Goal: Task Accomplishment & Management: Manage account settings

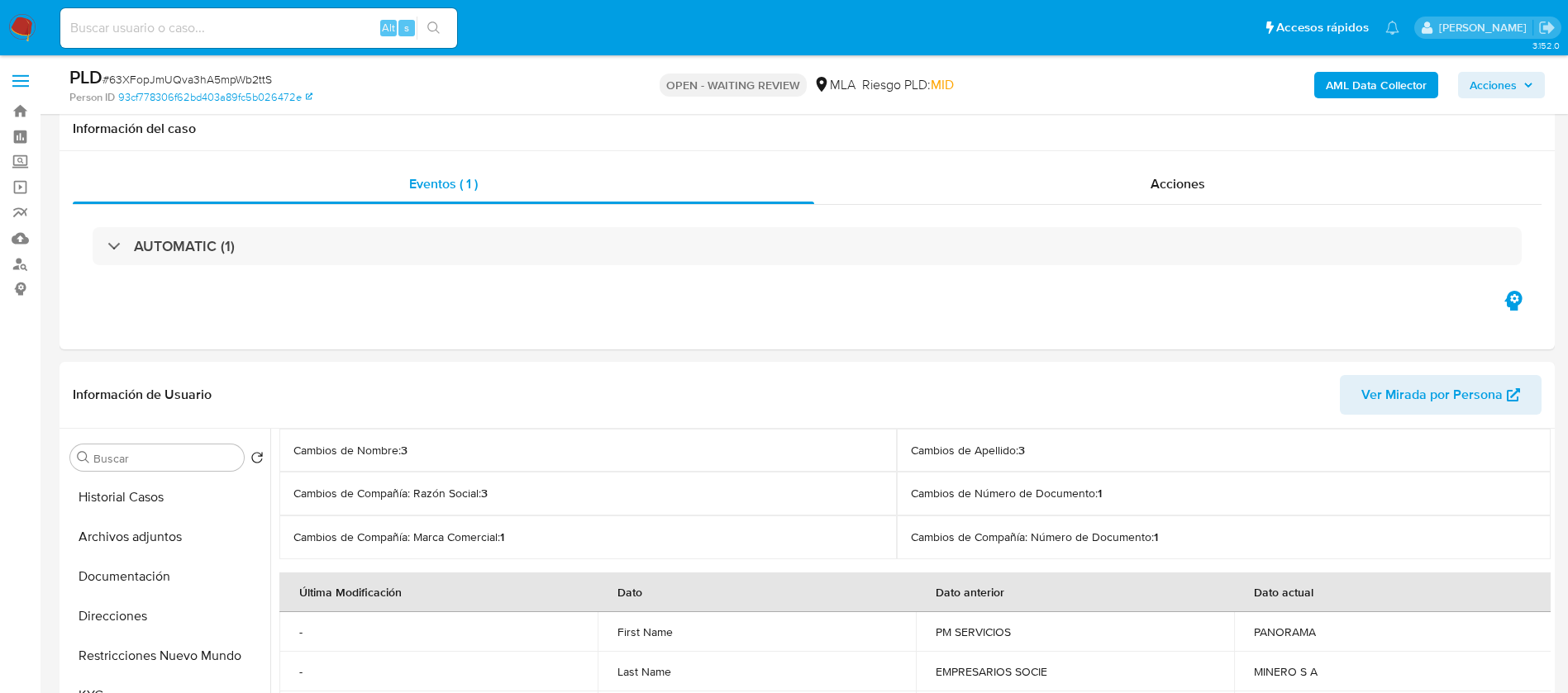
select select "10"
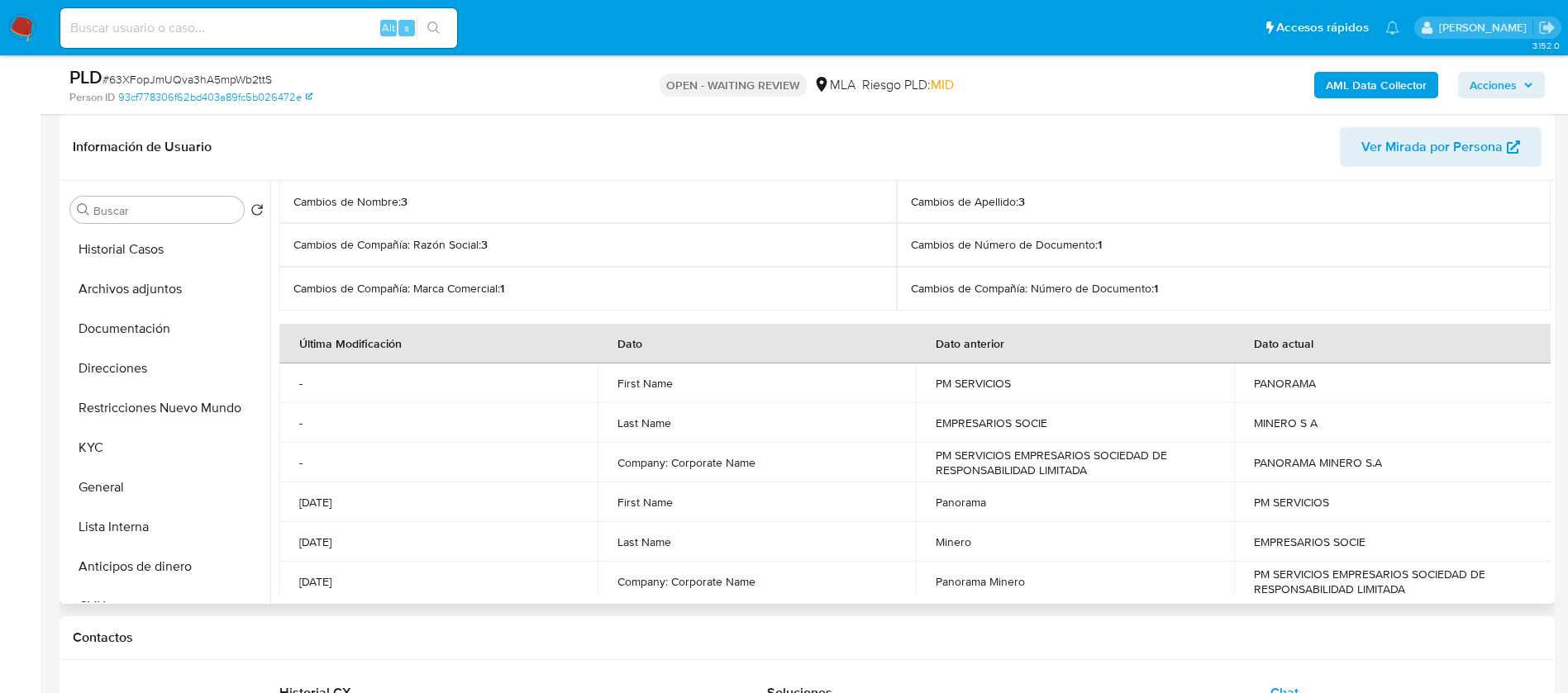
scroll to position [1744, 0]
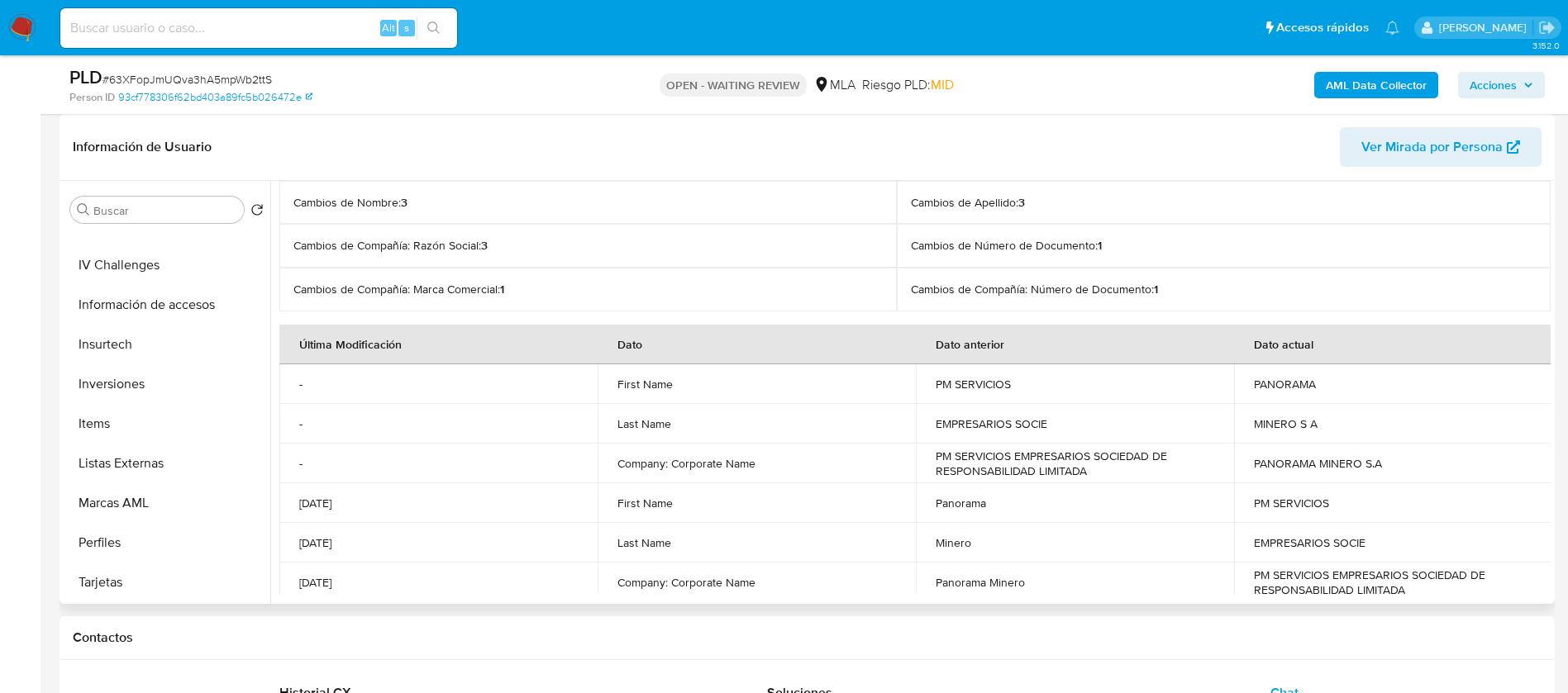
click at [1404, 154] on span "Ver Mirada por Persona" at bounding box center [1431, 147] width 141 height 40
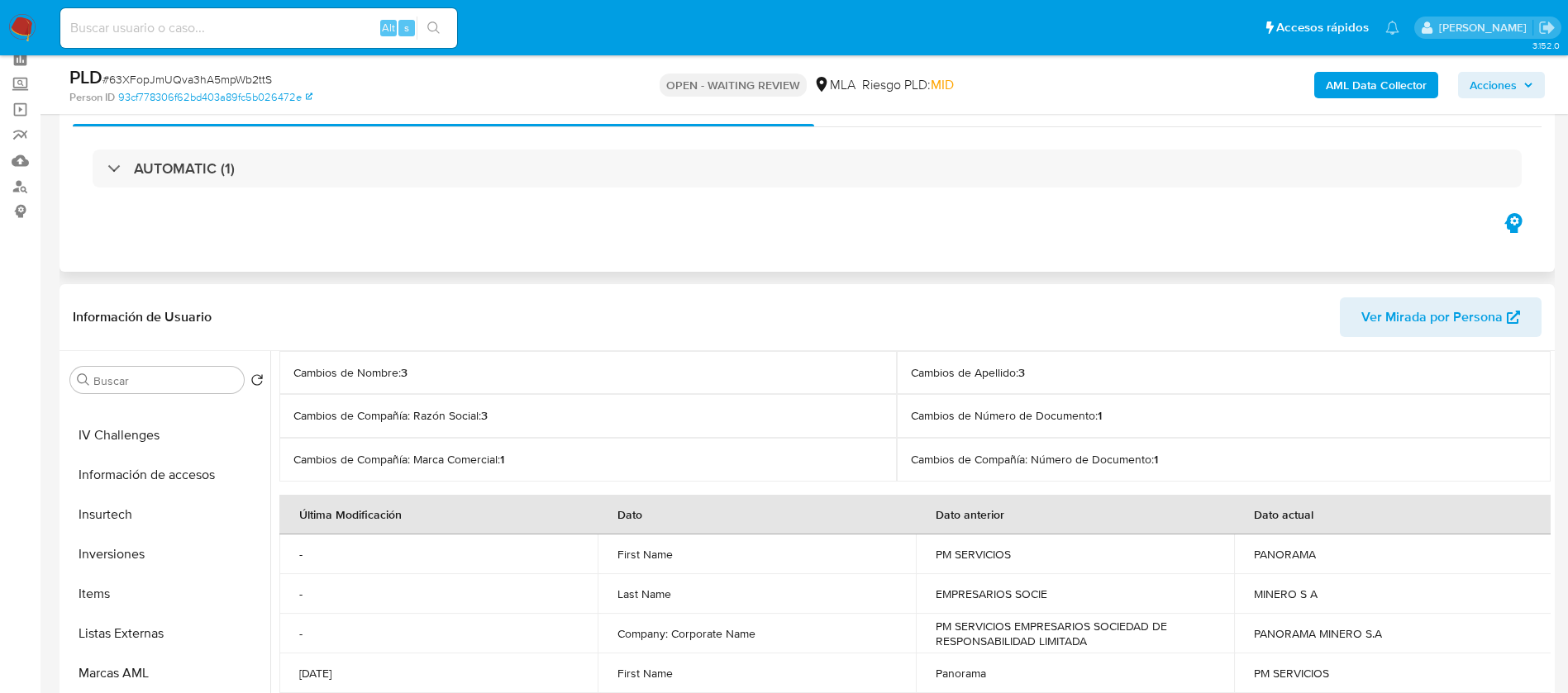
scroll to position [0, 0]
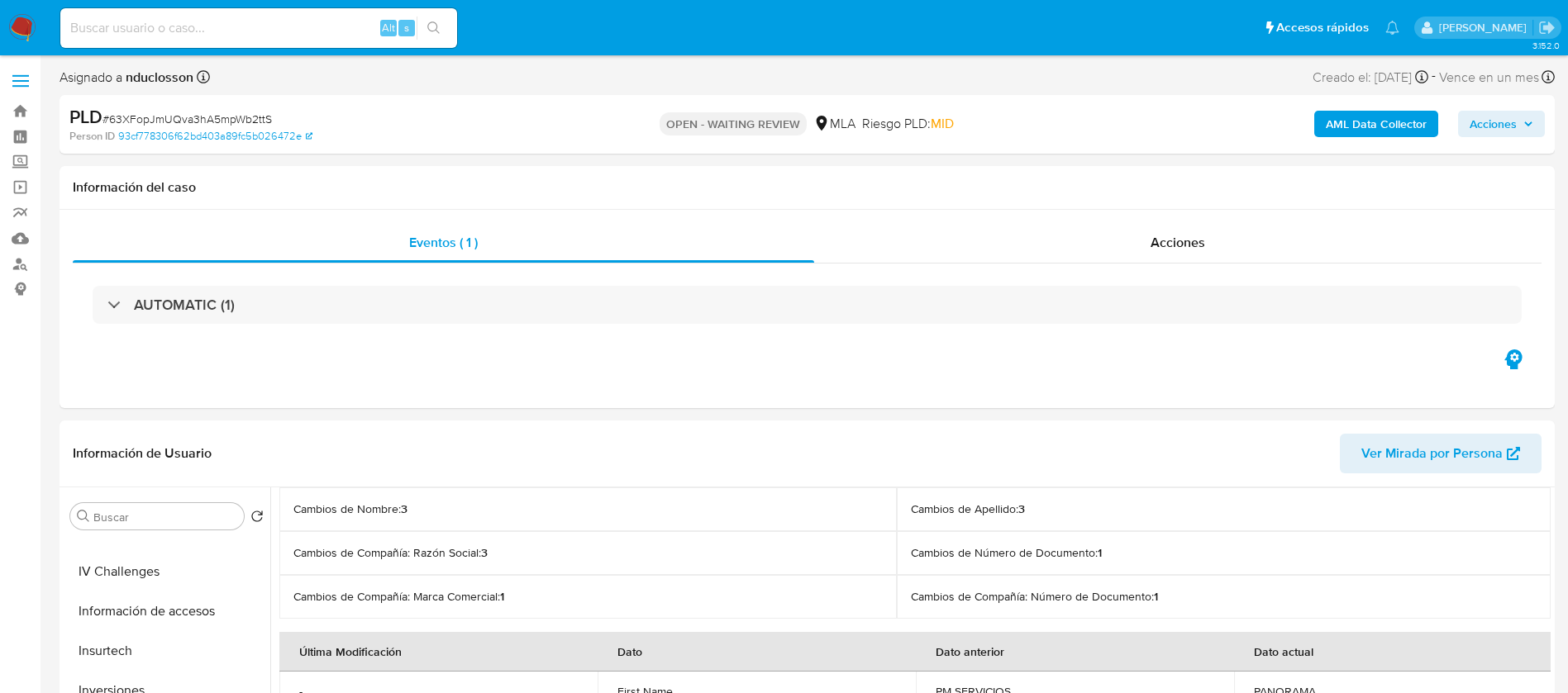
click at [195, 115] on span "# 63XFopJmUQva3hA5mpWb2ttS" at bounding box center [186, 119] width 169 height 16
copy span "63XFopJmUQva3hA5mpWb2ttS"
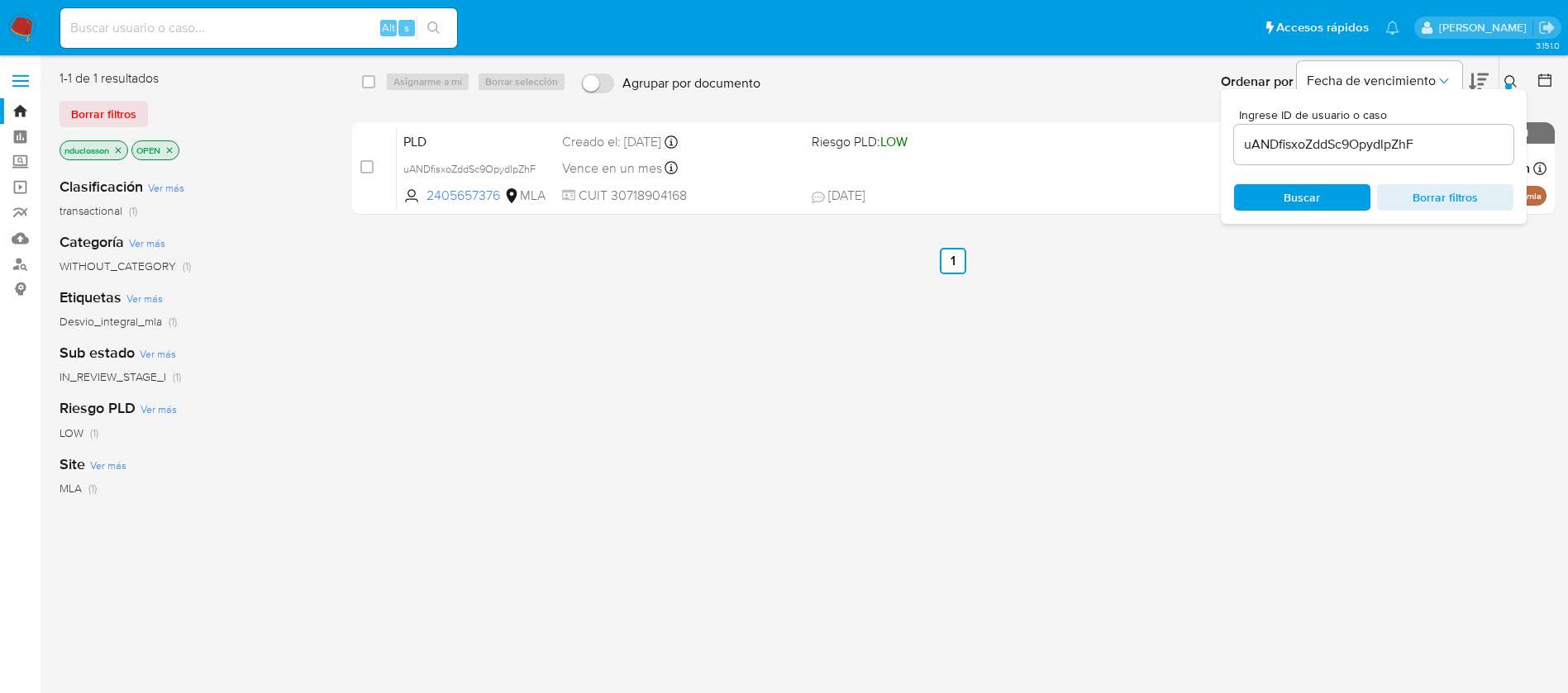
click at [1310, 147] on input "uANDfisxoZddSc9OpydlpZhF" at bounding box center [1374, 144] width 279 height 22
paste input "63XFopJmUQva3hA5mpWb2ttS"
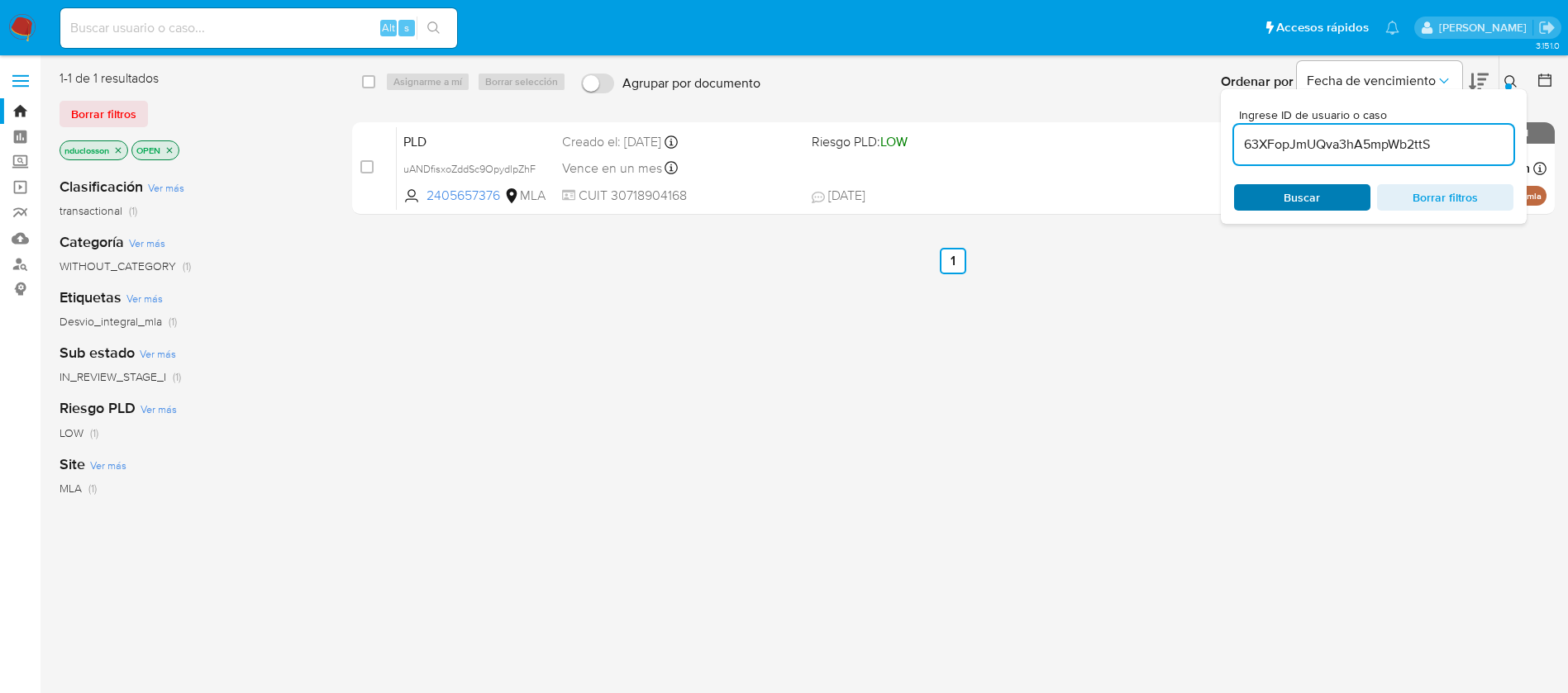
type input "63XFopJmUQva3hA5mpWb2ttS"
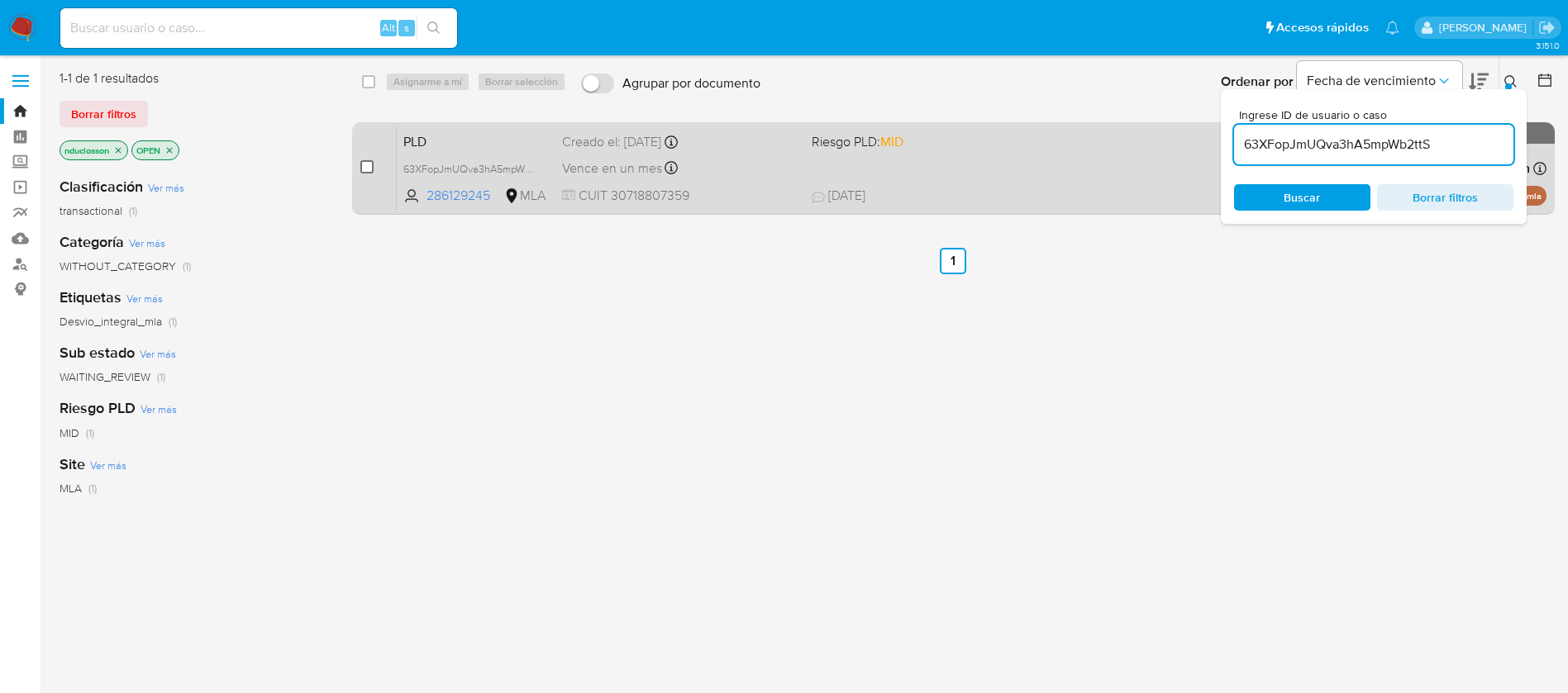
click at [368, 165] on input "checkbox" at bounding box center [367, 166] width 13 height 13
checkbox input "true"
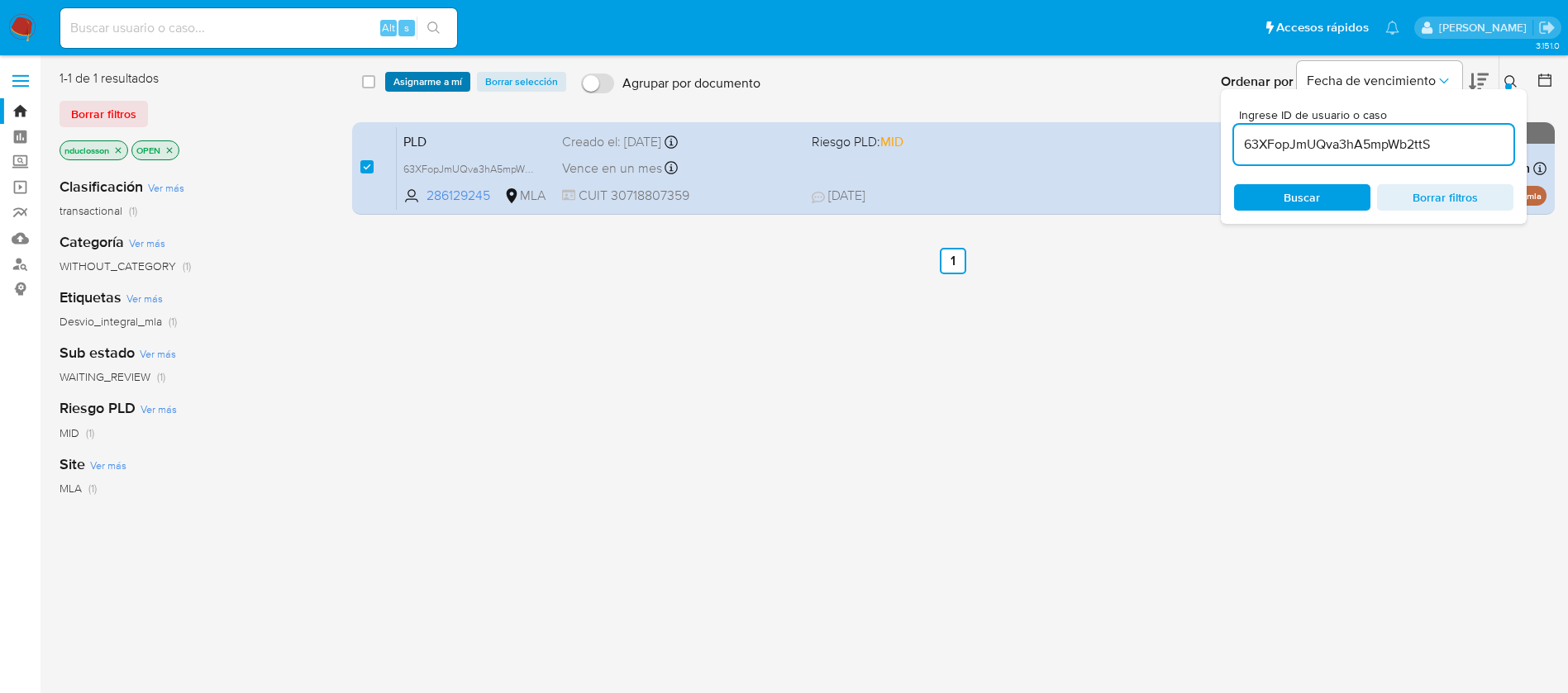
click at [426, 81] on span "Asignarme a mí" at bounding box center [427, 81] width 68 height 16
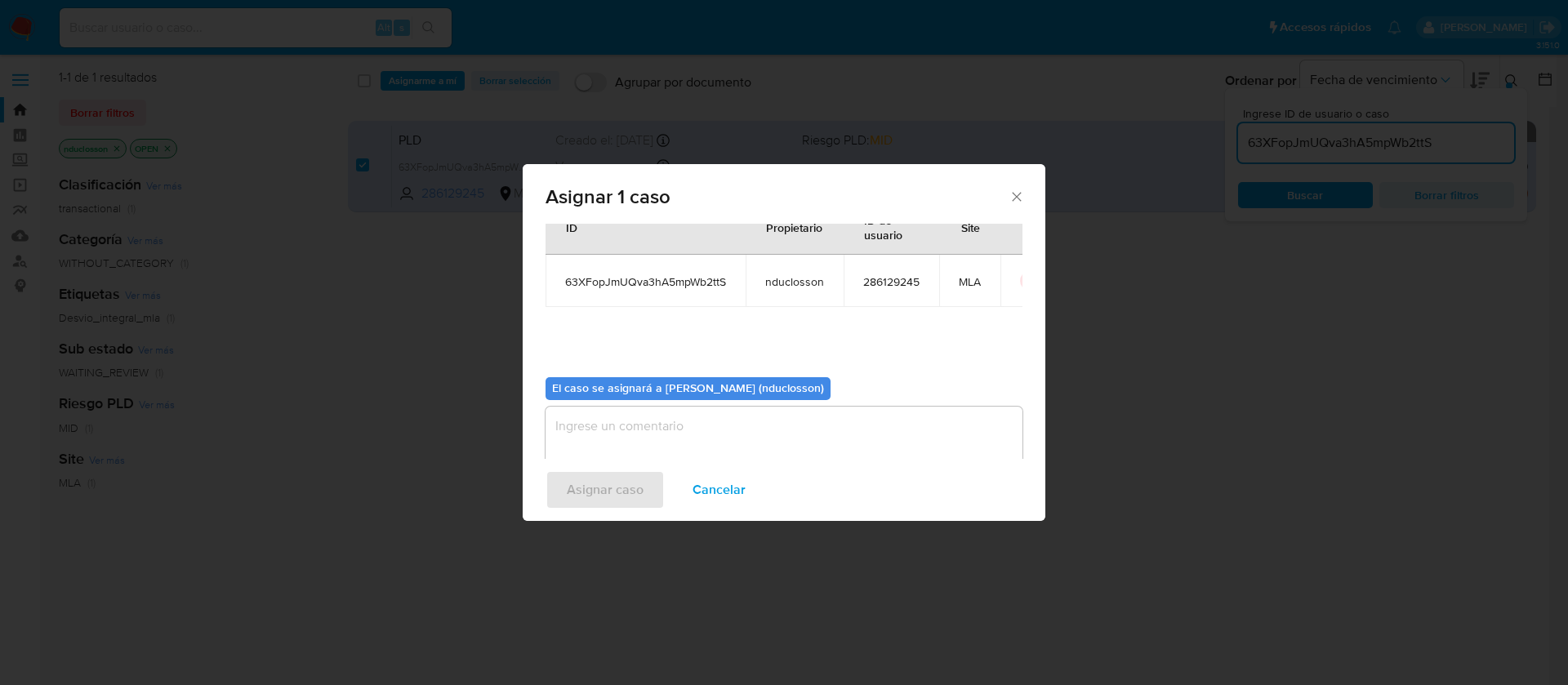
scroll to position [85, 0]
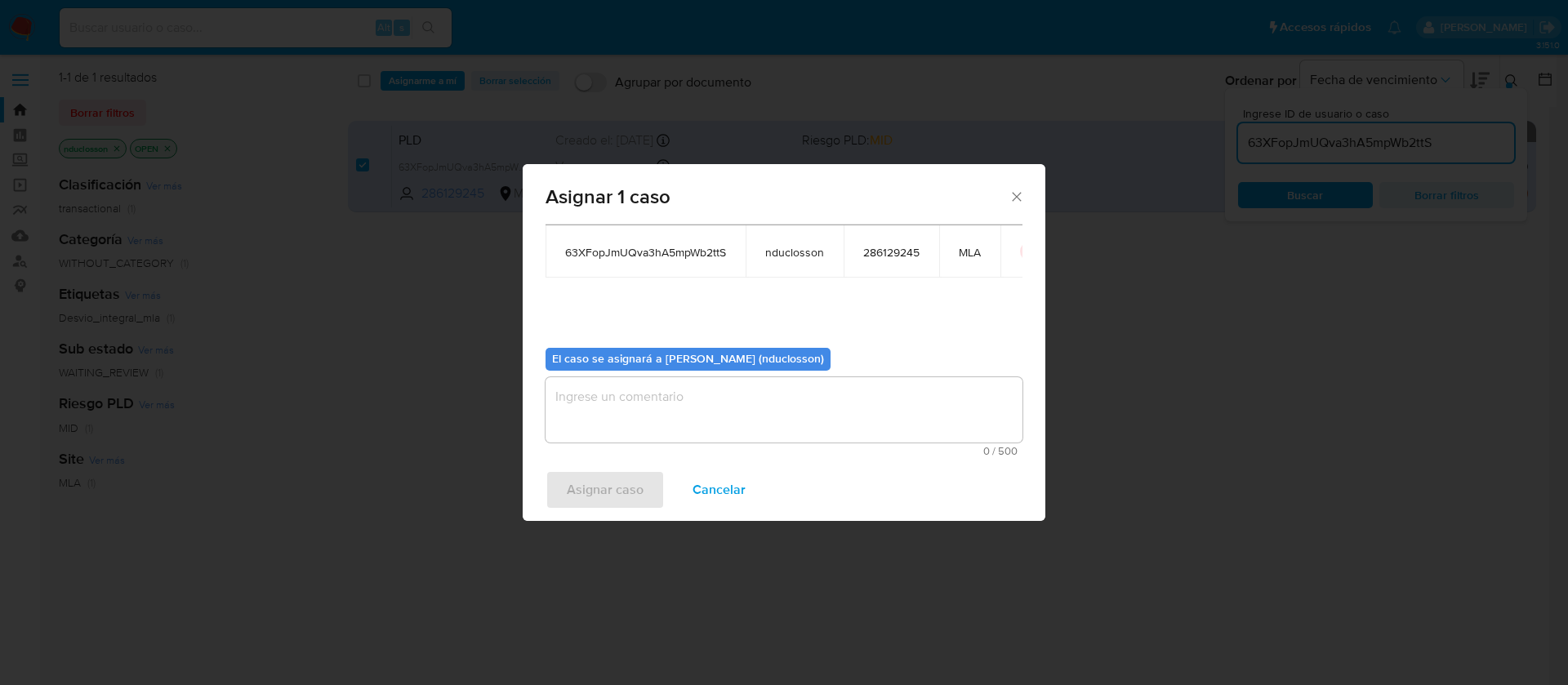
click at [604, 389] on textarea "assign-modal" at bounding box center [784, 410] width 477 height 65
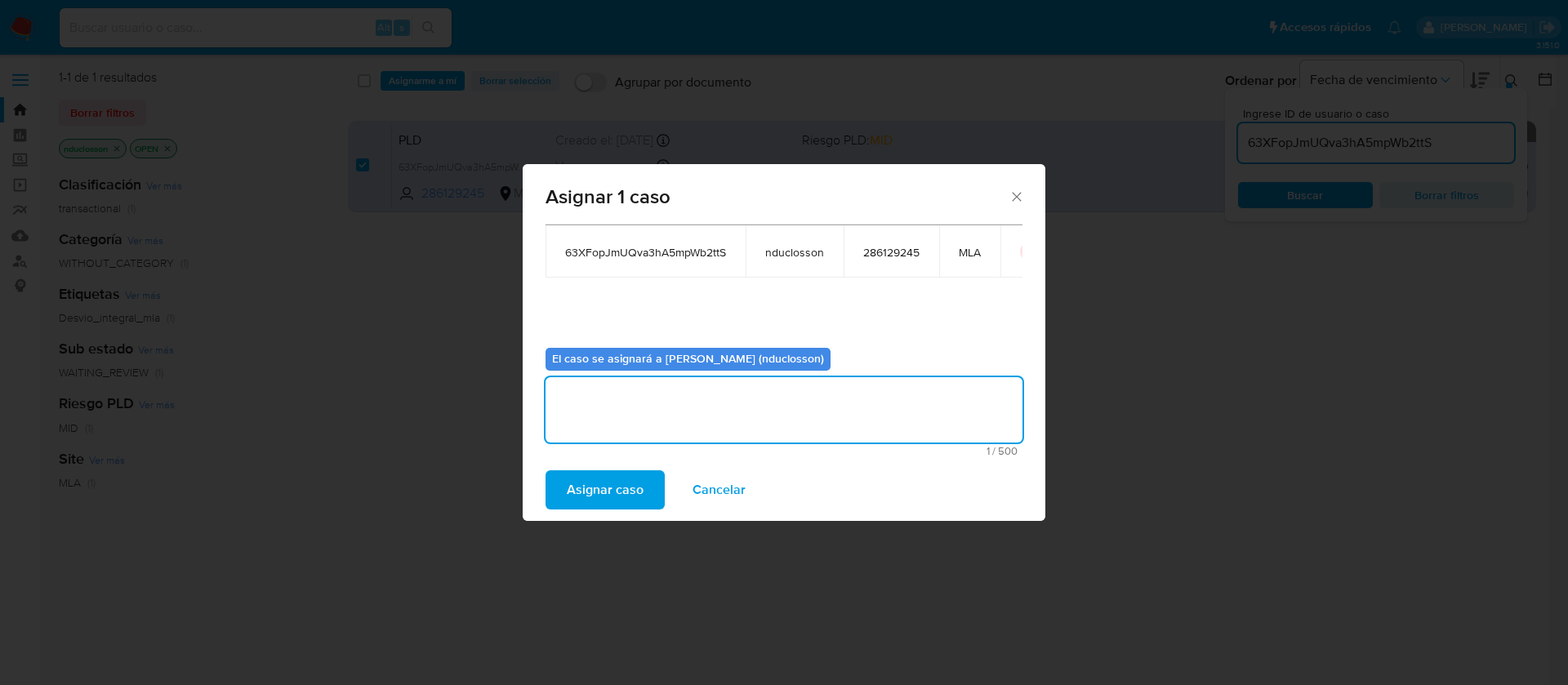
click at [611, 490] on span "Asignar caso" at bounding box center [605, 490] width 77 height 36
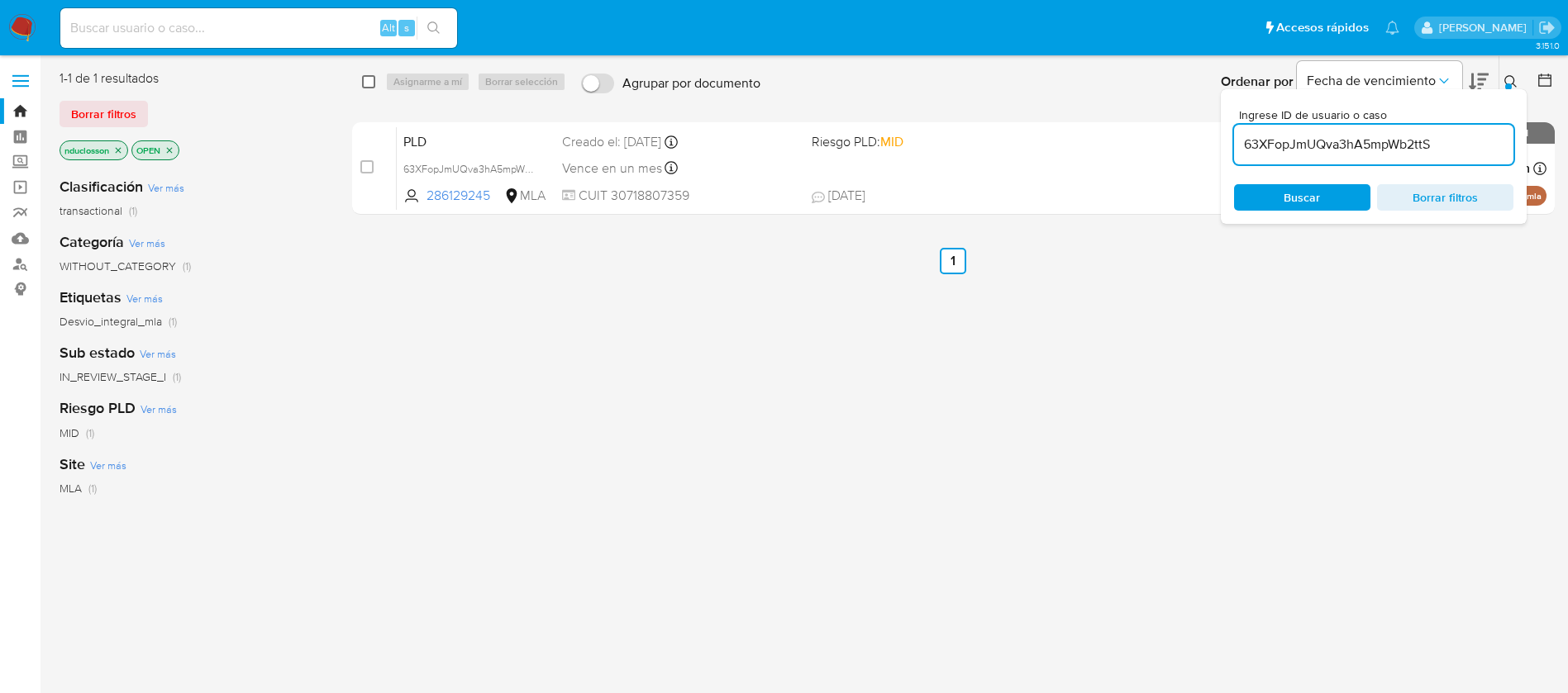
click at [372, 85] on input "checkbox" at bounding box center [368, 81] width 13 height 13
checkbox input "true"
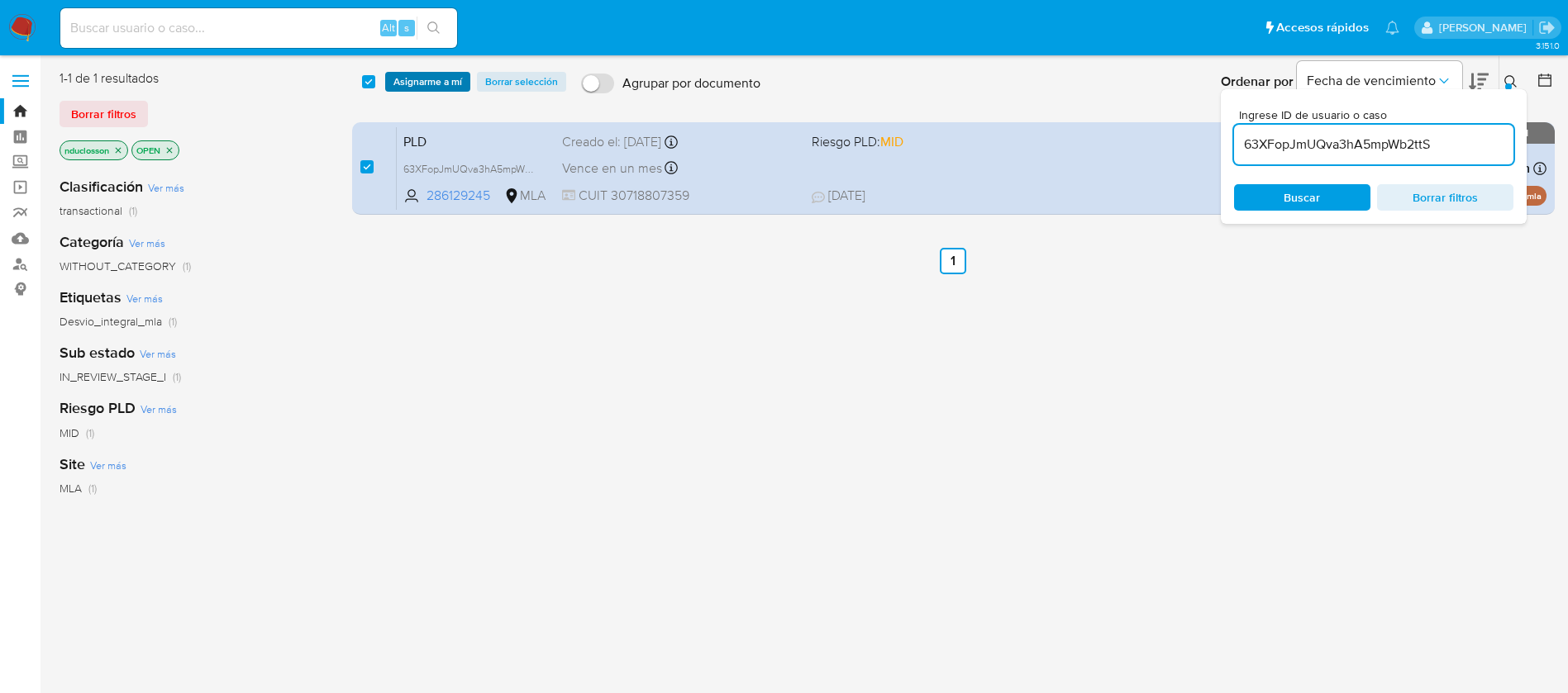
click at [417, 74] on span "Asignarme a mí" at bounding box center [427, 81] width 68 height 16
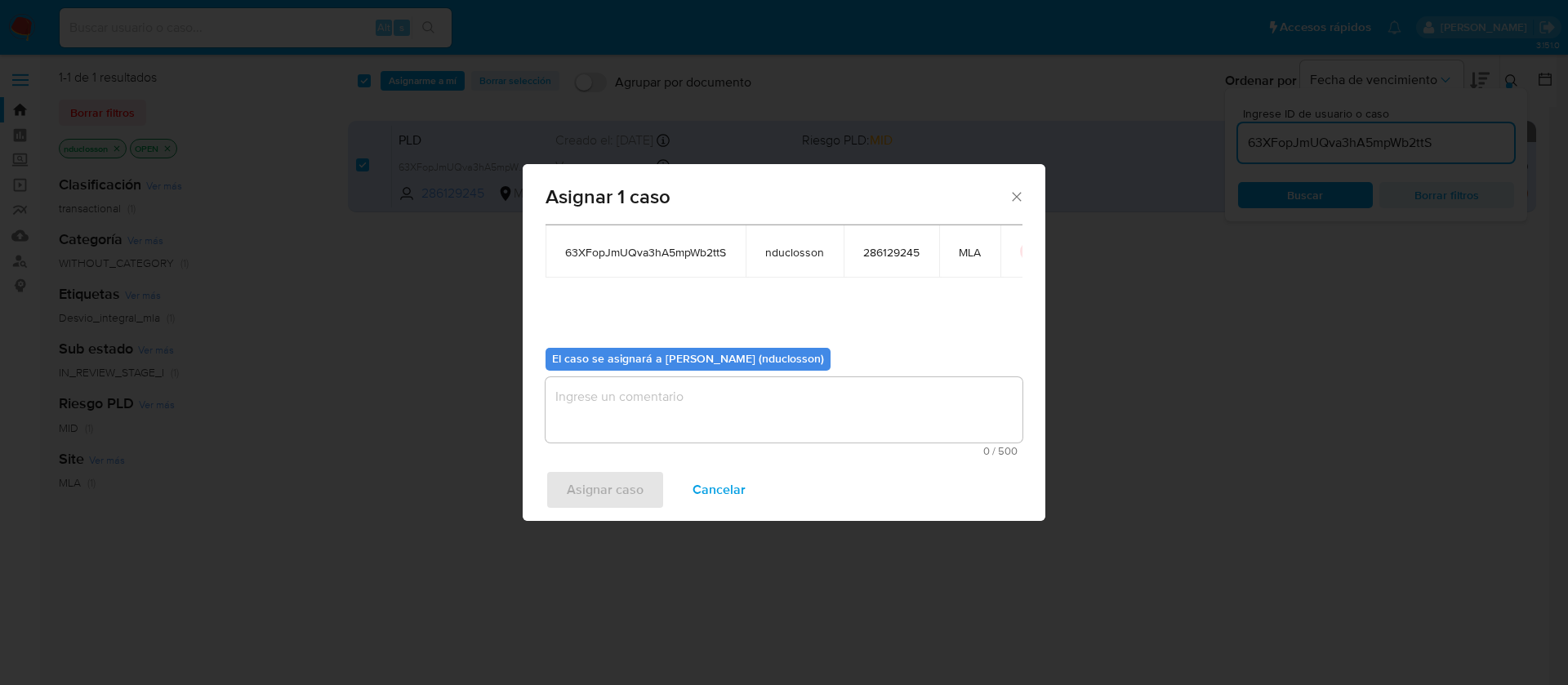
click at [644, 446] on span "0 / 500" at bounding box center [784, 451] width 467 height 10
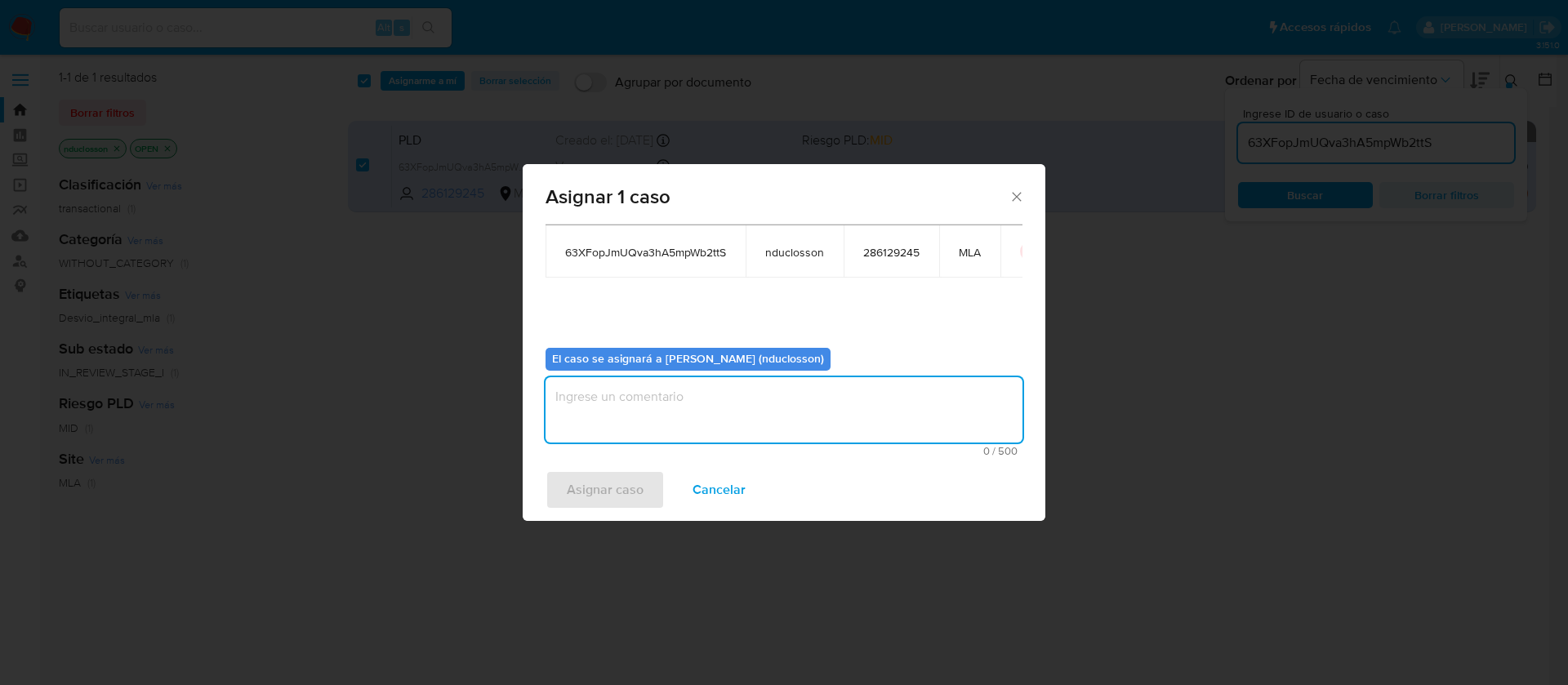
click at [644, 415] on textarea "assign-modal" at bounding box center [784, 410] width 477 height 65
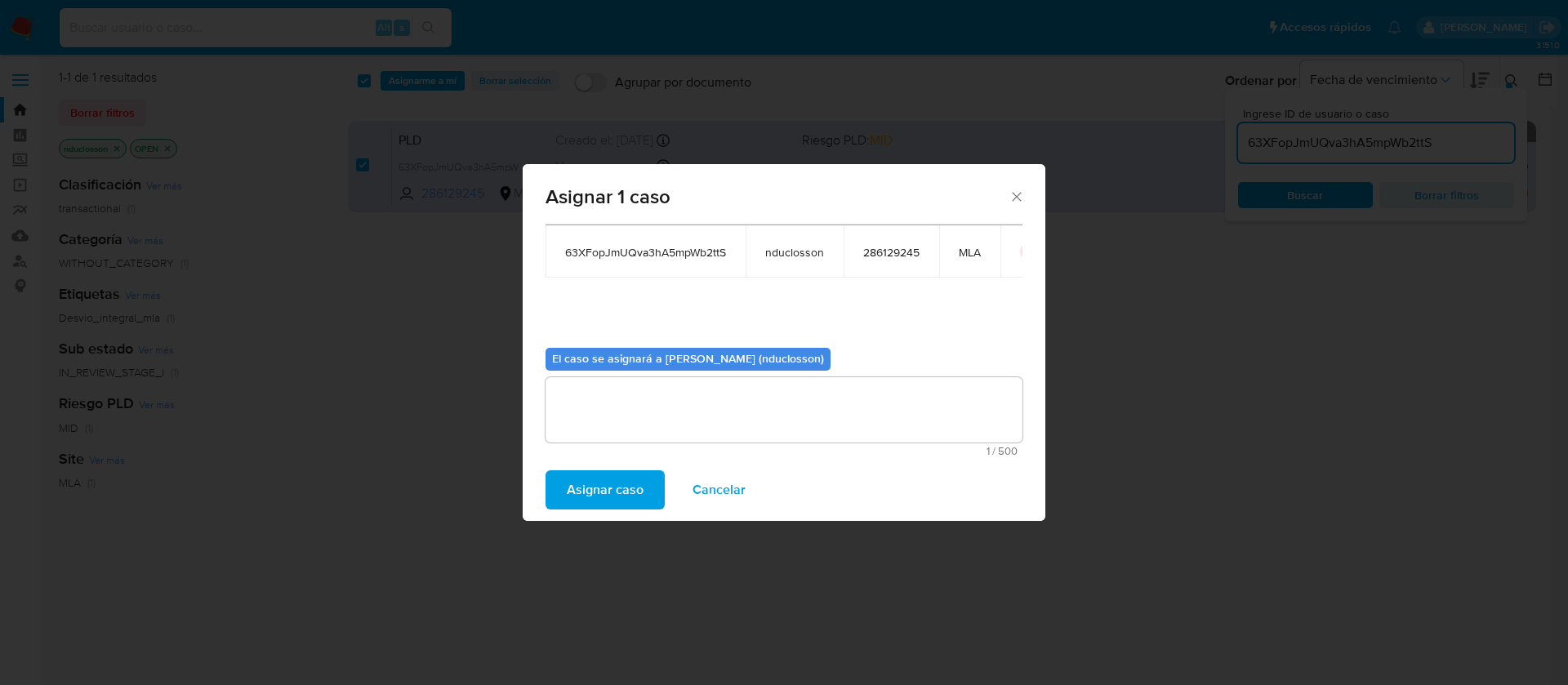
click at [599, 491] on span "Asignar caso" at bounding box center [605, 490] width 77 height 36
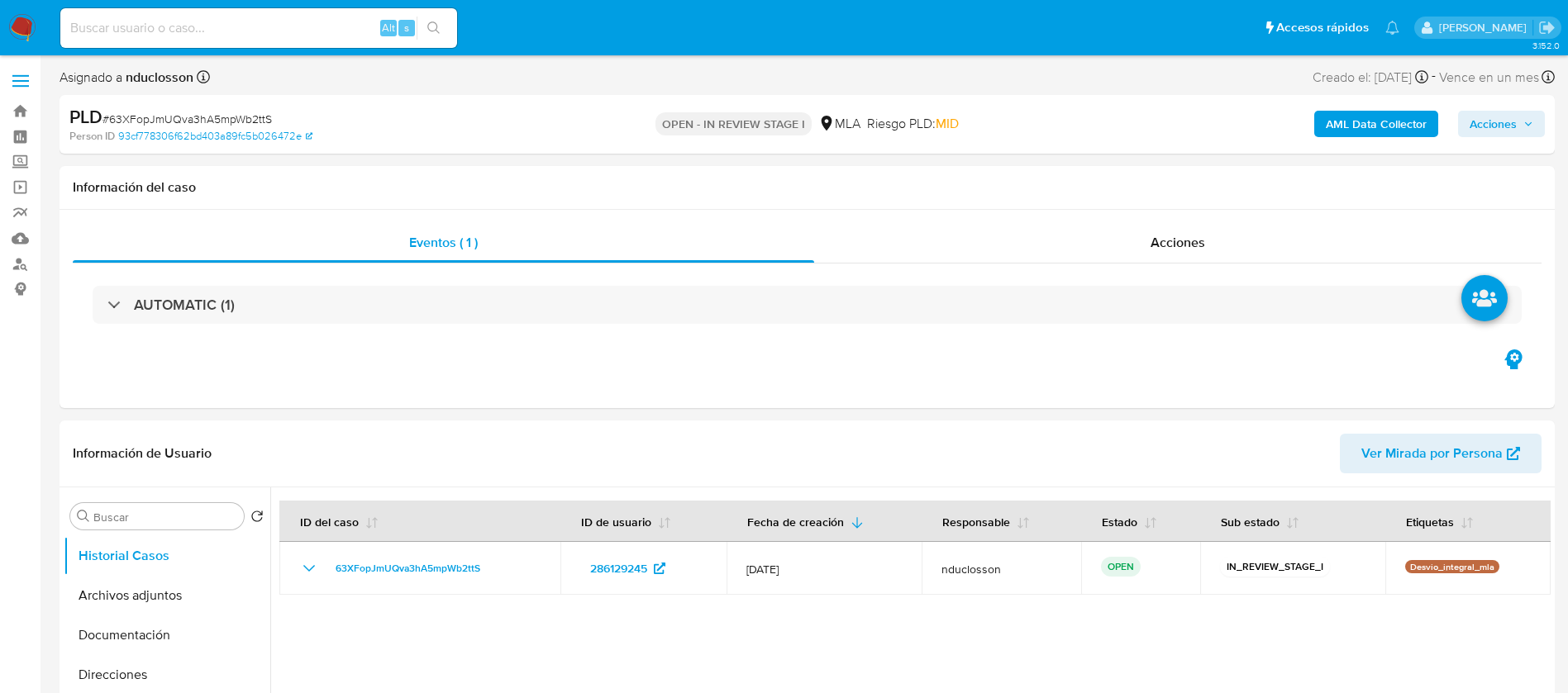
select select "10"
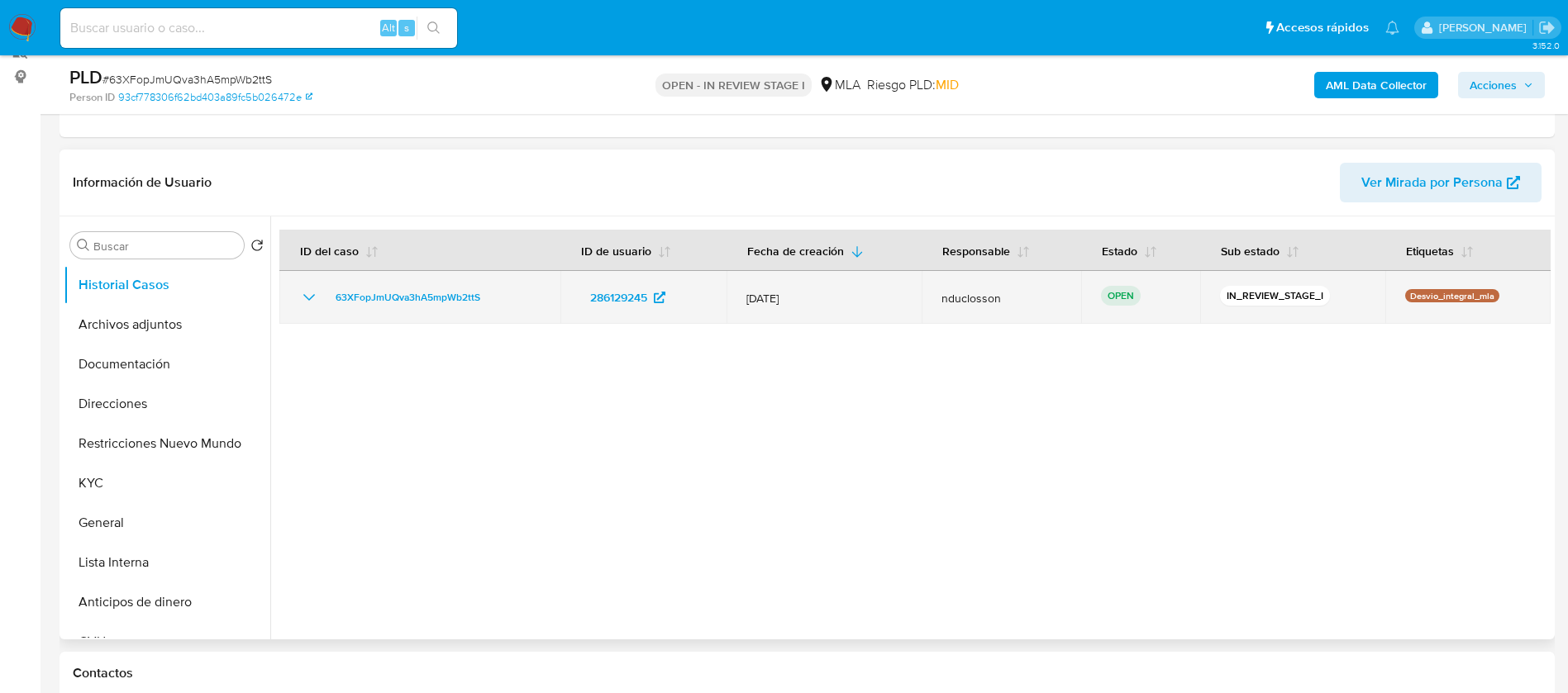
scroll to position [124, 0]
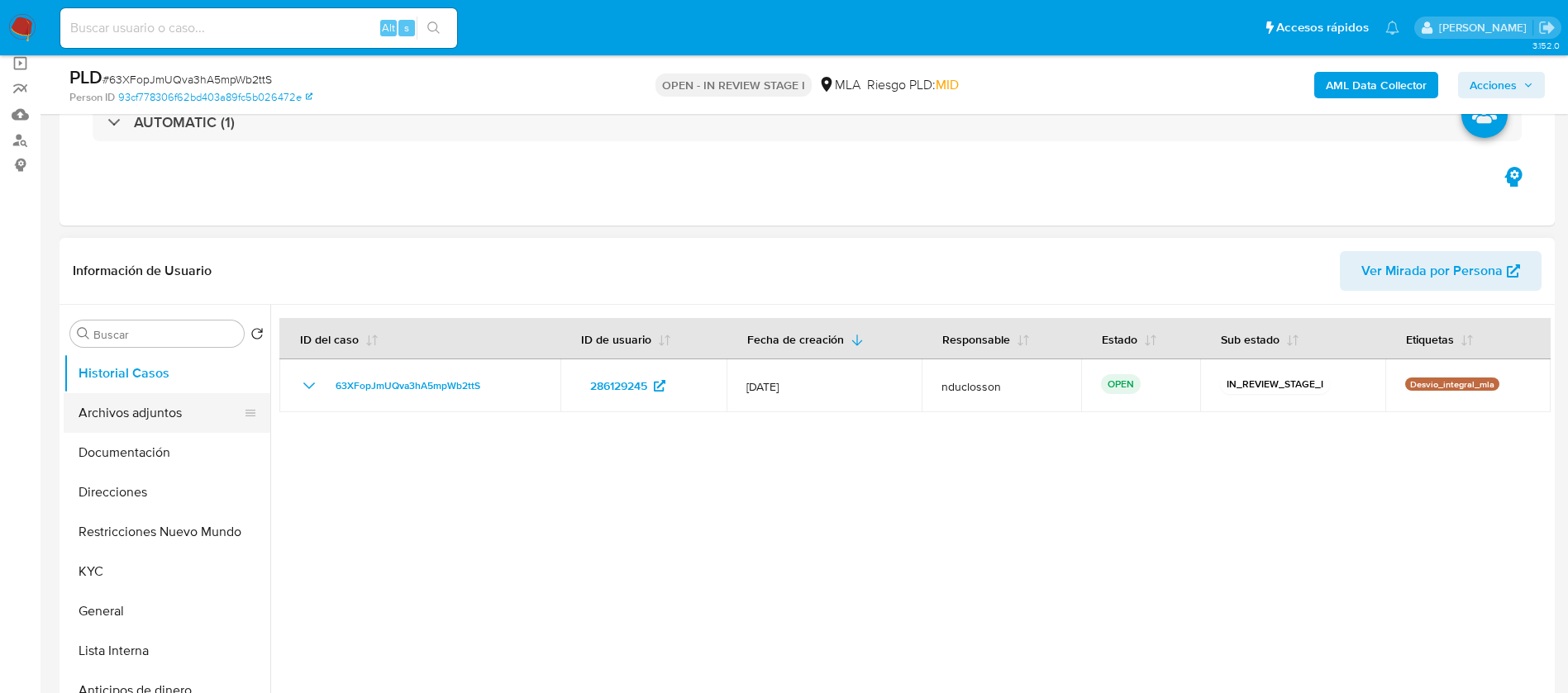
click at [138, 405] on button "Archivos adjuntos" at bounding box center [159, 413] width 193 height 40
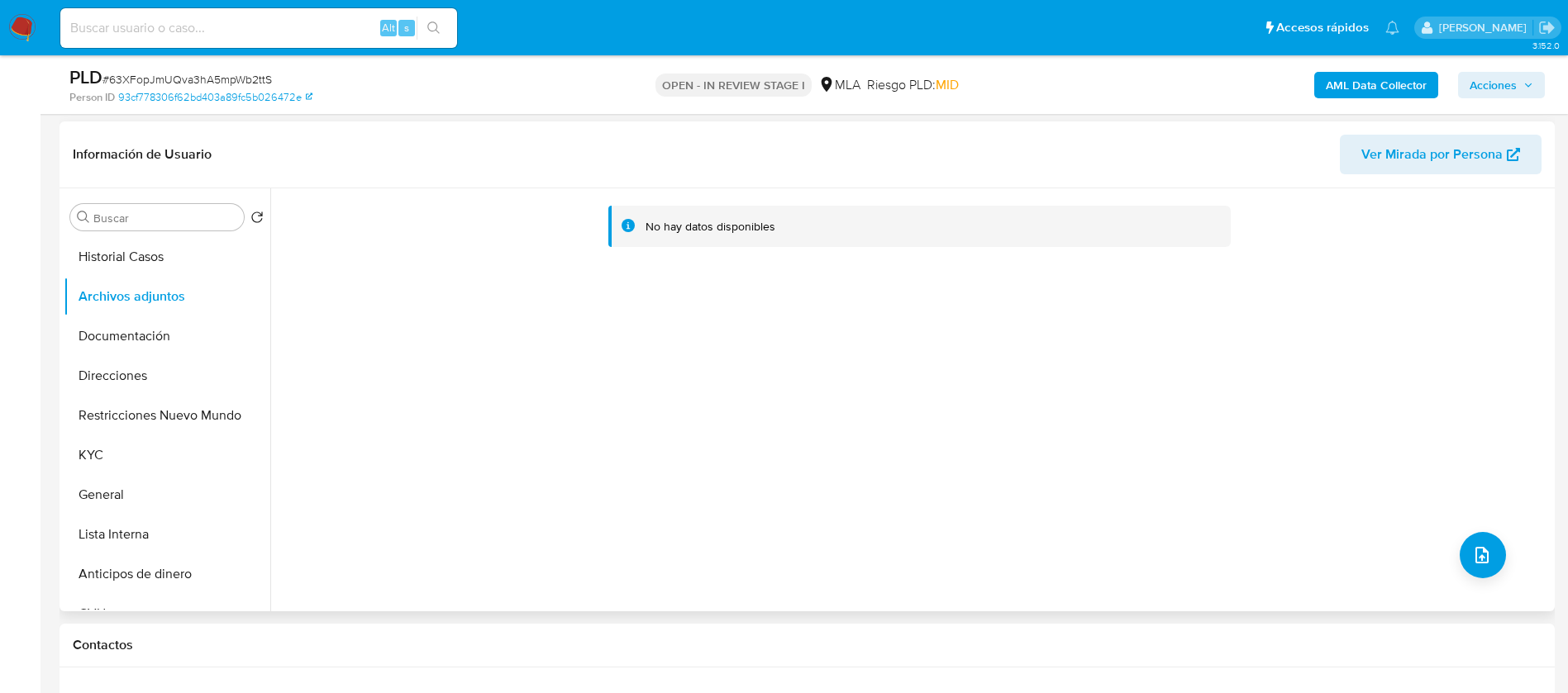
scroll to position [248, 0]
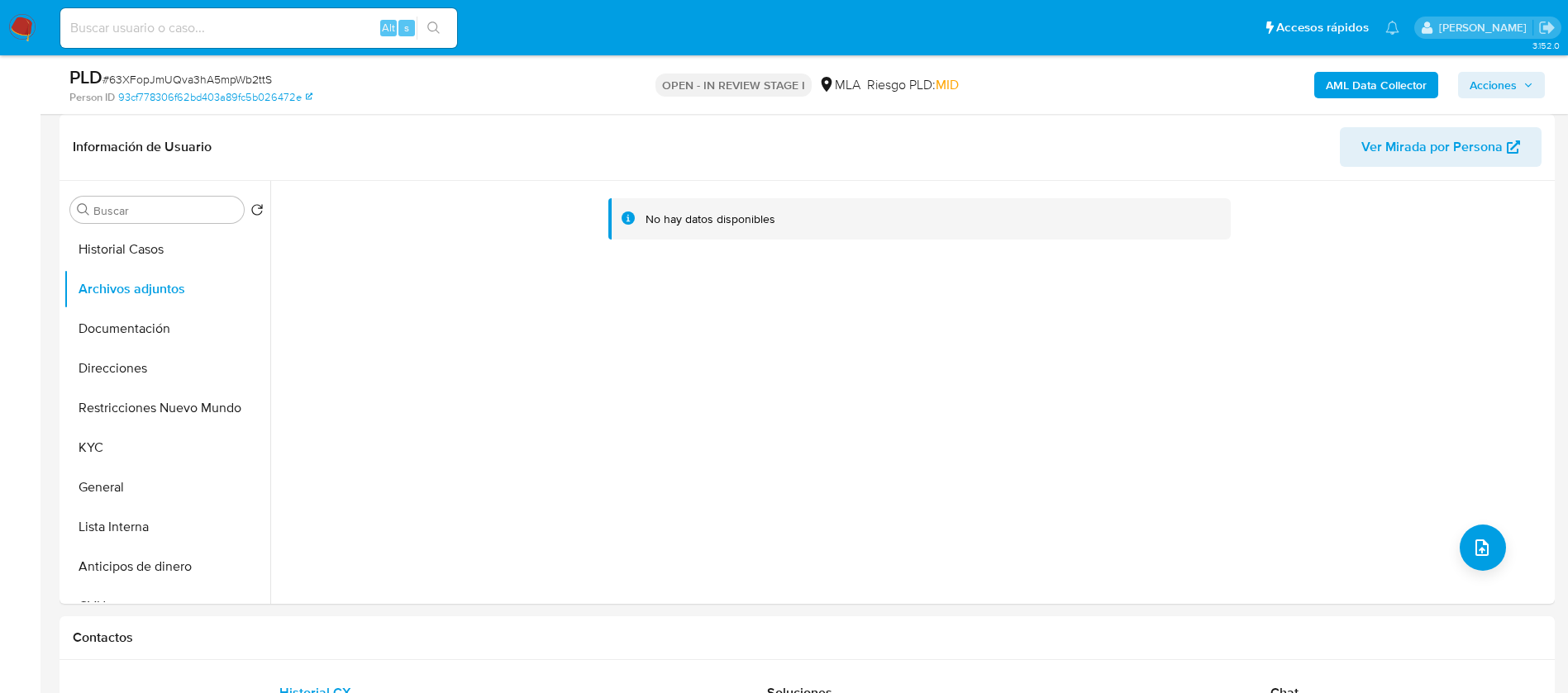
click at [1371, 83] on b "AML Data Collector" at bounding box center [1376, 85] width 101 height 27
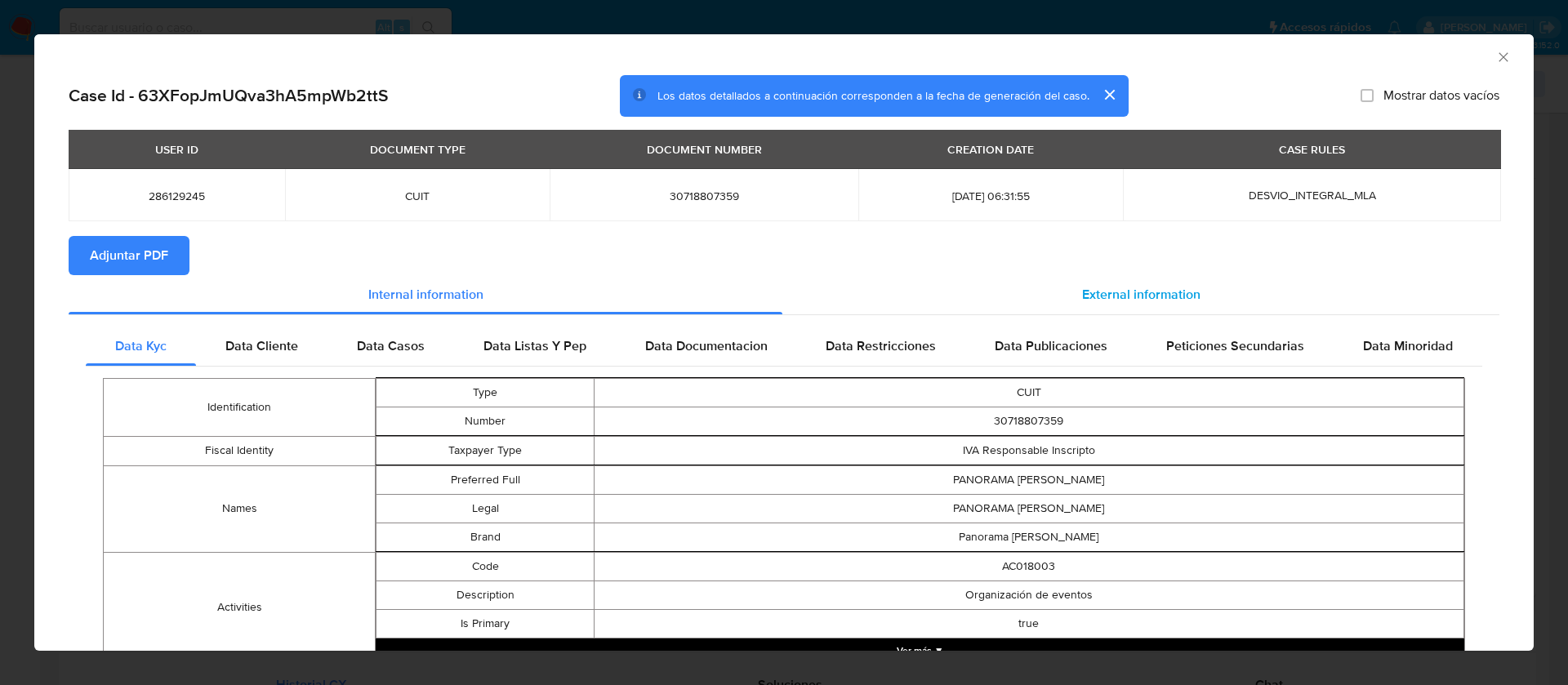
click at [1048, 293] on div "External information" at bounding box center [1140, 295] width 717 height 39
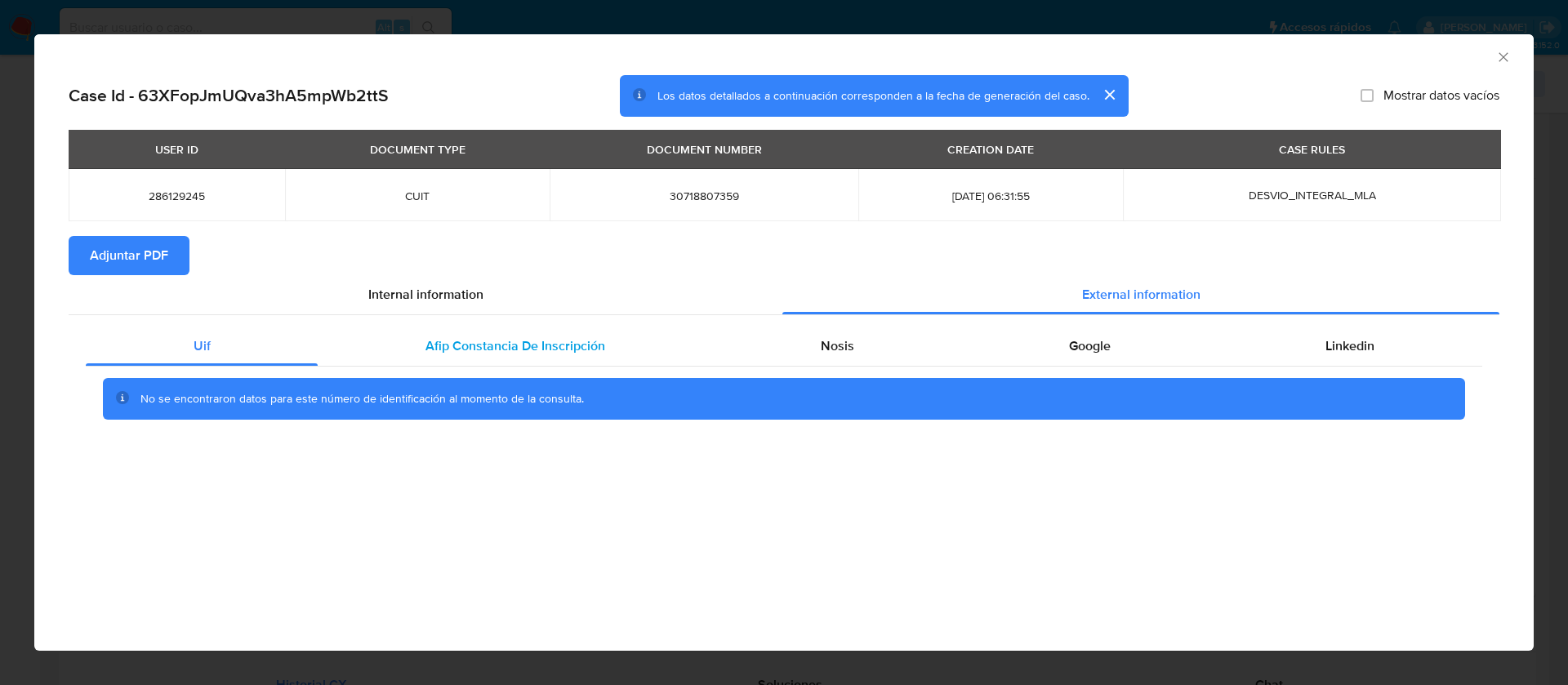
click at [494, 360] on div "Afip Constancia De Inscripción" at bounding box center [515, 346] width 395 height 39
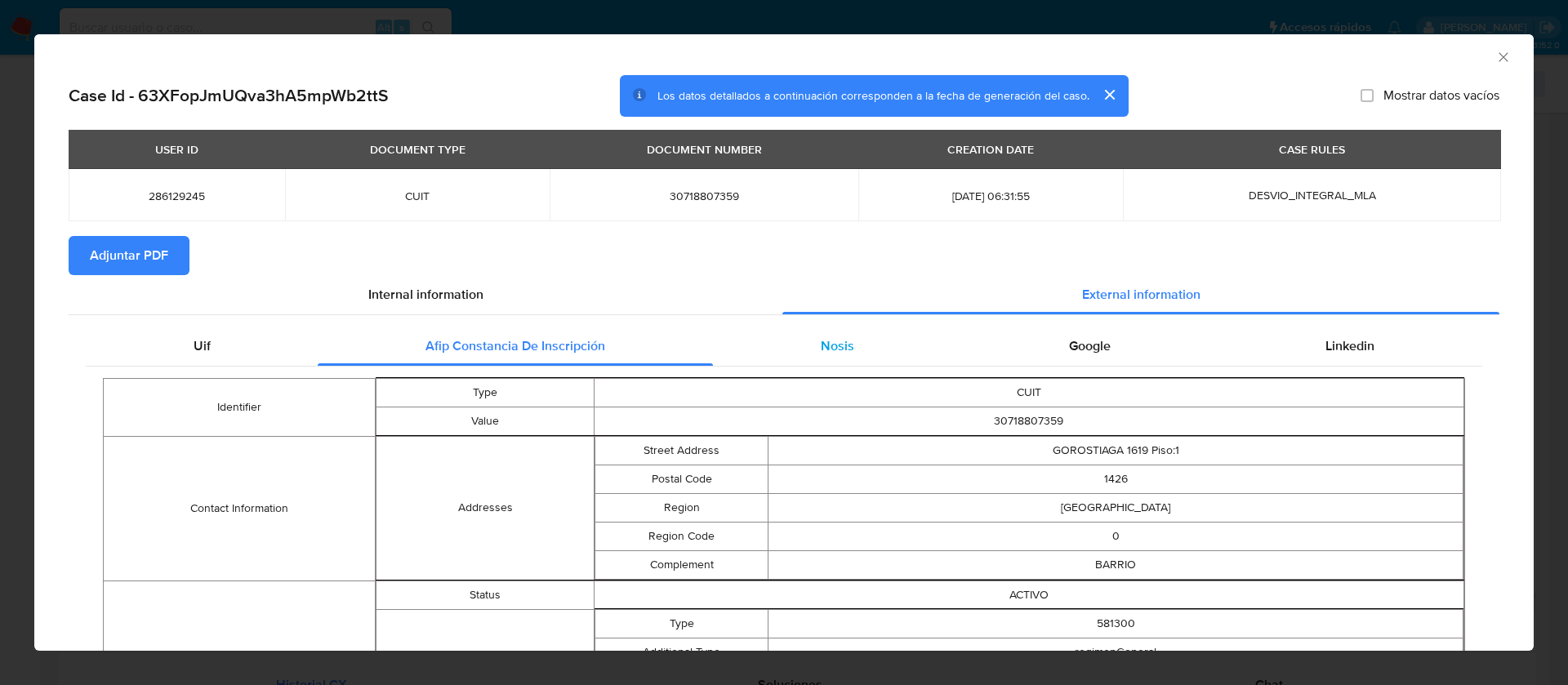
click at [869, 353] on div "Nosis" at bounding box center [837, 346] width 248 height 39
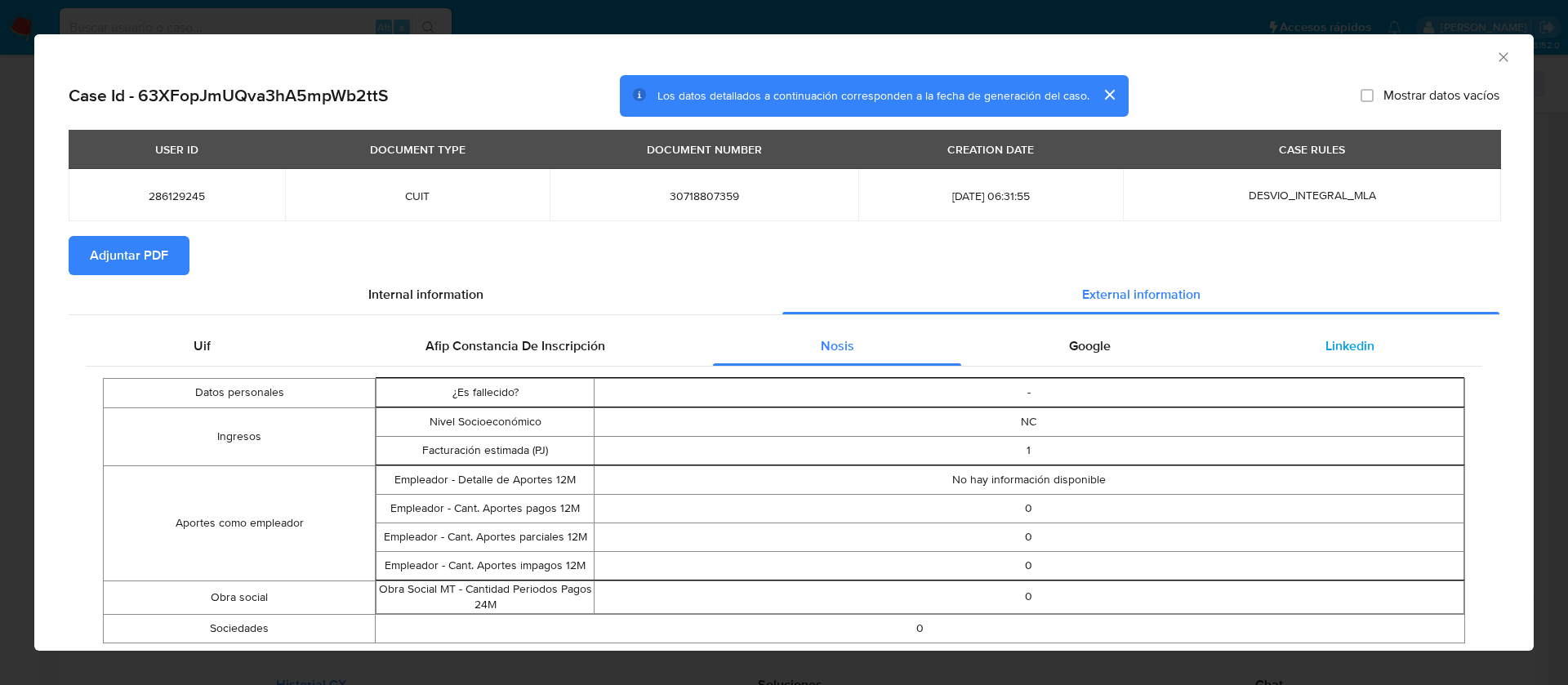
drag, startPoint x: 1075, startPoint y: 337, endPoint x: 1243, endPoint y: 342, distance: 168.1
click at [1076, 337] on span "Google" at bounding box center [1089, 346] width 42 height 19
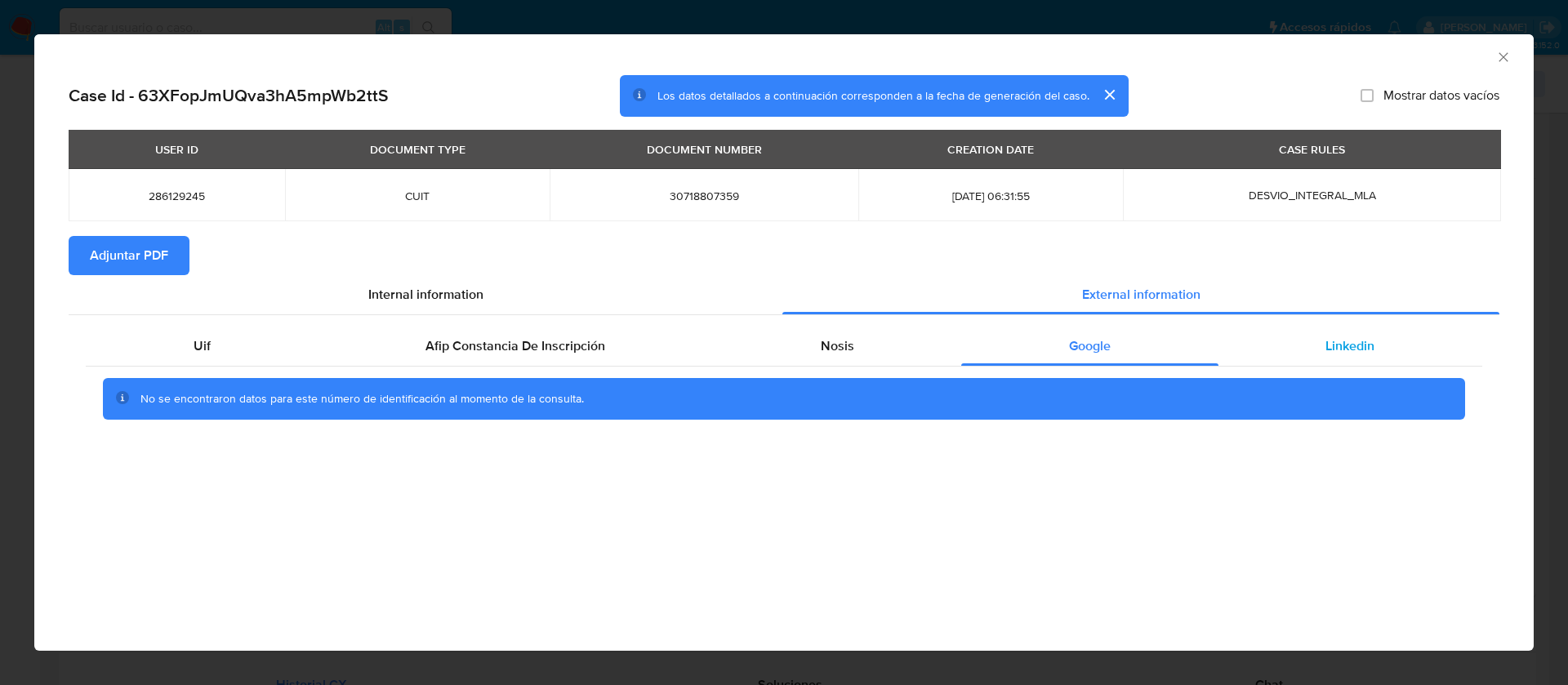
click at [1309, 342] on div "Linkedin" at bounding box center [1350, 346] width 264 height 39
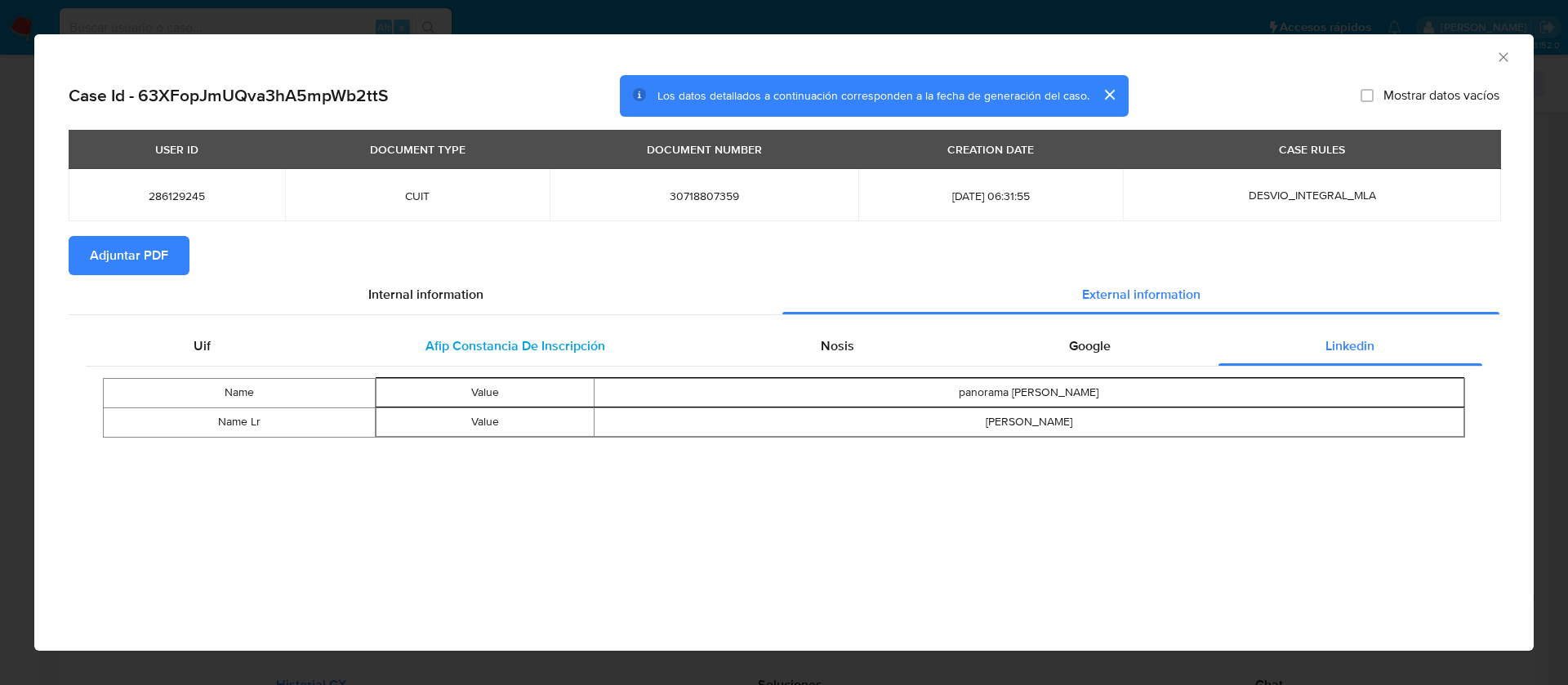
click at [435, 351] on span "Afip Constancia De Inscripción" at bounding box center [516, 346] width 180 height 19
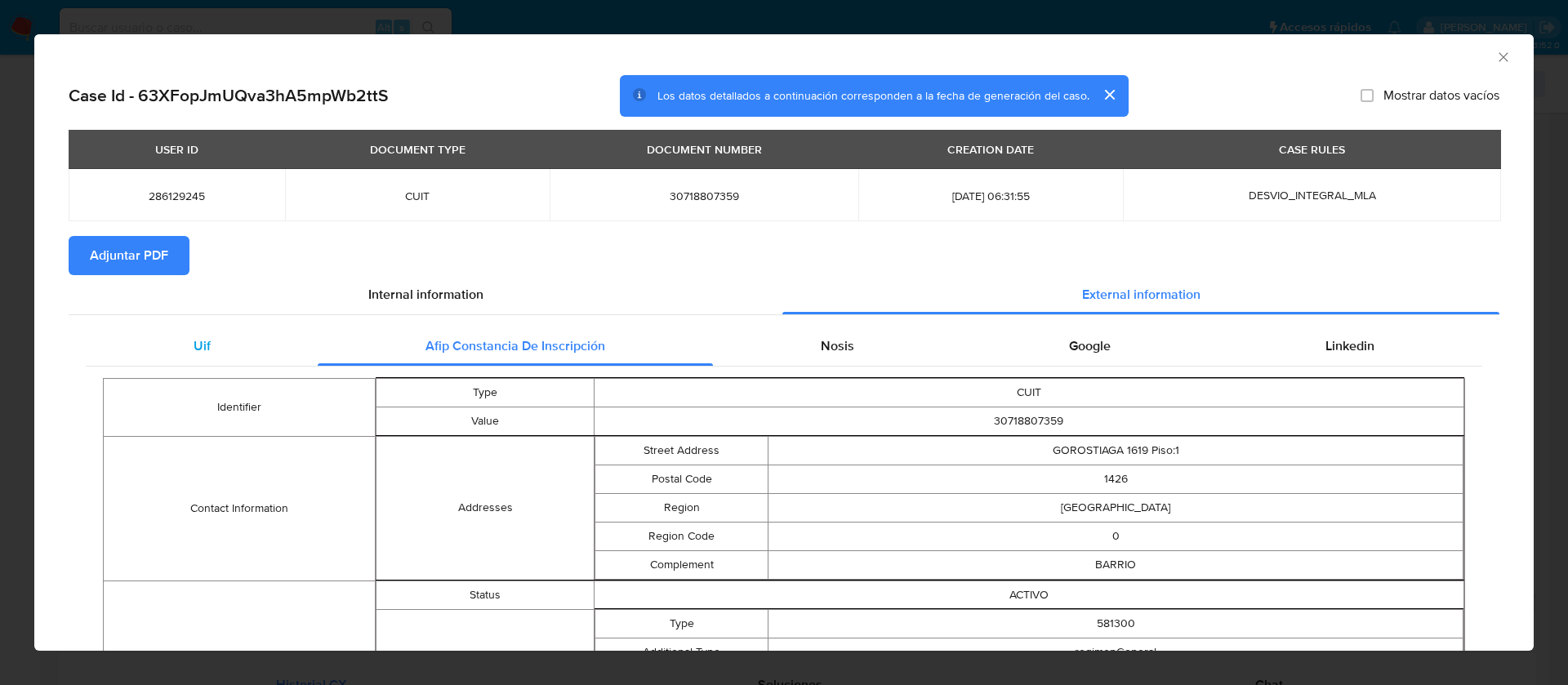
click at [283, 340] on div "Uif" at bounding box center [201, 346] width 232 height 39
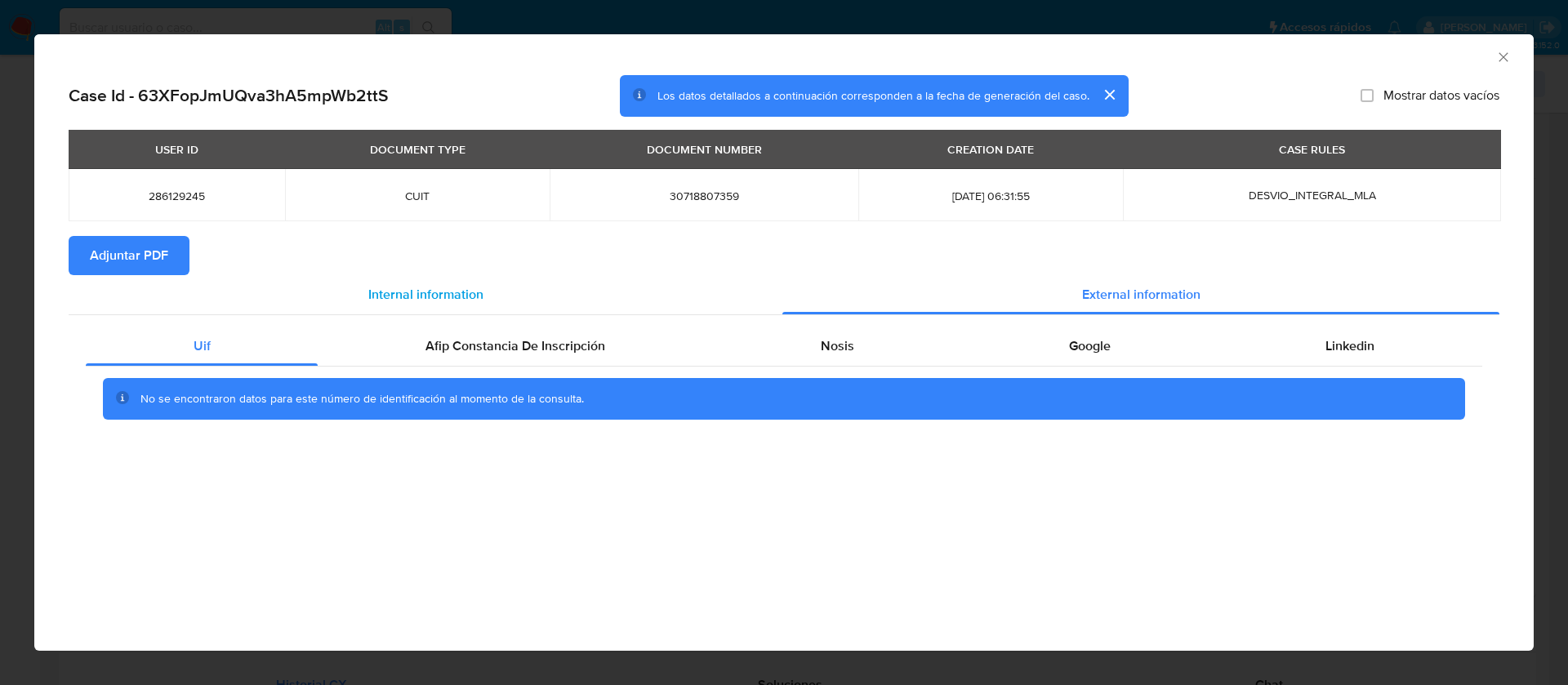
click at [363, 295] on div "Internal information" at bounding box center [425, 295] width 713 height 39
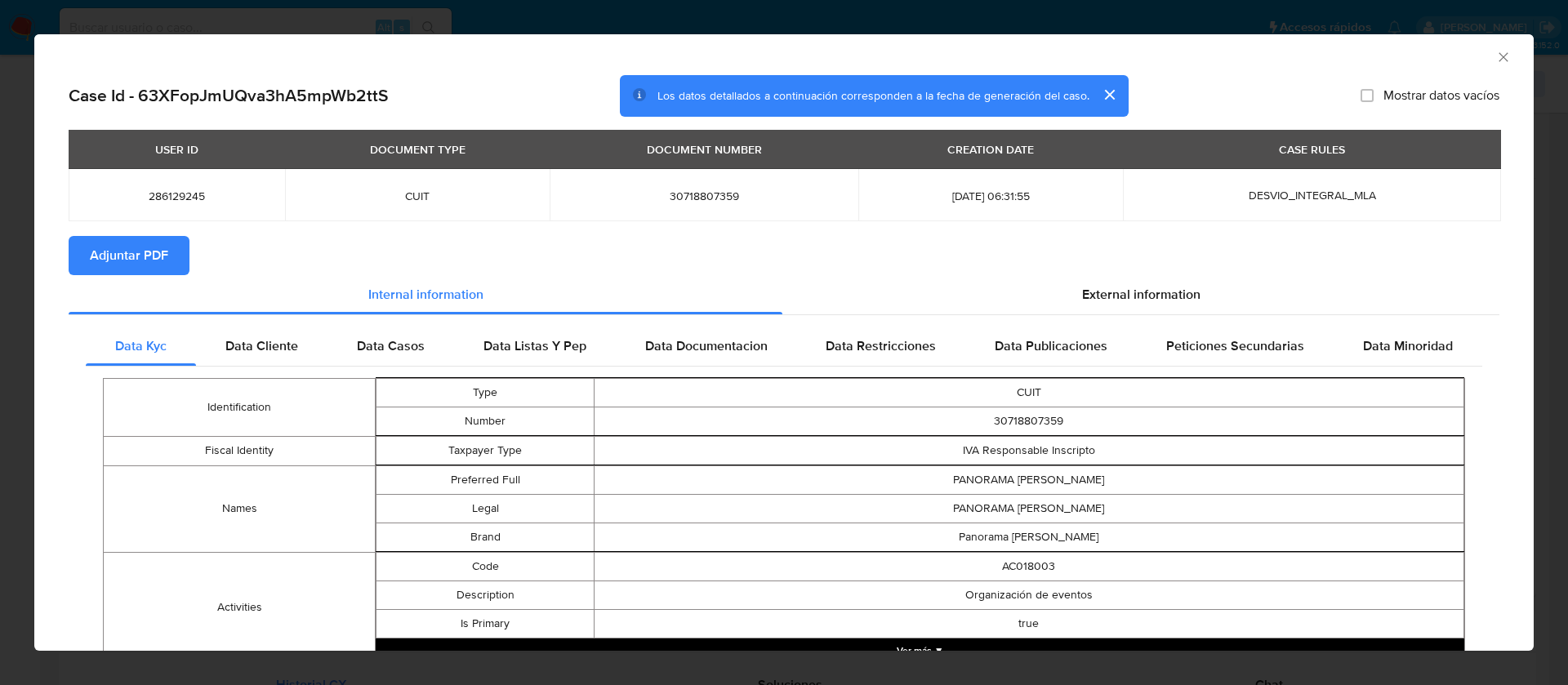
click at [126, 256] on span "Adjuntar PDF" at bounding box center [129, 255] width 79 height 36
click at [1495, 51] on icon "Cerrar ventana" at bounding box center [1503, 57] width 16 height 16
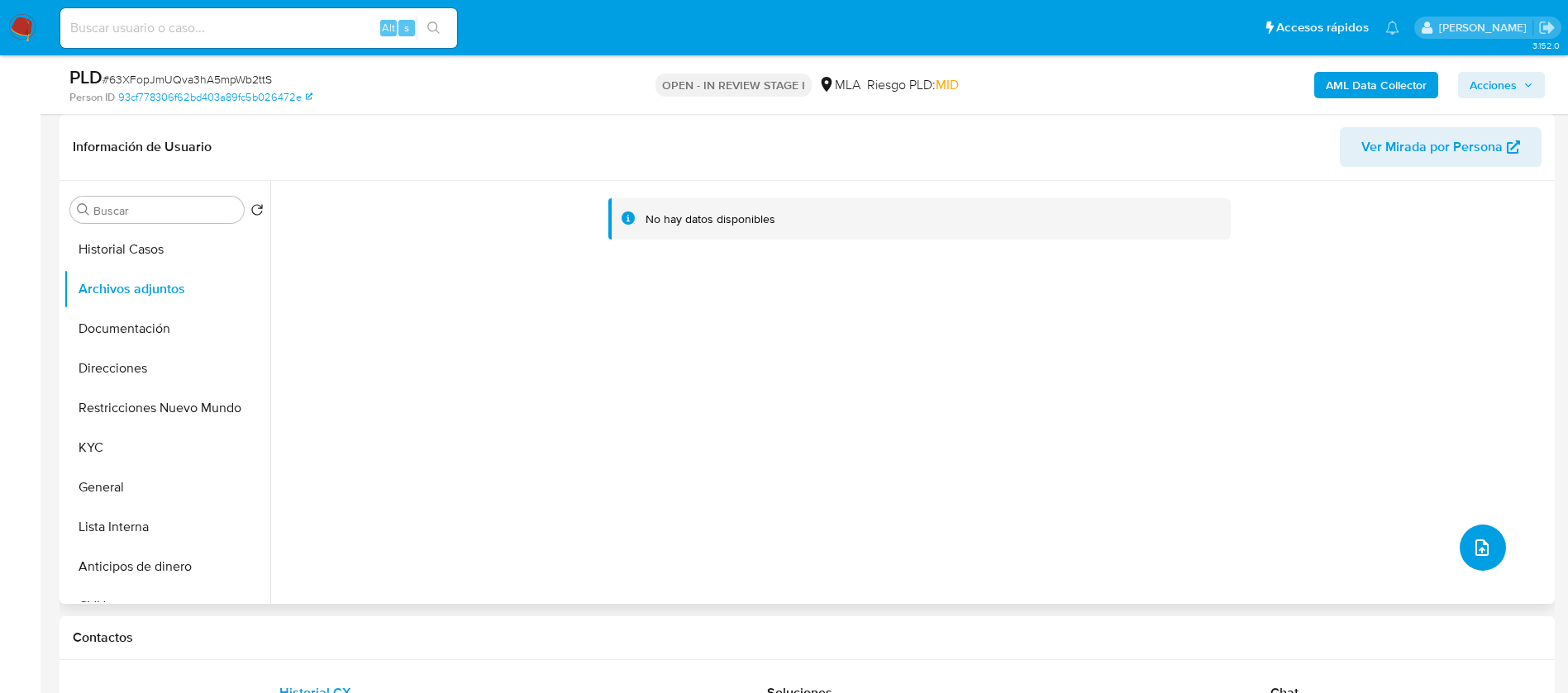
click at [1480, 555] on icon "upload-file" at bounding box center [1481, 547] width 20 height 20
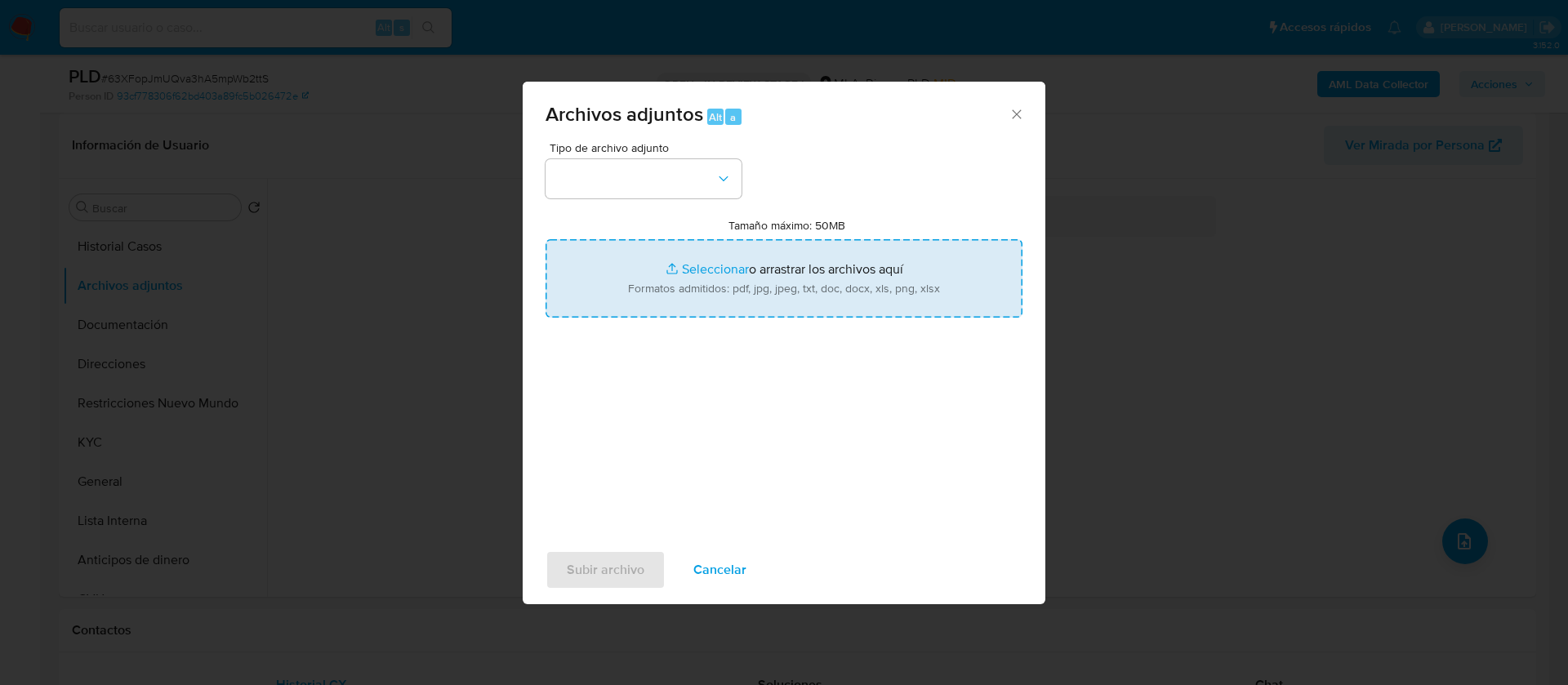
click at [755, 254] on input "Tamaño máximo: 50MB Seleccionar archivos" at bounding box center [784, 278] width 477 height 79
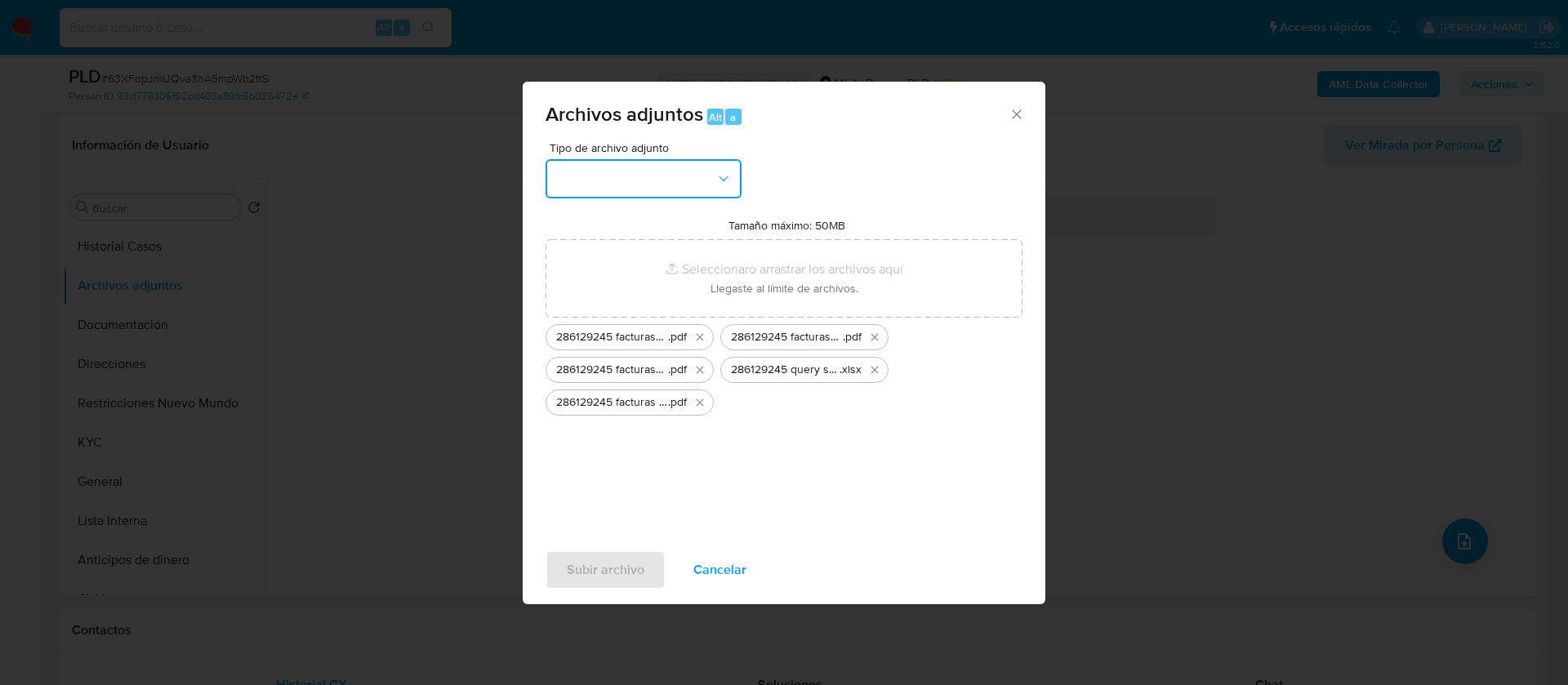
click at [652, 167] on button "button" at bounding box center [643, 179] width 196 height 39
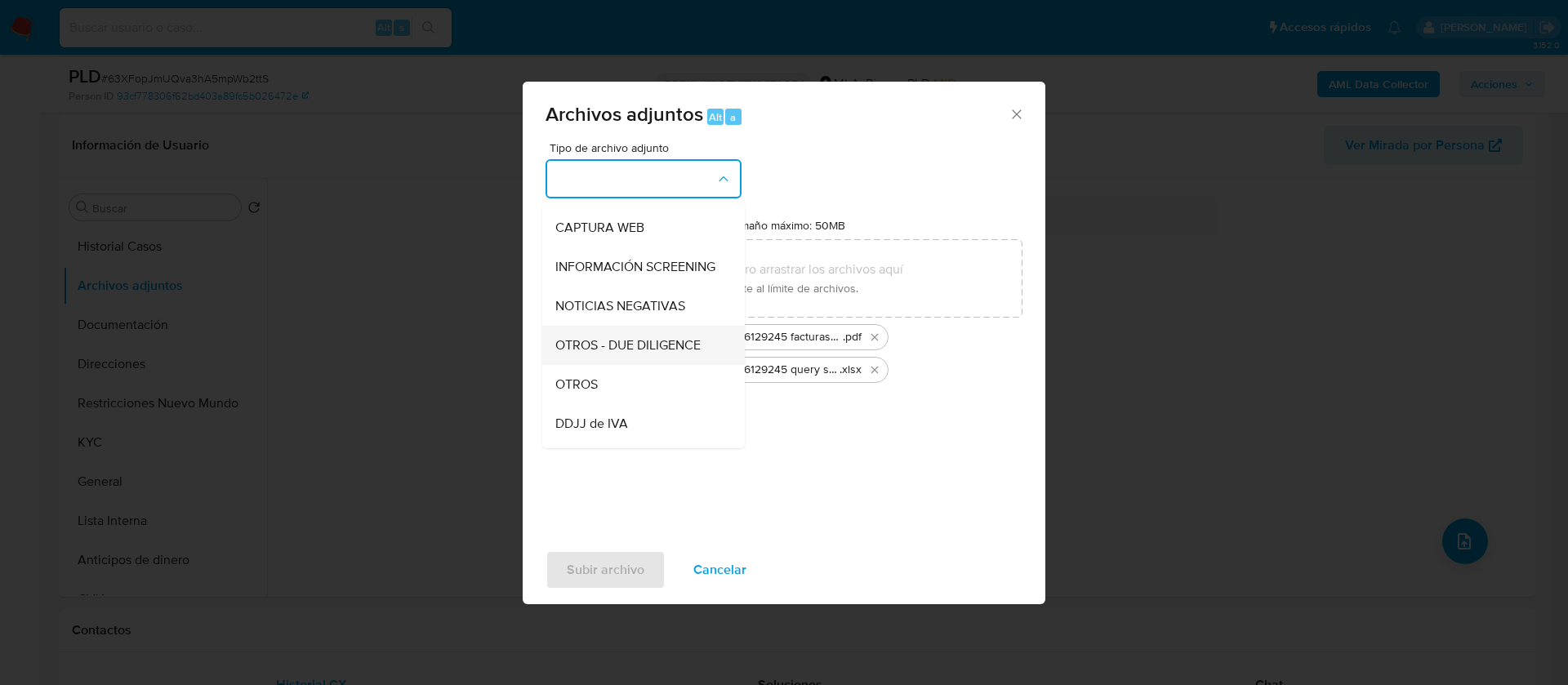
scroll to position [247, 0]
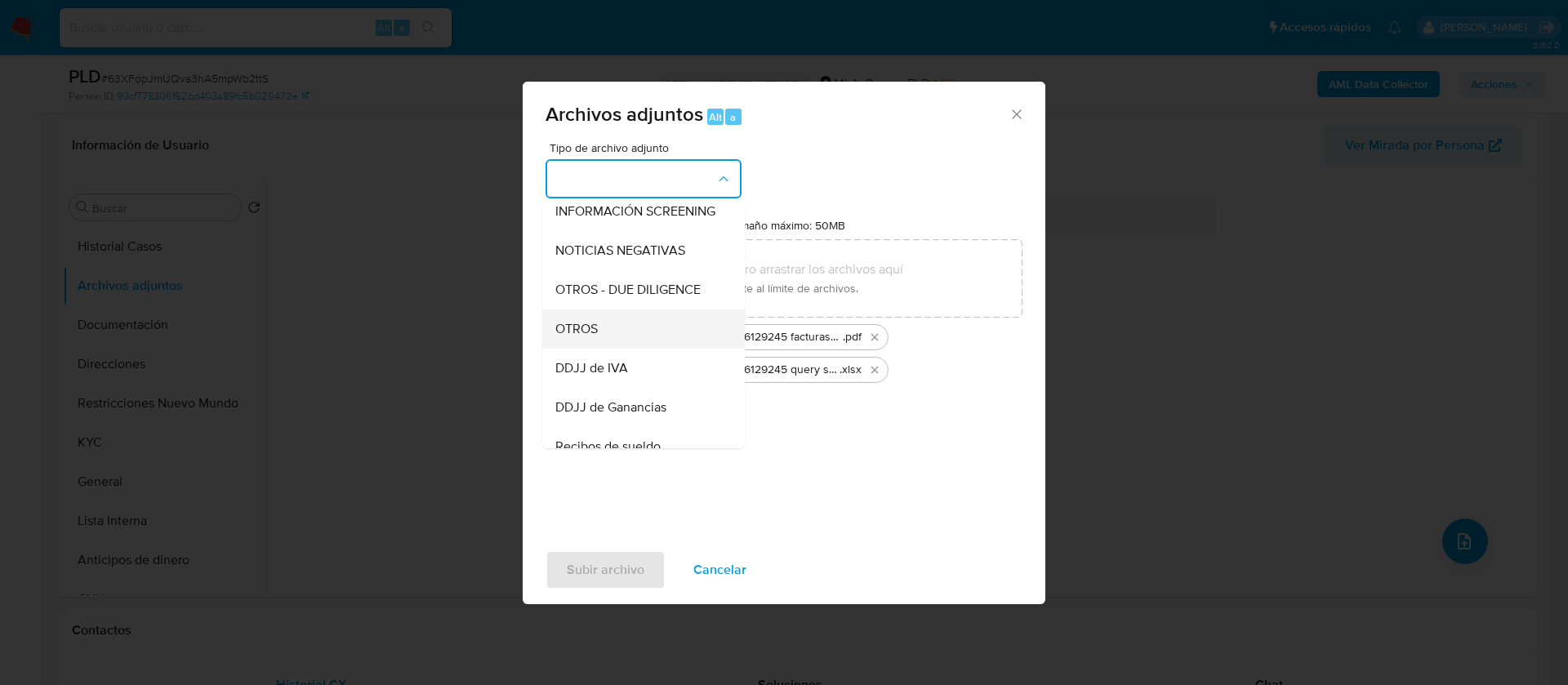
click at [575, 337] on span "OTROS" at bounding box center [576, 329] width 43 height 16
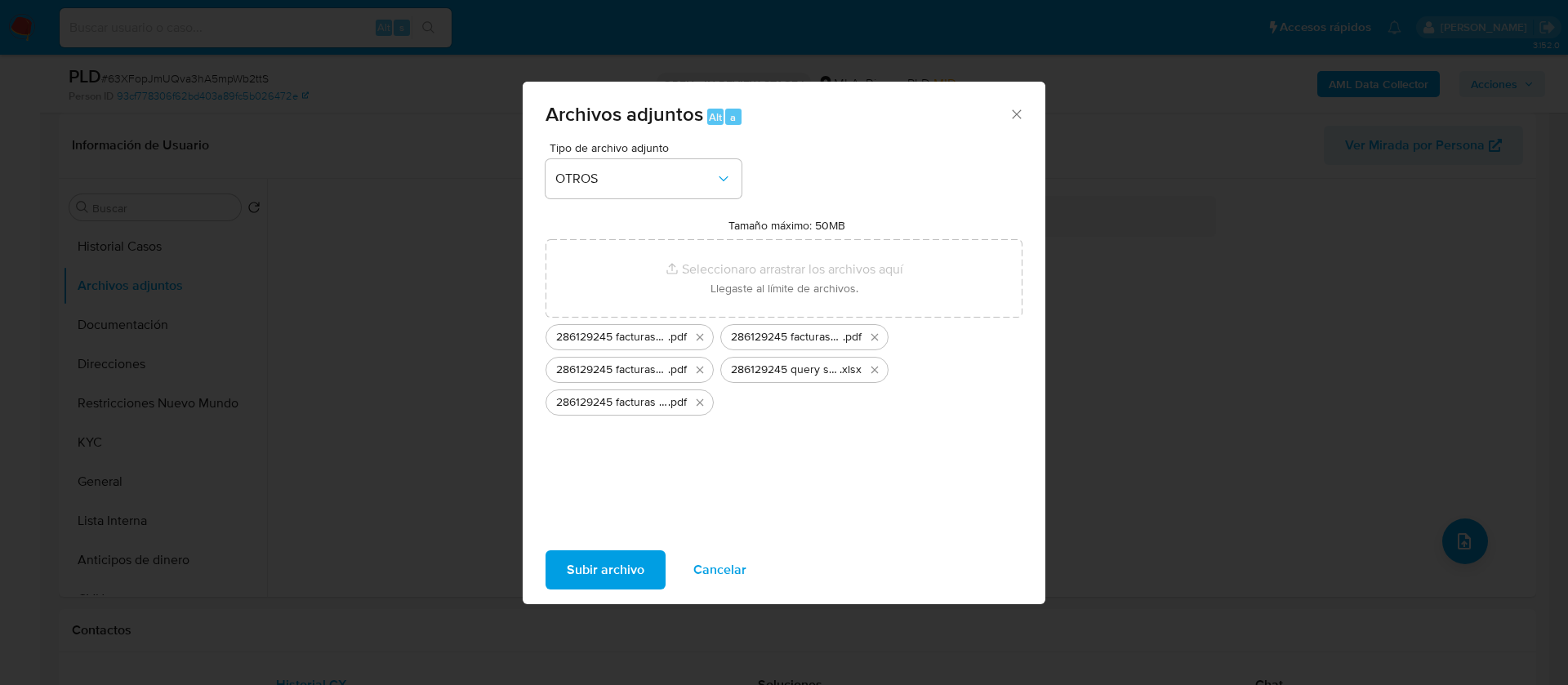
click at [706, 459] on div "Tipo de archivo adjunto OTROS Tamaño máximo: 50MB Seleccionar archivos Seleccio…" at bounding box center [784, 335] width 477 height 385
click at [605, 569] on span "Subir archivo" at bounding box center [605, 570] width 78 height 36
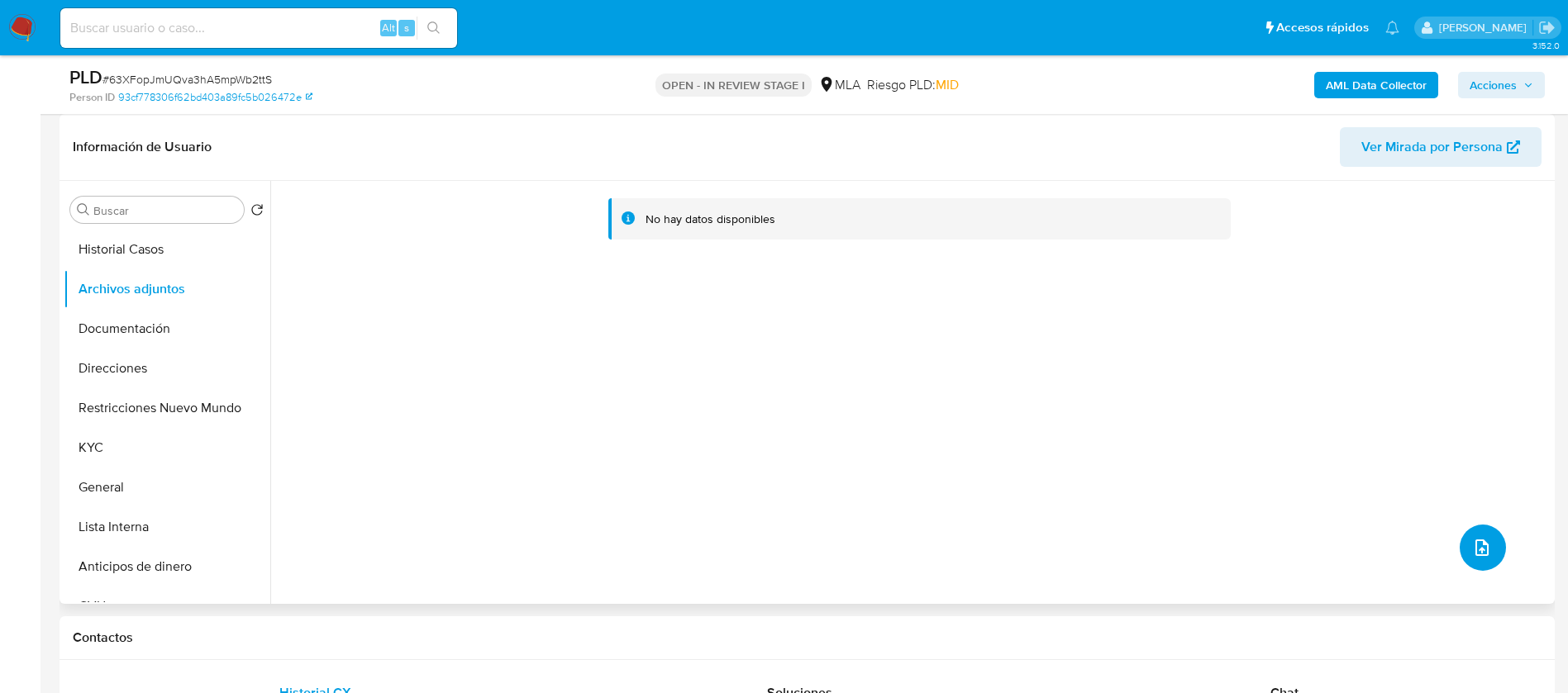
click at [1463, 556] on button "upload-file" at bounding box center [1482, 547] width 46 height 46
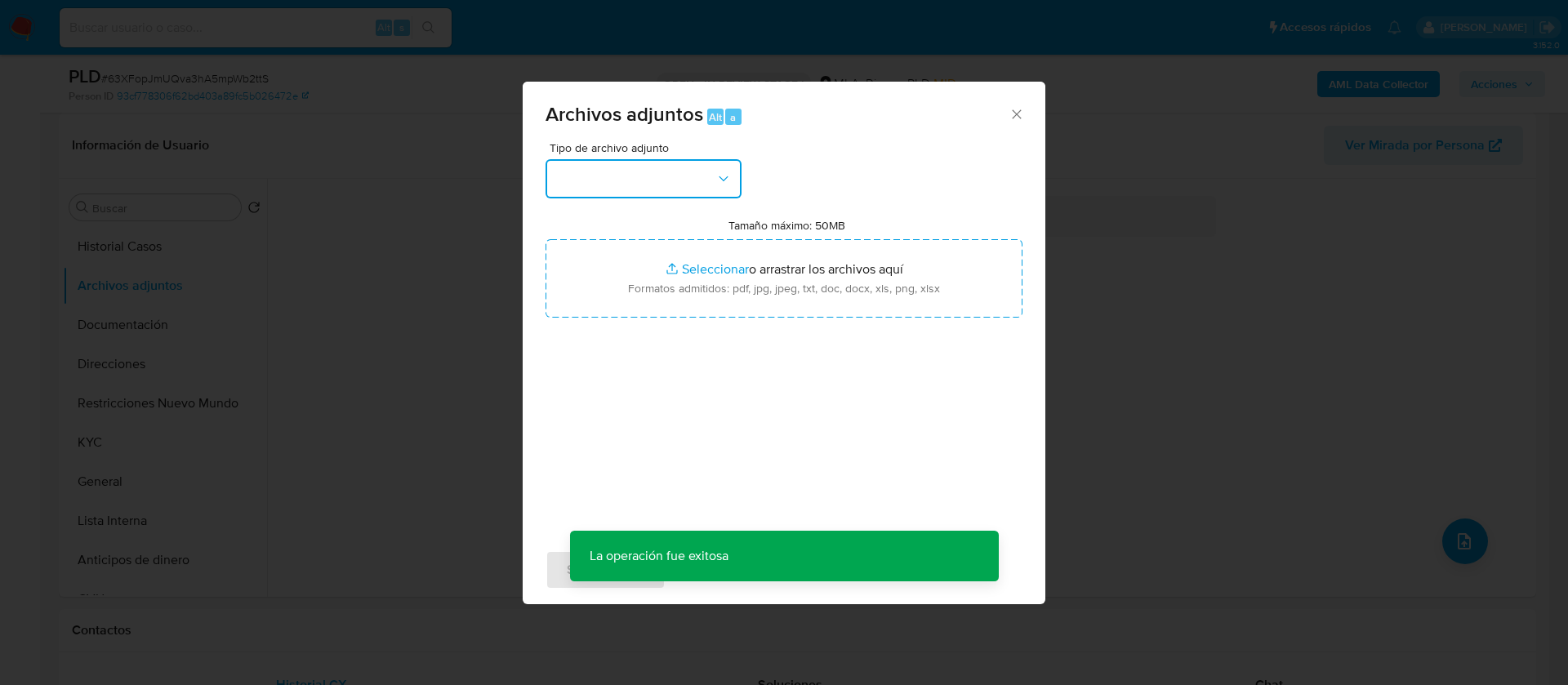
click at [585, 159] on button "button" at bounding box center [643, 179] width 196 height 39
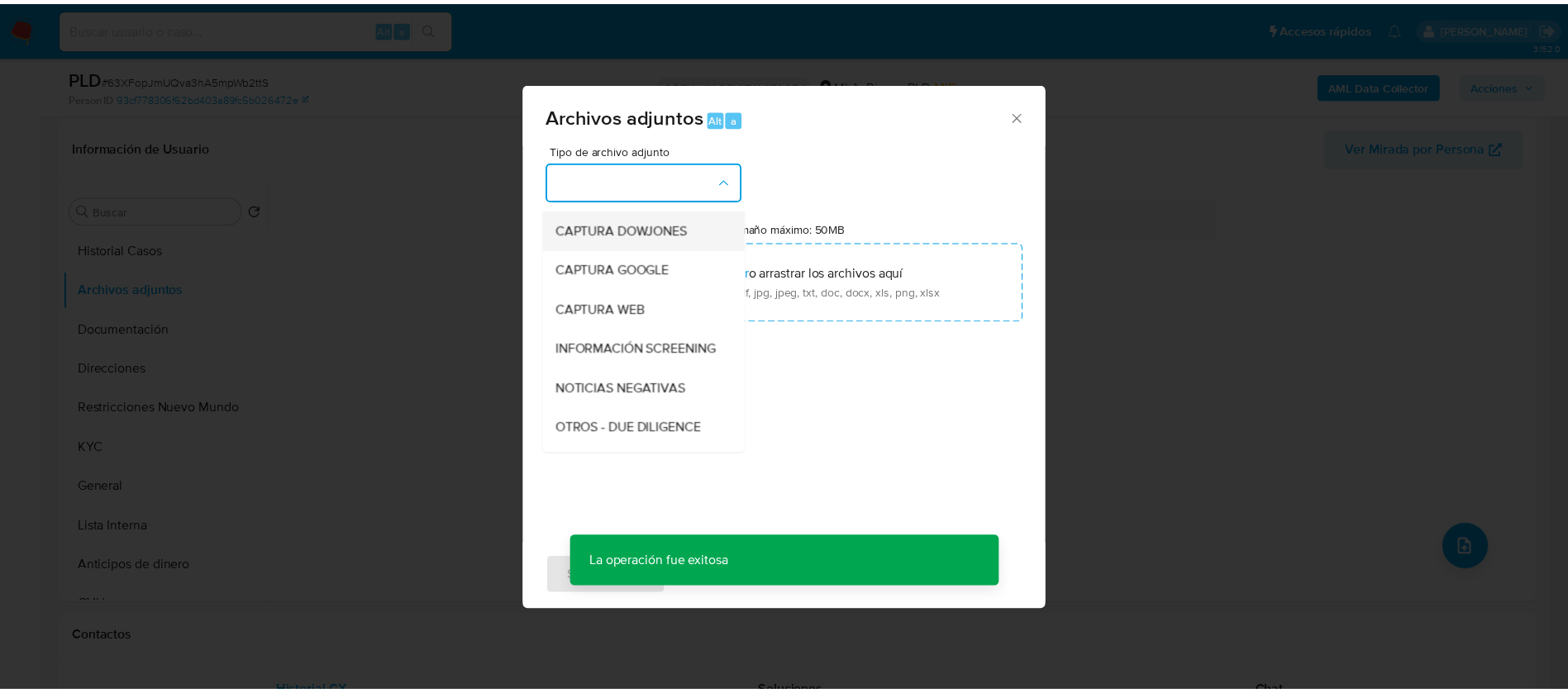
scroll to position [372, 0]
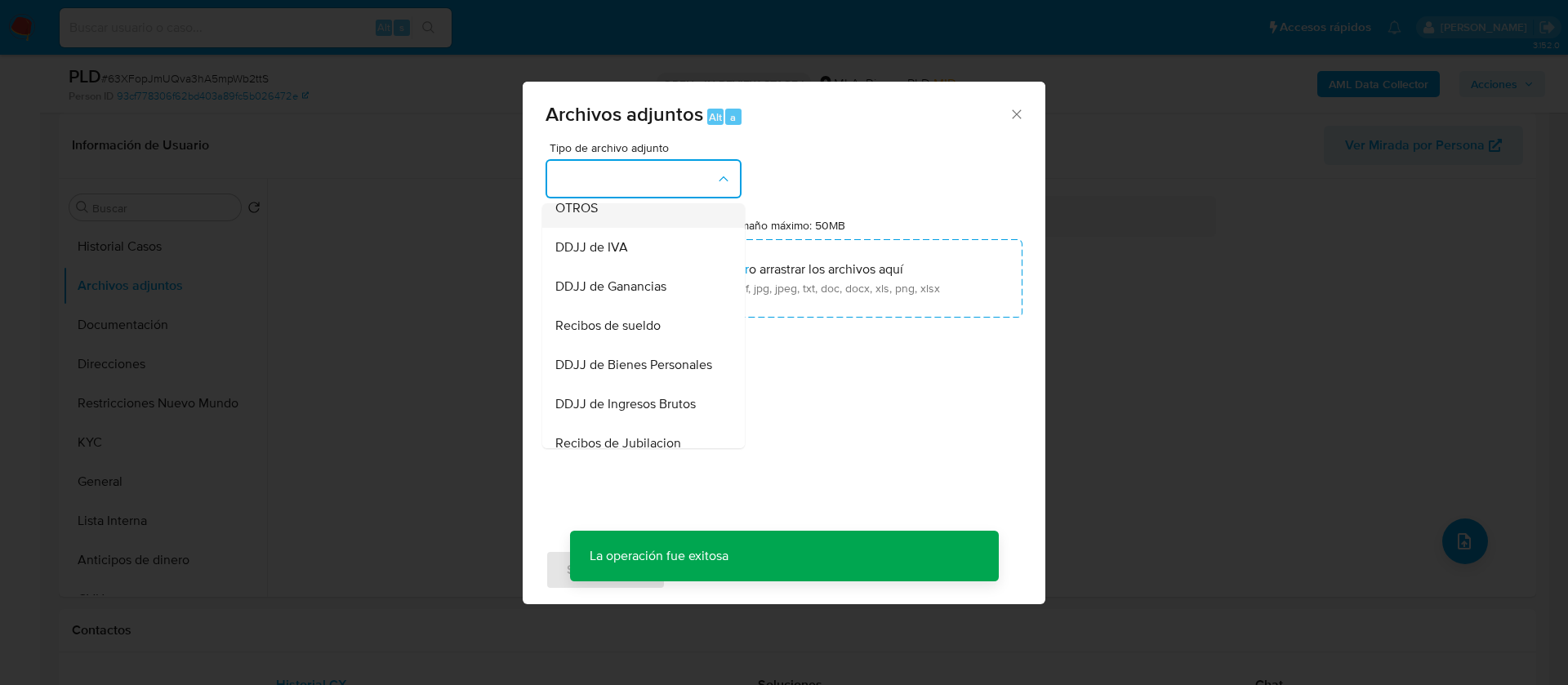
click at [604, 223] on div "OTROS" at bounding box center [638, 208] width 167 height 39
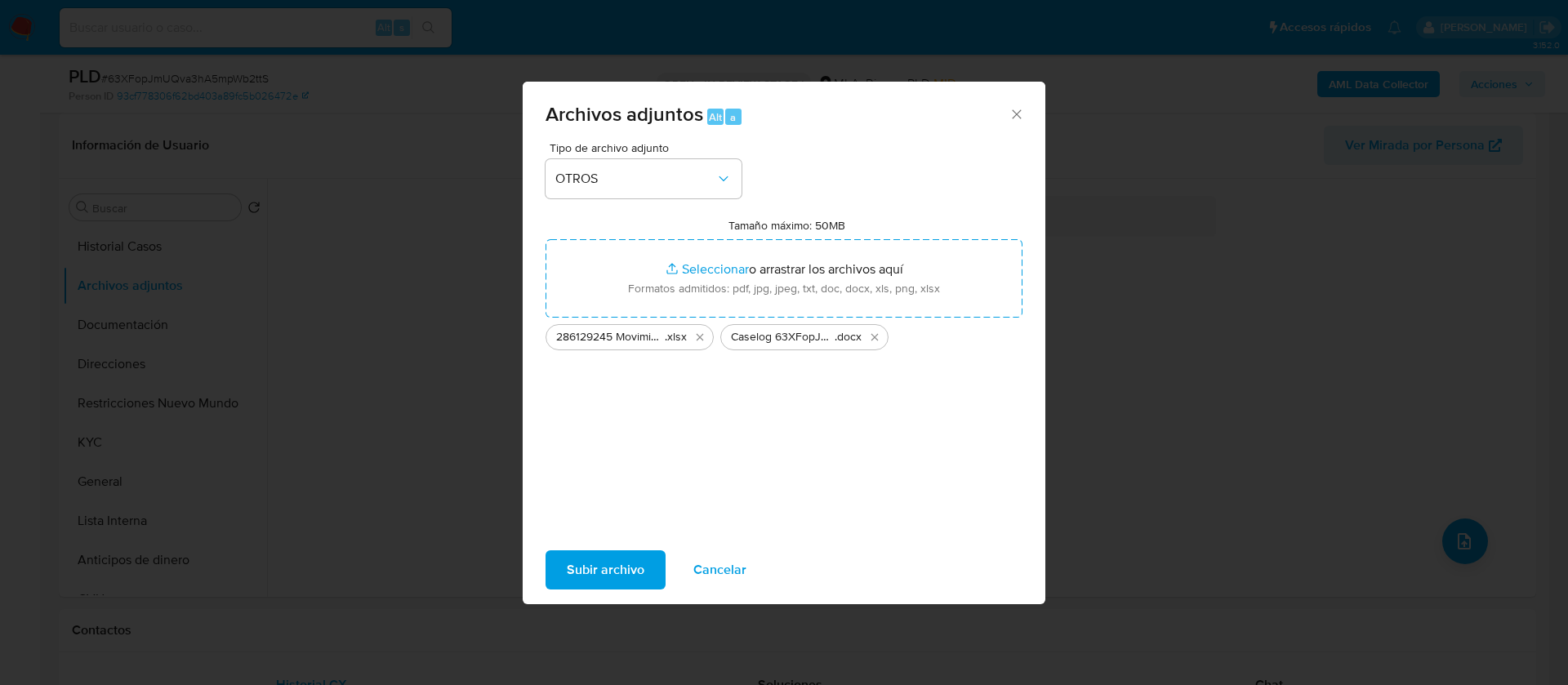
click at [604, 567] on span "Subir archivo" at bounding box center [605, 570] width 78 height 36
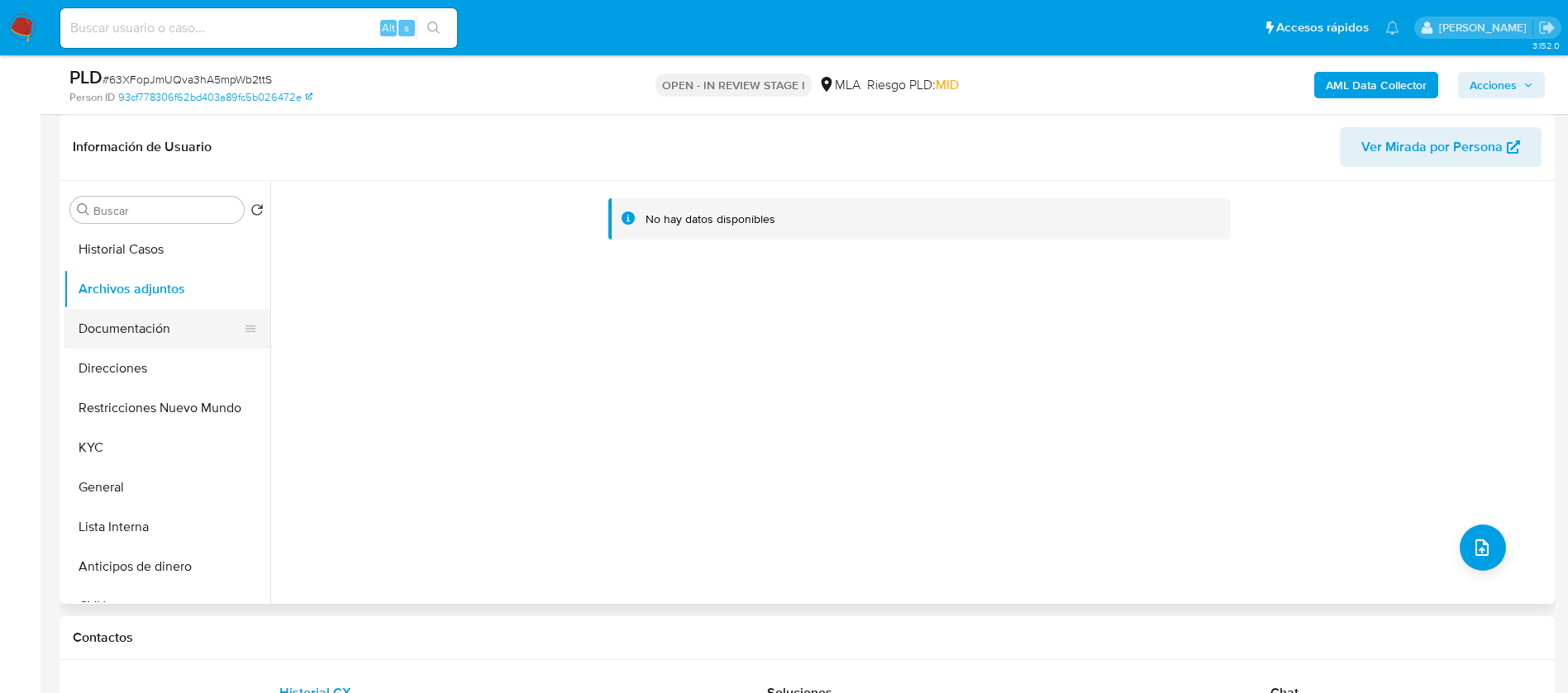
click at [122, 311] on button "Documentación" at bounding box center [159, 329] width 193 height 40
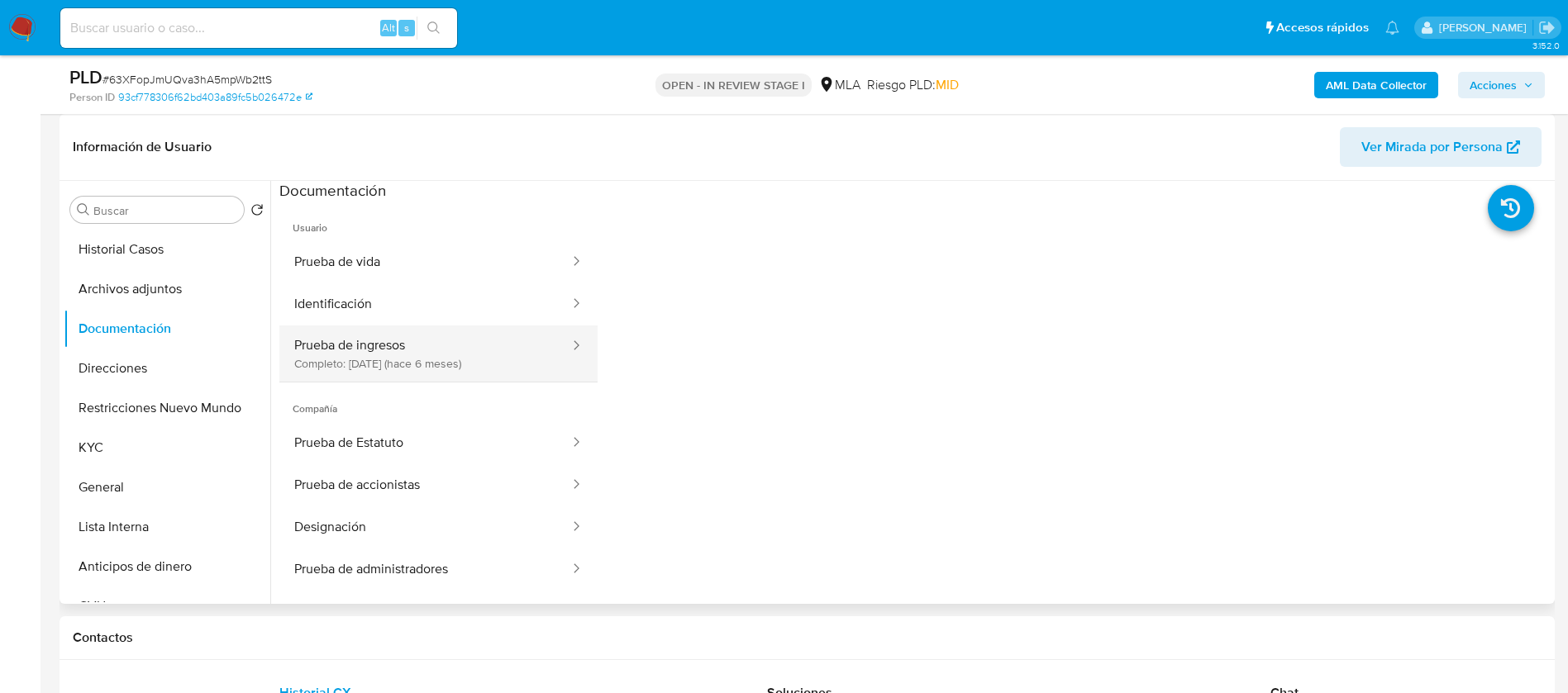
click at [495, 353] on button "Prueba de ingresos Completo: 13/02/2025 (hace 6 meses)" at bounding box center [425, 353] width 292 height 56
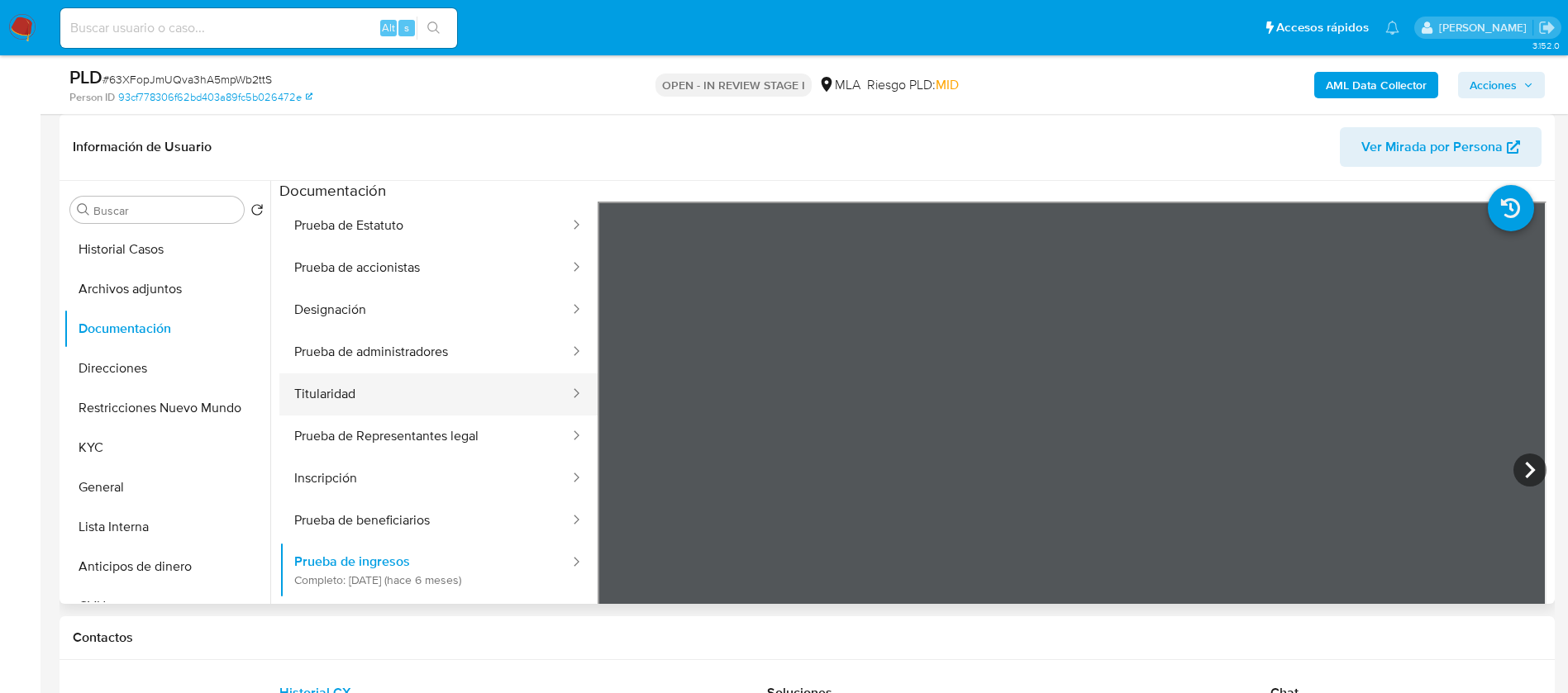
scroll to position [222, 0]
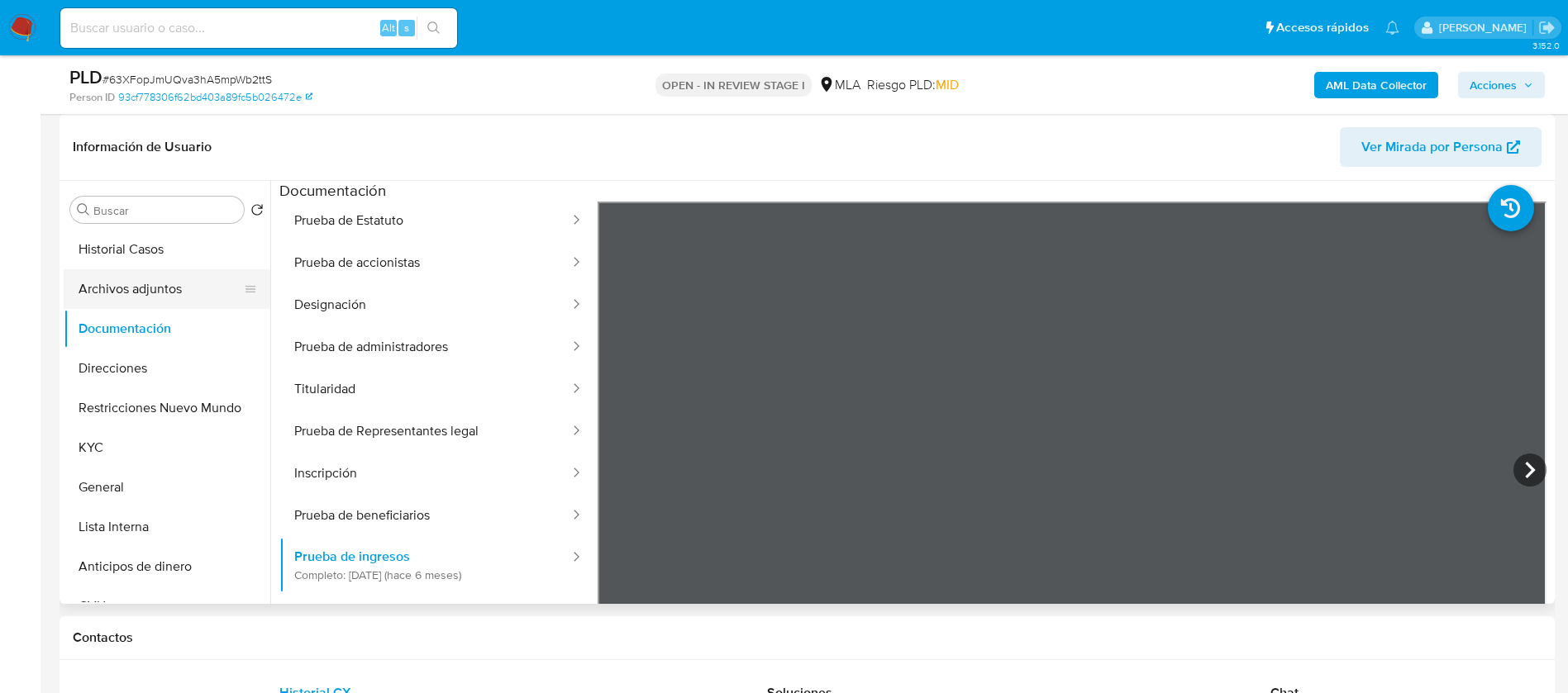
click at [134, 289] on button "Archivos adjuntos" at bounding box center [159, 289] width 193 height 40
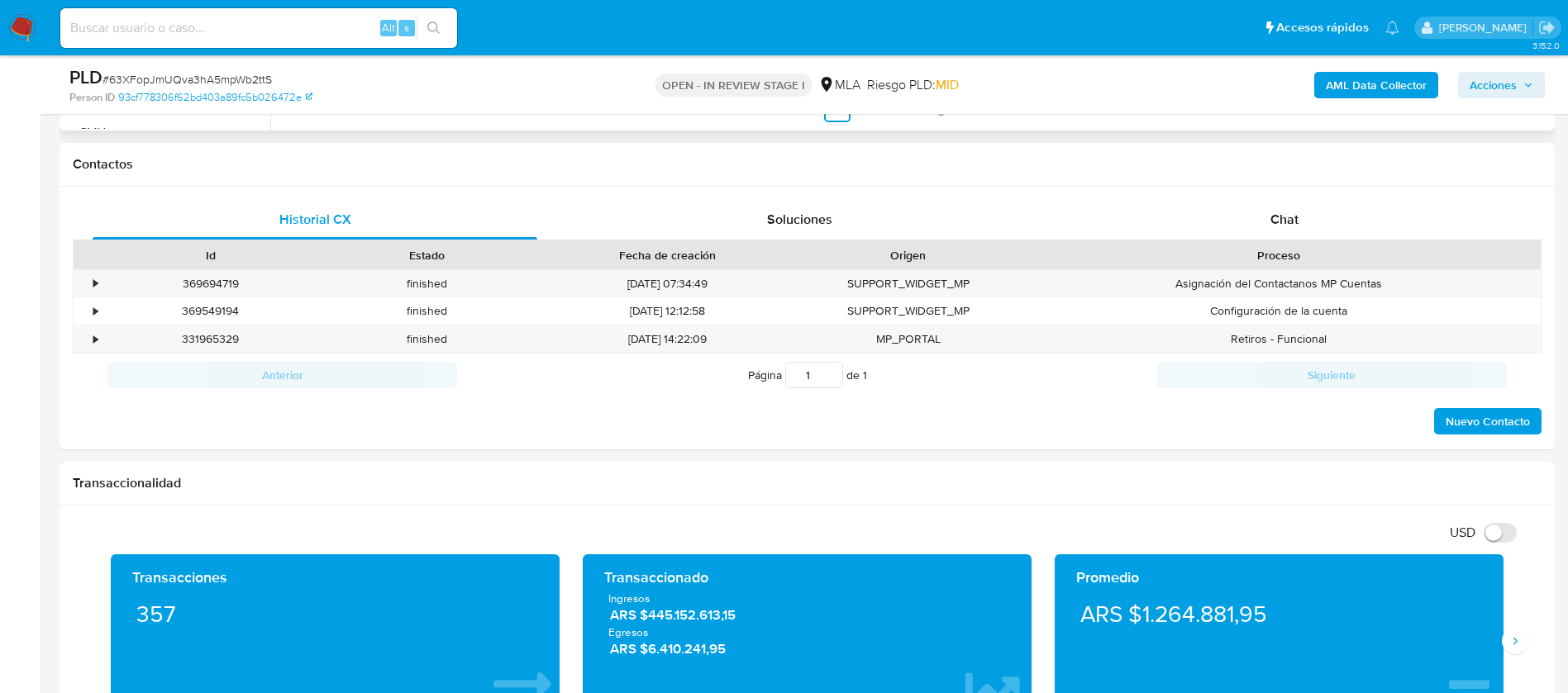
scroll to position [428, 0]
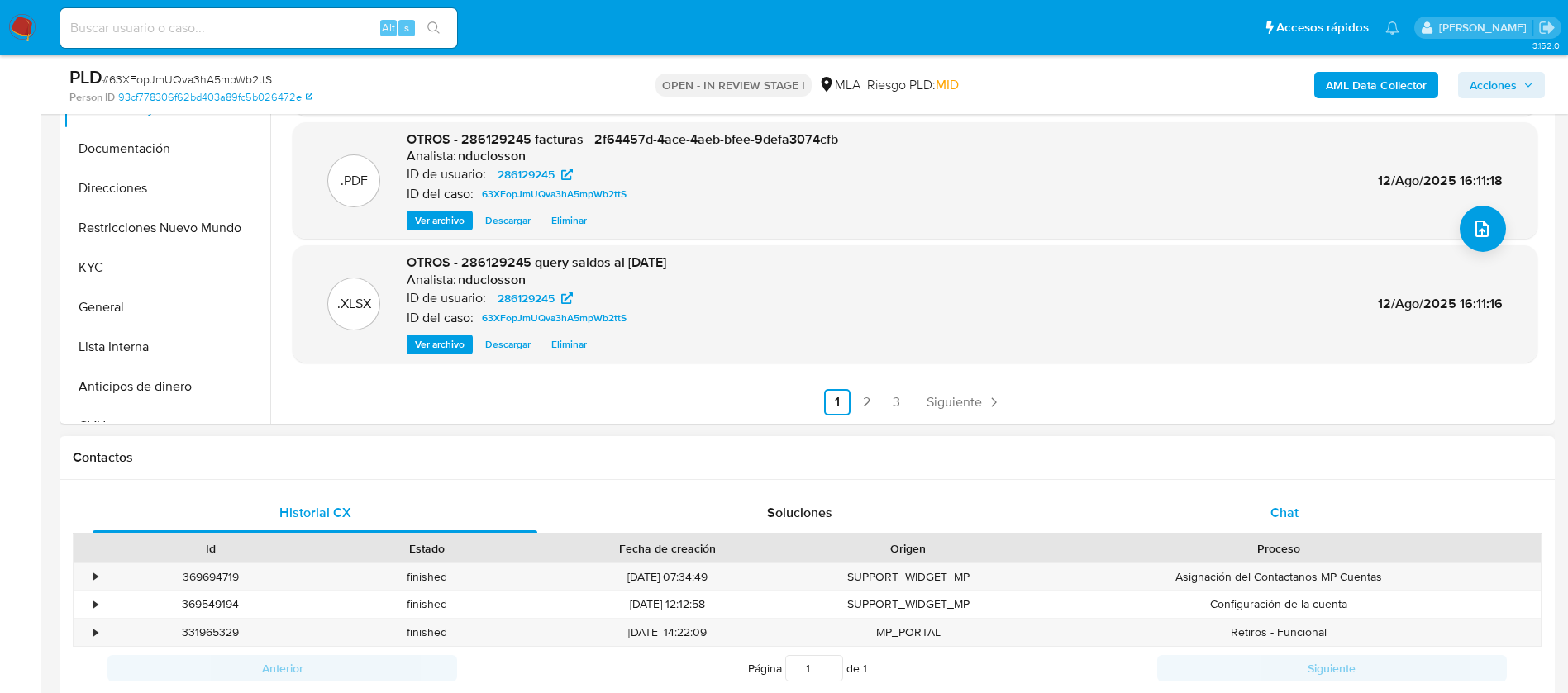
click at [1255, 521] on div "Chat" at bounding box center [1284, 513] width 445 height 40
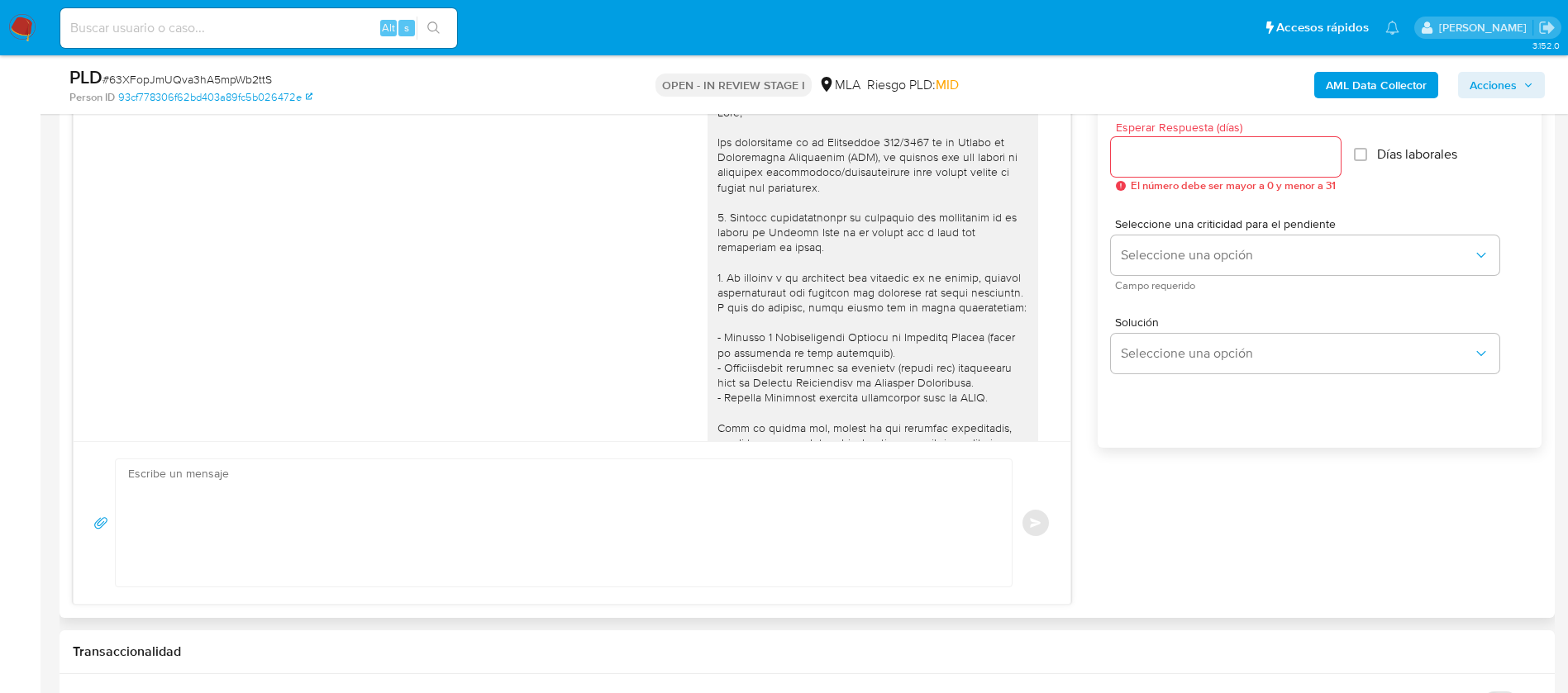
scroll to position [1868, 0]
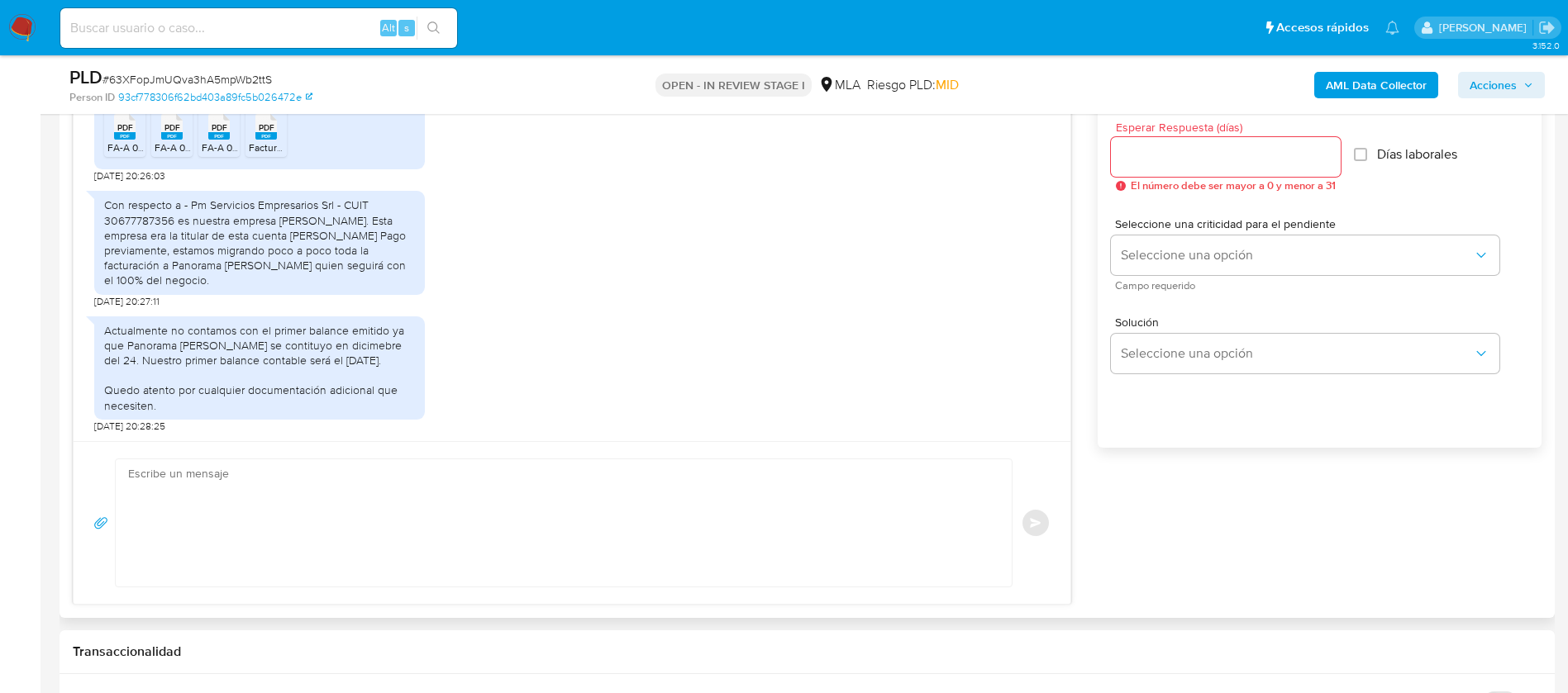
click at [395, 462] on textarea at bounding box center [559, 522] width 862 height 127
paste textarea "Hola, ¡Muchas gracias por tu respuesta! Confirmamos la recepción de la document…"
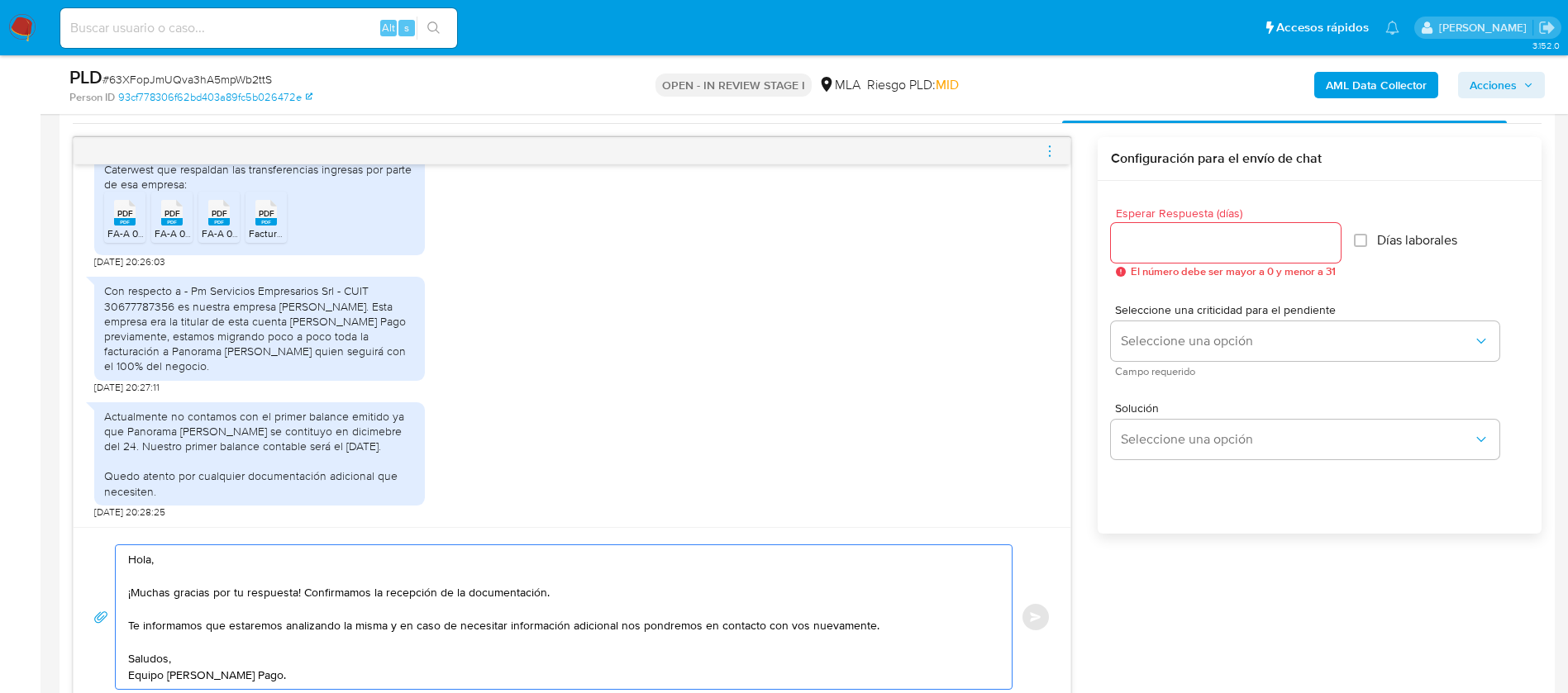
scroll to position [800, 0]
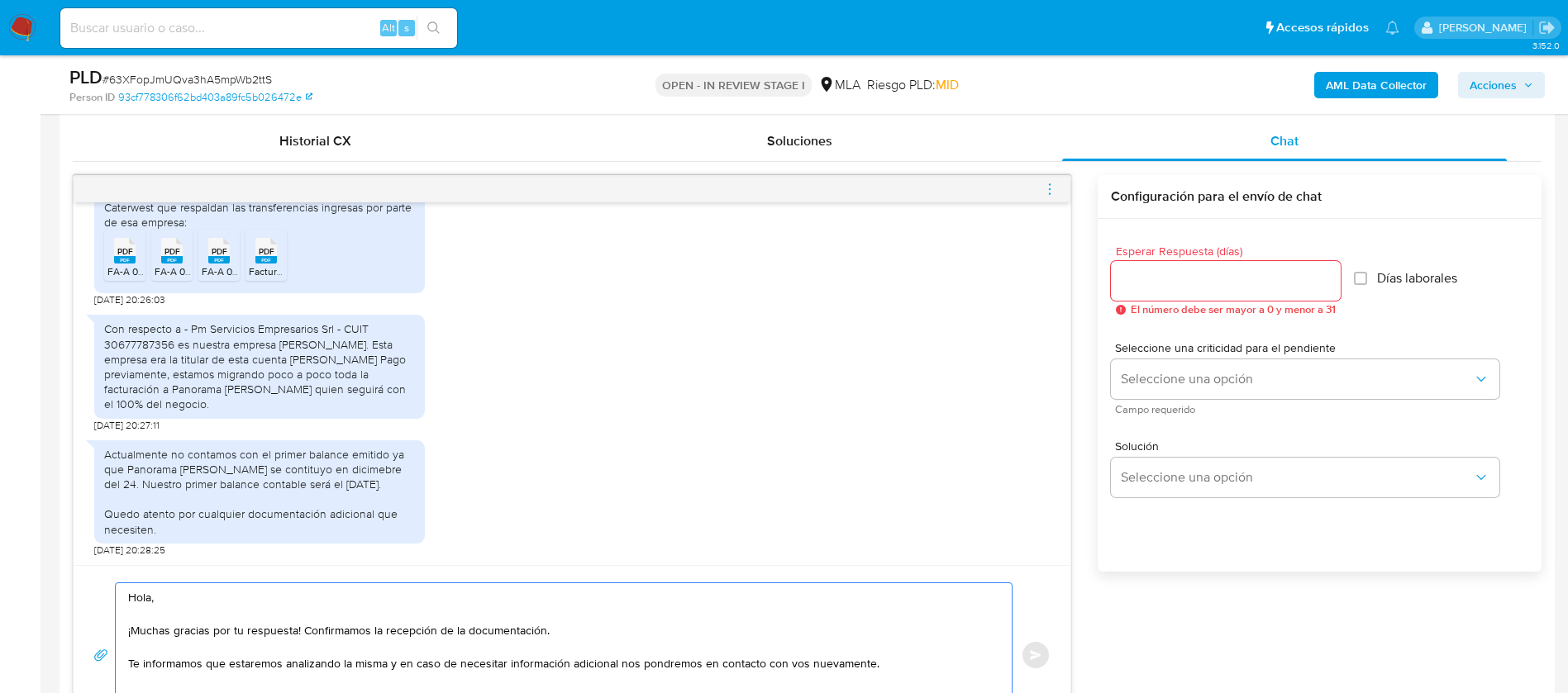
type textarea "Hola, ¡Muchas gracias por tu respuesta! Confirmamos la recepción de la document…"
click at [1177, 271] on input "Esperar Respuesta (días)" at bounding box center [1225, 281] width 230 height 22
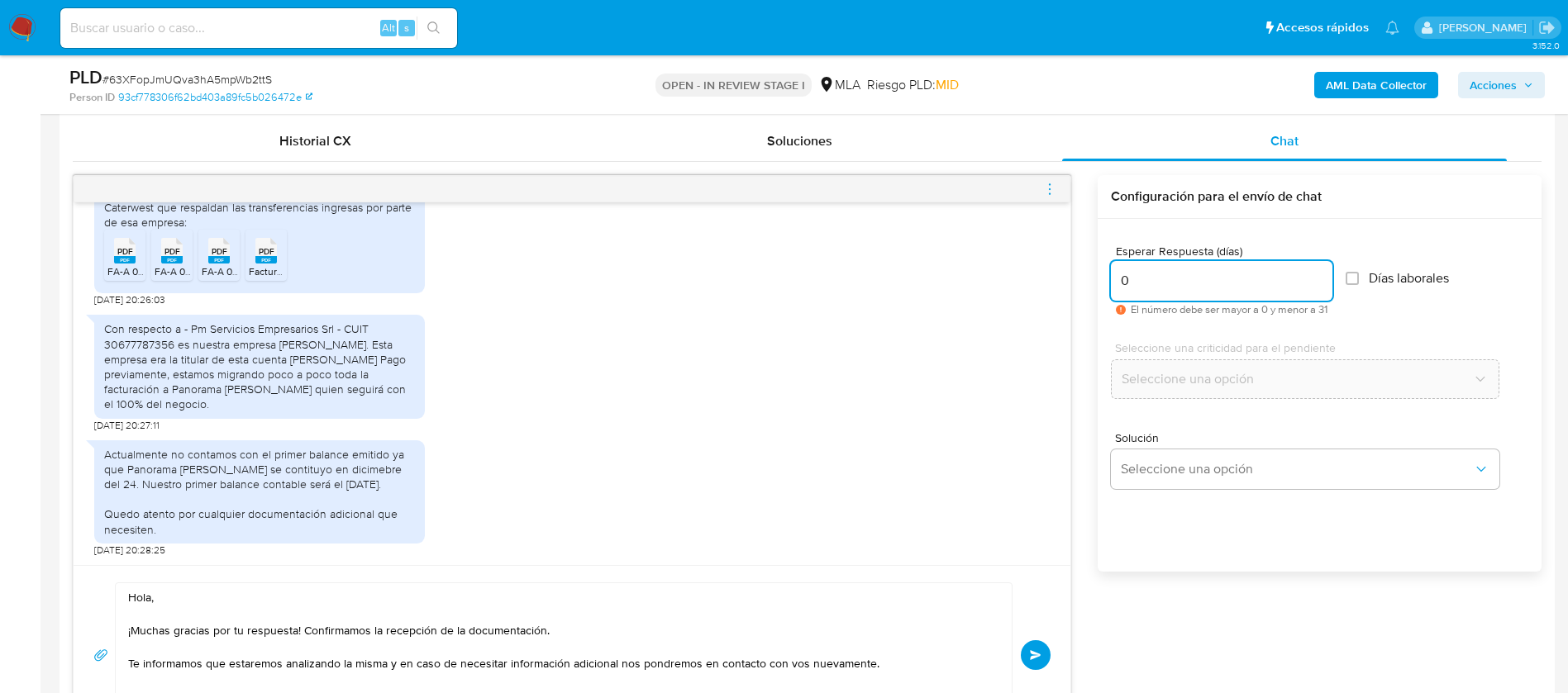
type input "0"
click at [1154, 573] on div "Esperar Respuesta (días) 0 El número debe ser mayor a 0 y menor a 31 Días labor…" at bounding box center [1319, 418] width 444 height 397
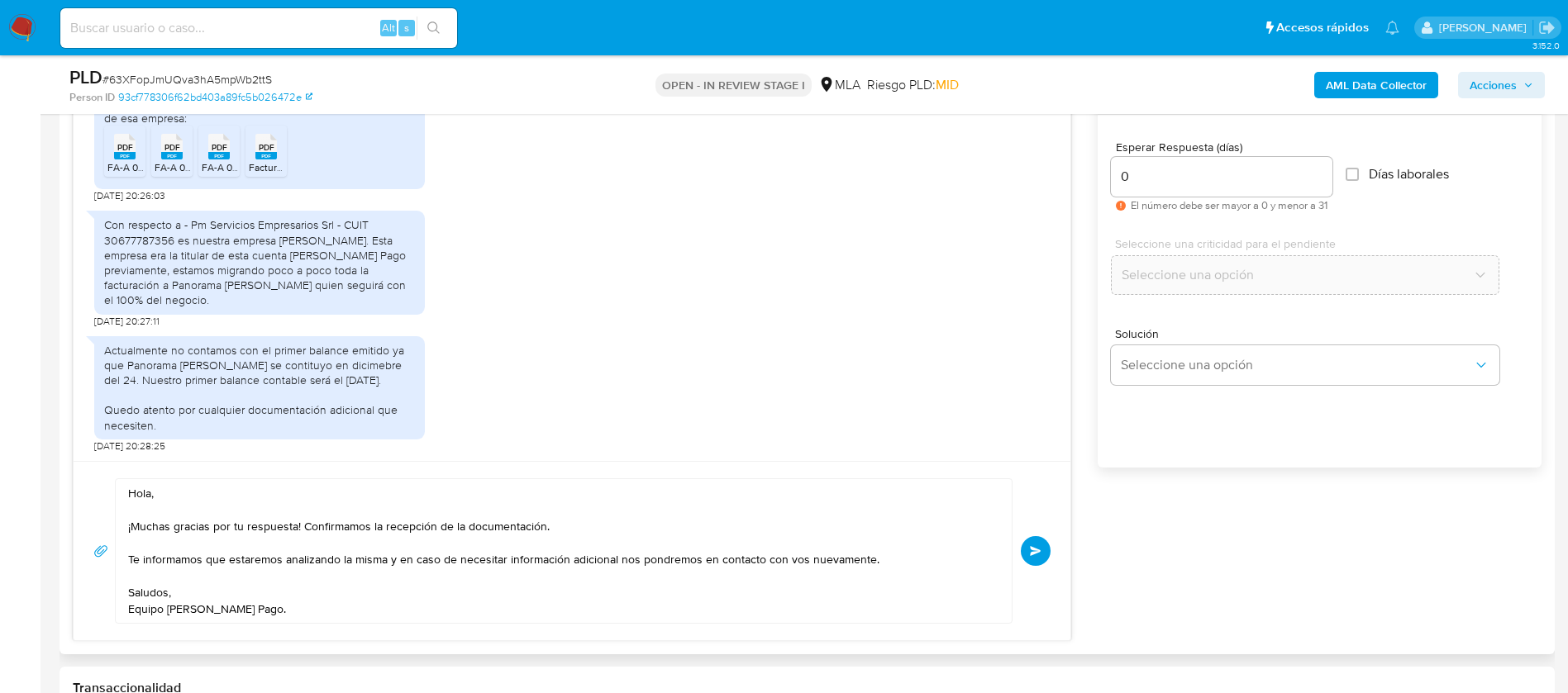
scroll to position [923, 0]
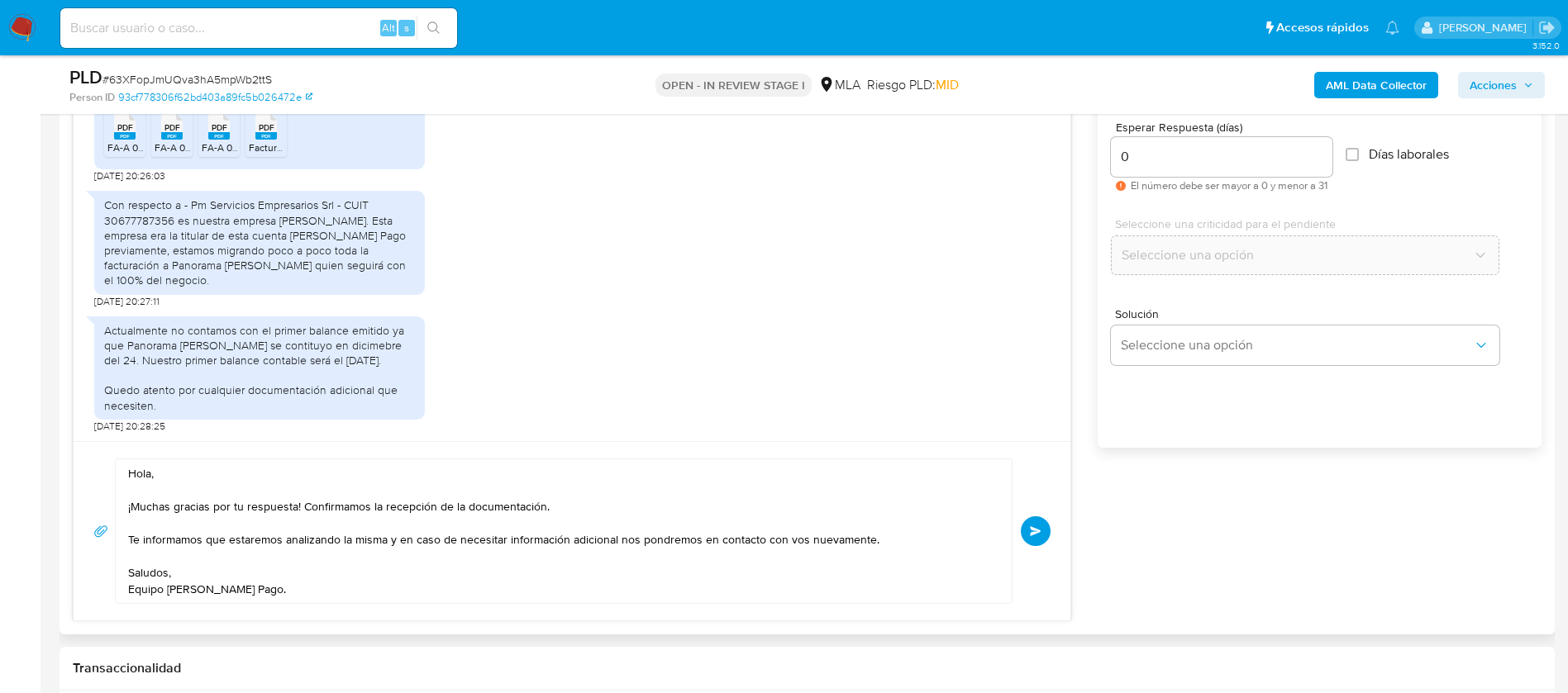
click at [1039, 530] on span "Enviar" at bounding box center [1035, 530] width 11 height 10
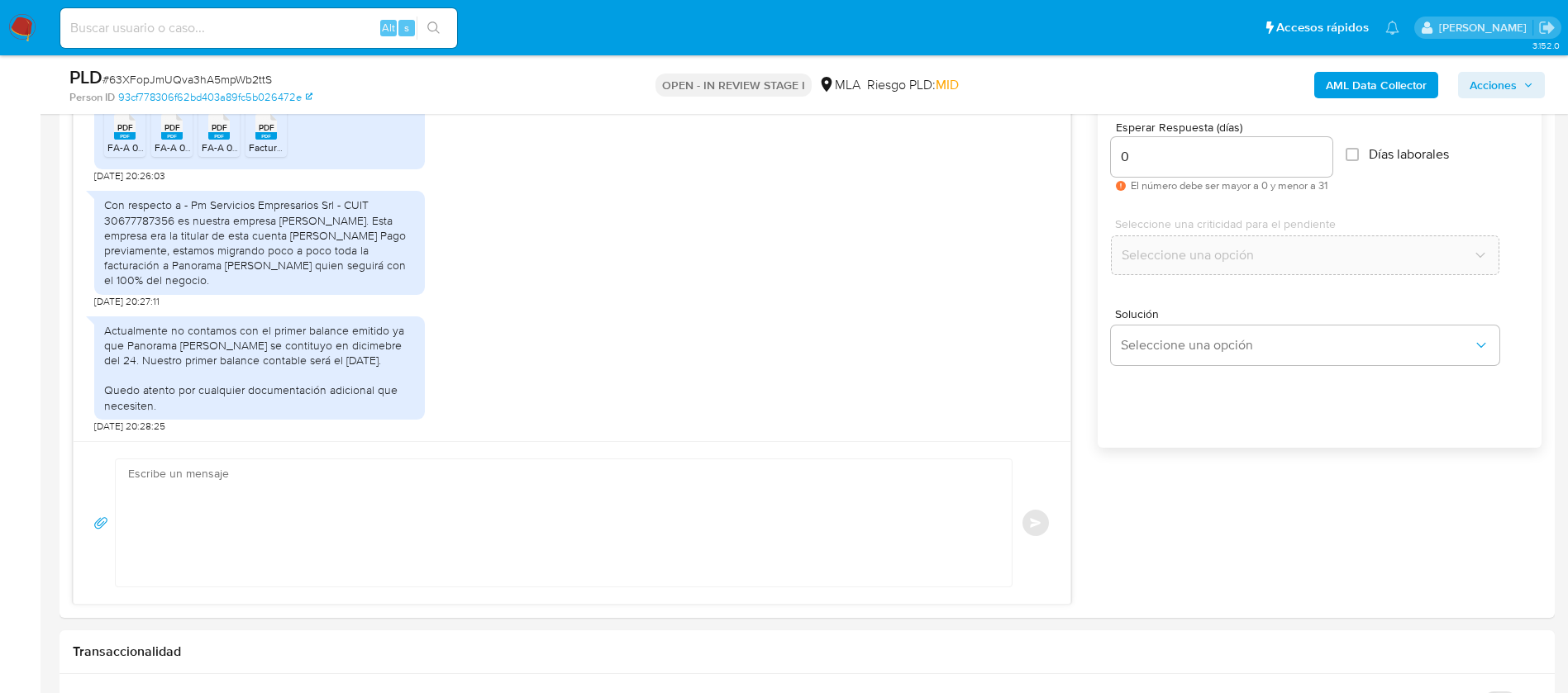
scroll to position [2082, 0]
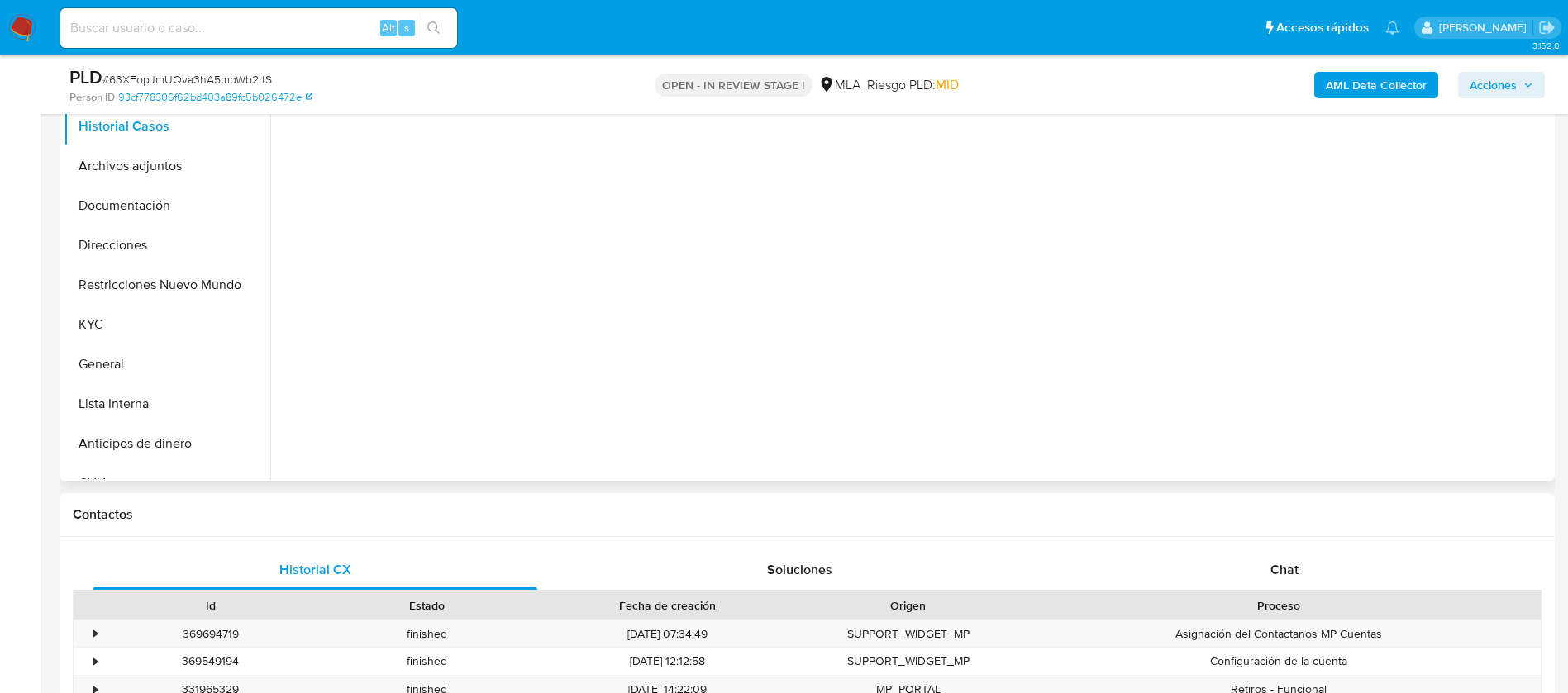
scroll to position [372, 0]
click at [1283, 581] on div "Chat" at bounding box center [1284, 569] width 445 height 40
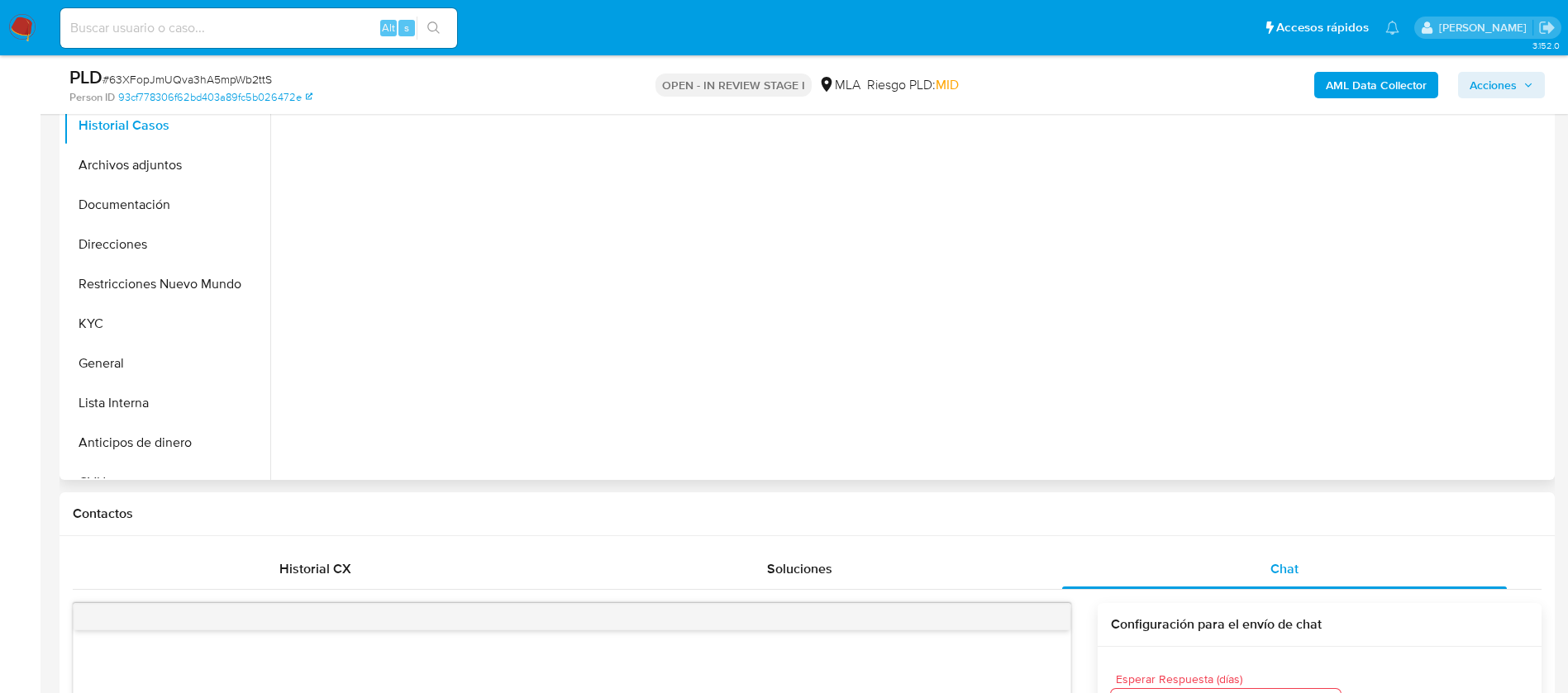
scroll to position [867, 0]
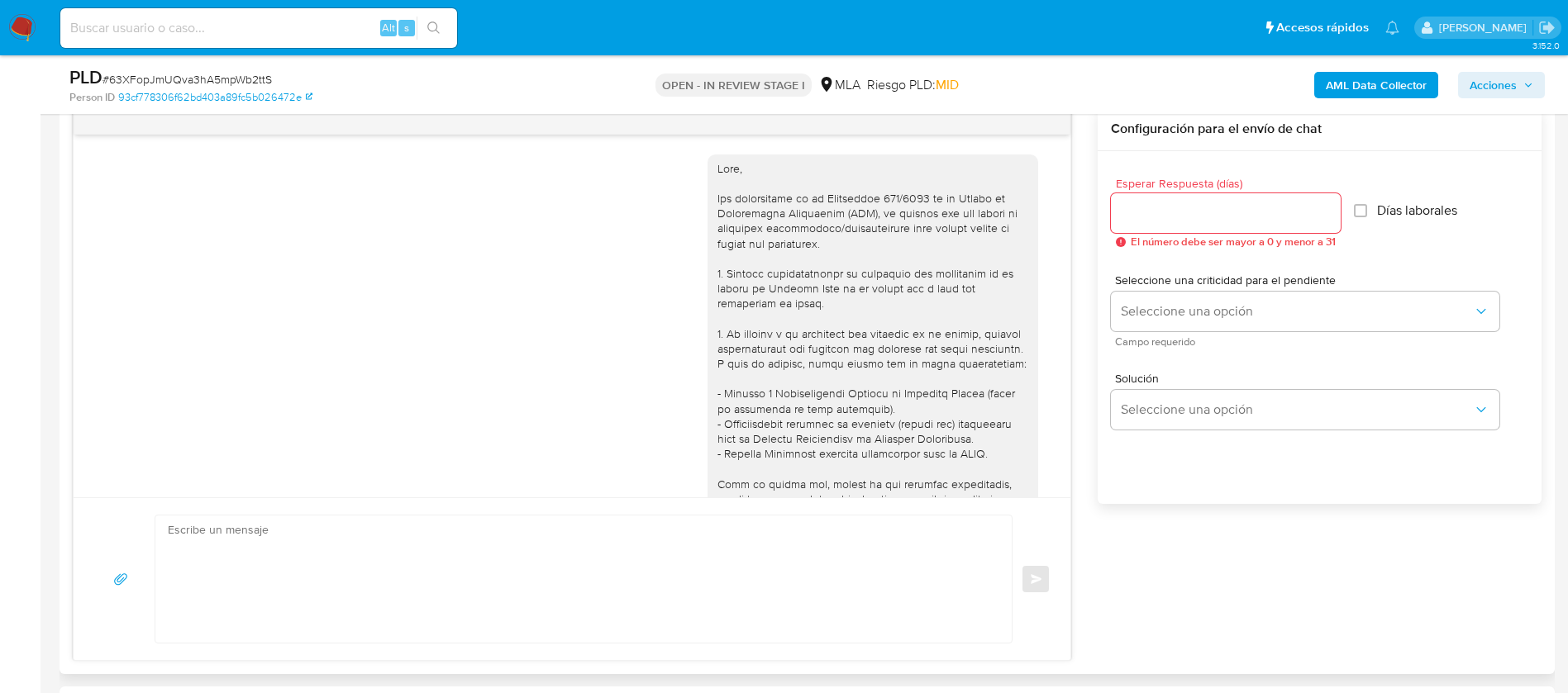
select select "10"
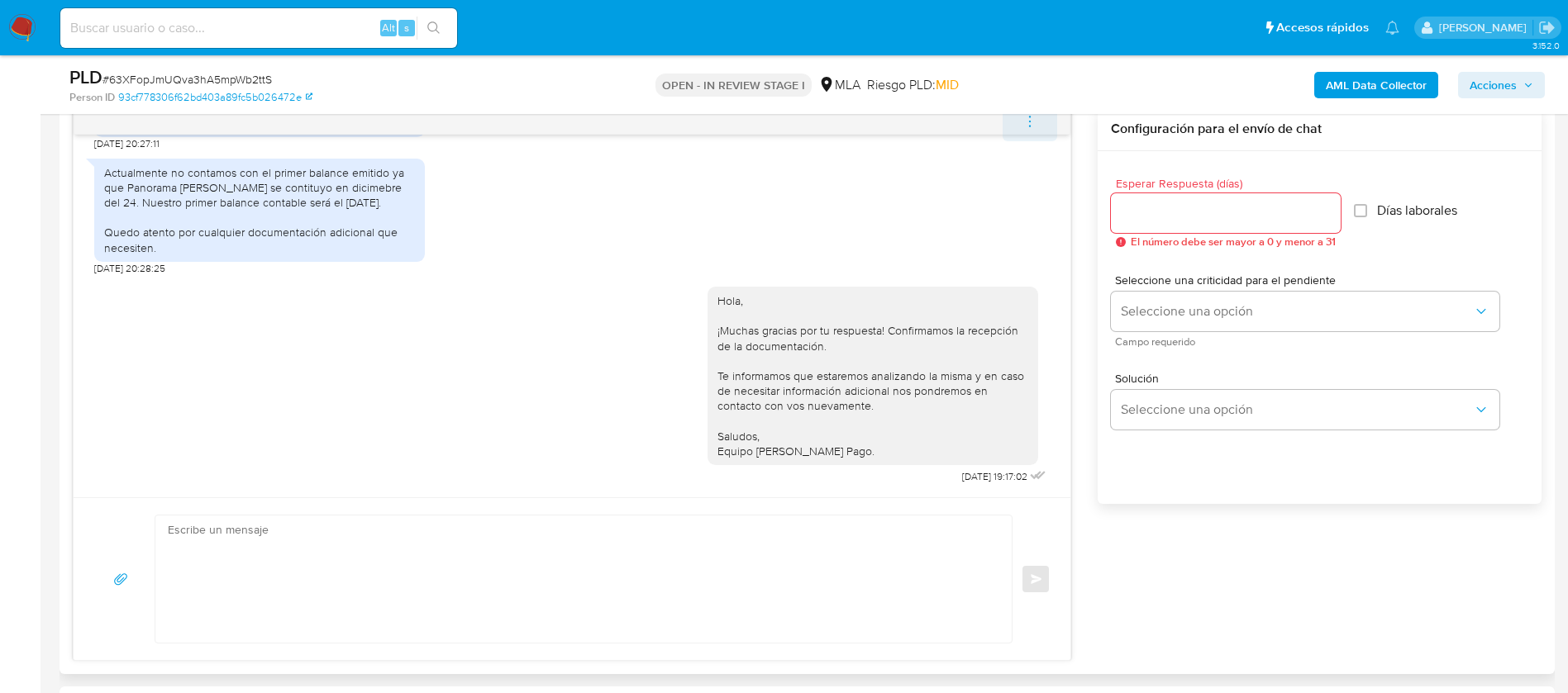
scroll to position [743, 0]
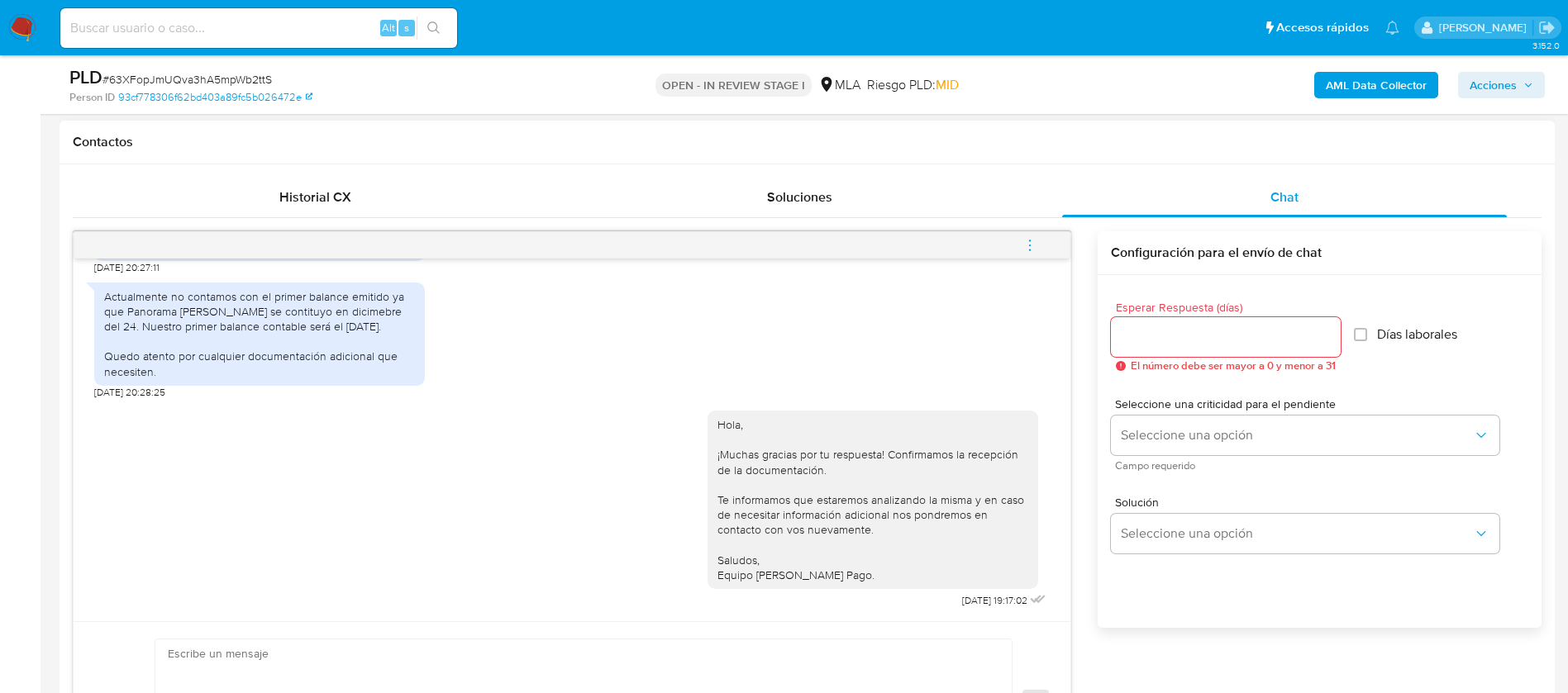
click at [1035, 236] on span "menu-action" at bounding box center [1029, 245] width 15 height 40
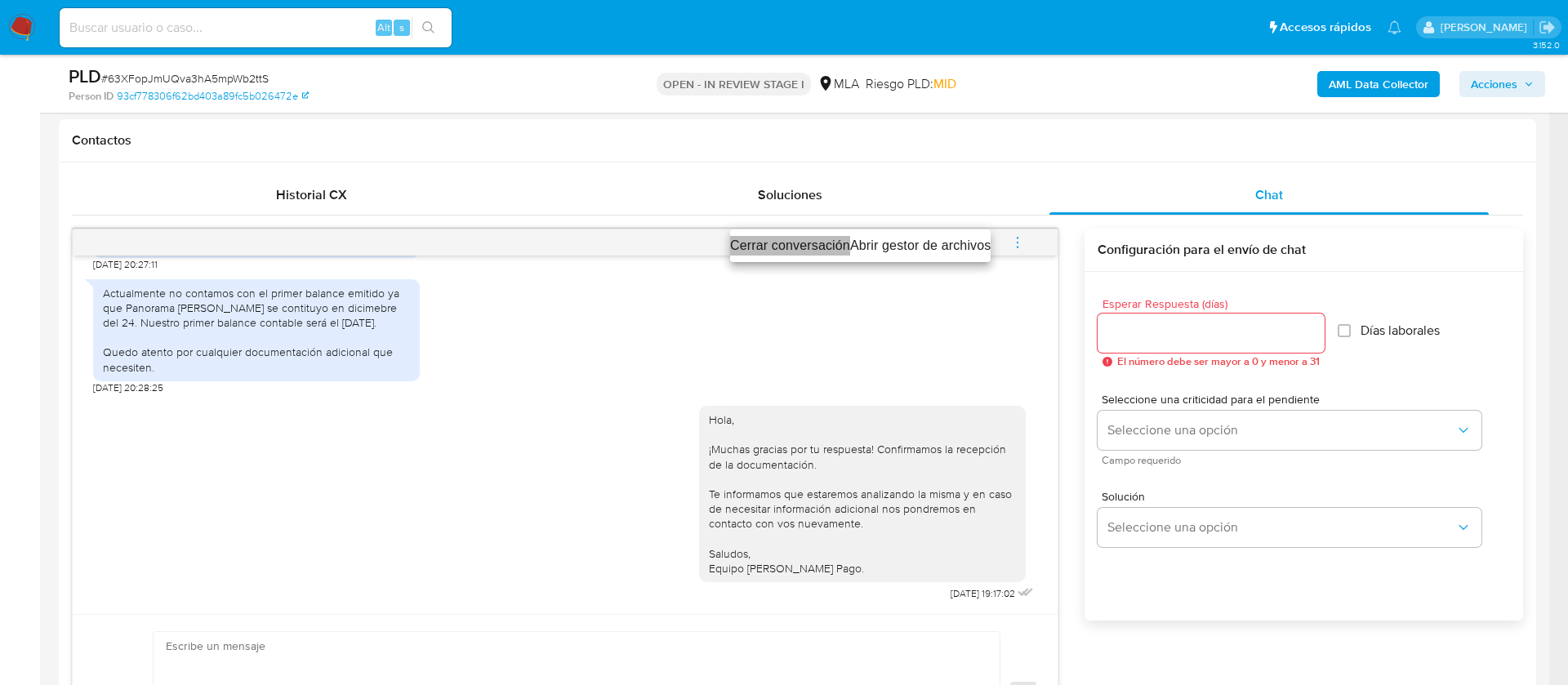
click at [766, 242] on li "Cerrar conversación" at bounding box center [790, 246] width 120 height 20
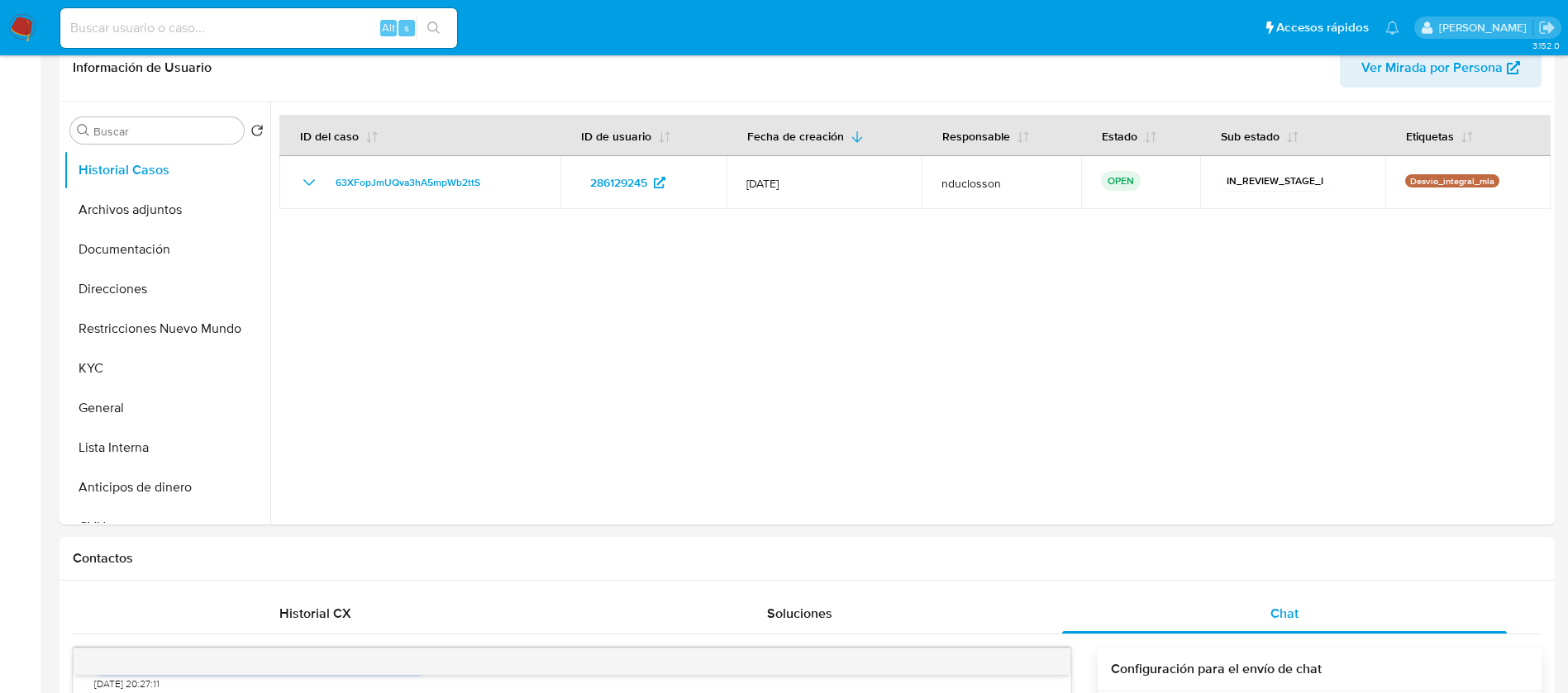
scroll to position [0, 0]
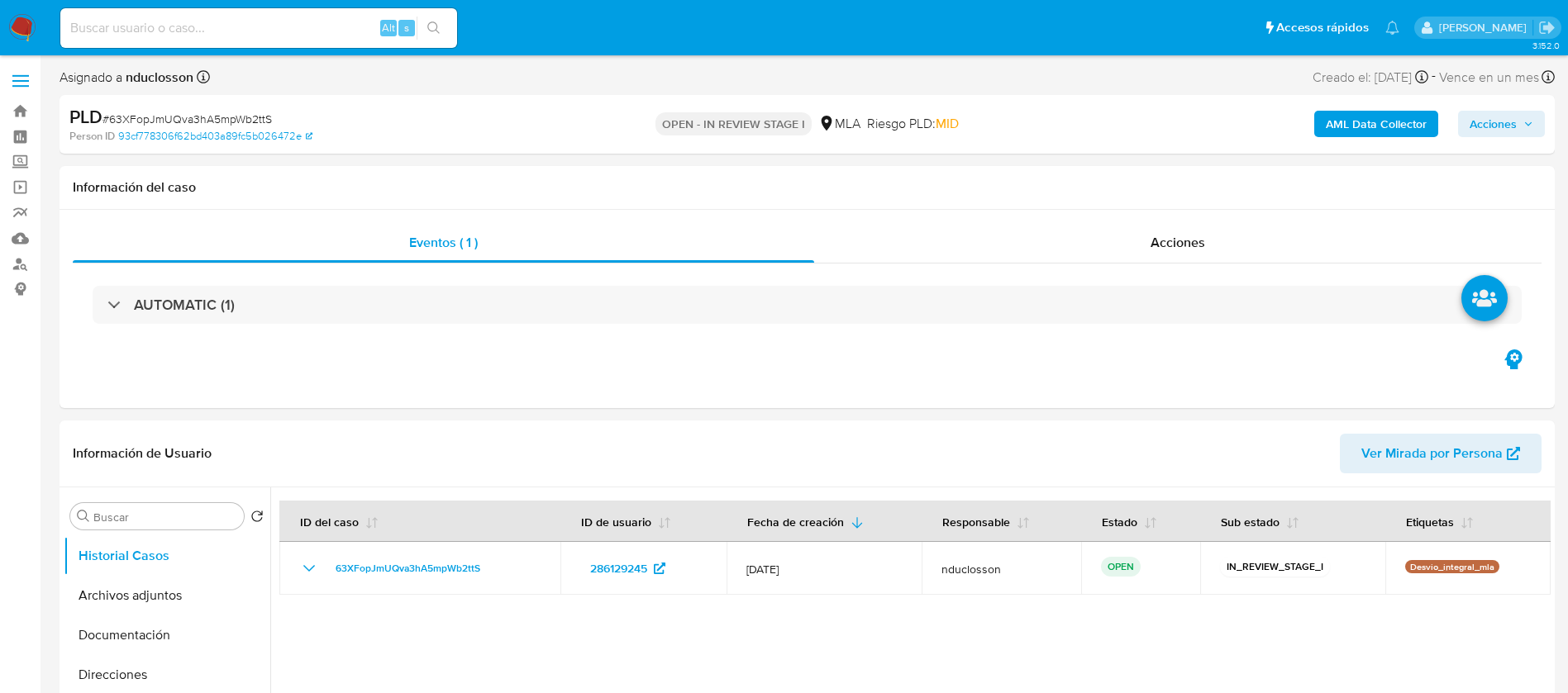
click at [1500, 132] on span "Acciones" at bounding box center [1493, 124] width 47 height 27
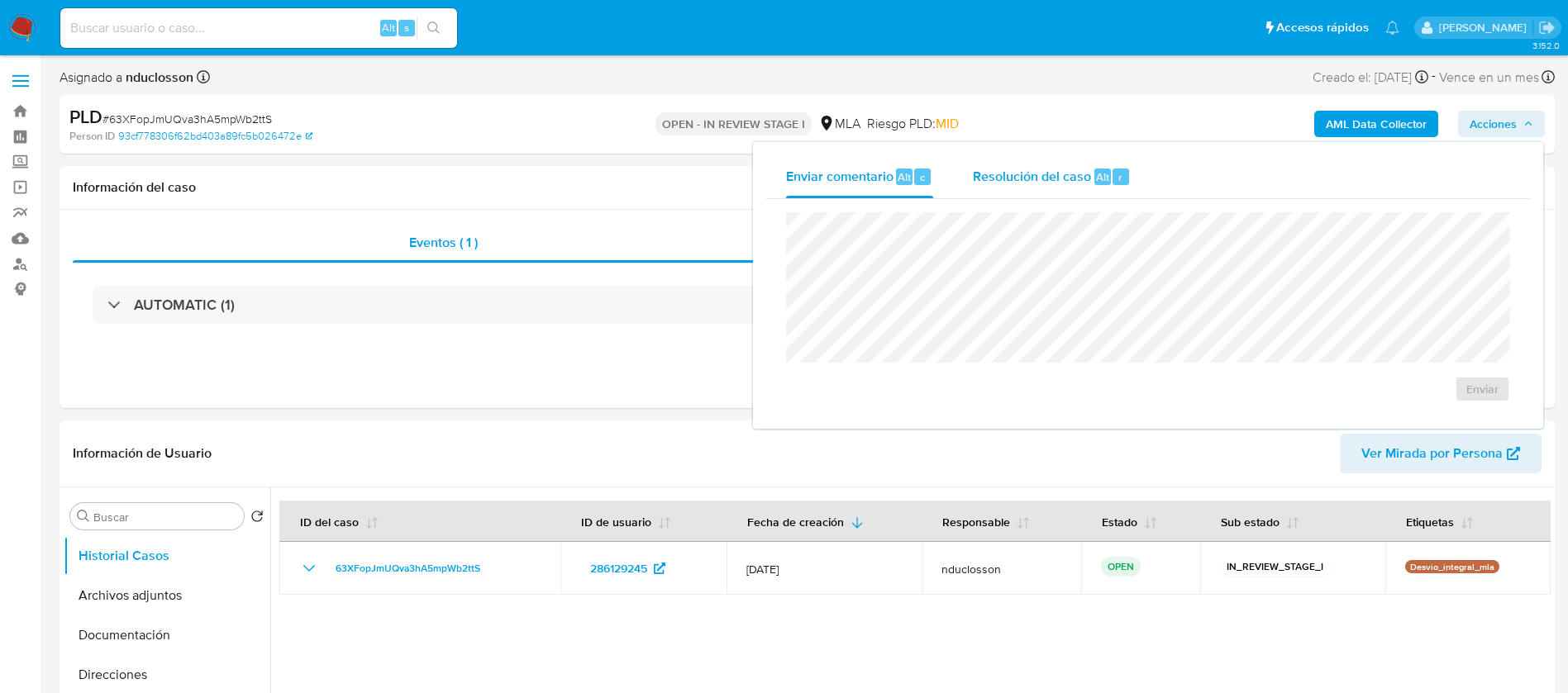
click at [1035, 191] on div "Resolución del caso Alt r" at bounding box center [1051, 177] width 158 height 43
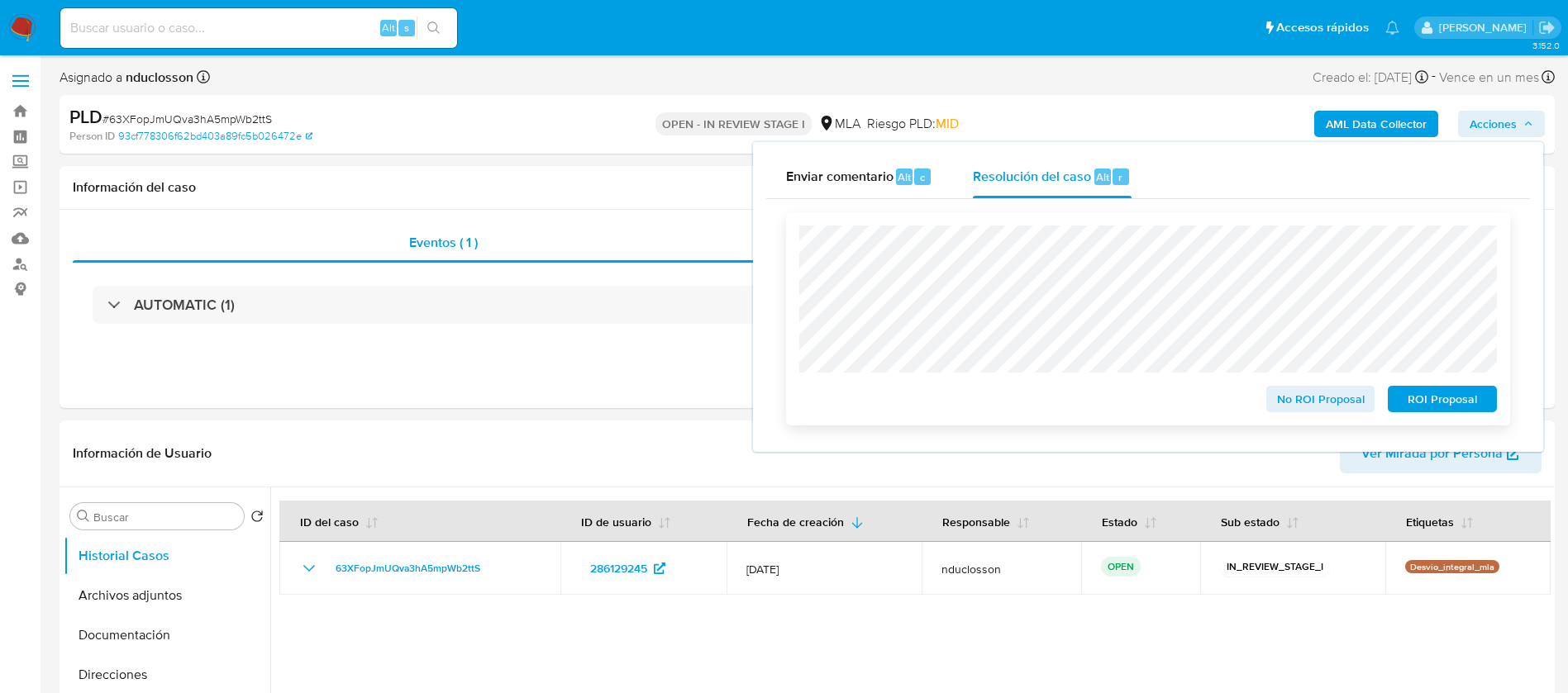
click at [1316, 403] on span "No ROI Proposal" at bounding box center [1320, 398] width 86 height 23
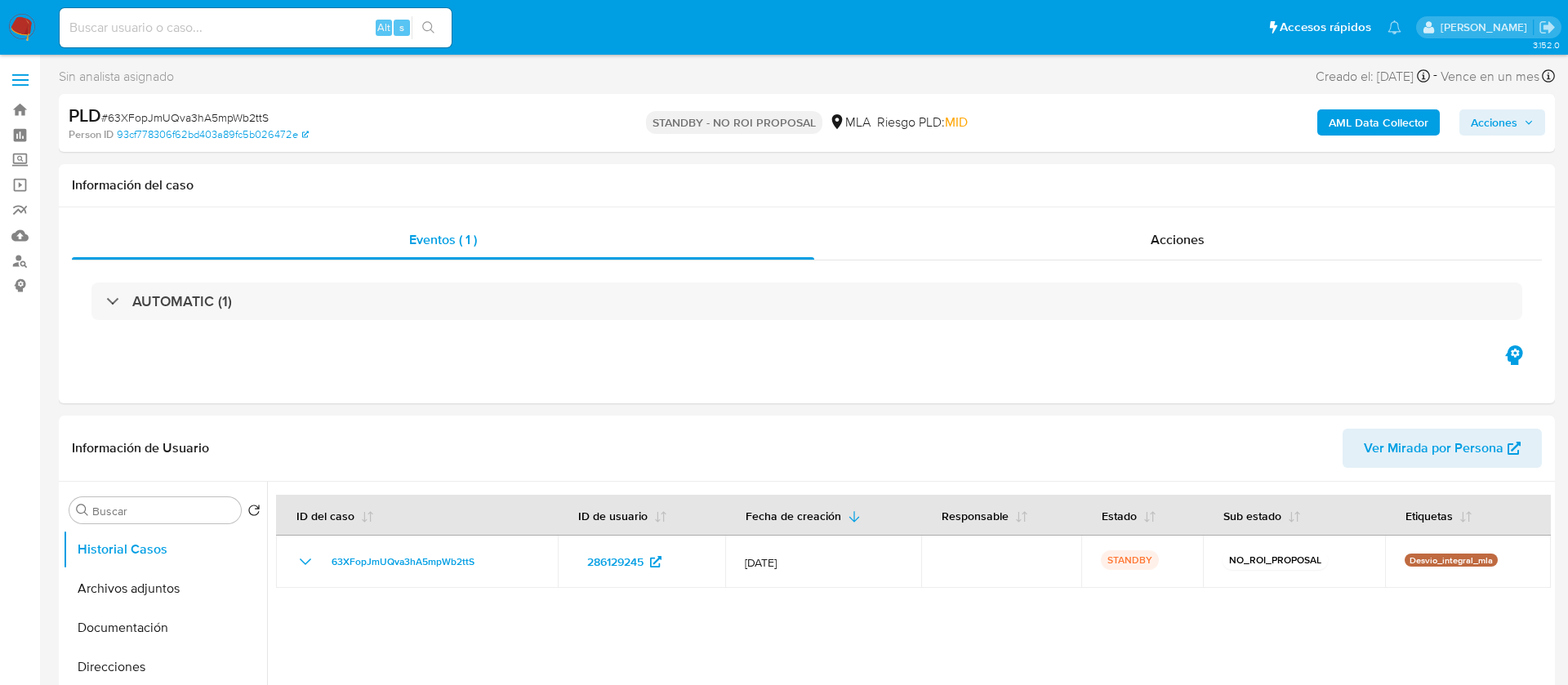
select select "10"
click at [241, 27] on input at bounding box center [256, 27] width 392 height 21
paste input "1YlIJII7Ujx0mUjUgnUjJSc3"
type input "1YlIJII7Ujx0mUjUgnUjJSc3"
click at [434, 19] on button "search-icon" at bounding box center [428, 27] width 33 height 23
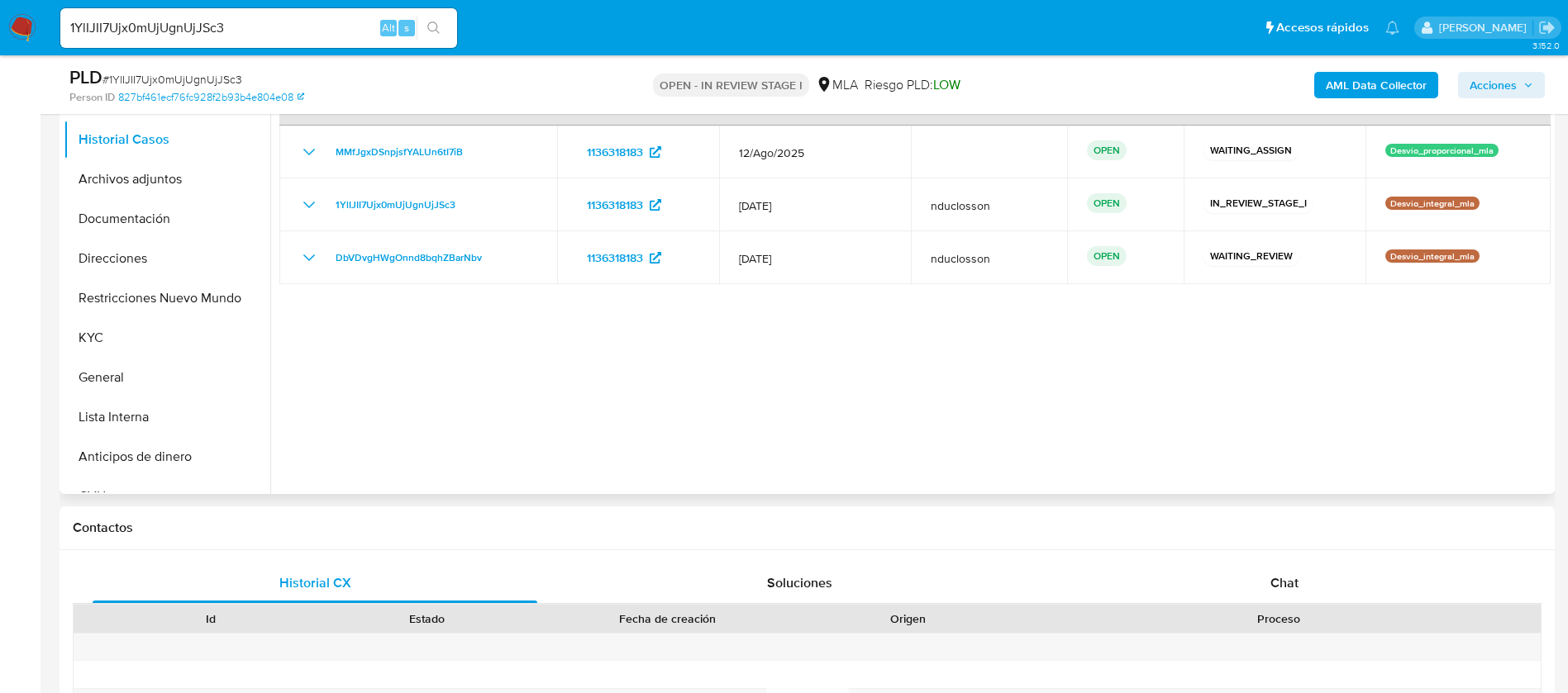
select select "10"
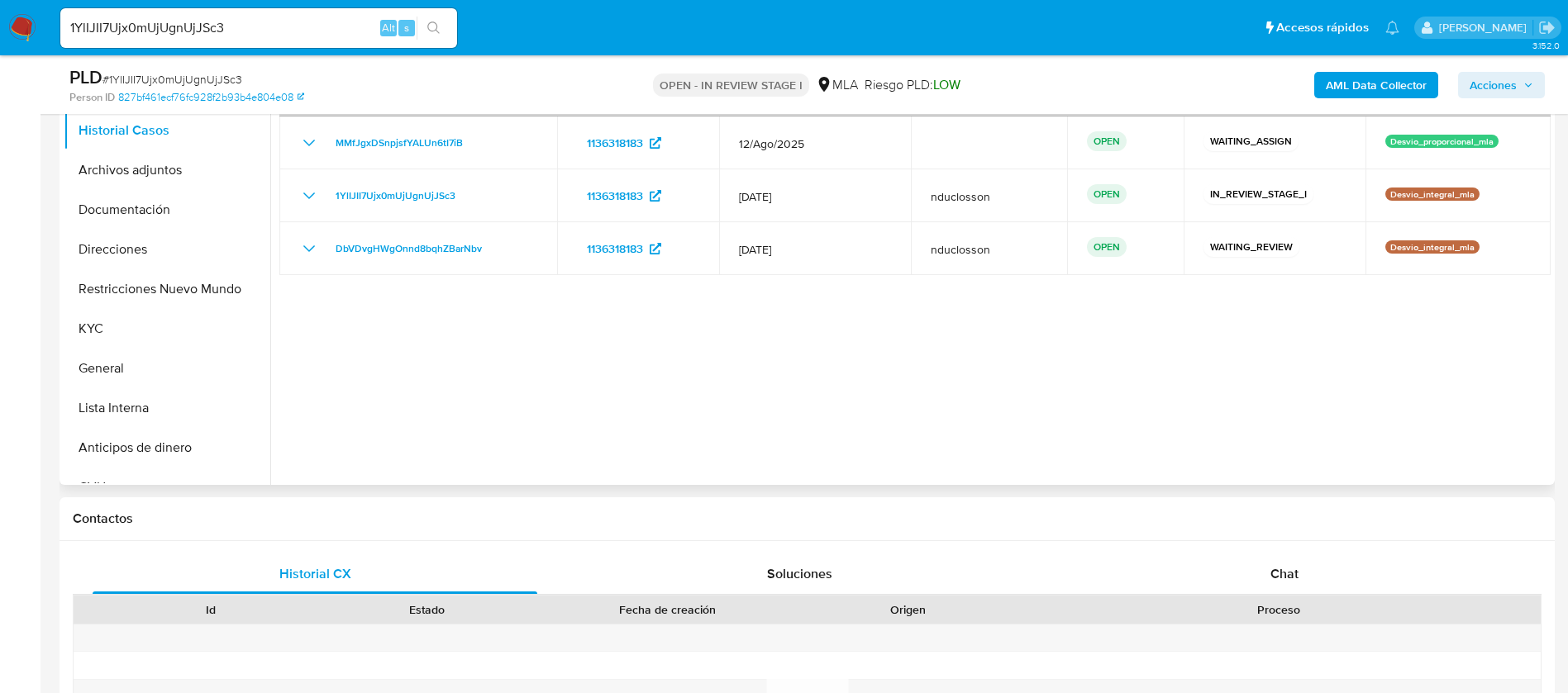
scroll to position [372, 0]
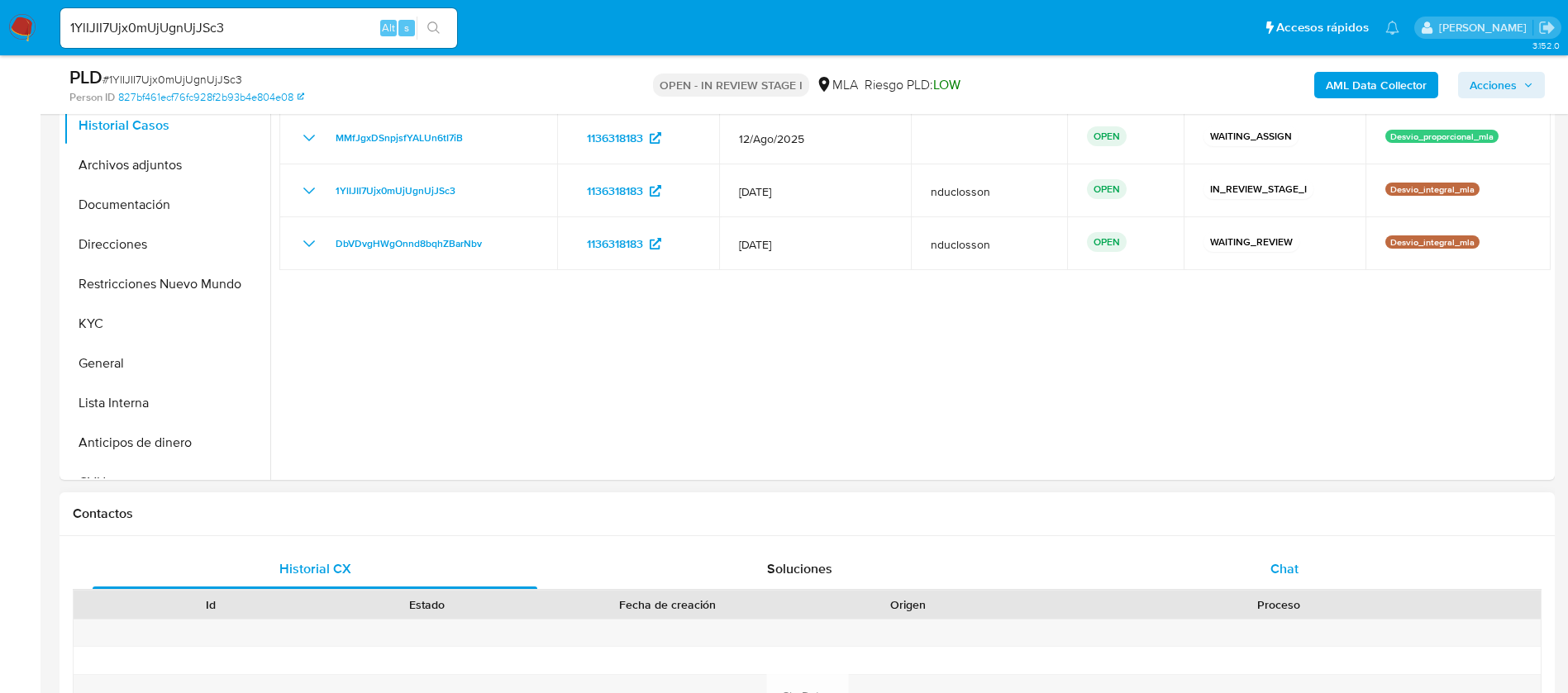
click at [1280, 549] on div "Chat" at bounding box center [1284, 569] width 445 height 40
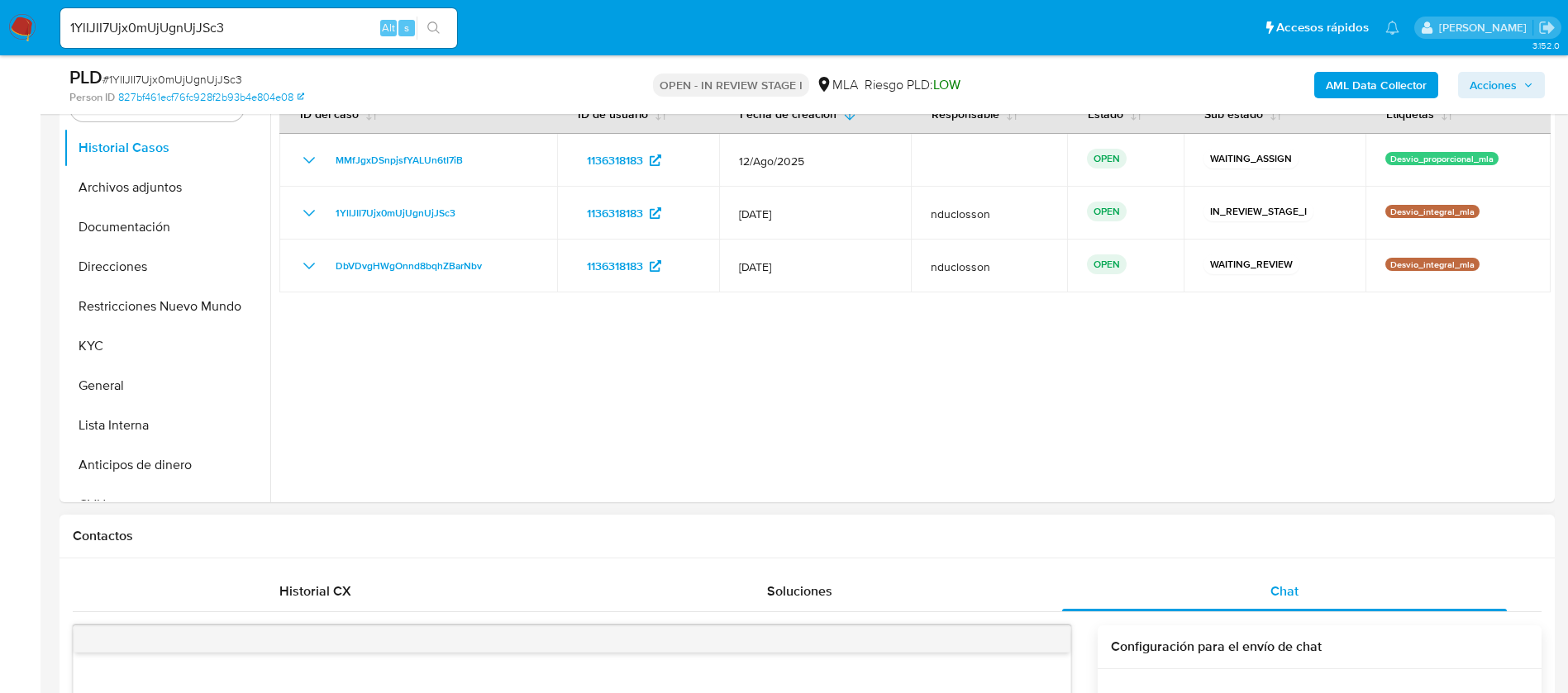
scroll to position [248, 0]
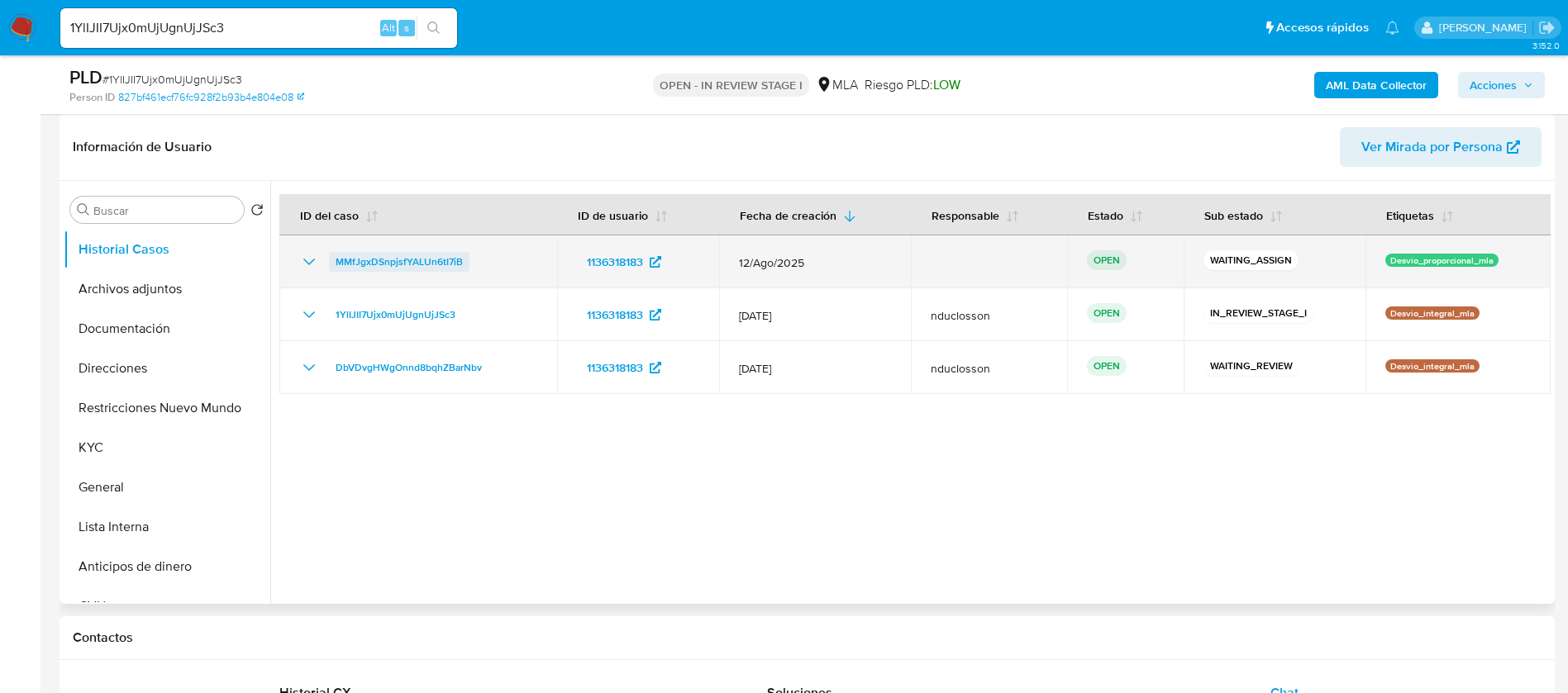
drag, startPoint x: 475, startPoint y: 256, endPoint x: 329, endPoint y: 254, distance: 146.0
click at [329, 254] on div "MMfJgxDSnpjsfYALUn6tI7iB" at bounding box center [418, 262] width 238 height 20
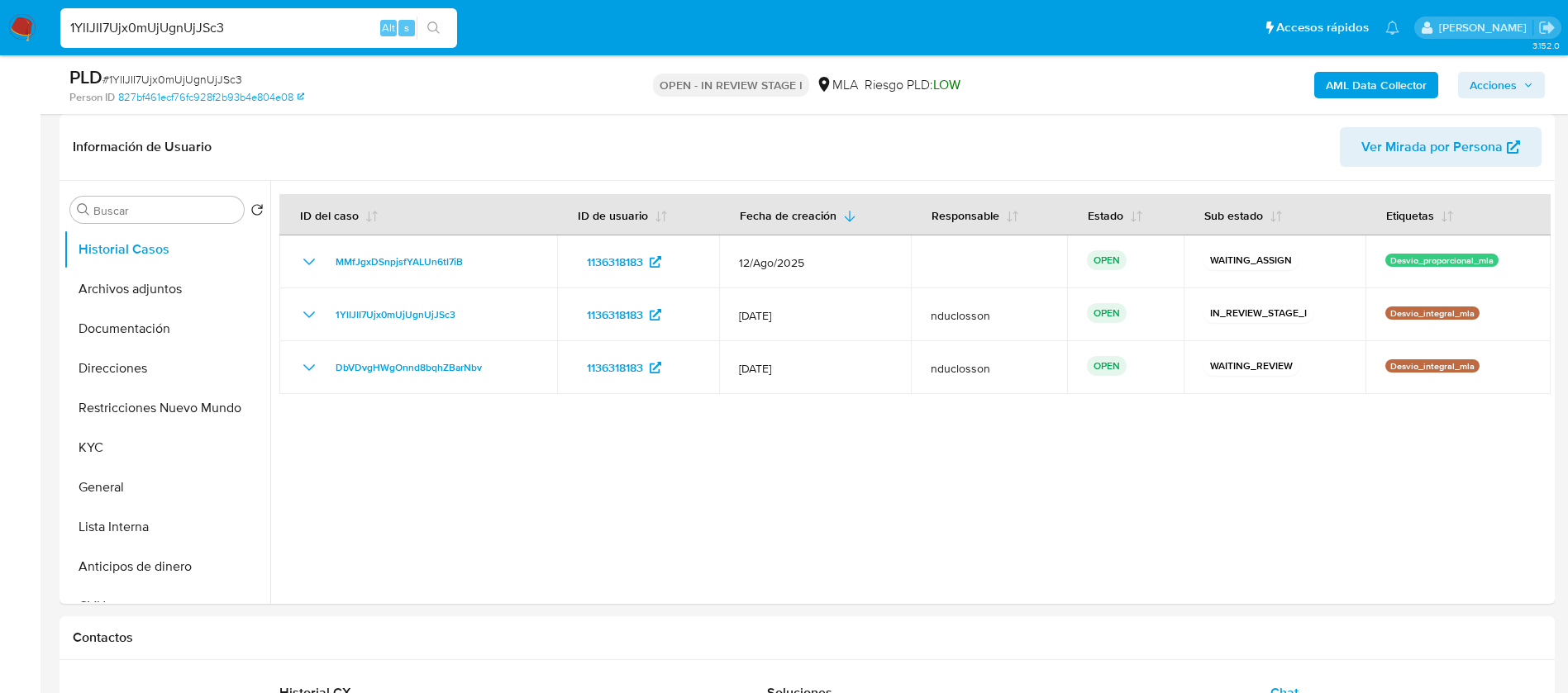
click at [143, 30] on input "1YlIJII7Ujx0mUjUgnUjJSc3" at bounding box center [259, 28] width 397 height 22
click at [445, 23] on button "search-icon" at bounding box center [433, 28] width 34 height 23
click at [432, 23] on icon "search-icon" at bounding box center [433, 28] width 13 height 13
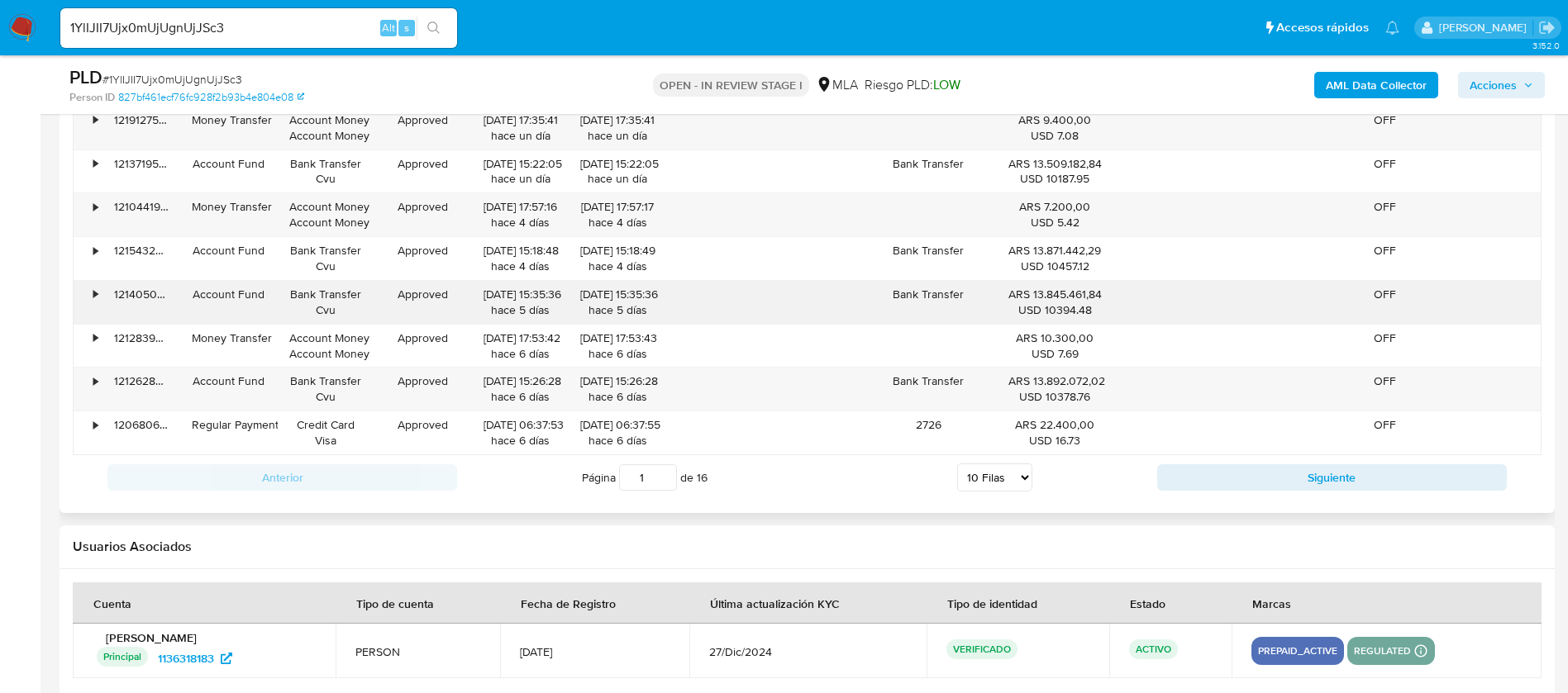
scroll to position [2161, 0]
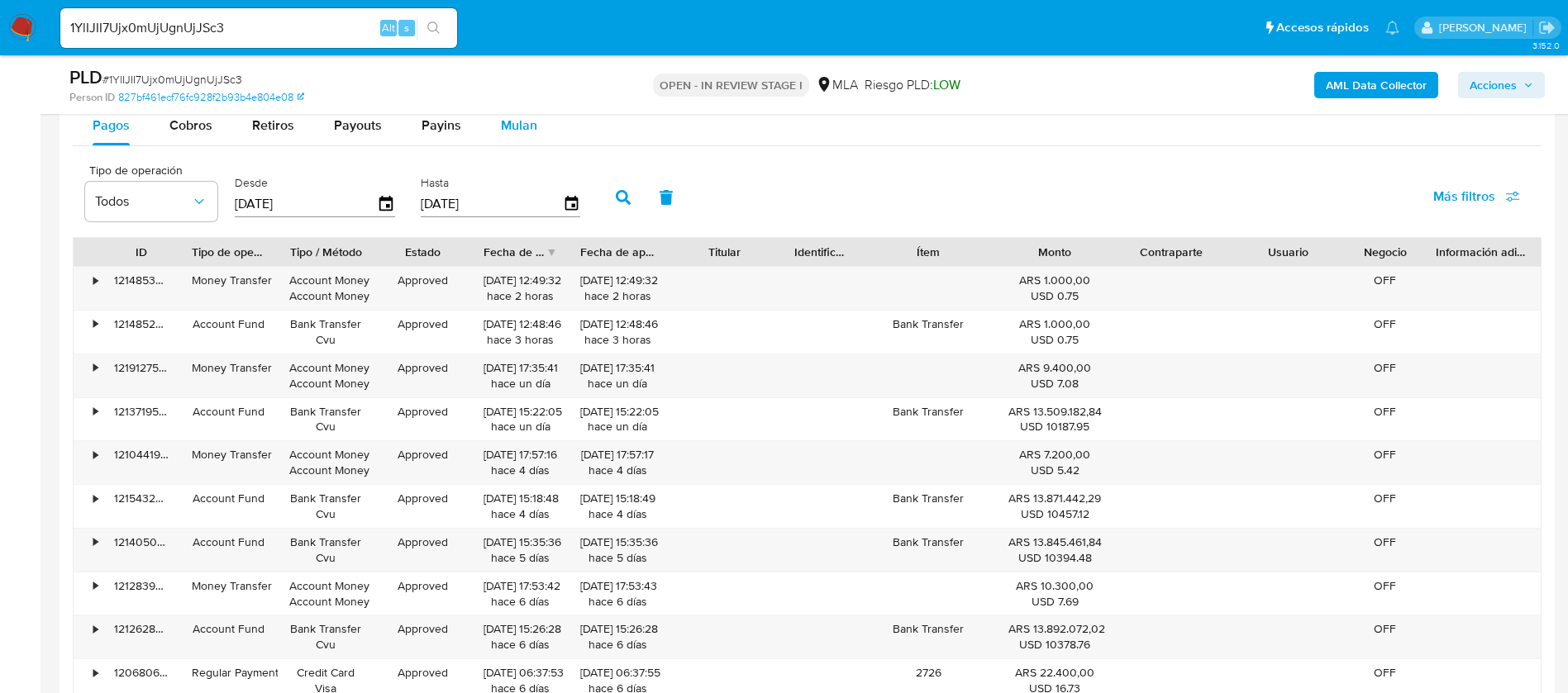
click at [517, 120] on span "Mulan" at bounding box center [519, 125] width 36 height 19
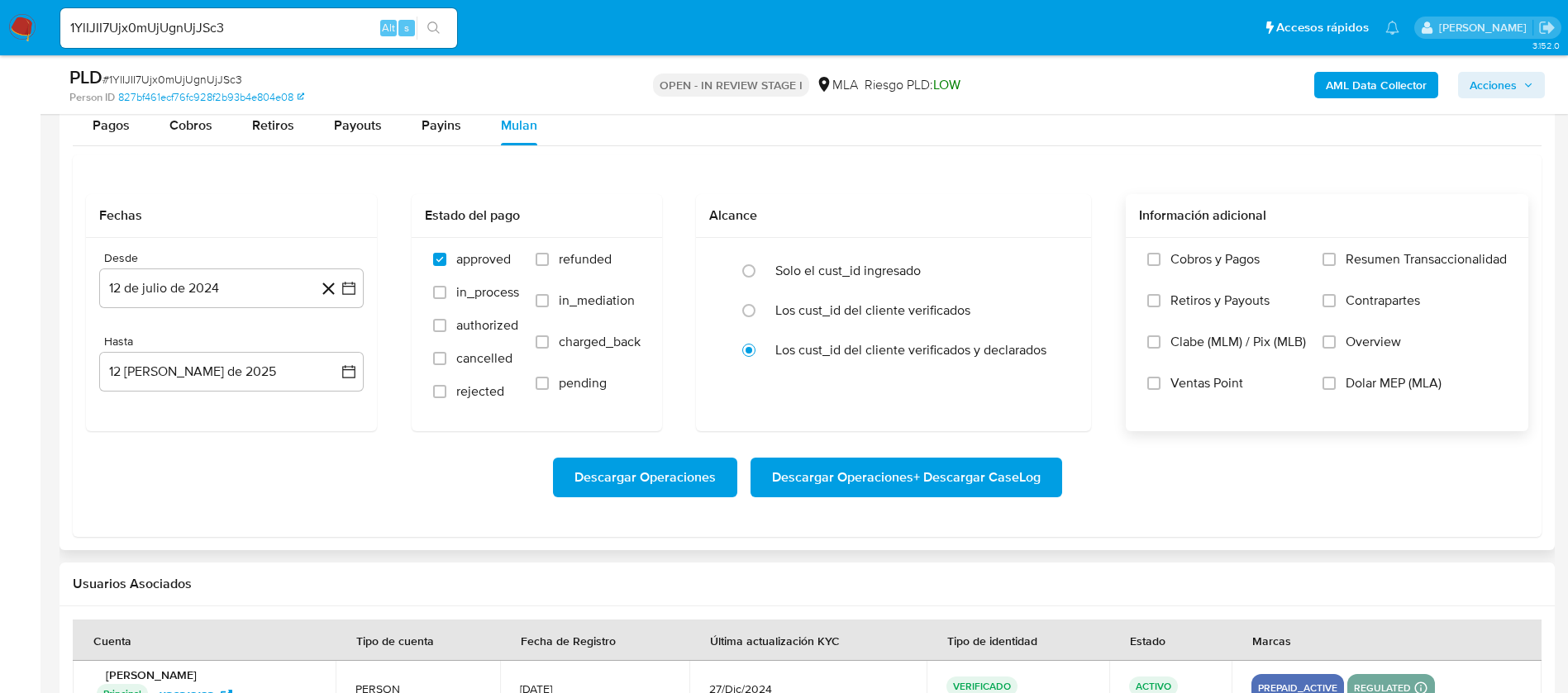
click at [1337, 380] on label "Dolar MEP (MLA)" at bounding box center [1415, 396] width 185 height 42
click at [1336, 380] on input "Dolar MEP (MLA)" at bounding box center [1329, 383] width 13 height 13
click at [176, 297] on button "12 de julio de 2024" at bounding box center [231, 288] width 264 height 40
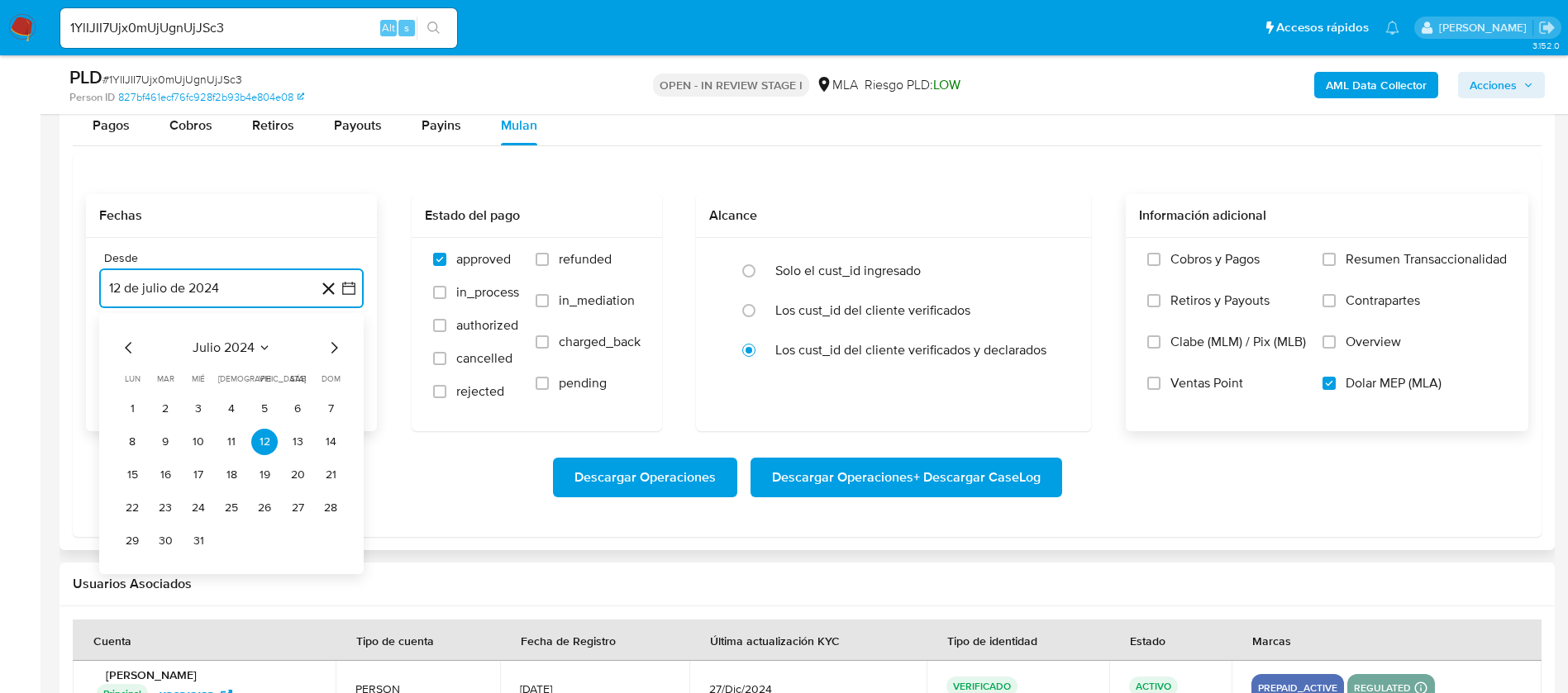
click at [127, 346] on icon "Mes anterior" at bounding box center [128, 347] width 20 height 20
click at [130, 413] on button "1" at bounding box center [132, 409] width 27 height 27
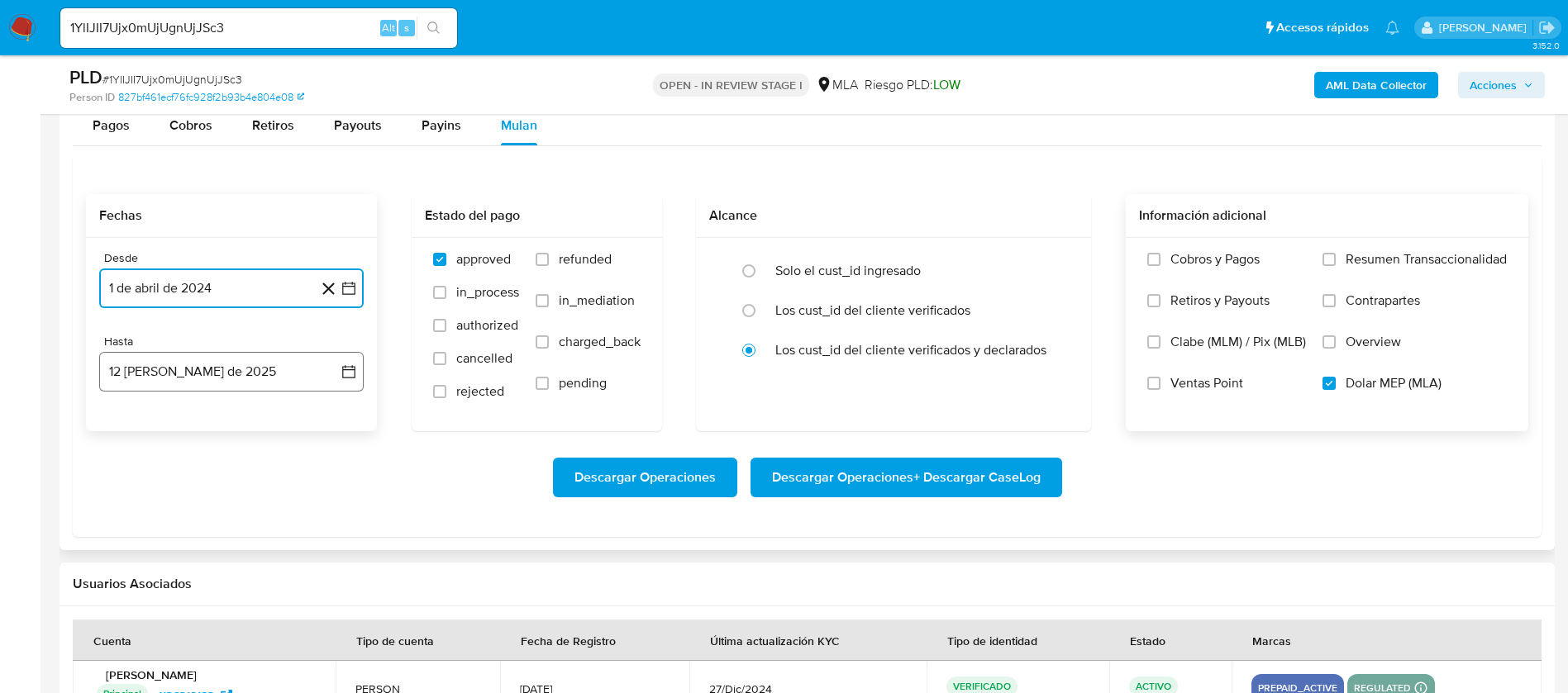
click at [215, 376] on button "12 de agosto de 2025" at bounding box center [231, 372] width 264 height 40
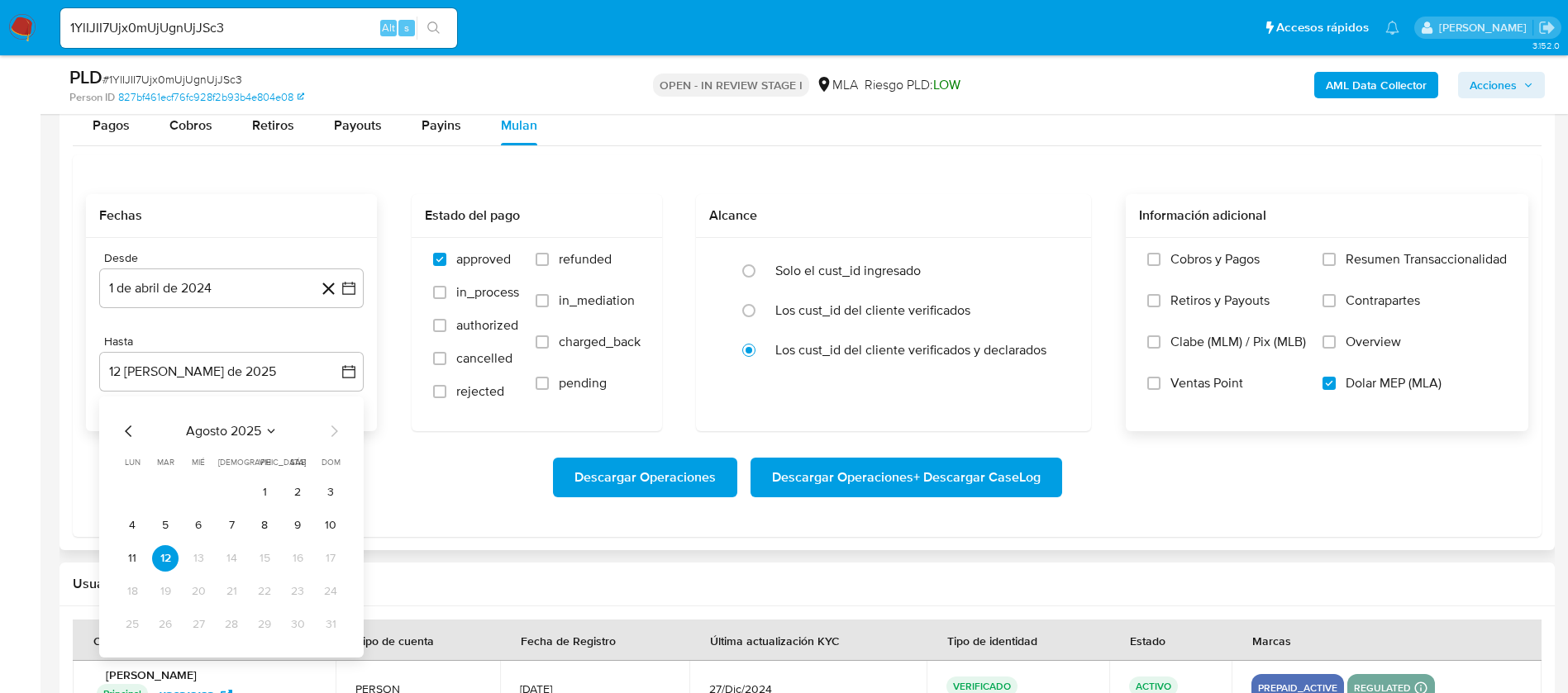
click at [127, 430] on icon "Mes anterior" at bounding box center [128, 431] width 7 height 11
click at [227, 625] on button "31" at bounding box center [231, 625] width 27 height 27
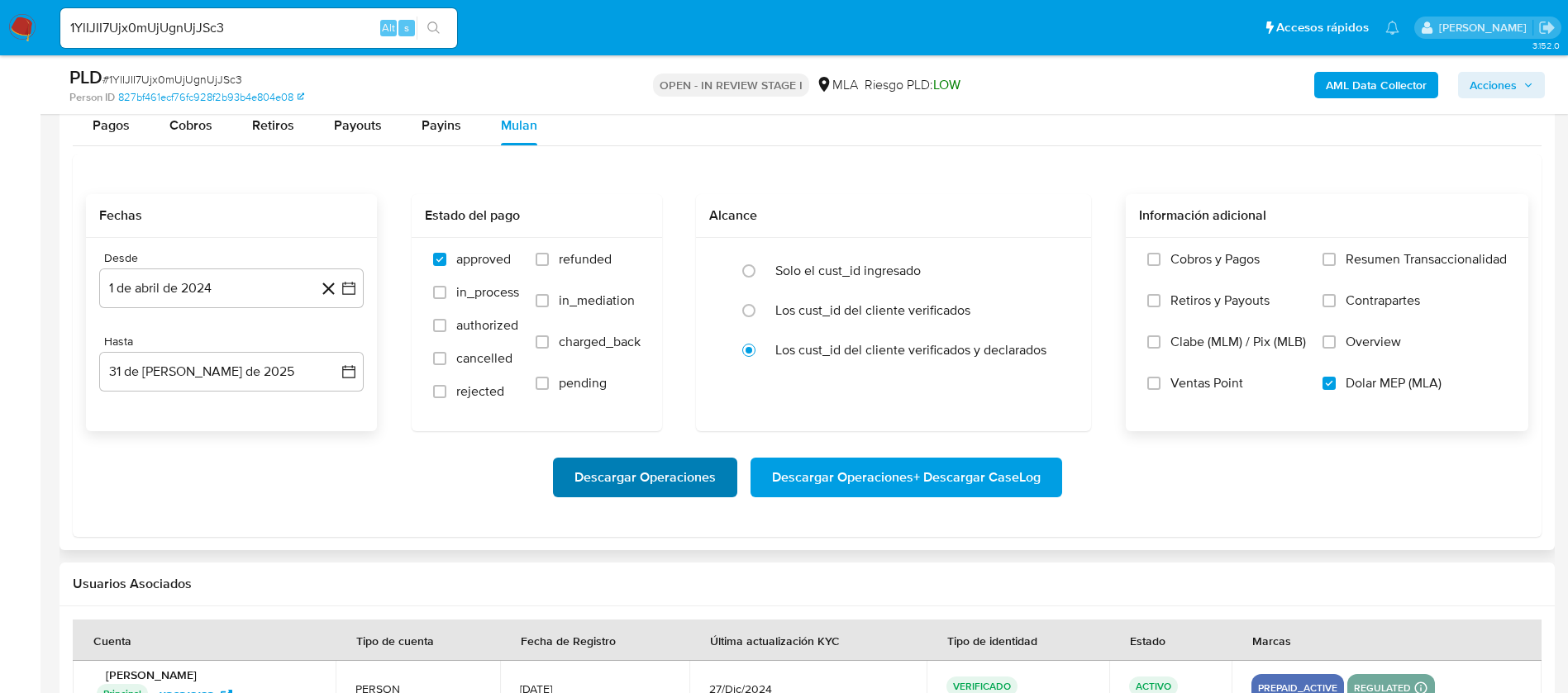
drag, startPoint x: 432, startPoint y: 501, endPoint x: 596, endPoint y: 487, distance: 164.6
click at [431, 501] on div "Descargar Operaciones Descargar Operaciones + Descargar CaseLog" at bounding box center [807, 477] width 1442 height 93
click at [854, 469] on span "Descargar Operaciones + Descargar CaseLog" at bounding box center [907, 477] width 269 height 36
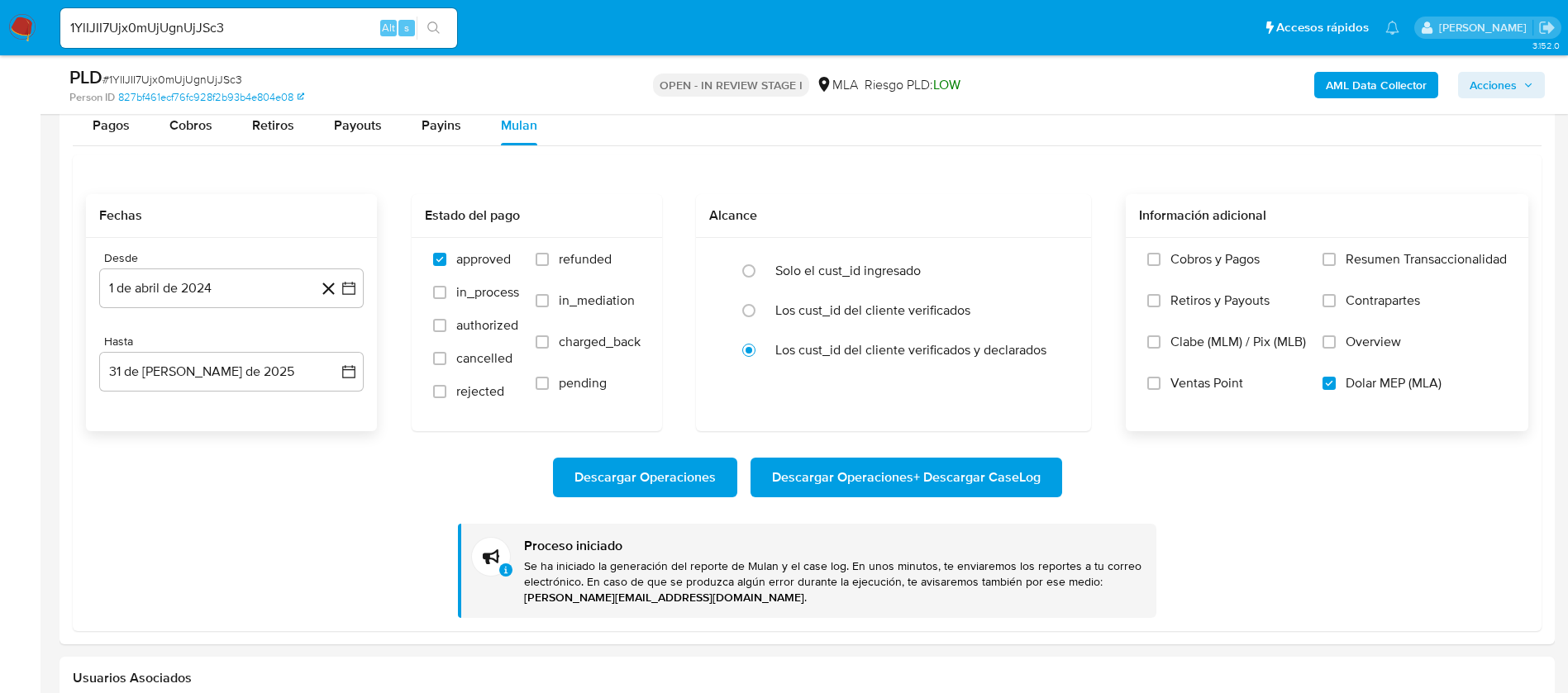
click at [175, 42] on div "1YlIJII7Ujx0mUjUgnUjJSc3 Alt s" at bounding box center [259, 29] width 397 height 40
click at [169, 27] on input "1YlIJII7Ujx0mUjUgnUjJSc3" at bounding box center [259, 28] width 397 height 22
paste input "8sVMDxEGVc463vvP9YOxtLZP"
type input "8sVMDxEGVc463vvP9YOxtLZP"
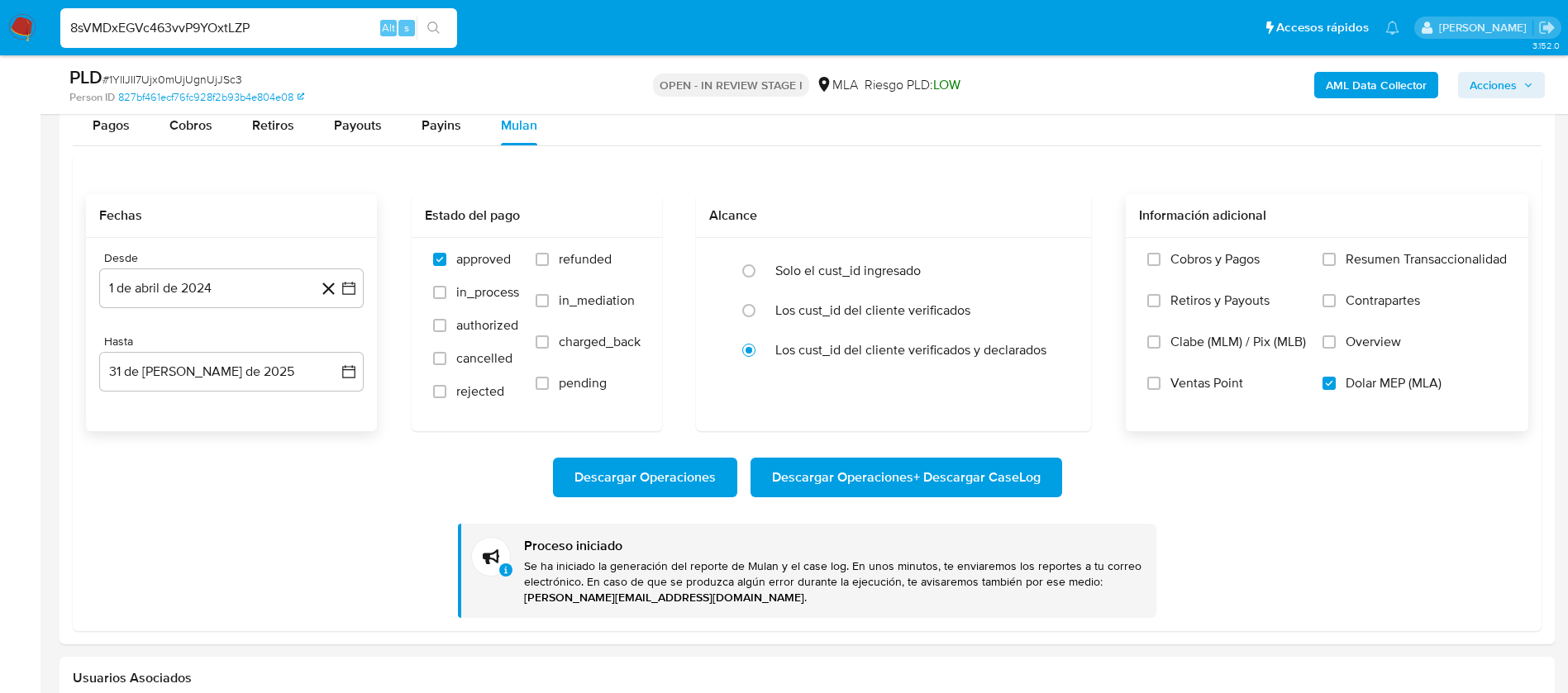
click at [425, 23] on button "search-icon" at bounding box center [433, 28] width 34 height 23
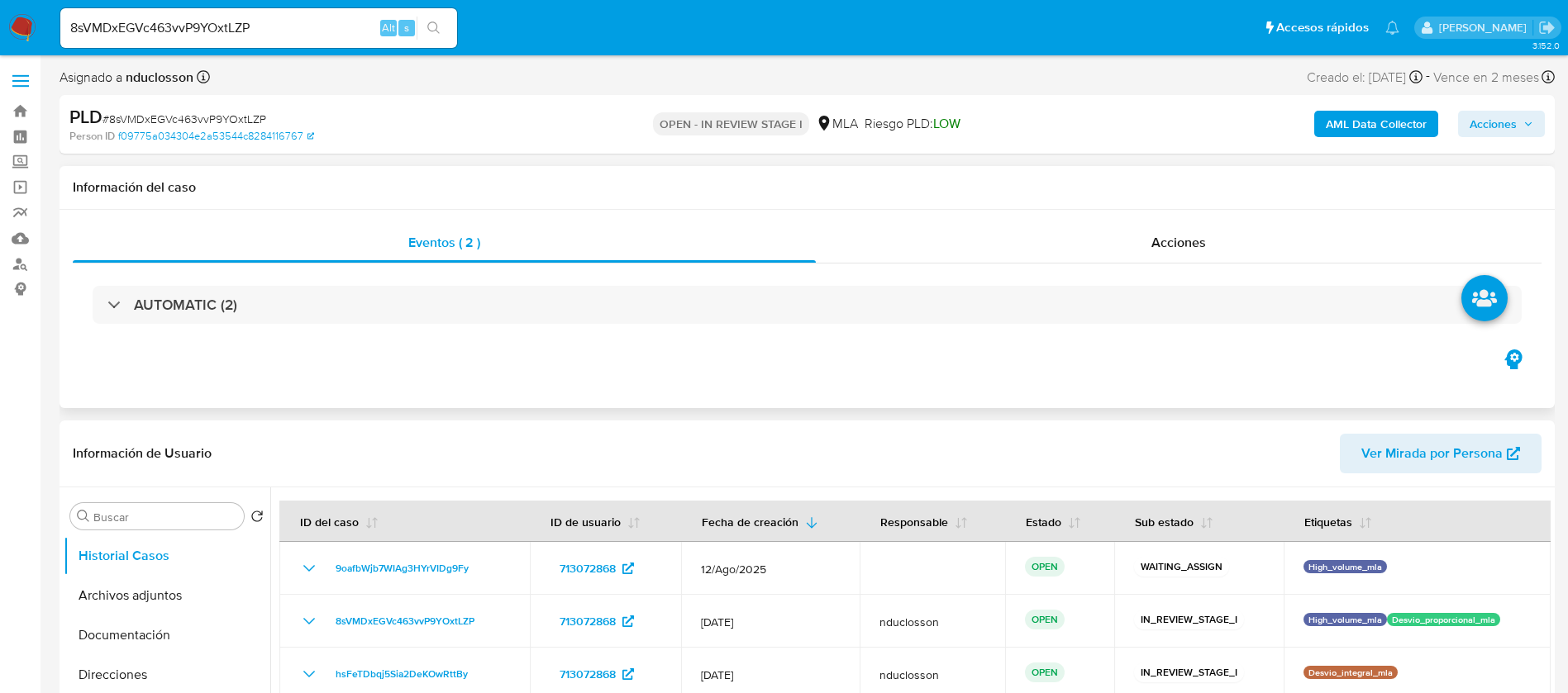
select select "10"
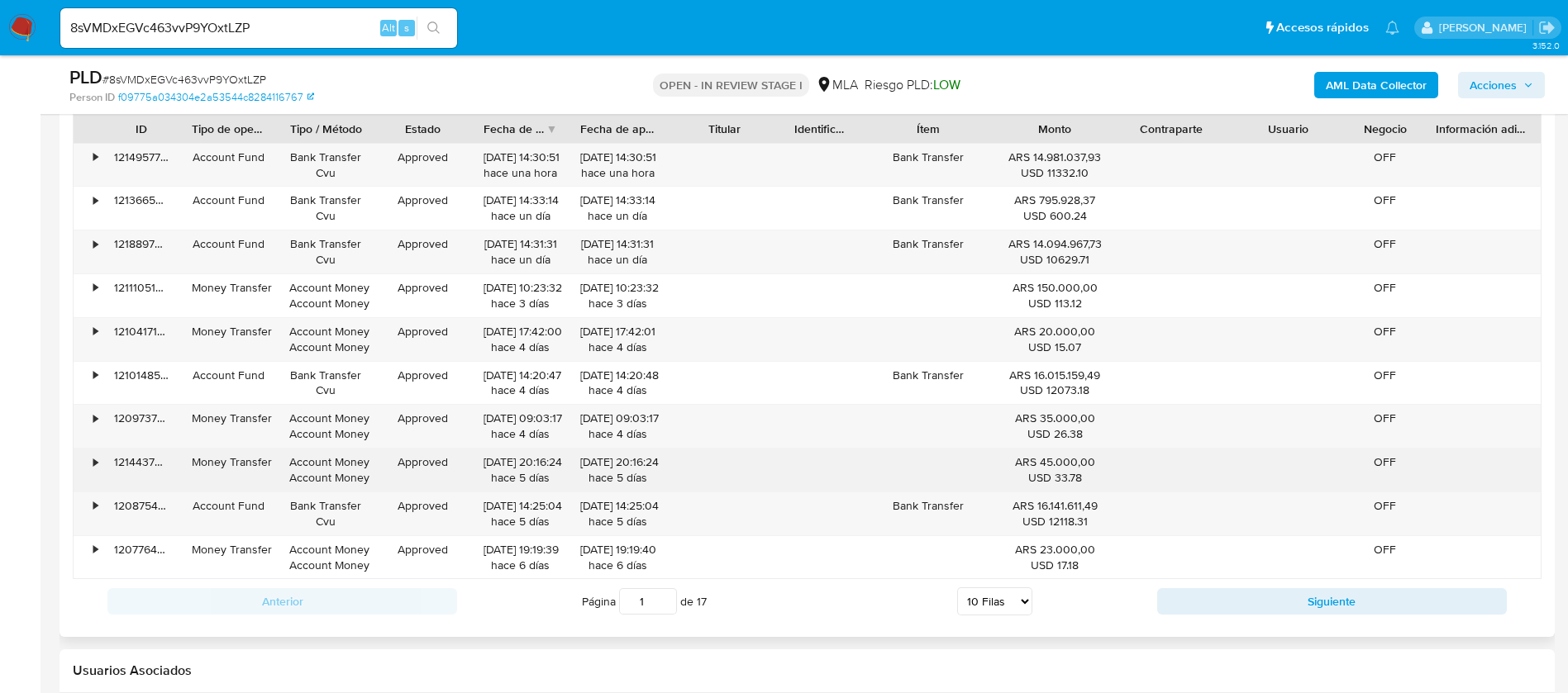
scroll to position [1599, 0]
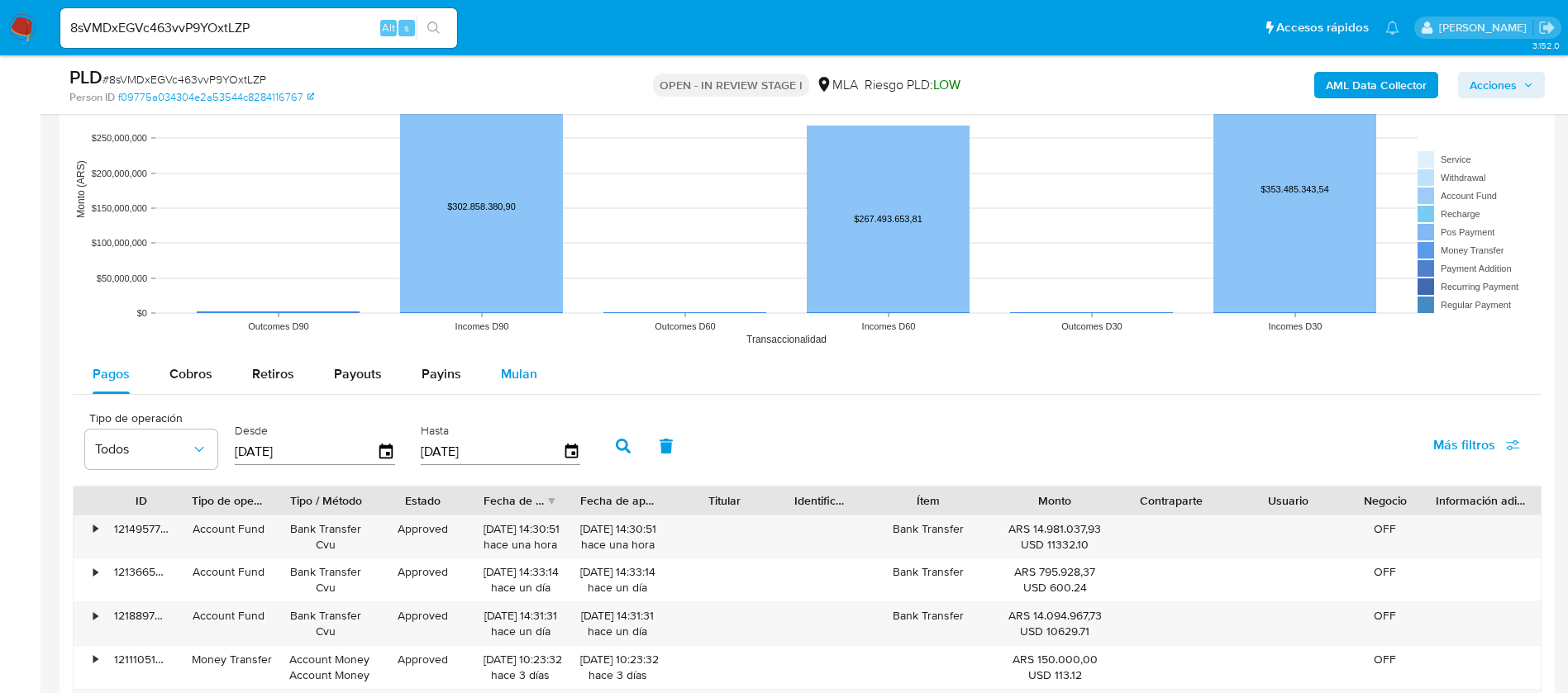
click at [501, 359] on div "Mulan" at bounding box center [519, 374] width 36 height 40
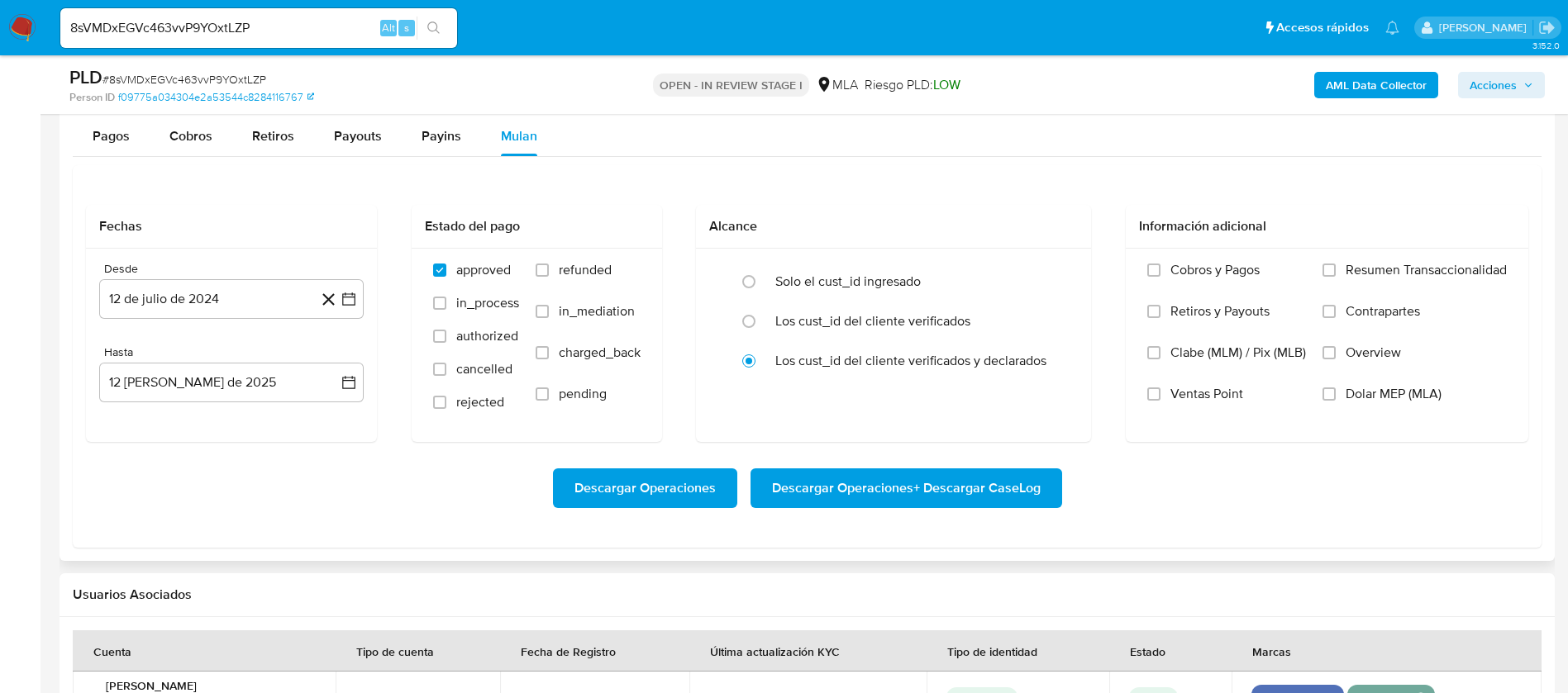
scroll to position [1847, 0]
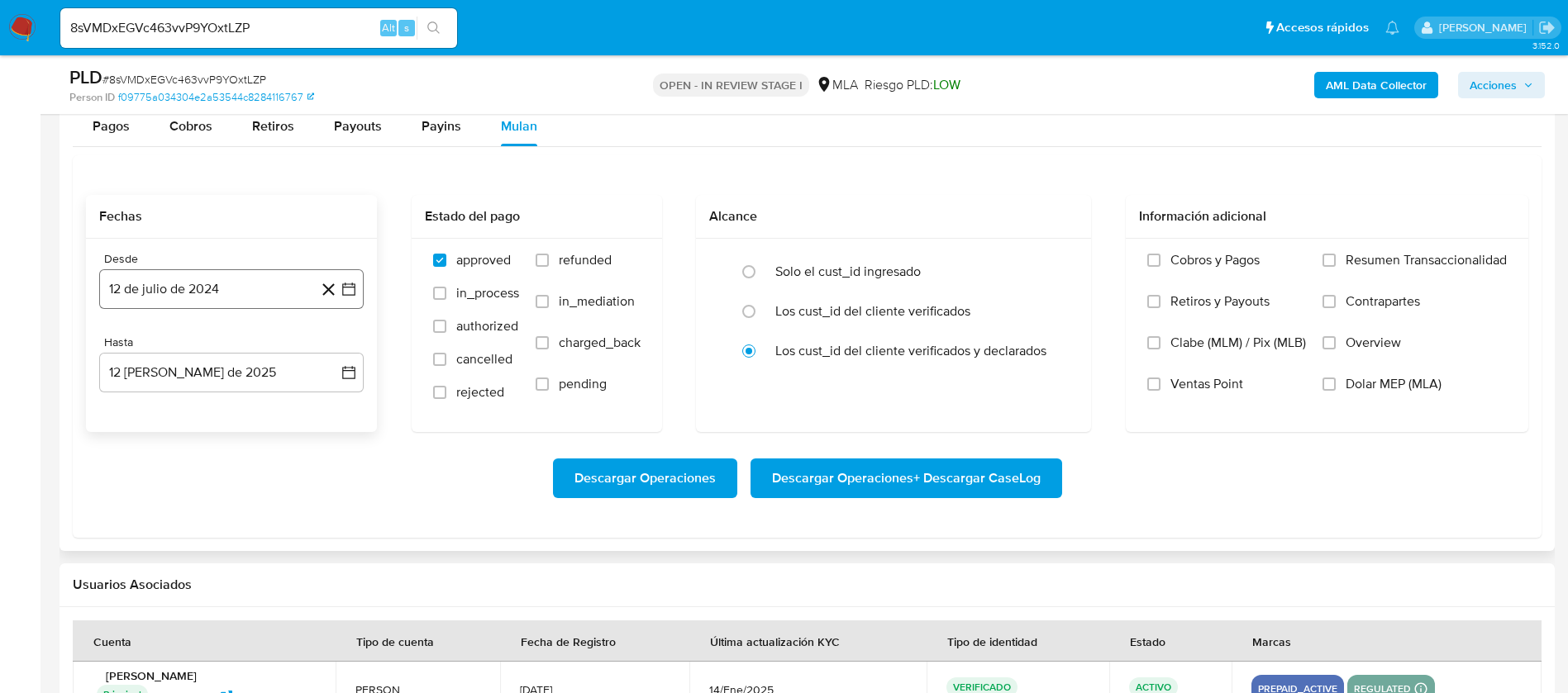
click at [209, 285] on button "12 de julio de 2024" at bounding box center [231, 289] width 264 height 40
click at [1336, 381] on label "Dolar MEP (MLA)" at bounding box center [1415, 397] width 185 height 42
click at [1336, 381] on input "Dolar MEP (MLA)" at bounding box center [1329, 384] width 13 height 13
click at [170, 302] on button "12 de julio de 2024" at bounding box center [231, 289] width 264 height 40
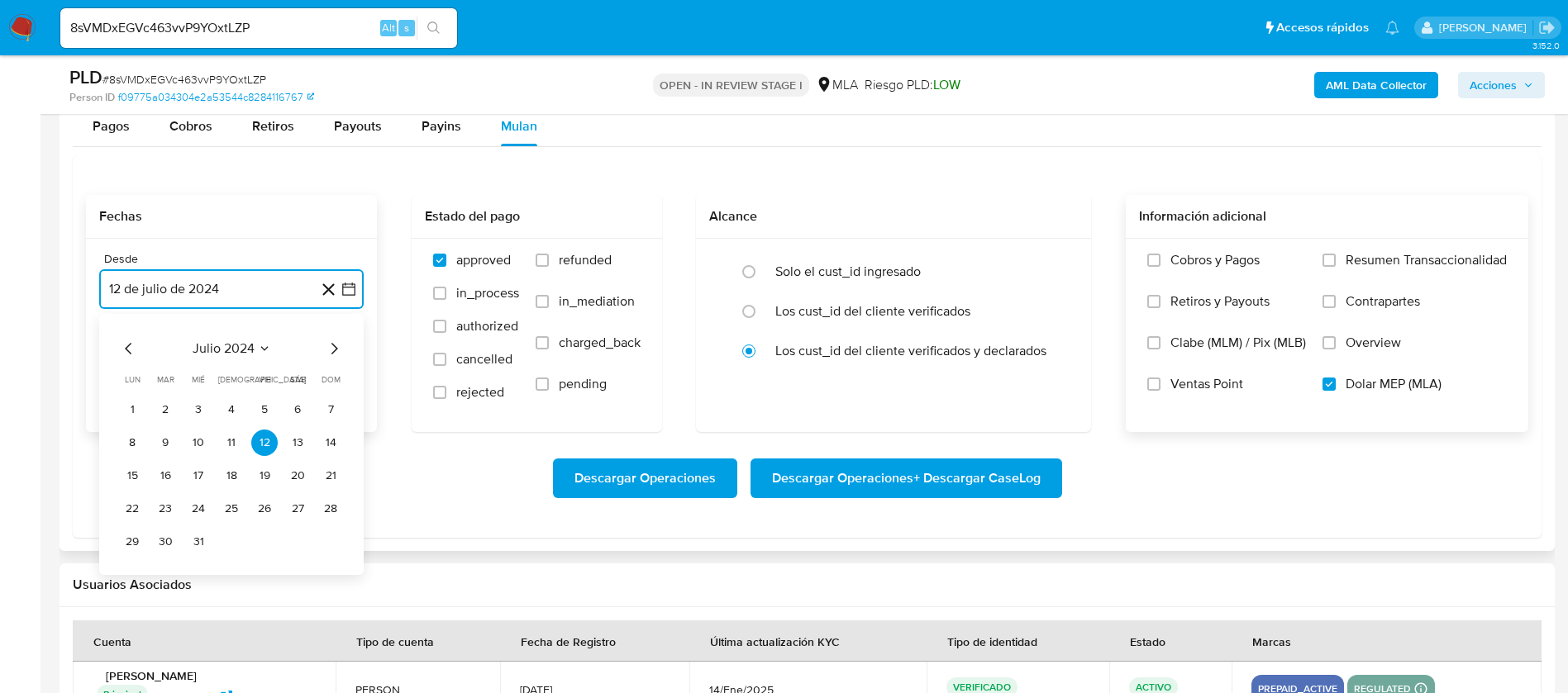
click at [129, 353] on icon "Mes anterior" at bounding box center [128, 348] width 20 height 20
click at [130, 398] on button "1" at bounding box center [132, 410] width 27 height 27
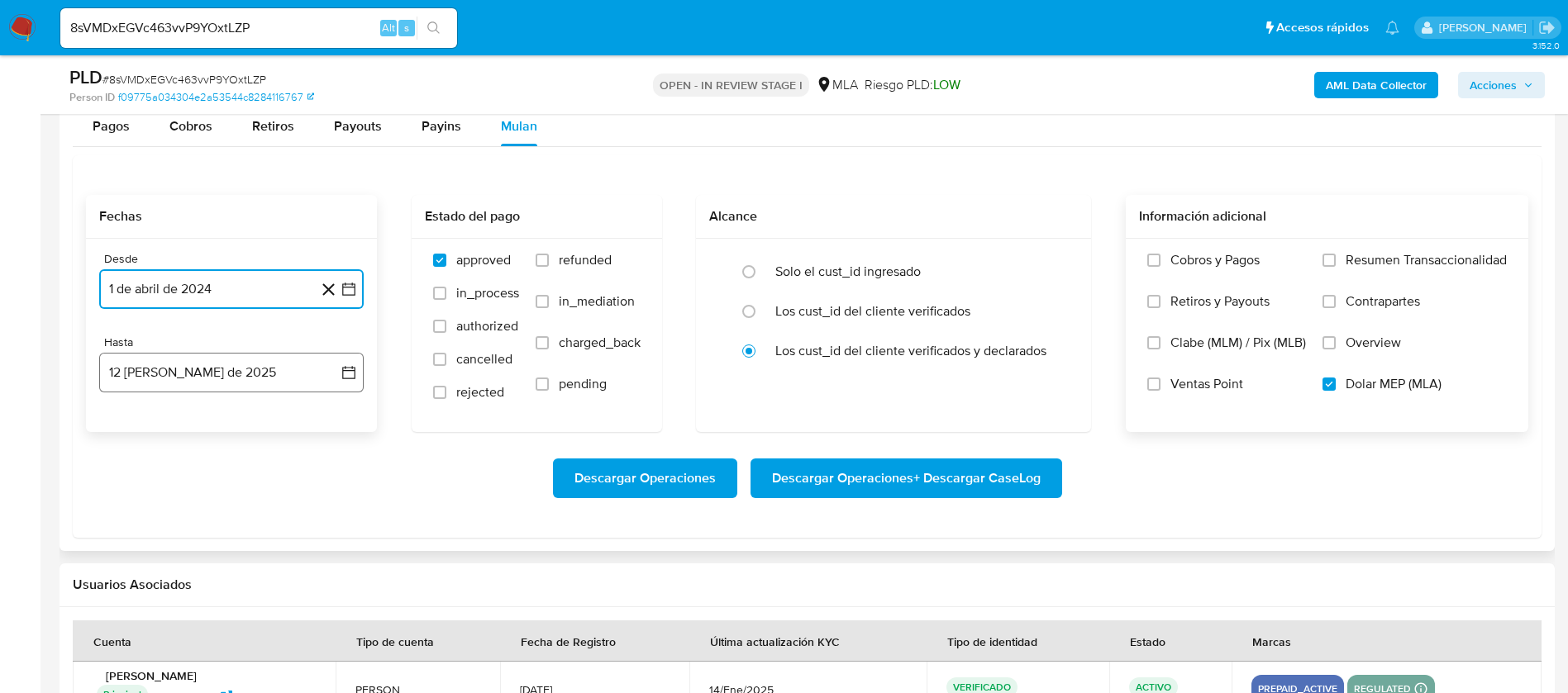
click at [152, 369] on button "12 de agosto de 2025" at bounding box center [231, 372] width 264 height 40
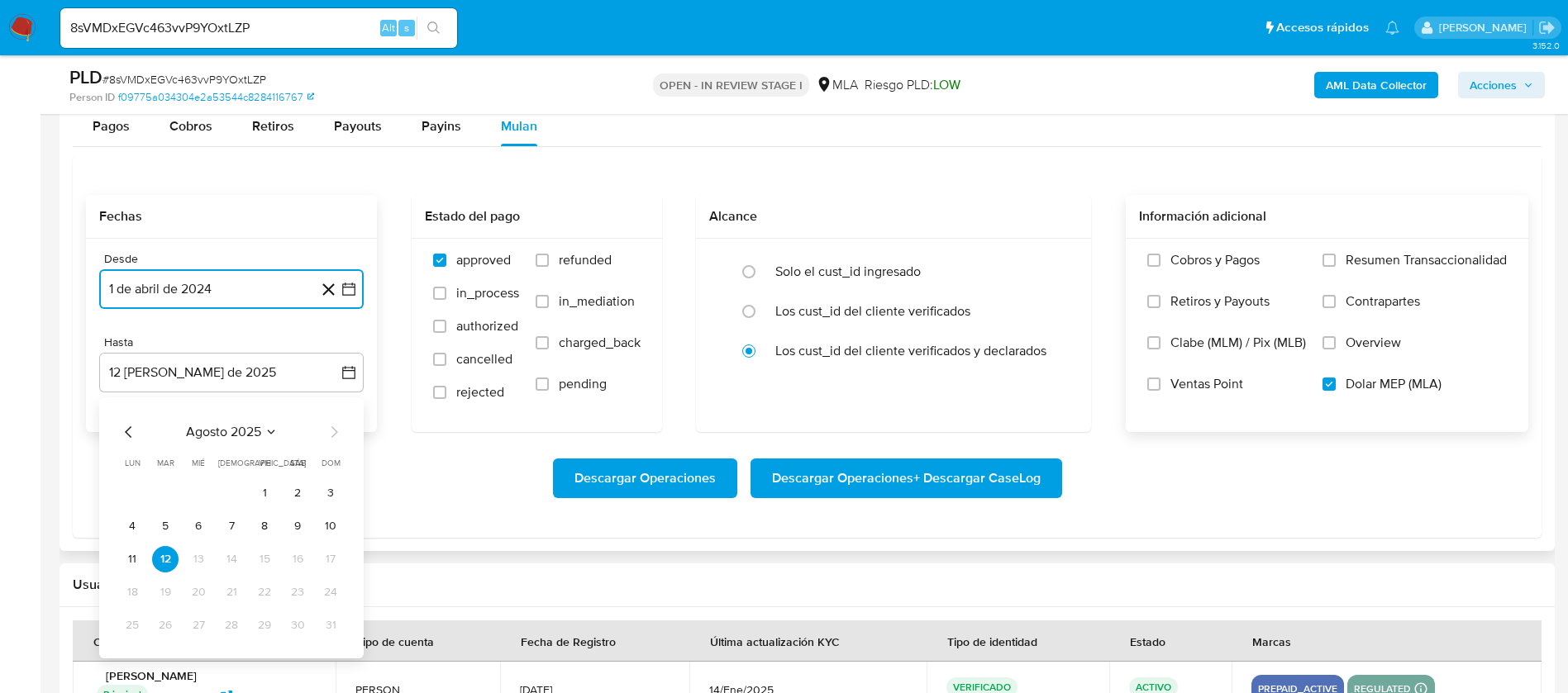
click at [126, 433] on icon "Mes anterior" at bounding box center [128, 431] width 20 height 20
click at [237, 633] on button "31" at bounding box center [231, 625] width 27 height 27
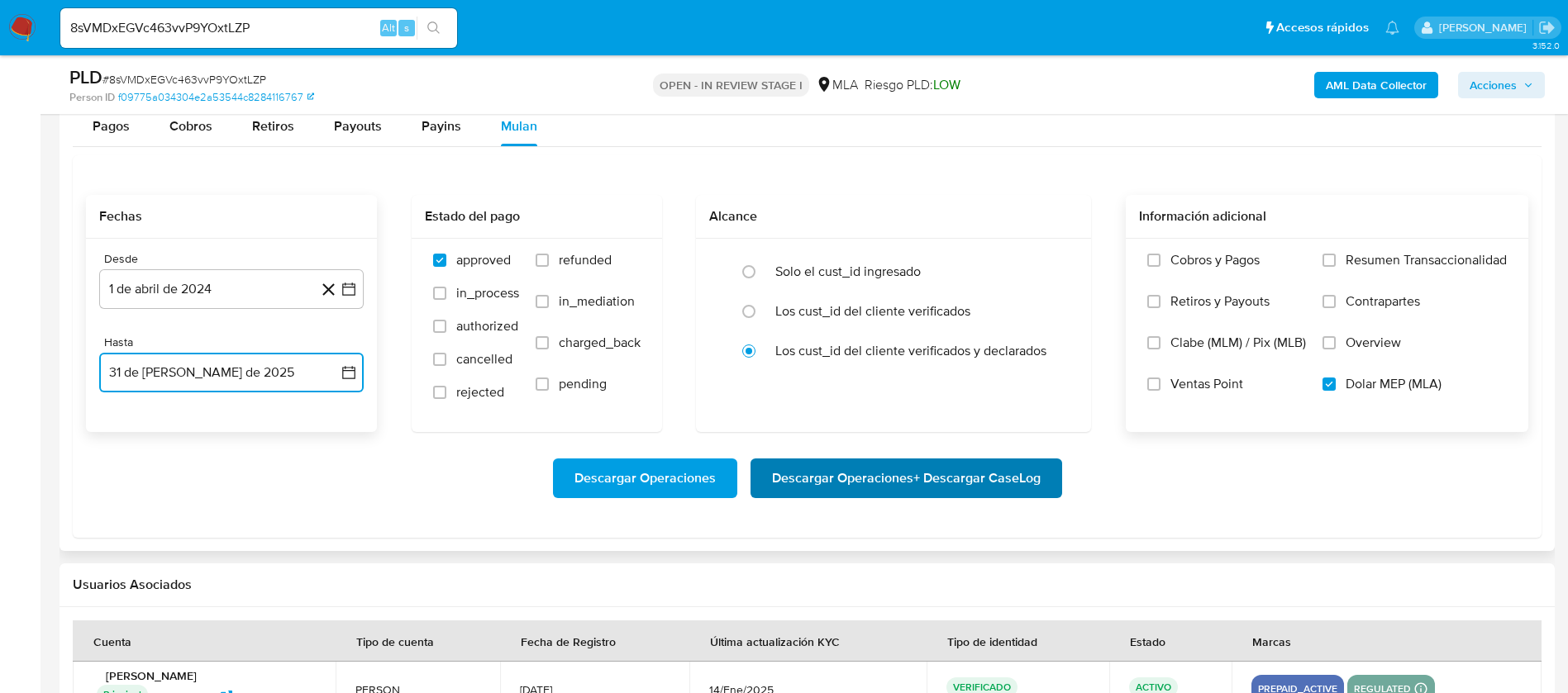
click at [891, 476] on span "Descargar Operaciones + Descargar CaseLog" at bounding box center [907, 478] width 269 height 36
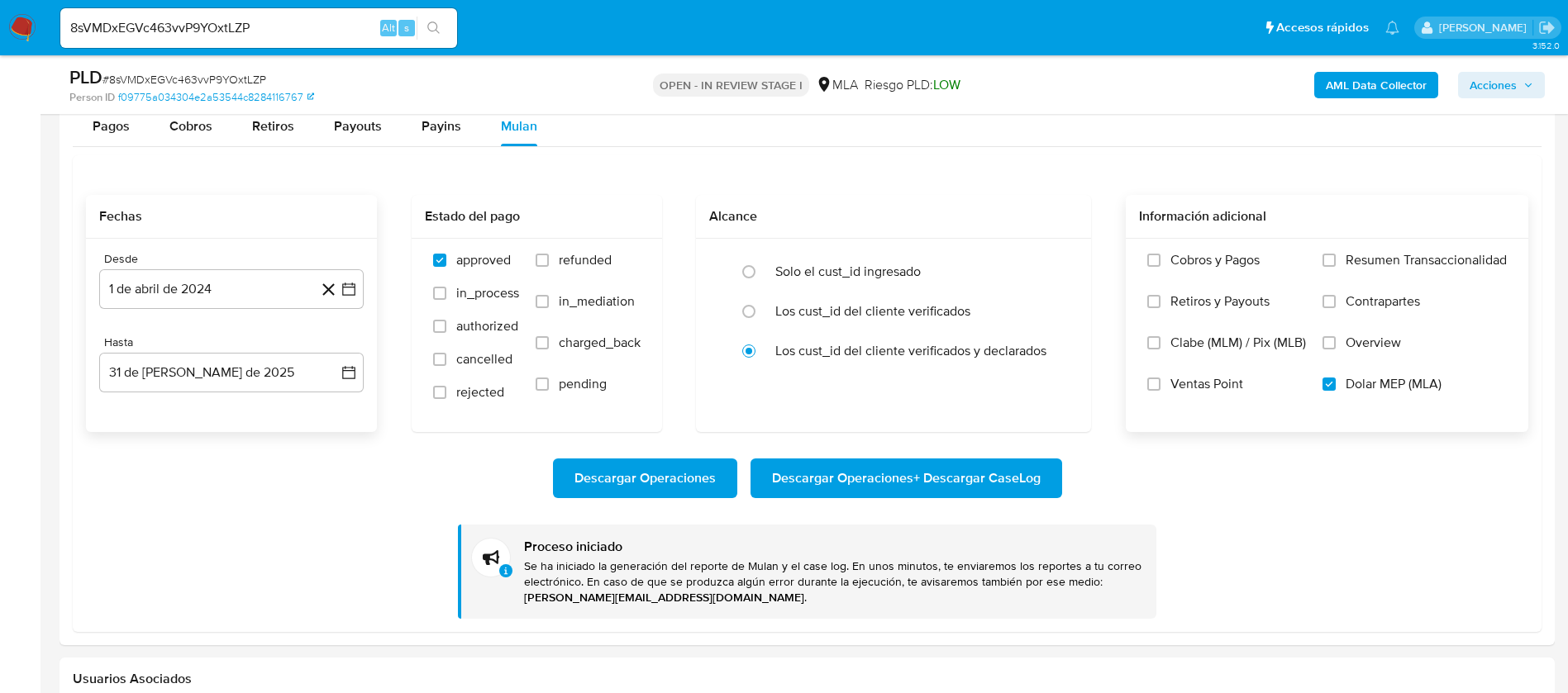
click at [218, 36] on input "8sVMDxEGVc463vvP9YOxtLZP" at bounding box center [259, 28] width 397 height 22
paste input "OSSBxL8DaQUjt1W20XThcCKs"
type input "OSSBxL8DaQUjt1W20XThcCKs"
click at [442, 27] on button "search-icon" at bounding box center [433, 28] width 34 height 23
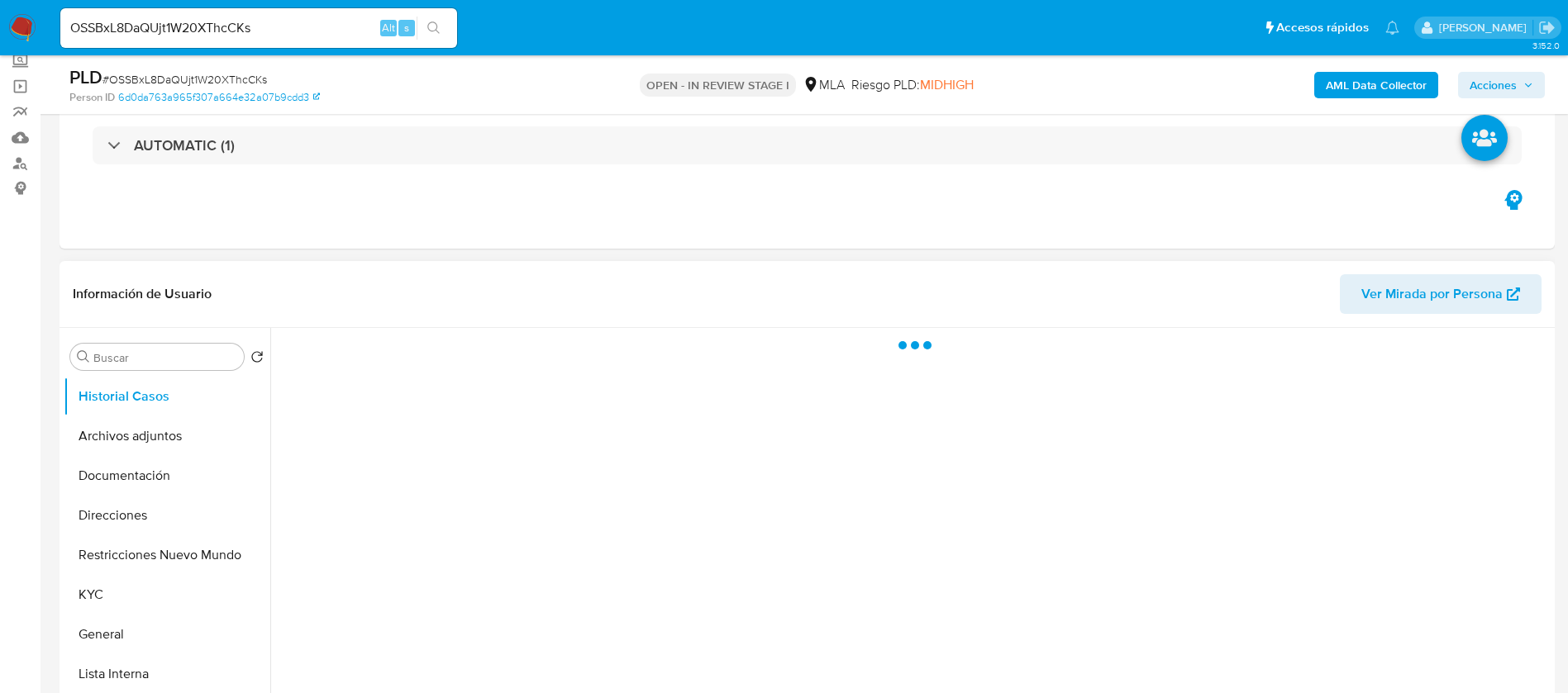
scroll to position [124, 0]
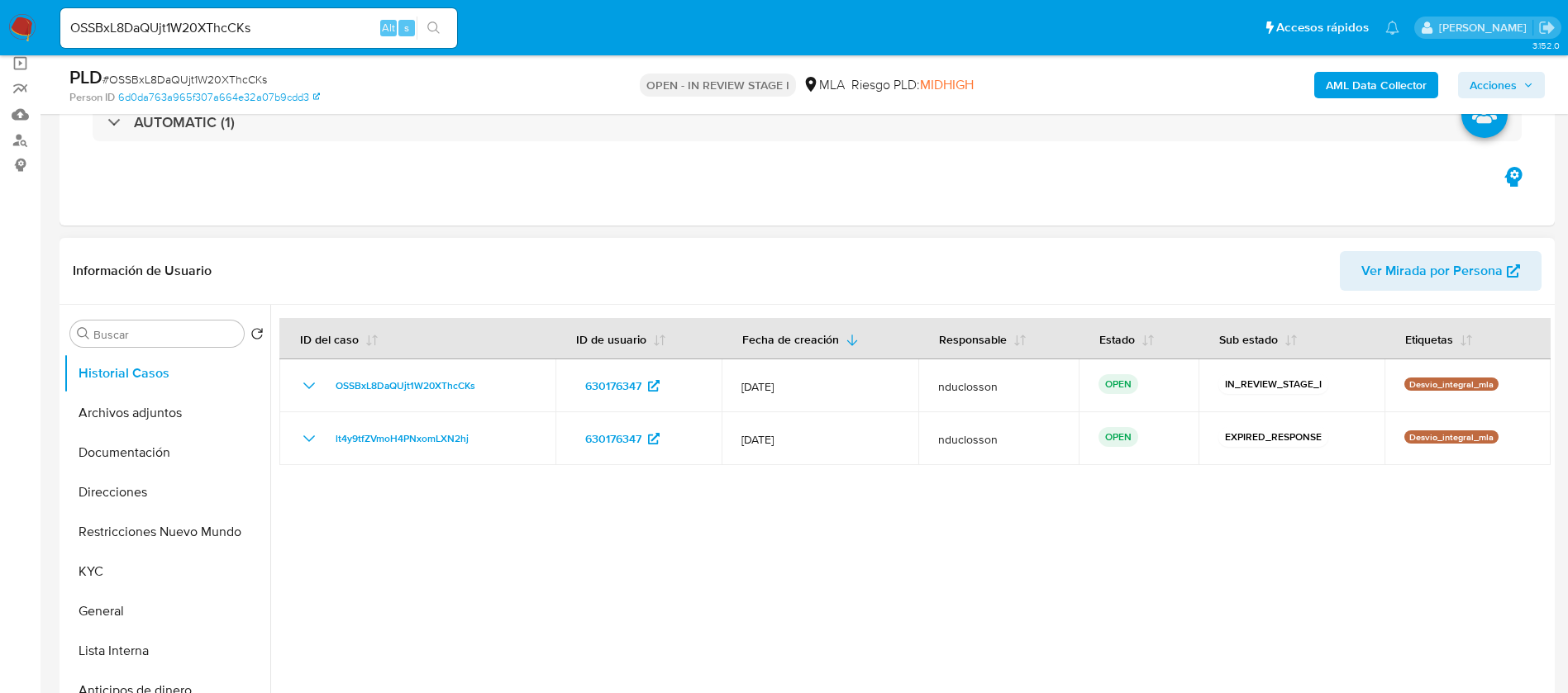
select select "10"
click at [202, 25] on input "OSSBxL8DaQUjt1W20XThcCKs" at bounding box center [259, 28] width 397 height 22
paste input "cfA8LAssPuQ84tKacETtAIX8"
type input "cfA8LAssPuQ84tKacETtAIX8"
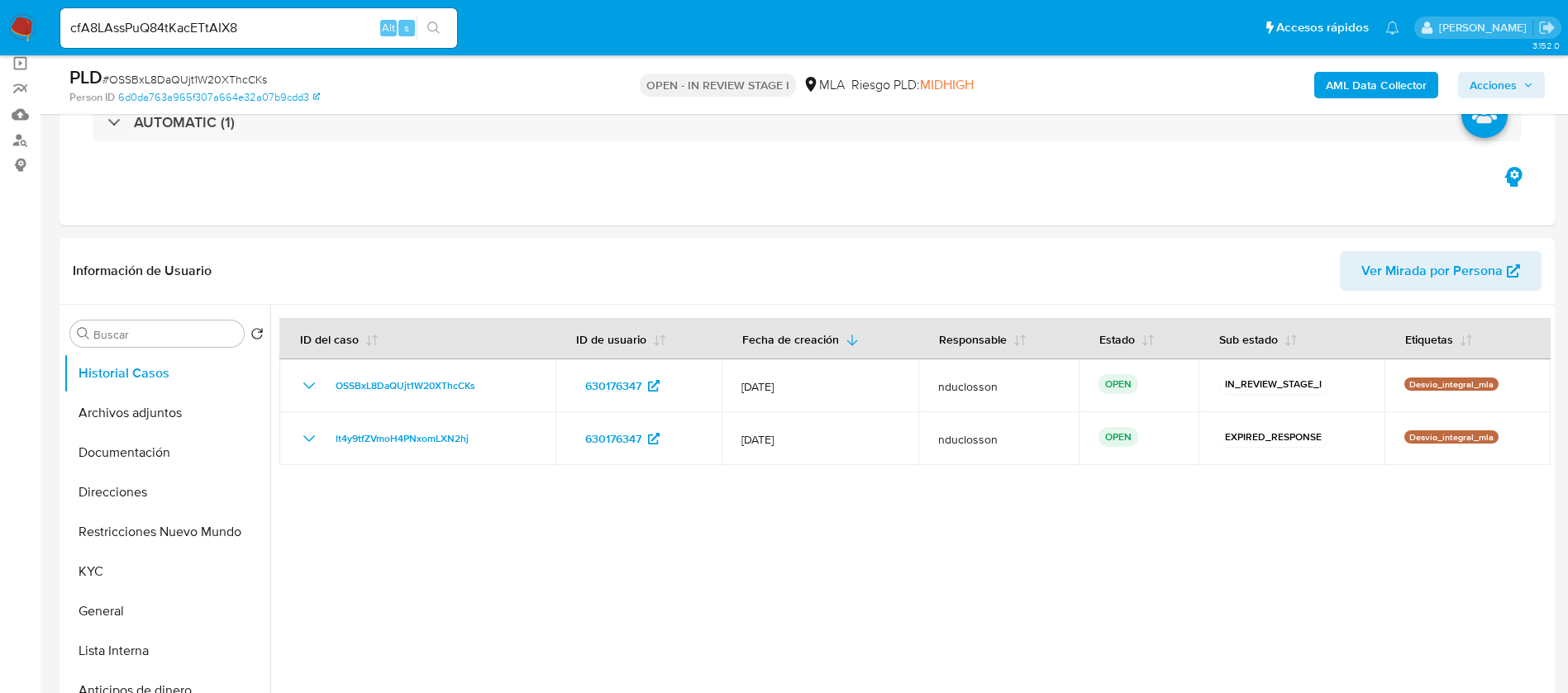
click at [429, 16] on button "search-icon" at bounding box center [433, 28] width 34 height 23
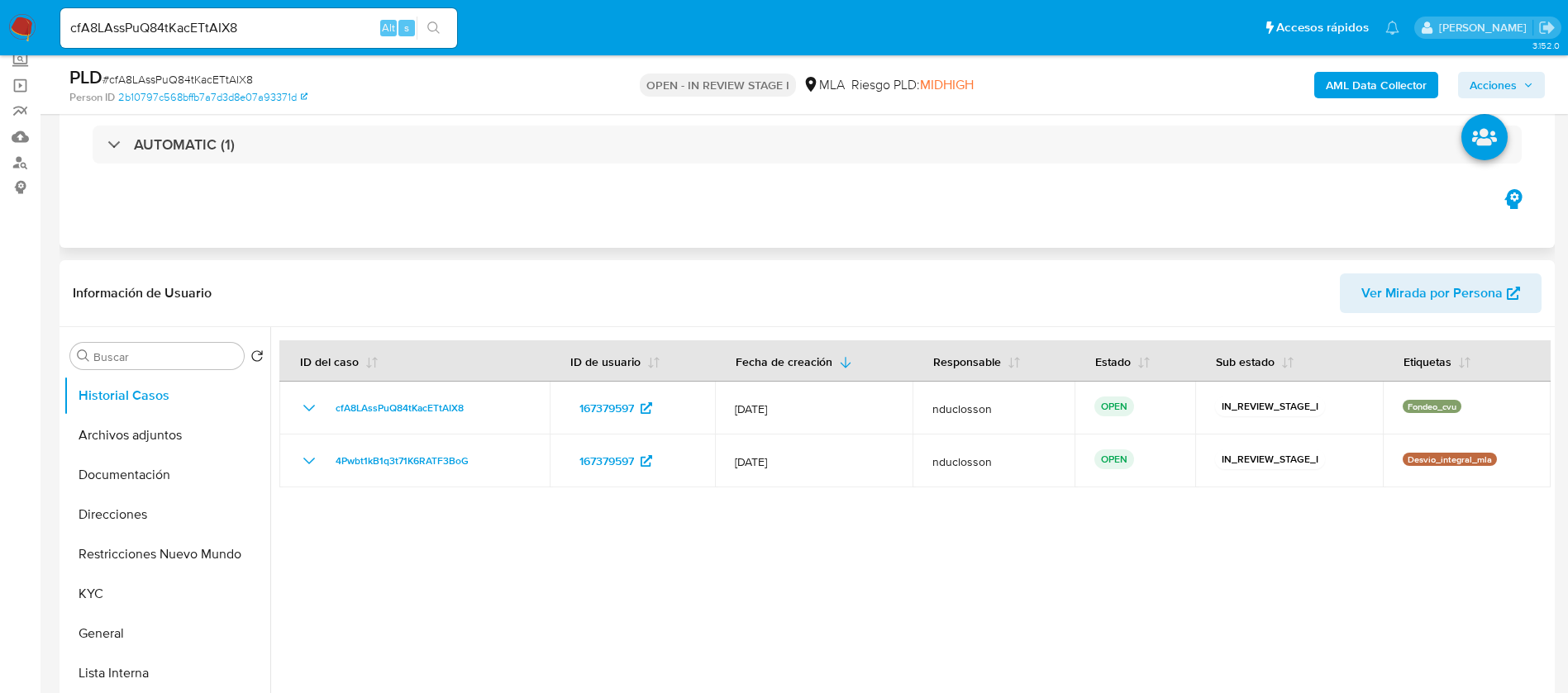
scroll to position [124, 0]
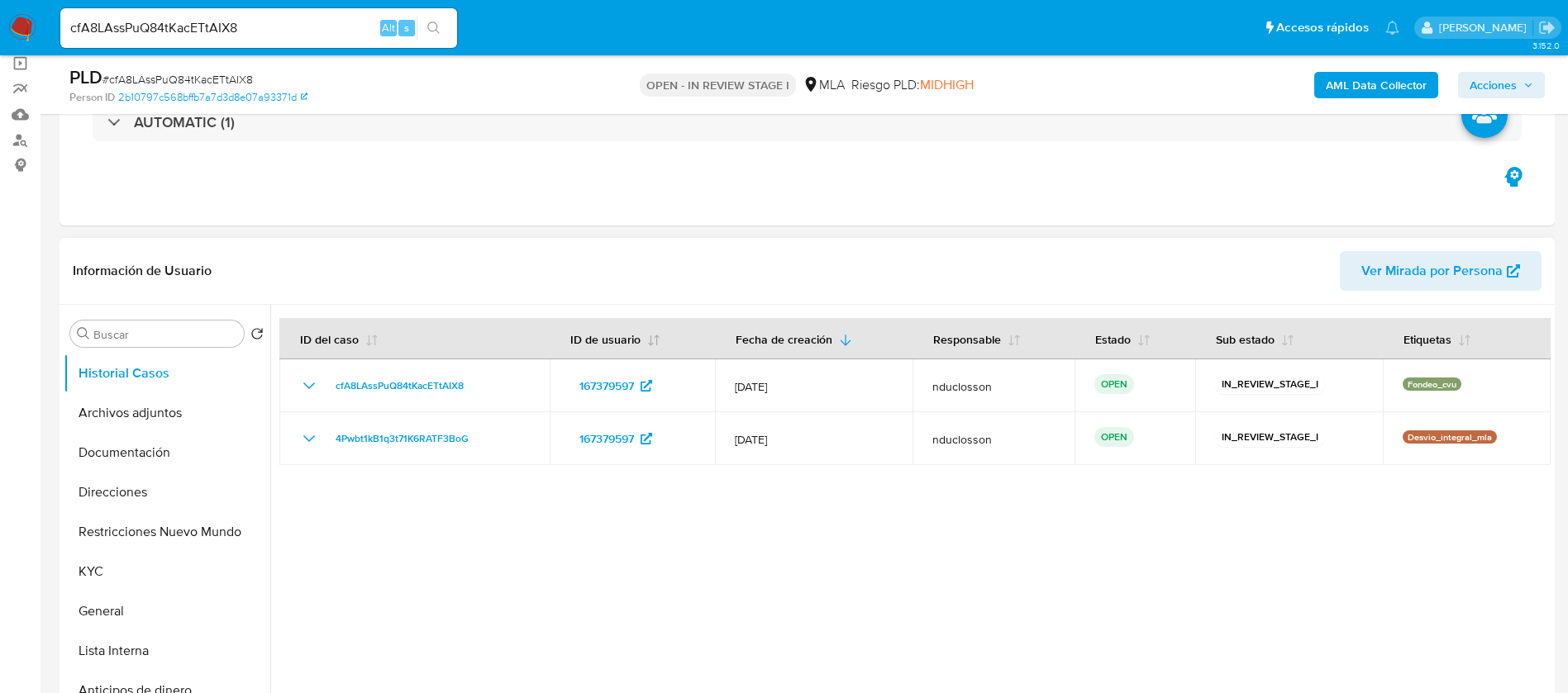
select select "10"
click at [235, 13] on div "cfA8LAssPuQ84tKacETtAIX8 Alt s" at bounding box center [259, 29] width 397 height 40
click at [211, 19] on input "cfA8LAssPuQ84tKacETtAIX8" at bounding box center [259, 28] width 397 height 22
paste input "OSSBxL8DaQUjt1W20XThcCKs"
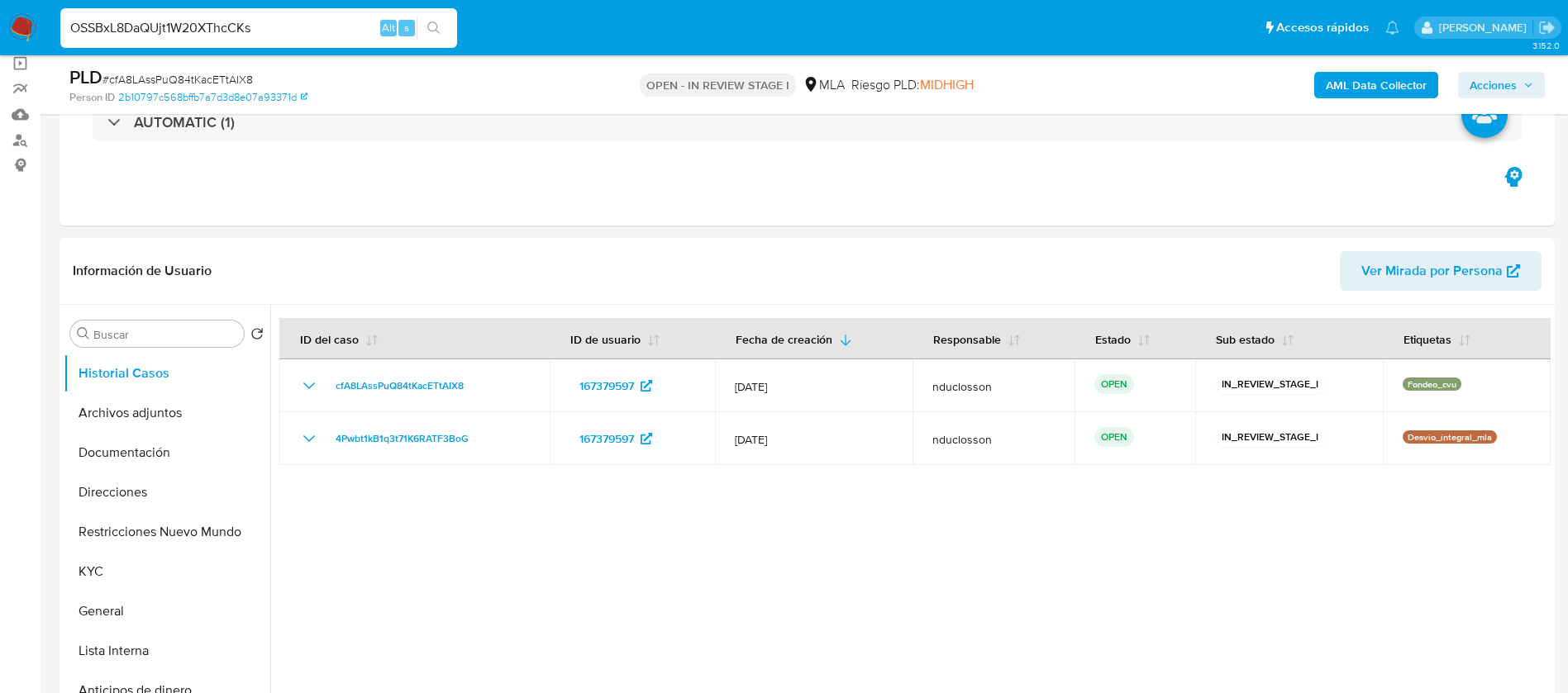
type input "OSSBxL8DaQUjt1W20XThcCKs"
click at [442, 27] on button "search-icon" at bounding box center [433, 28] width 34 height 23
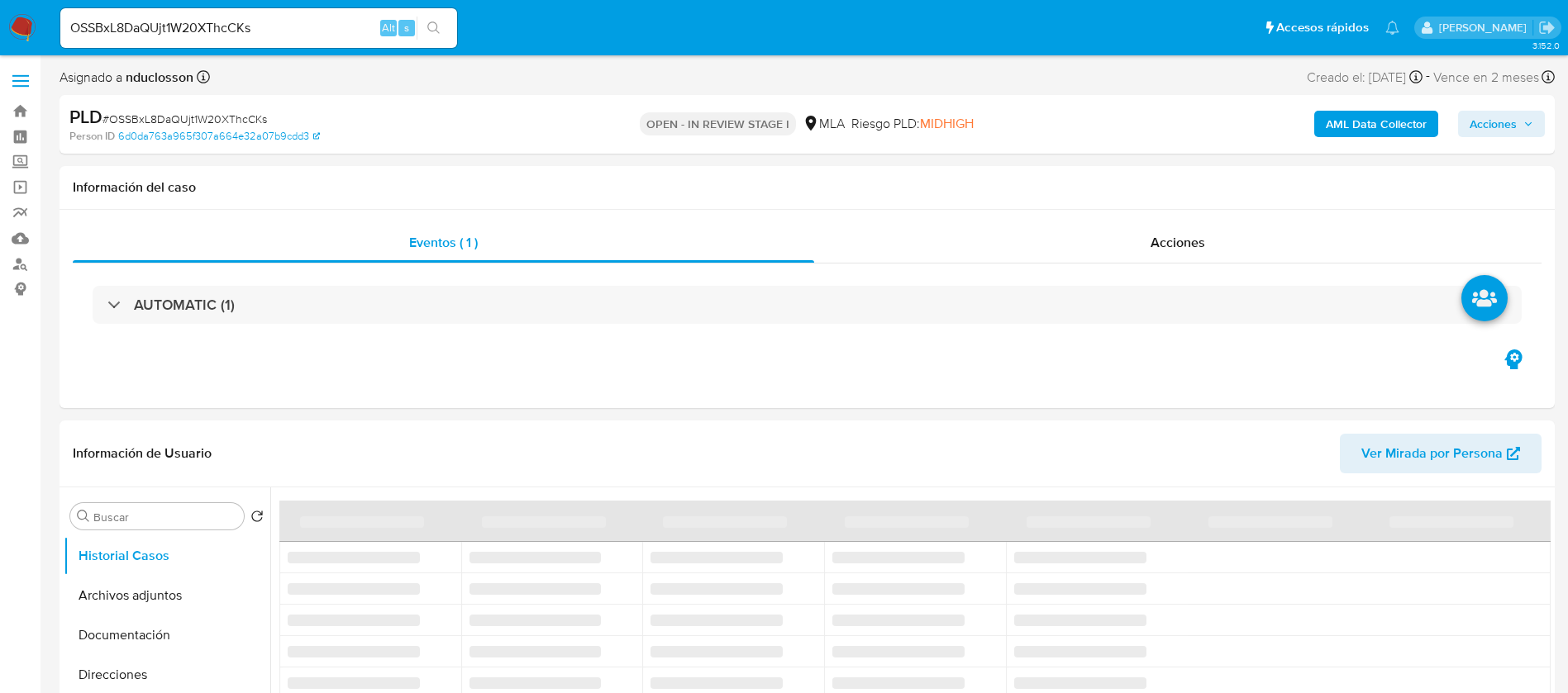
select select "10"
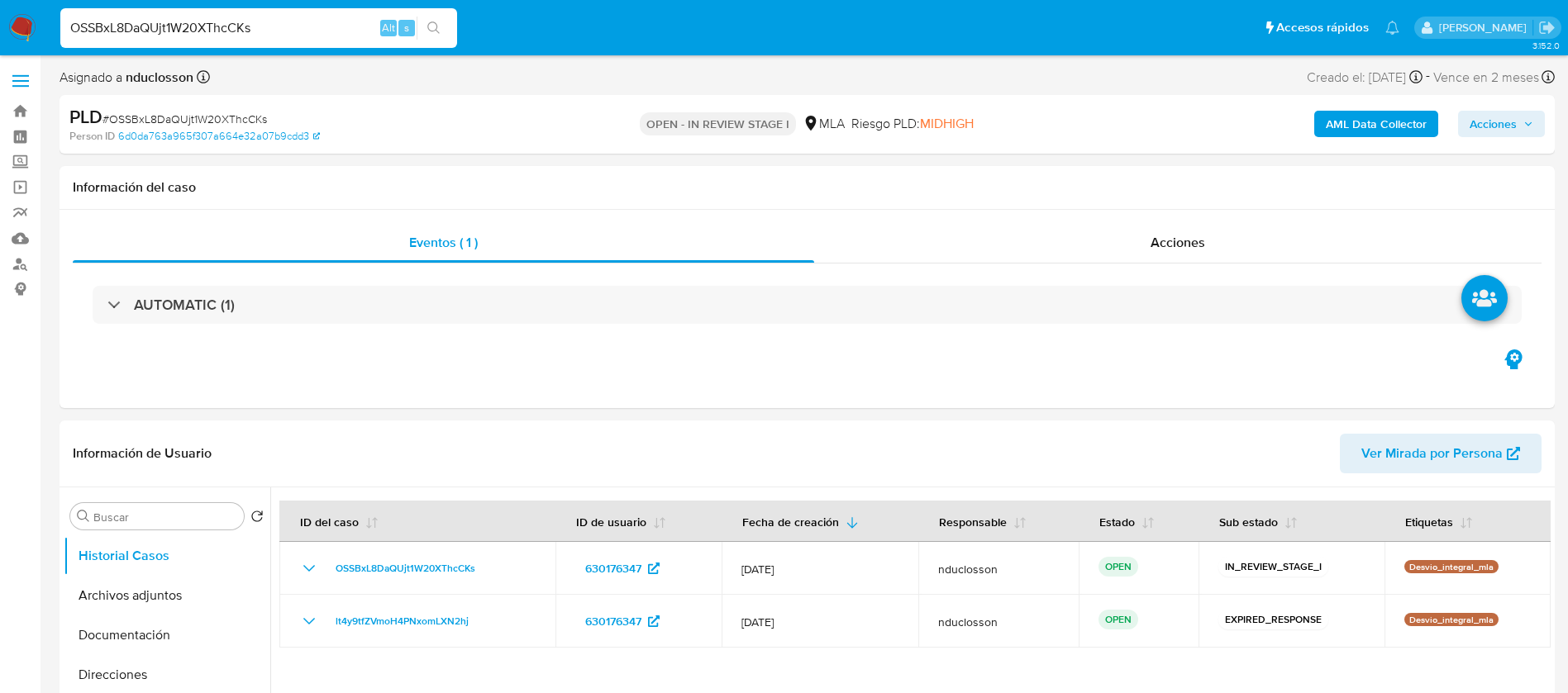
click at [218, 33] on input "OSSBxL8DaQUjt1W20XThcCKs" at bounding box center [259, 28] width 397 height 22
click at [437, 27] on icon "search-icon" at bounding box center [433, 28] width 12 height 12
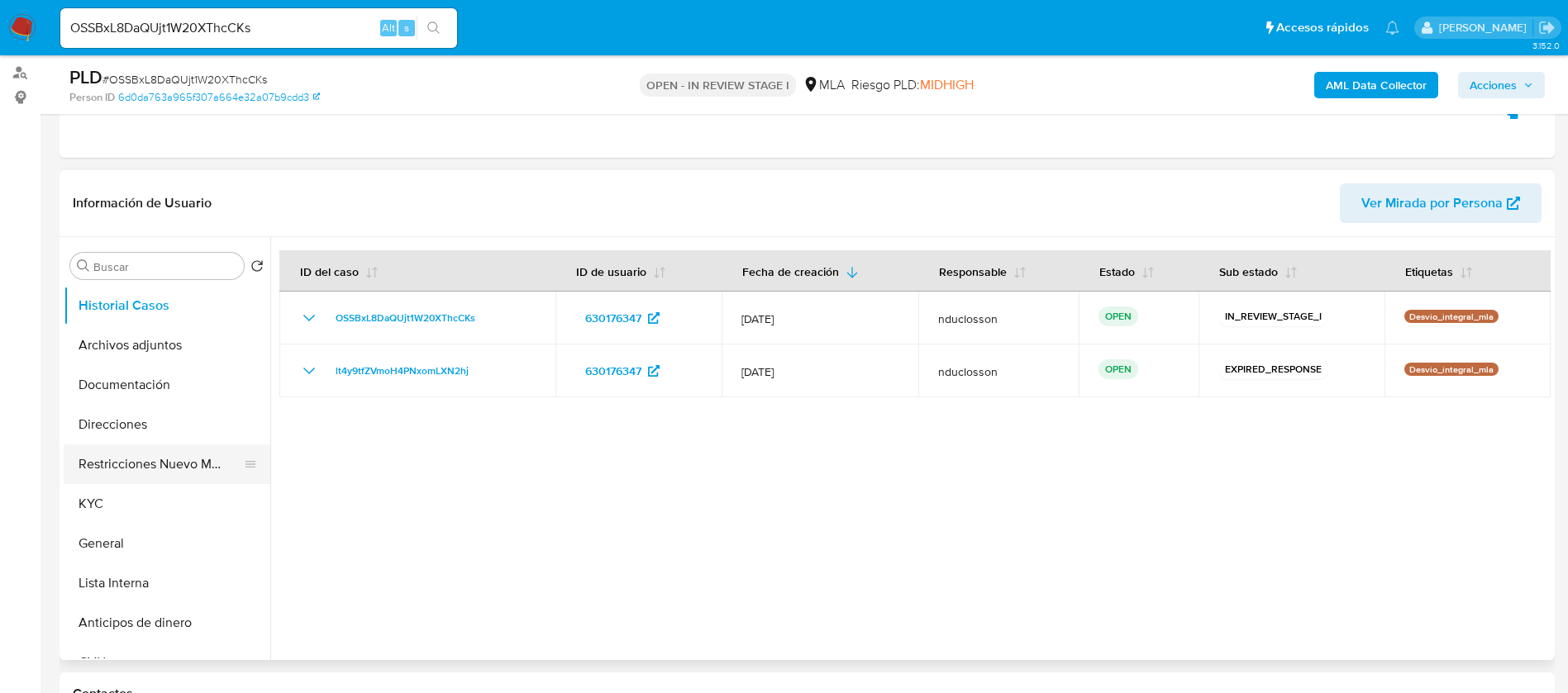
scroll to position [248, 0]
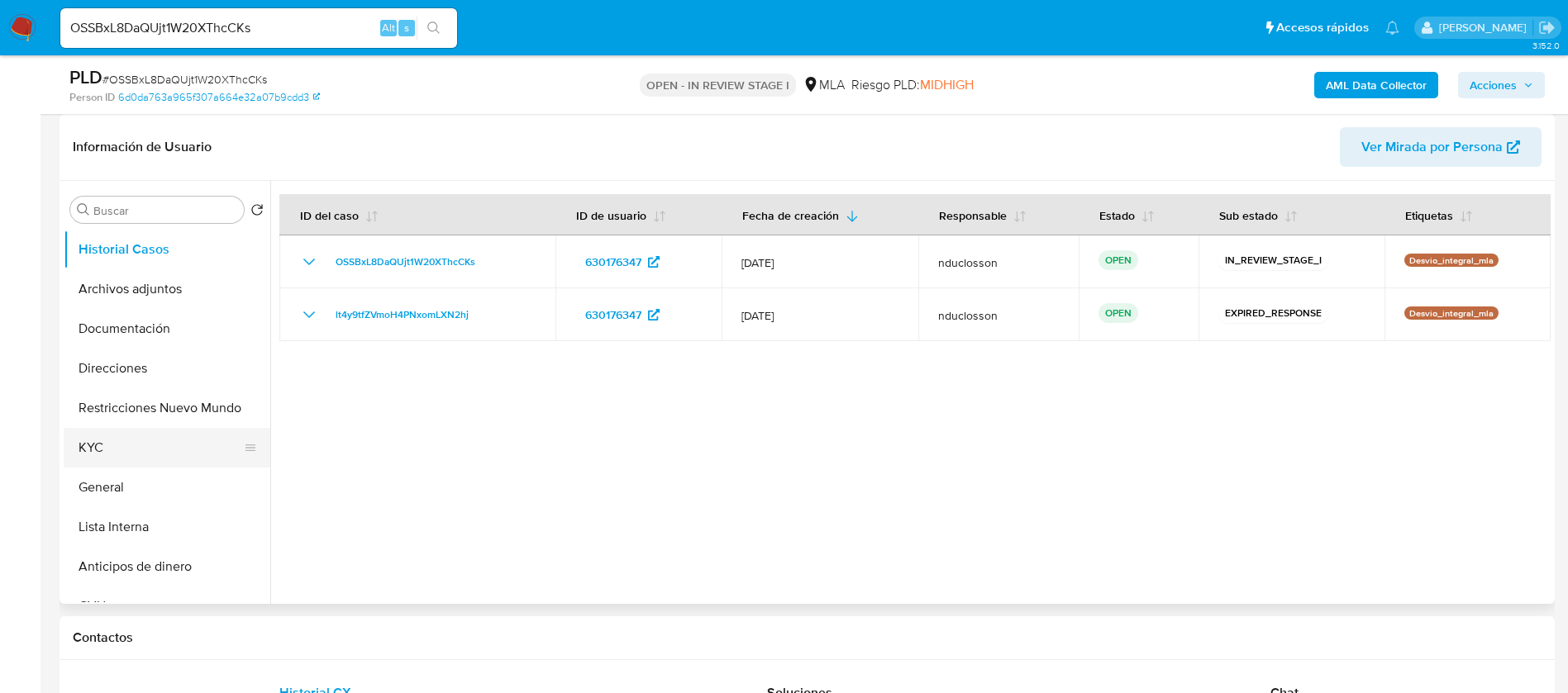
click at [81, 445] on button "KYC" at bounding box center [159, 448] width 193 height 40
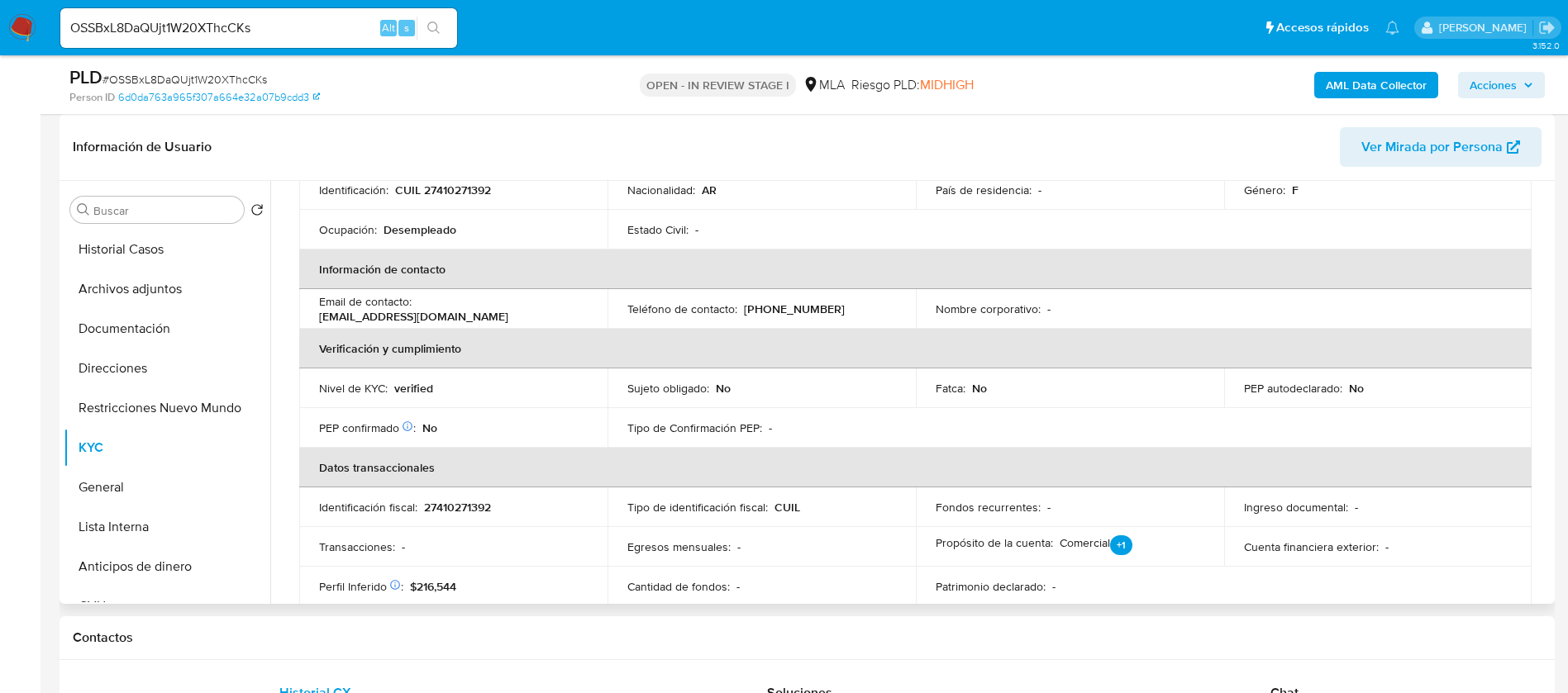
click at [508, 309] on p "candela22milagros@gmail.com" at bounding box center [413, 316] width 189 height 15
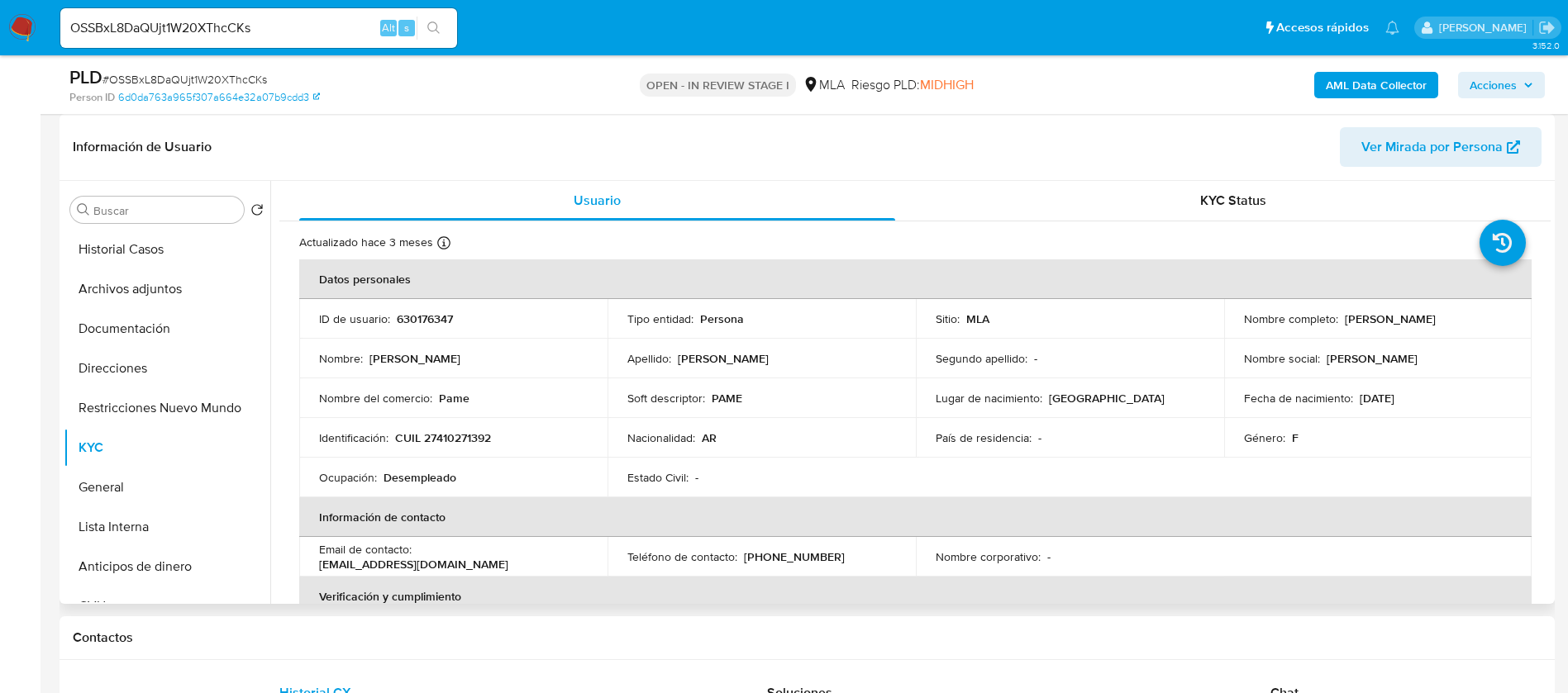
scroll to position [124, 0]
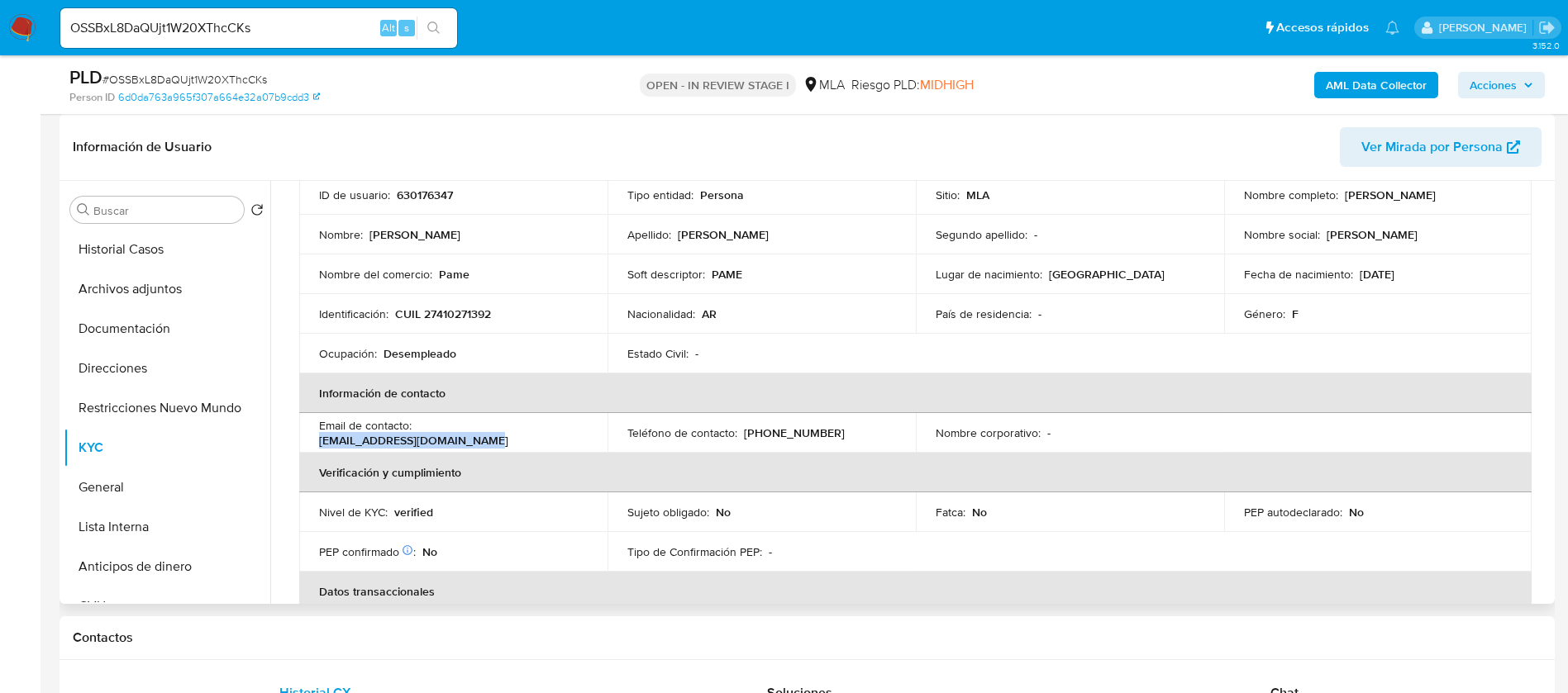
drag, startPoint x: 577, startPoint y: 432, endPoint x: 420, endPoint y: 431, distance: 157.0
click at [420, 433] on p "candela22milagros@gmail.com" at bounding box center [413, 440] width 189 height 15
copy p "candela22milagros@gmail.com"
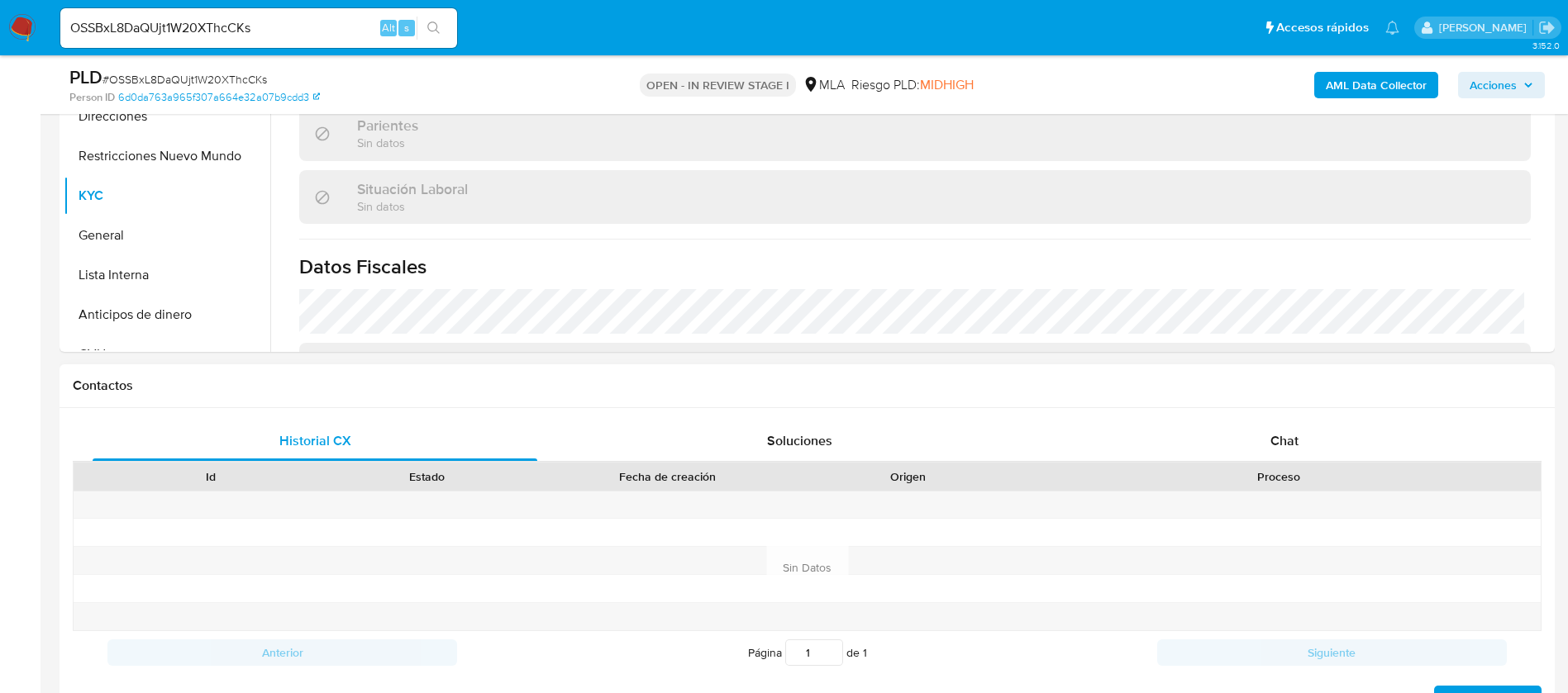
scroll to position [743, 0]
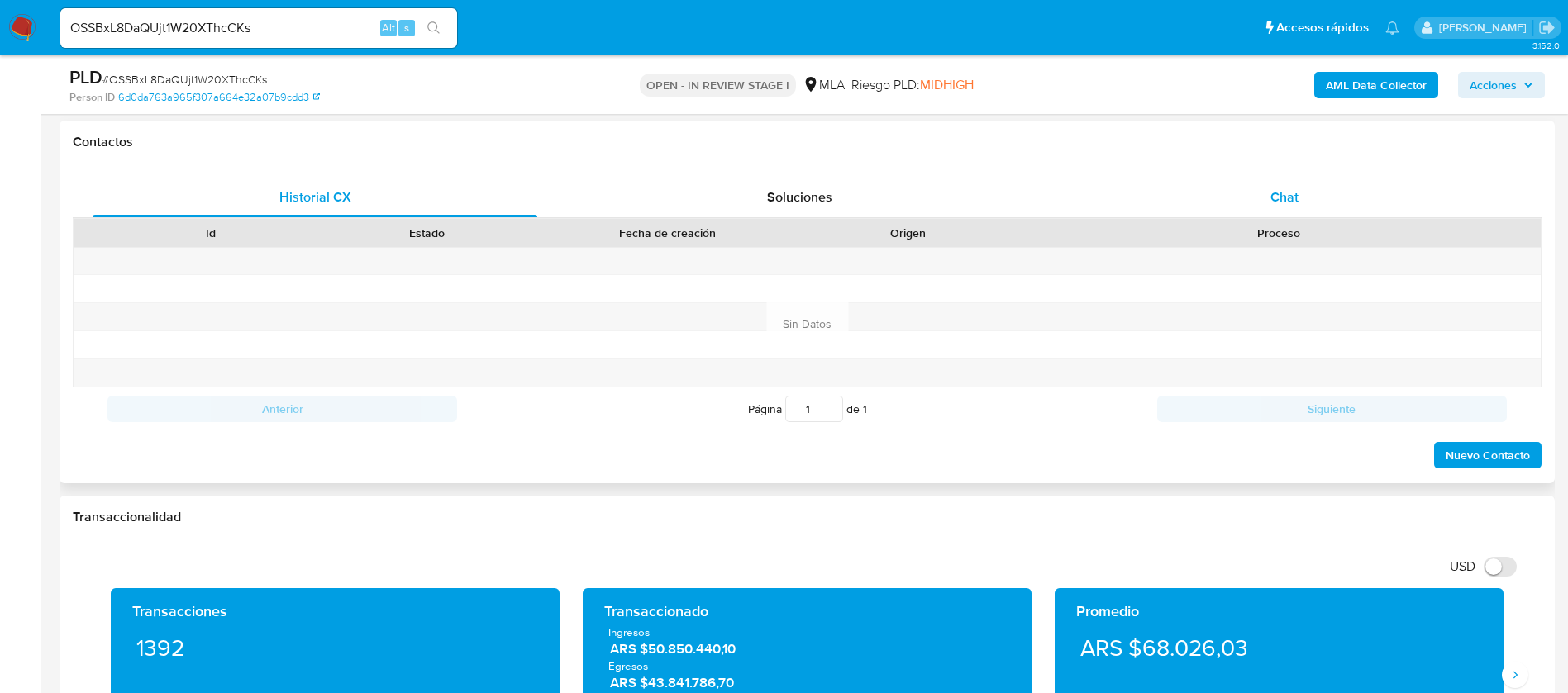
click at [1311, 191] on div "Chat" at bounding box center [1284, 198] width 445 height 40
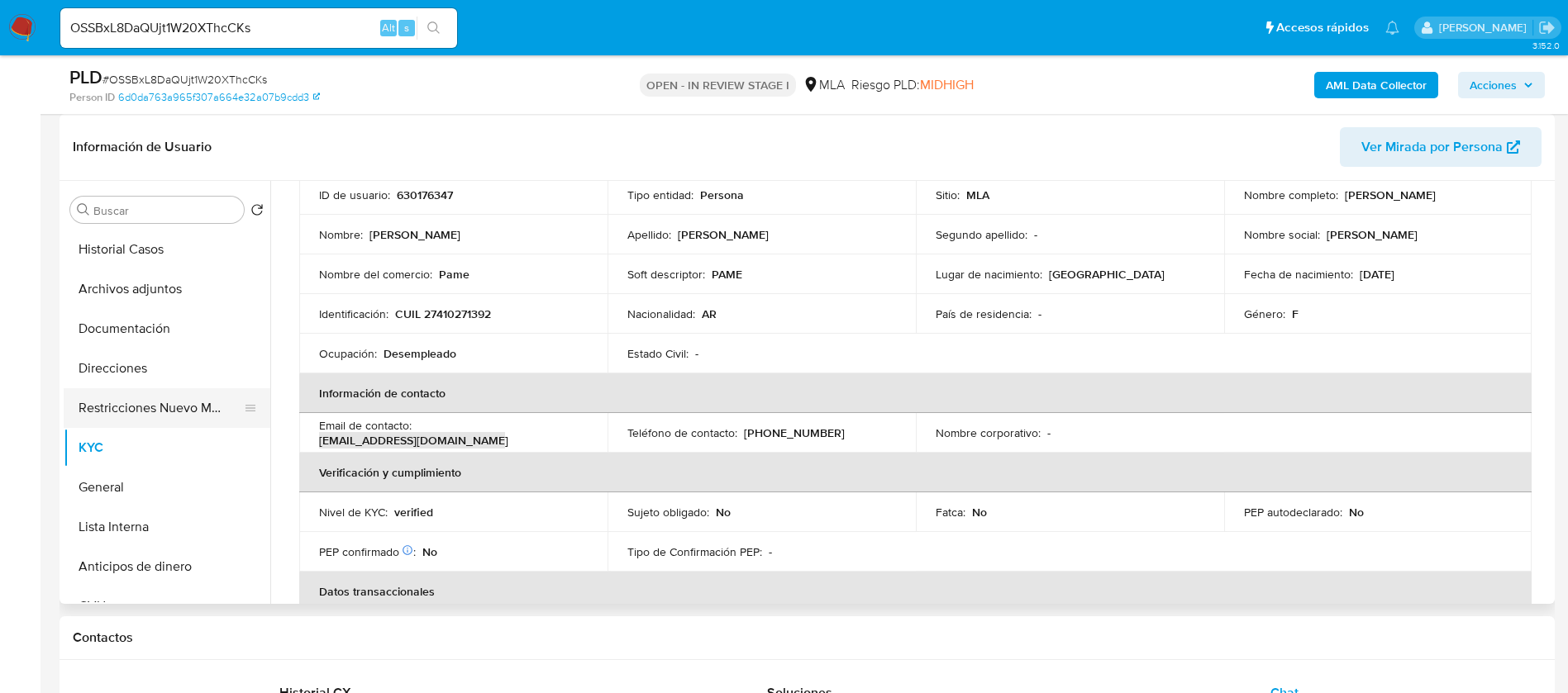
scroll to position [124, 0]
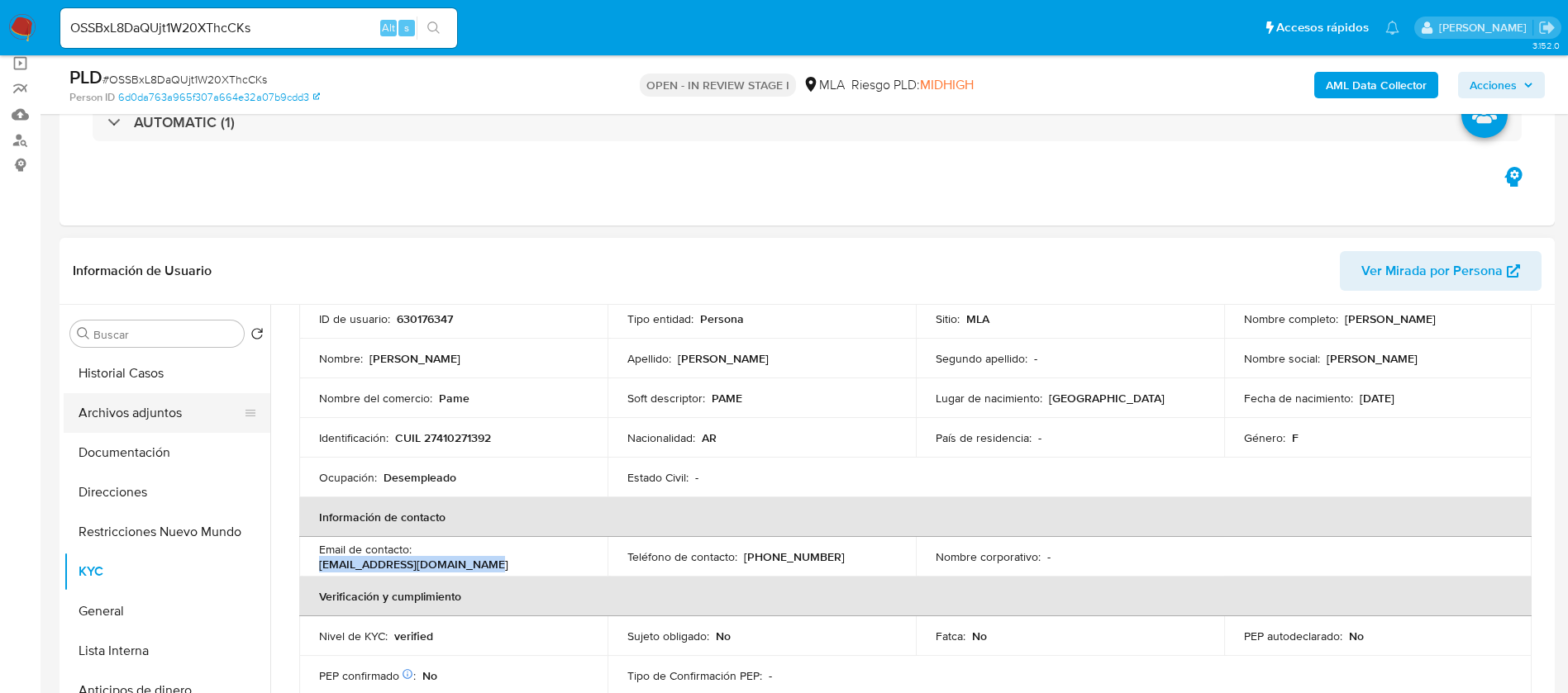
click at [131, 410] on button "Archivos adjuntos" at bounding box center [159, 413] width 193 height 40
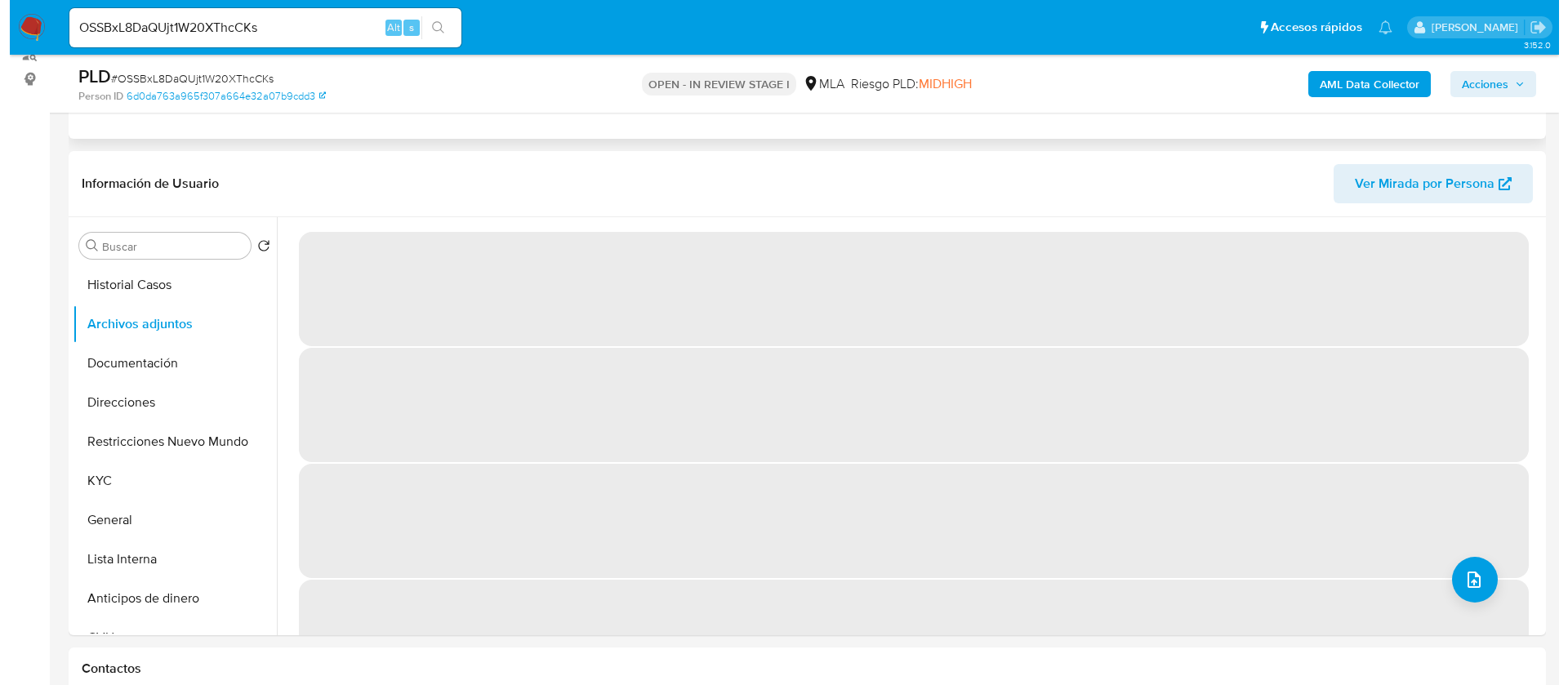
scroll to position [245, 0]
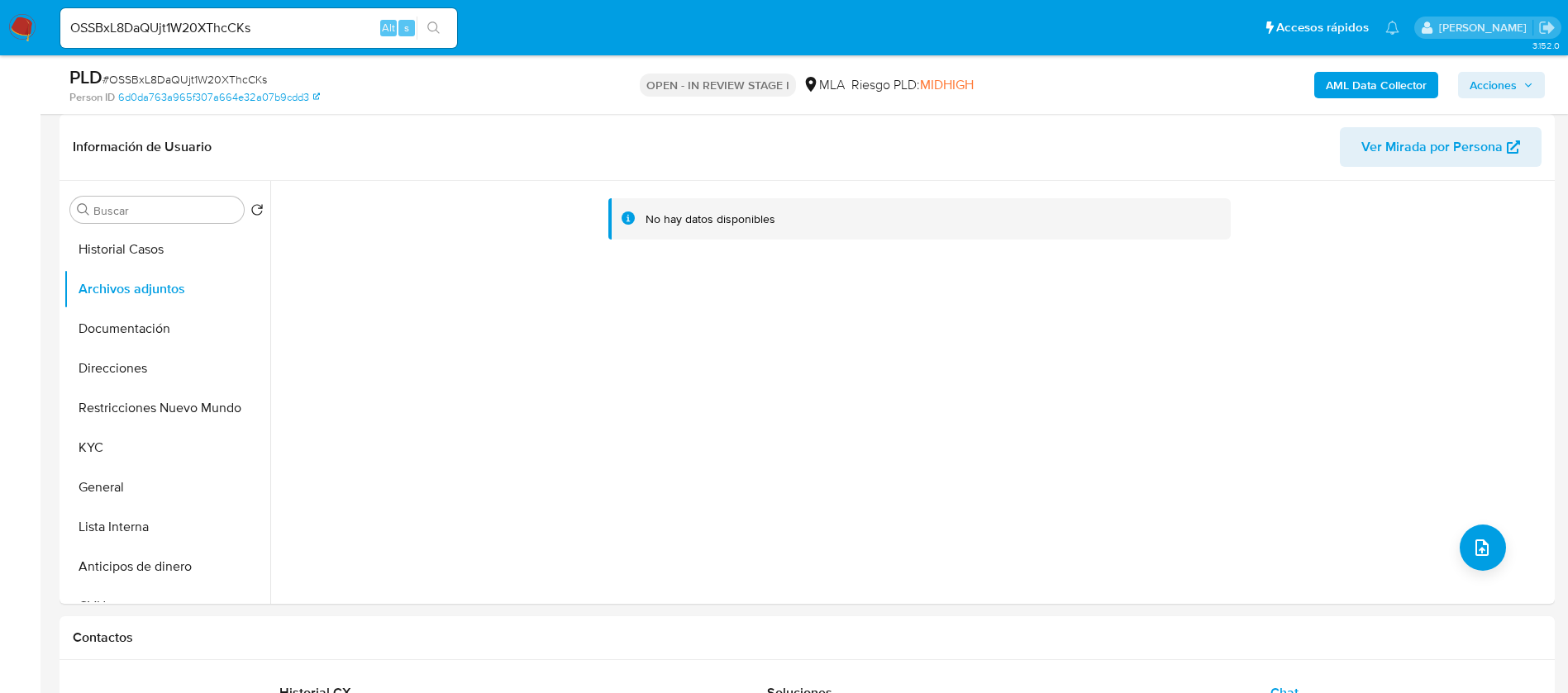
click at [1378, 89] on b "AML Data Collector" at bounding box center [1376, 85] width 101 height 27
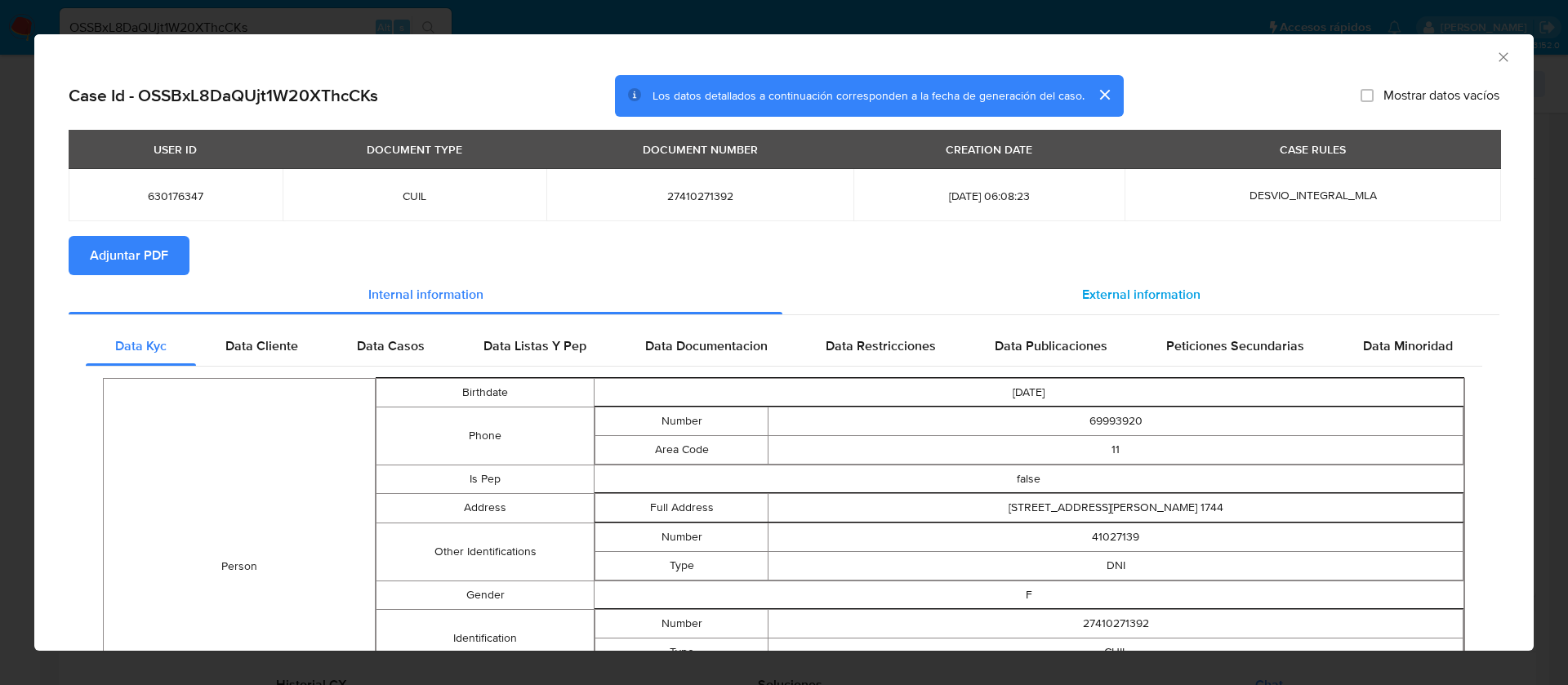
click at [1020, 277] on div "External information" at bounding box center [1140, 295] width 717 height 39
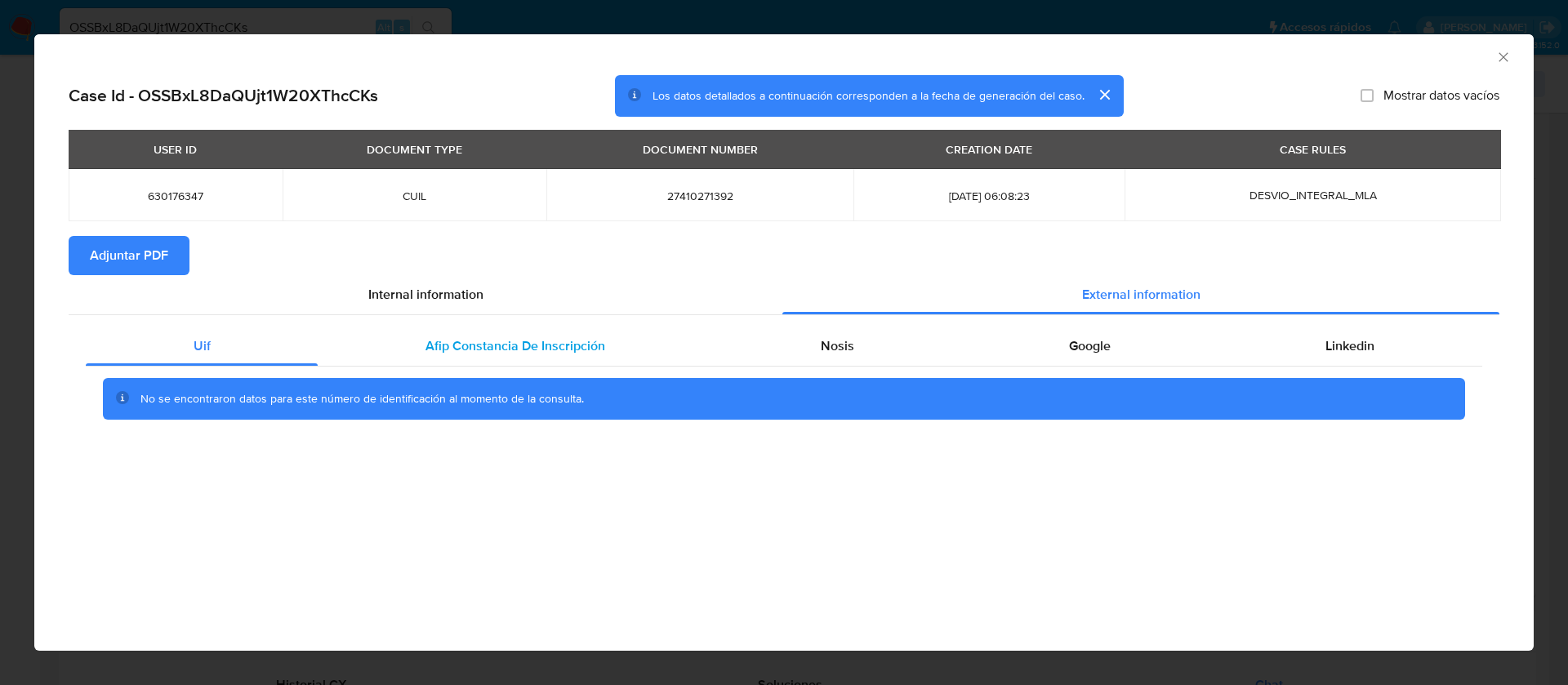
click at [539, 338] on span "Afip Constancia De Inscripción" at bounding box center [516, 346] width 180 height 19
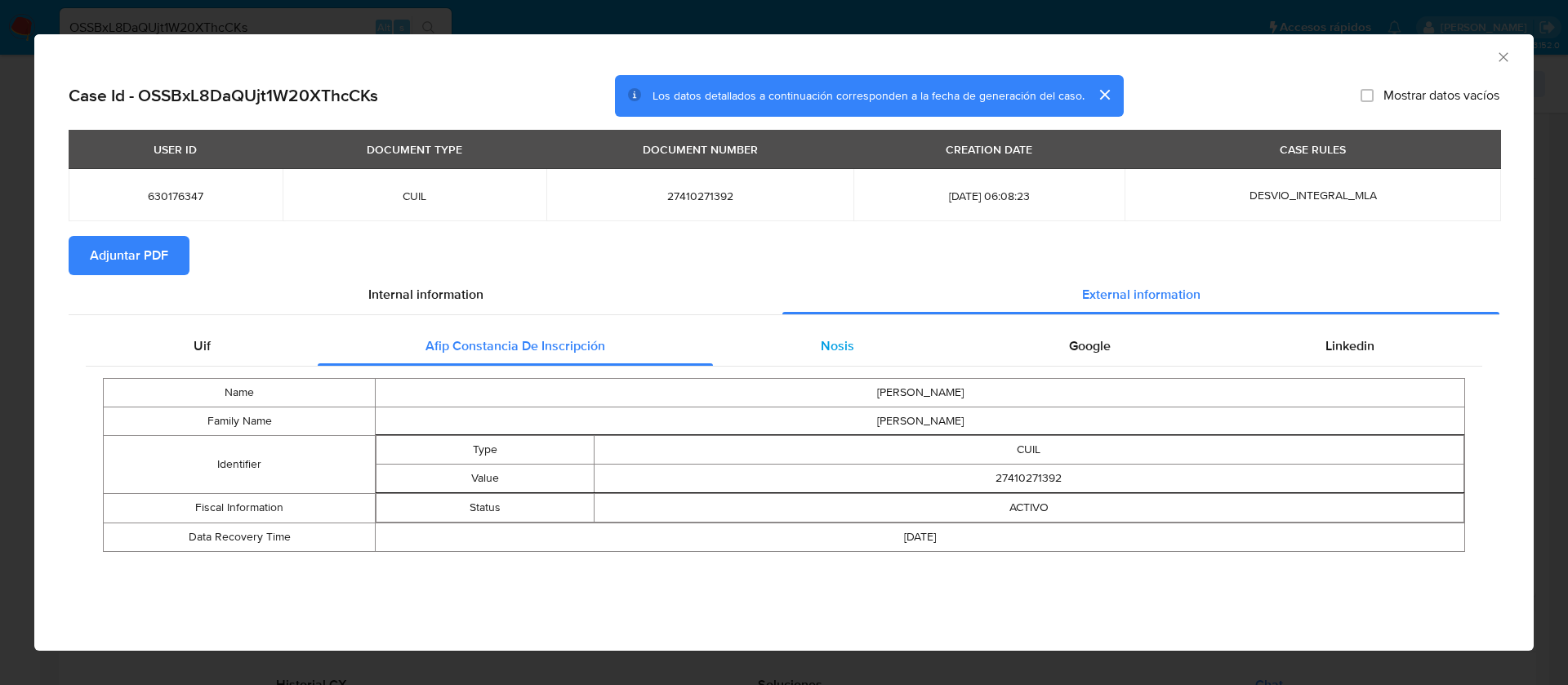
click at [904, 342] on div "Nosis" at bounding box center [837, 346] width 248 height 39
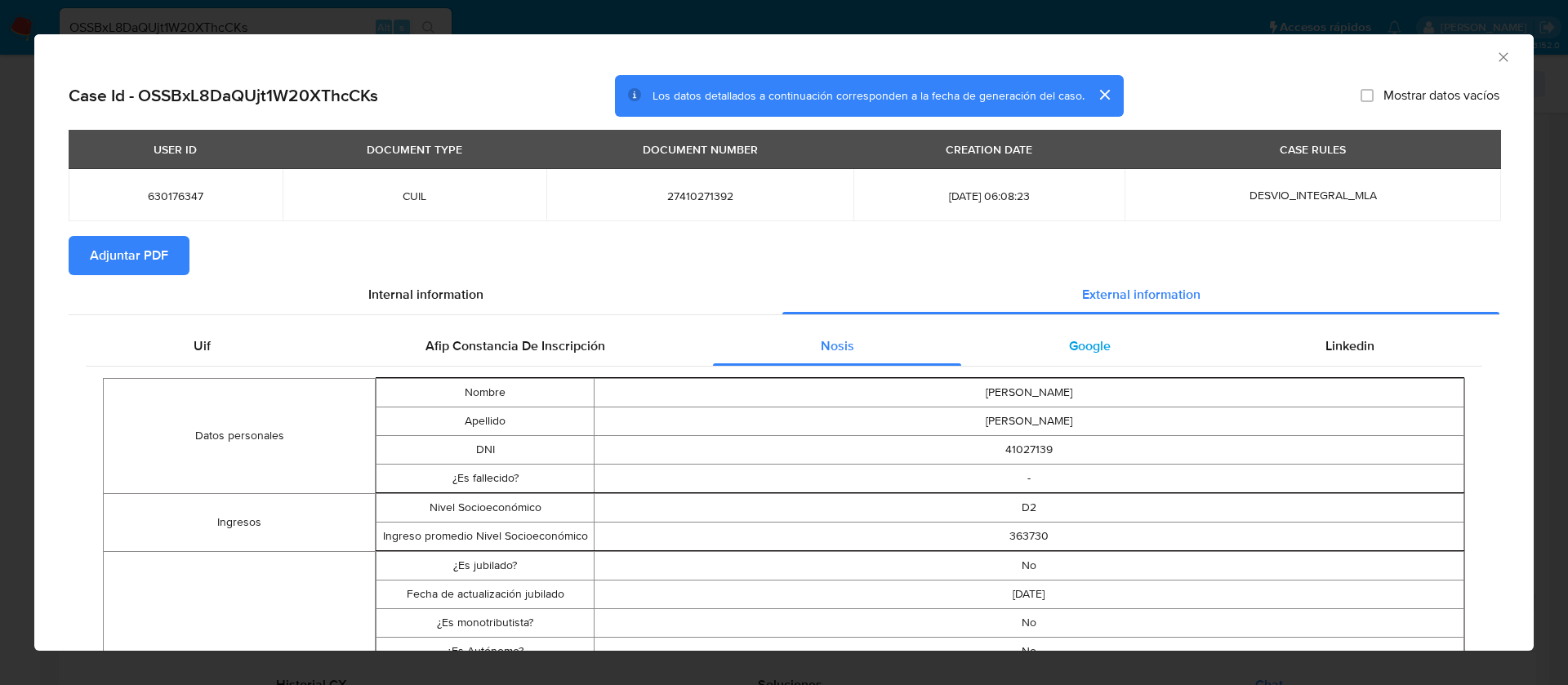
click at [1089, 331] on div "Google" at bounding box center [1088, 346] width 256 height 39
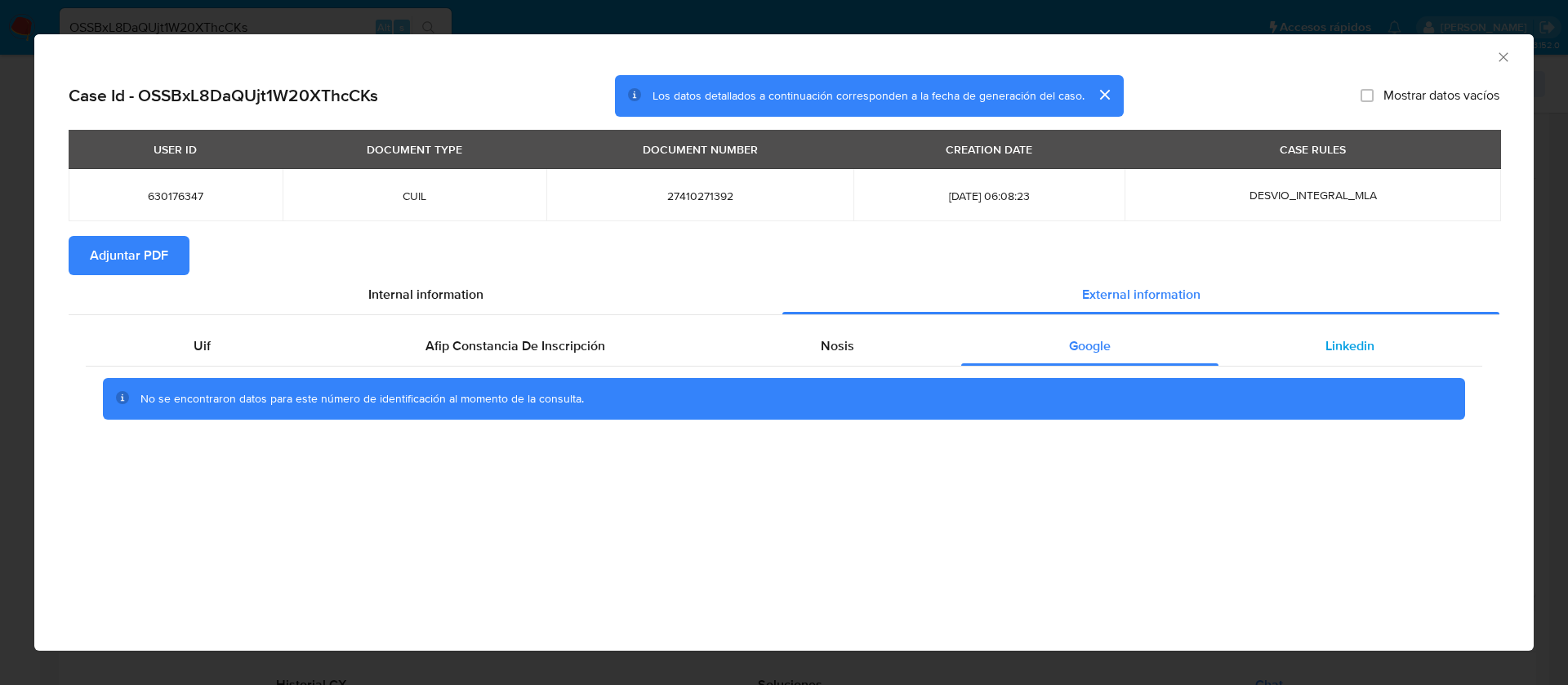
click at [1321, 352] on div "Linkedin" at bounding box center [1350, 346] width 264 height 39
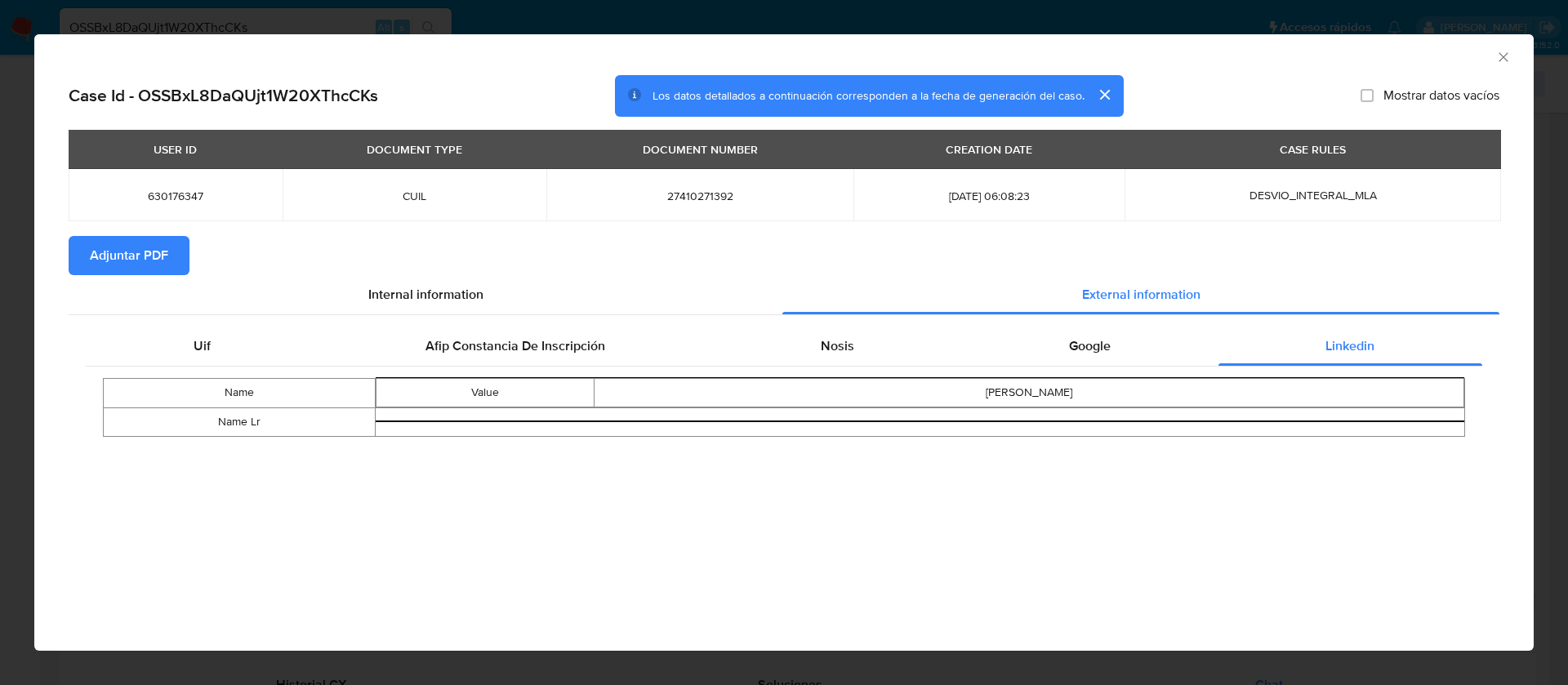
click at [103, 248] on span "Adjuntar PDF" at bounding box center [129, 255] width 79 height 36
drag, startPoint x: 1501, startPoint y: 59, endPoint x: 1286, endPoint y: 97, distance: 218.3
click at [1502, 59] on icon "Cerrar ventana" at bounding box center [1503, 57] width 16 height 16
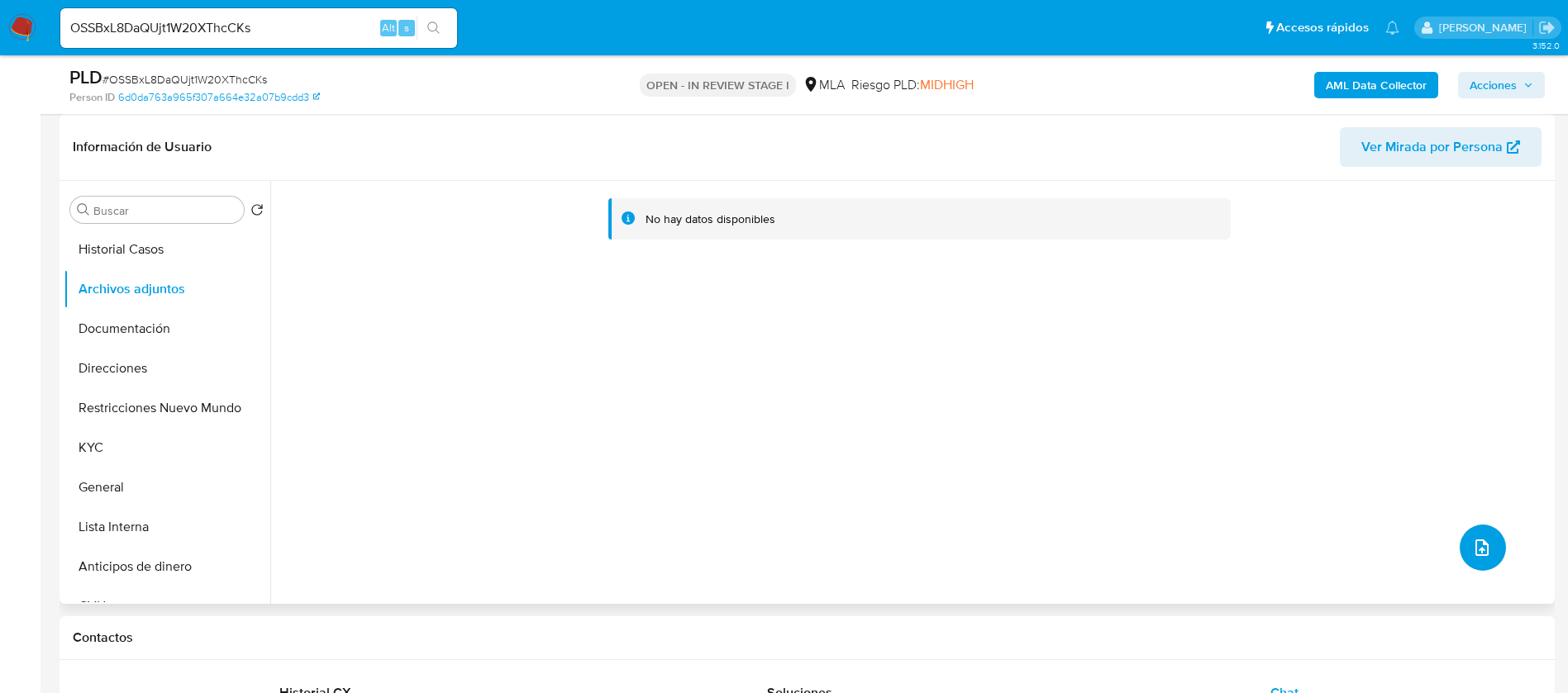
click at [1464, 531] on button "upload-file" at bounding box center [1482, 547] width 46 height 46
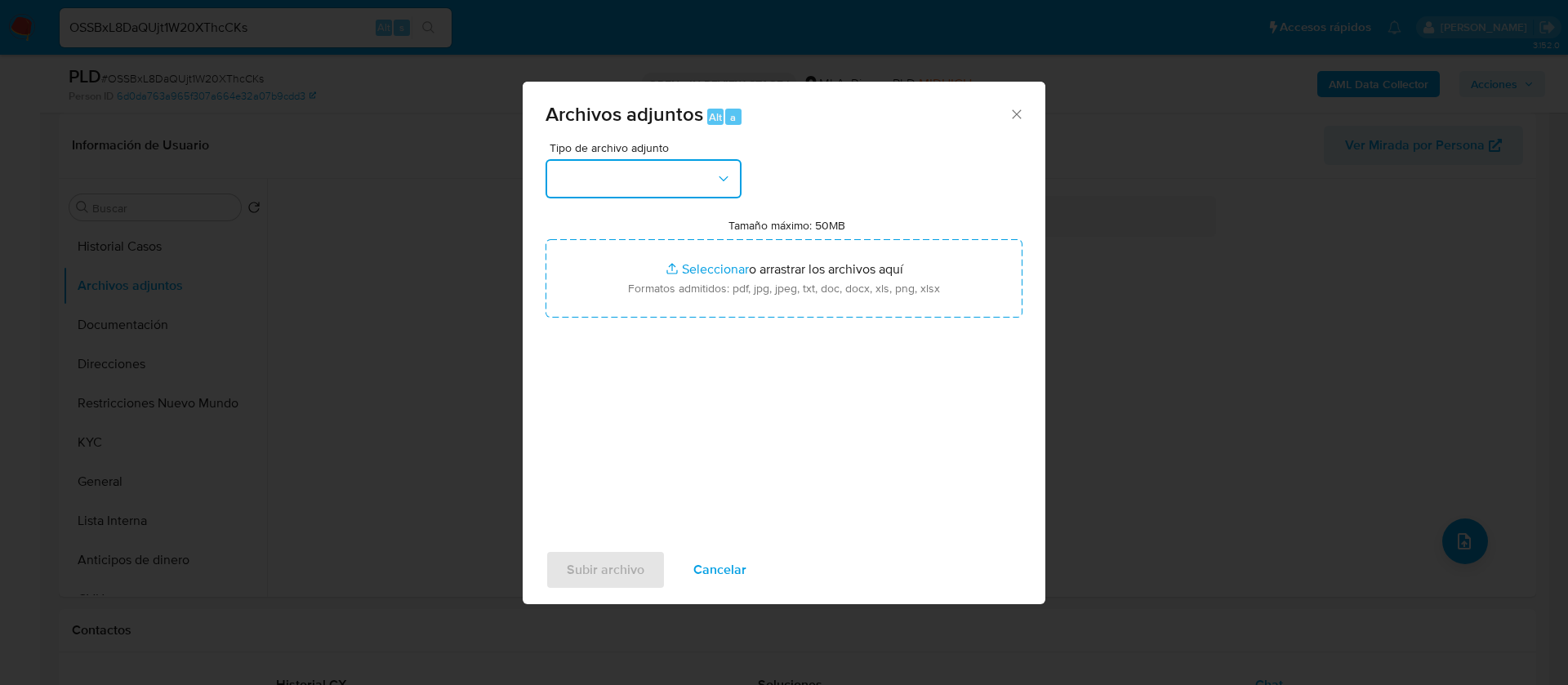
click at [600, 177] on button "button" at bounding box center [643, 179] width 196 height 39
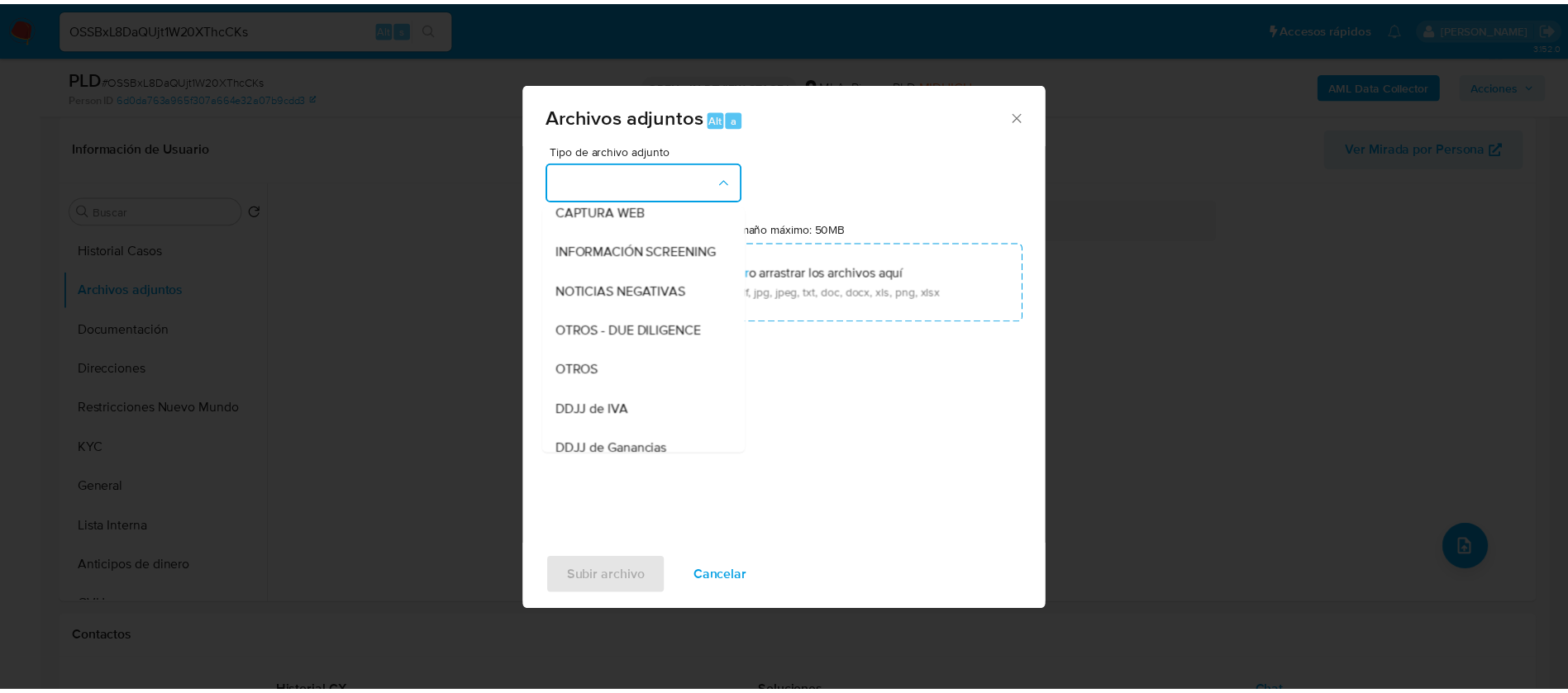
scroll to position [249, 0]
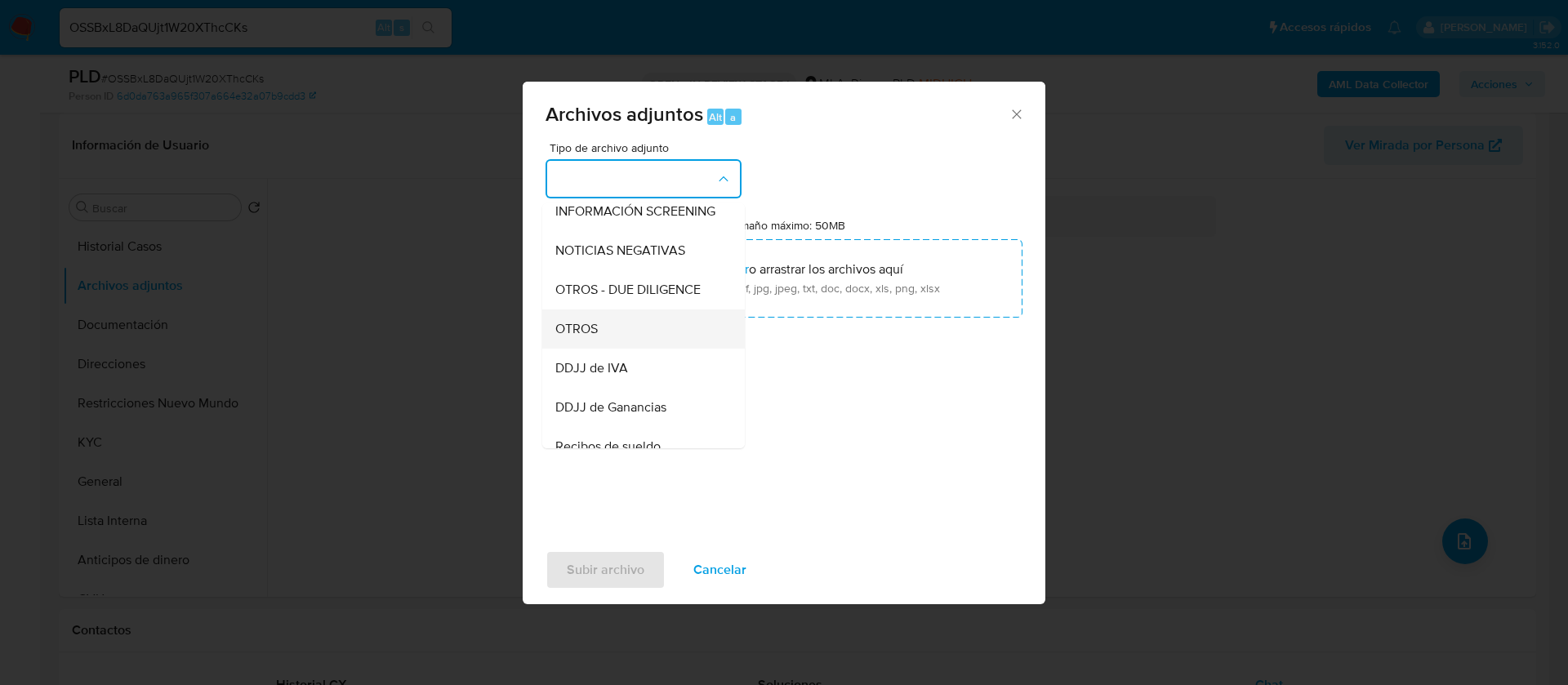
click at [596, 337] on span "OTROS" at bounding box center [576, 329] width 43 height 16
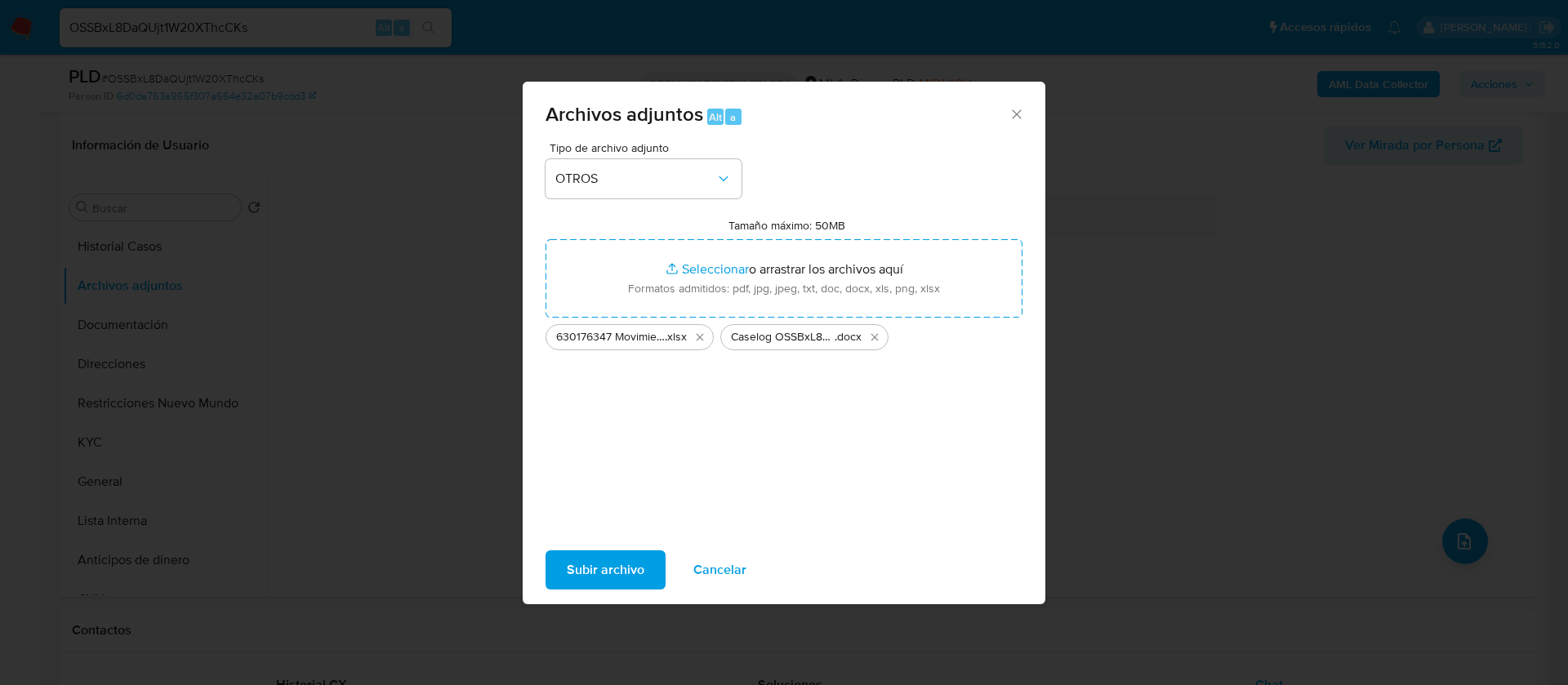
click at [617, 565] on span "Subir archivo" at bounding box center [605, 570] width 78 height 36
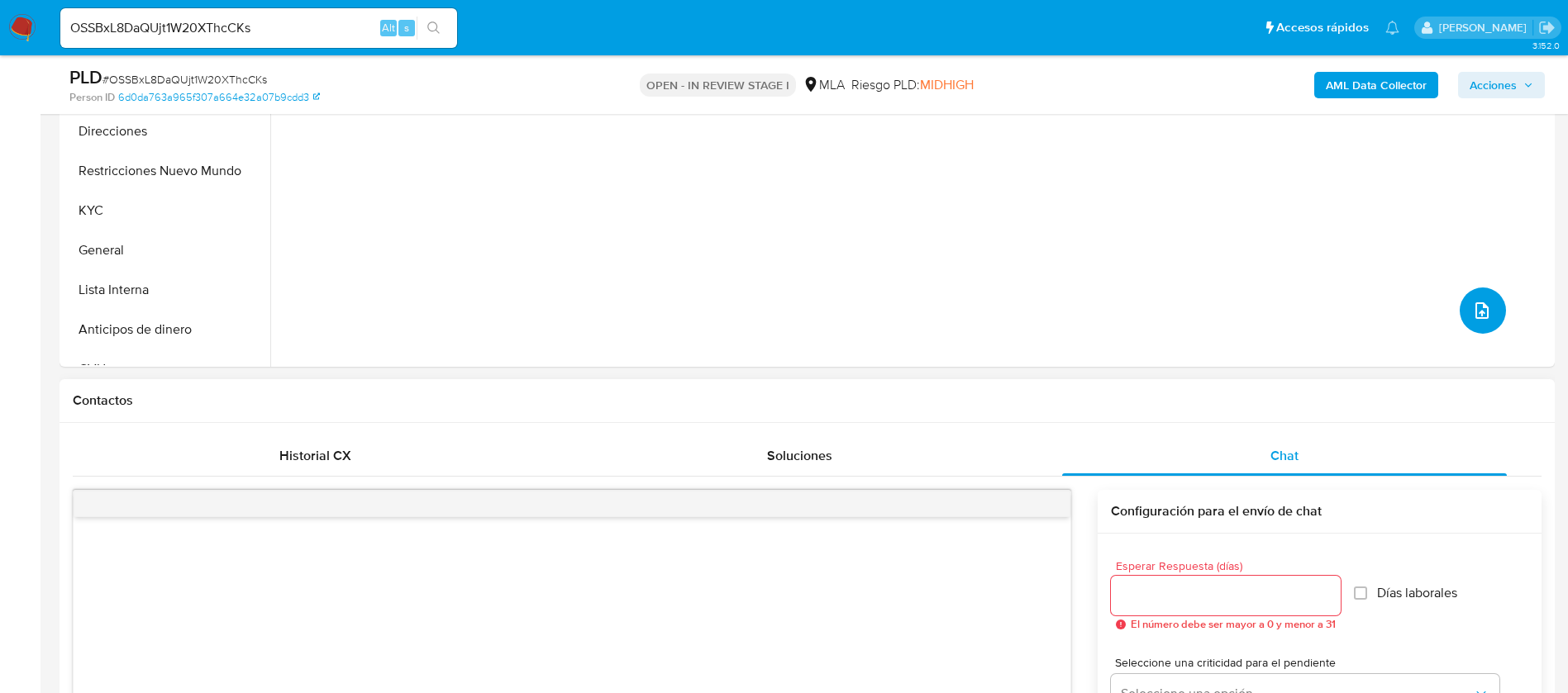
scroll to position [495, 0]
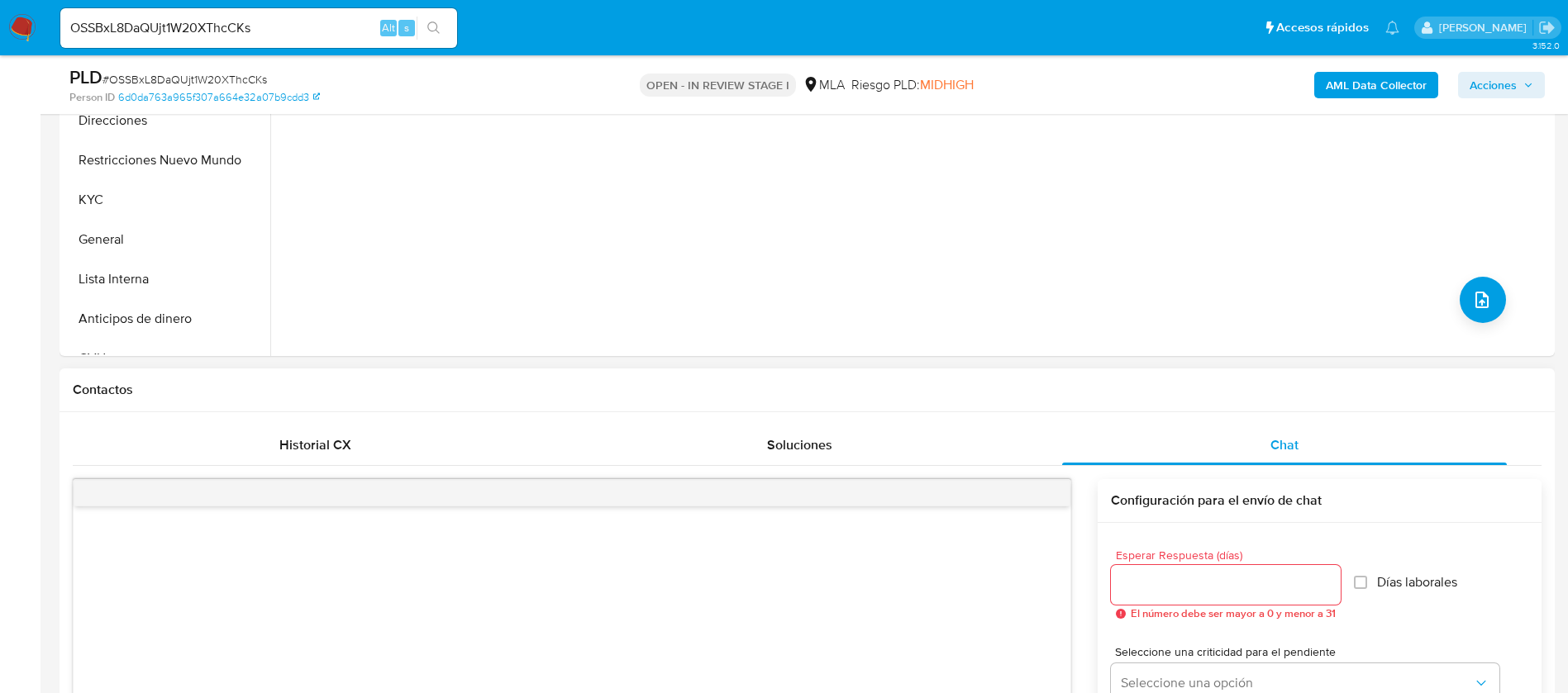
click at [1058, 499] on div at bounding box center [572, 493] width 997 height 27
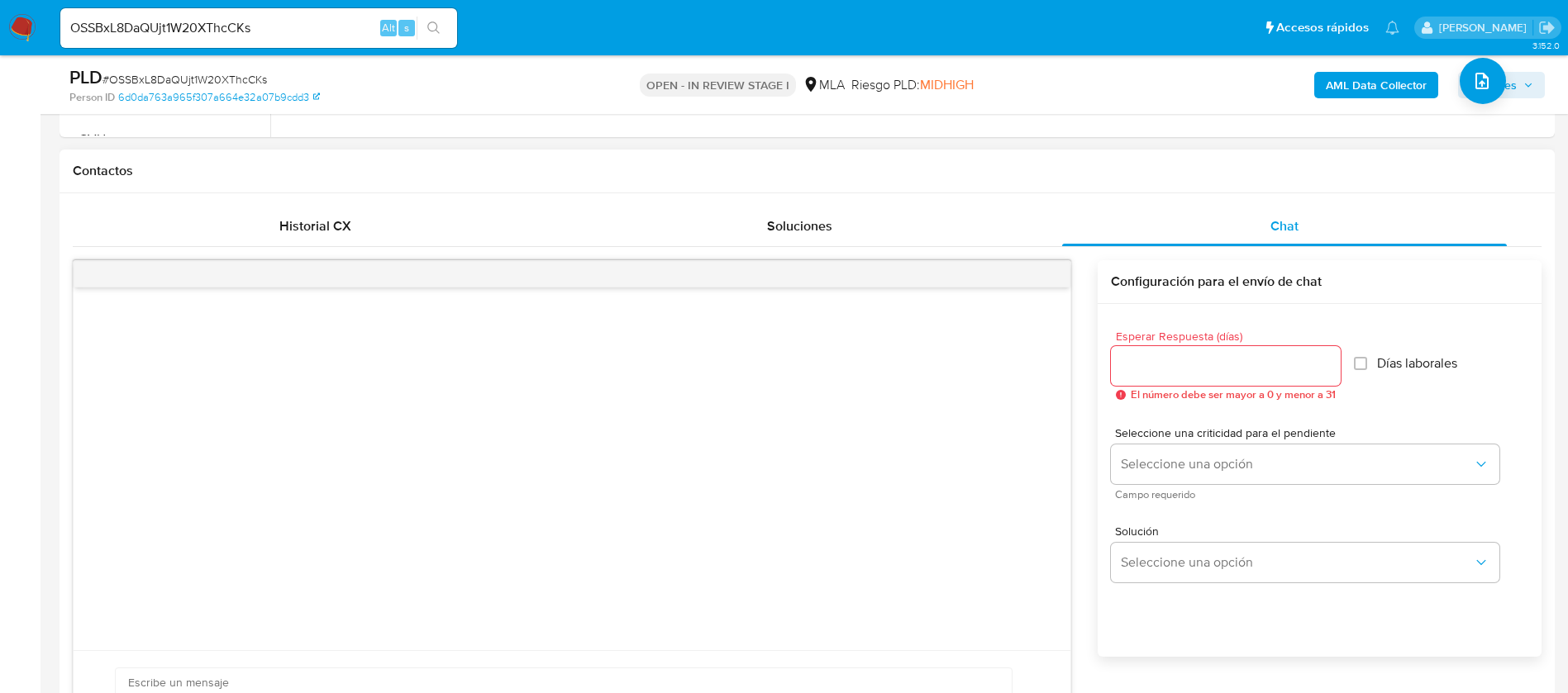
scroll to position [743, 0]
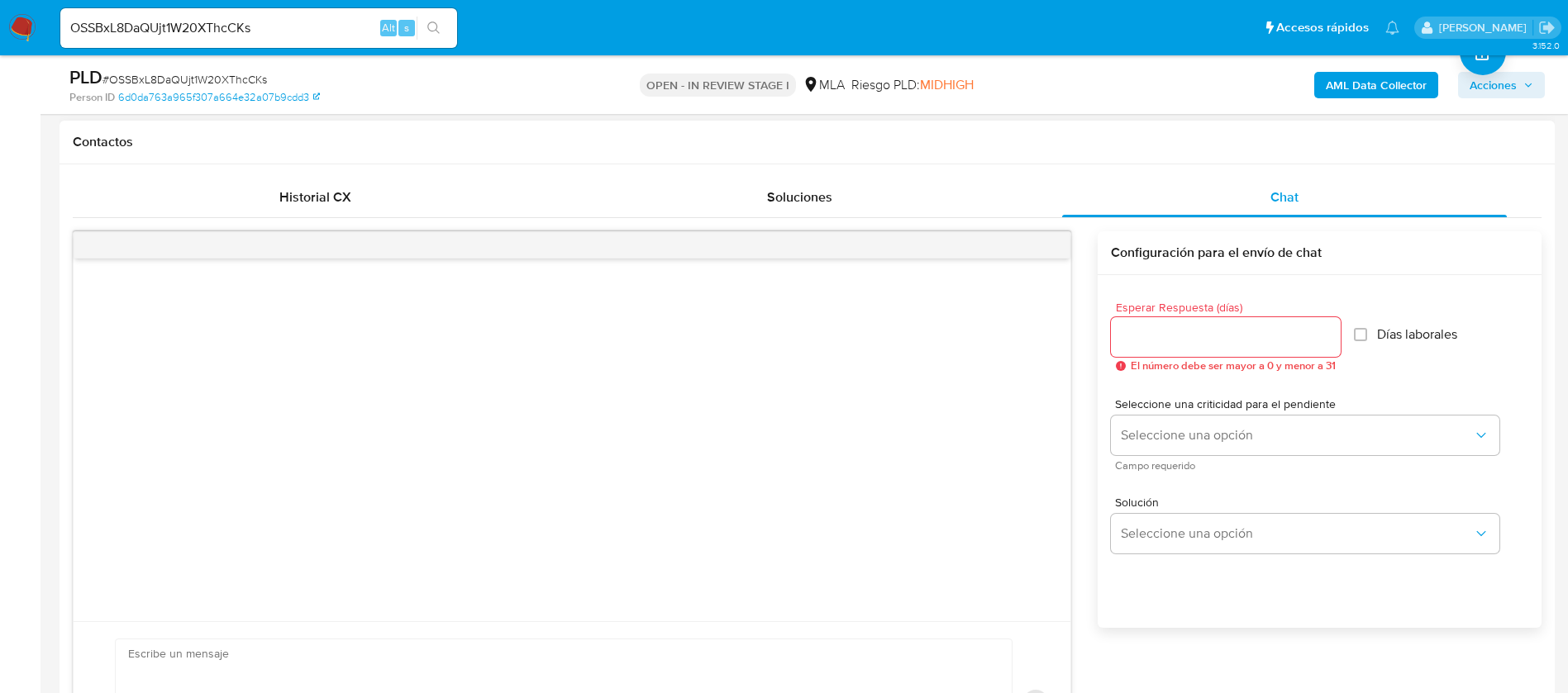
click at [1047, 240] on div at bounding box center [572, 245] width 997 height 27
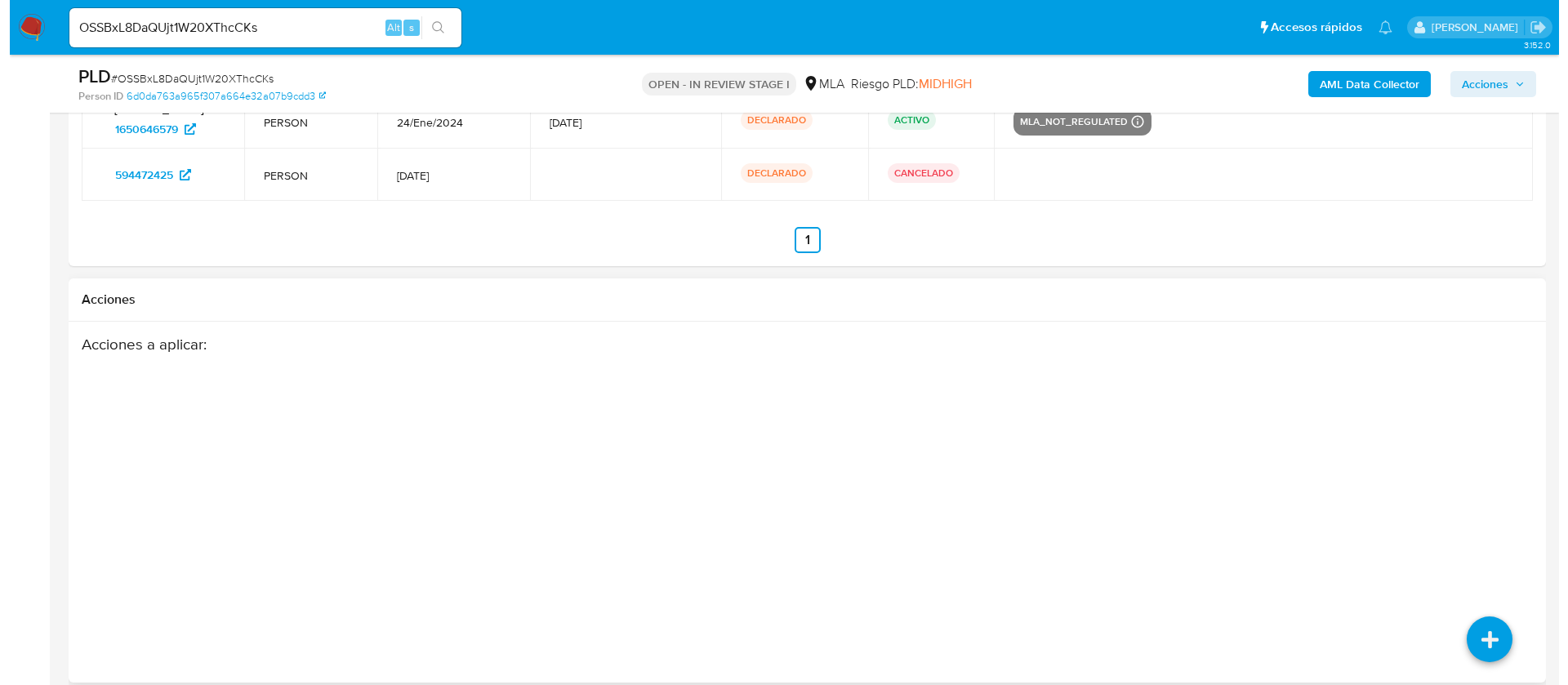
scroll to position [3031, 0]
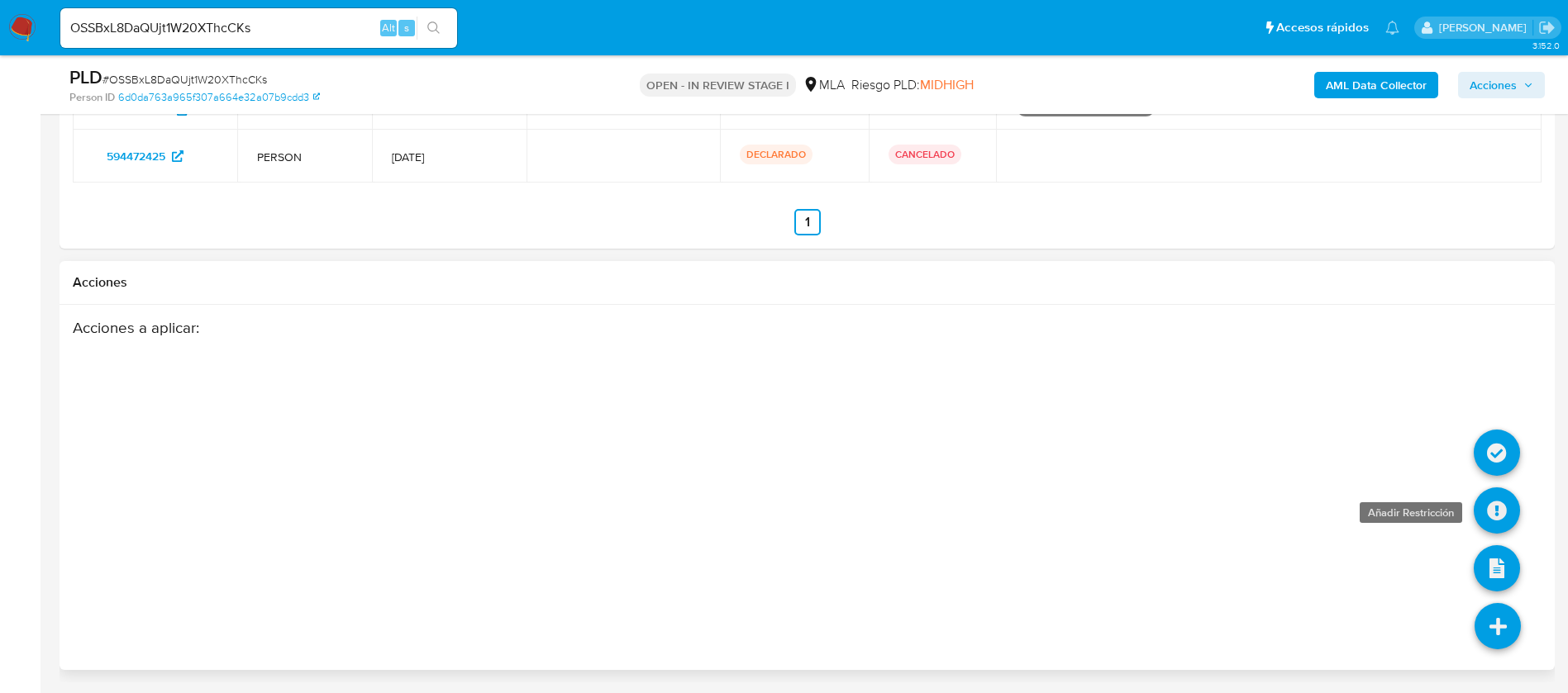
click at [1500, 500] on icon at bounding box center [1496, 510] width 46 height 46
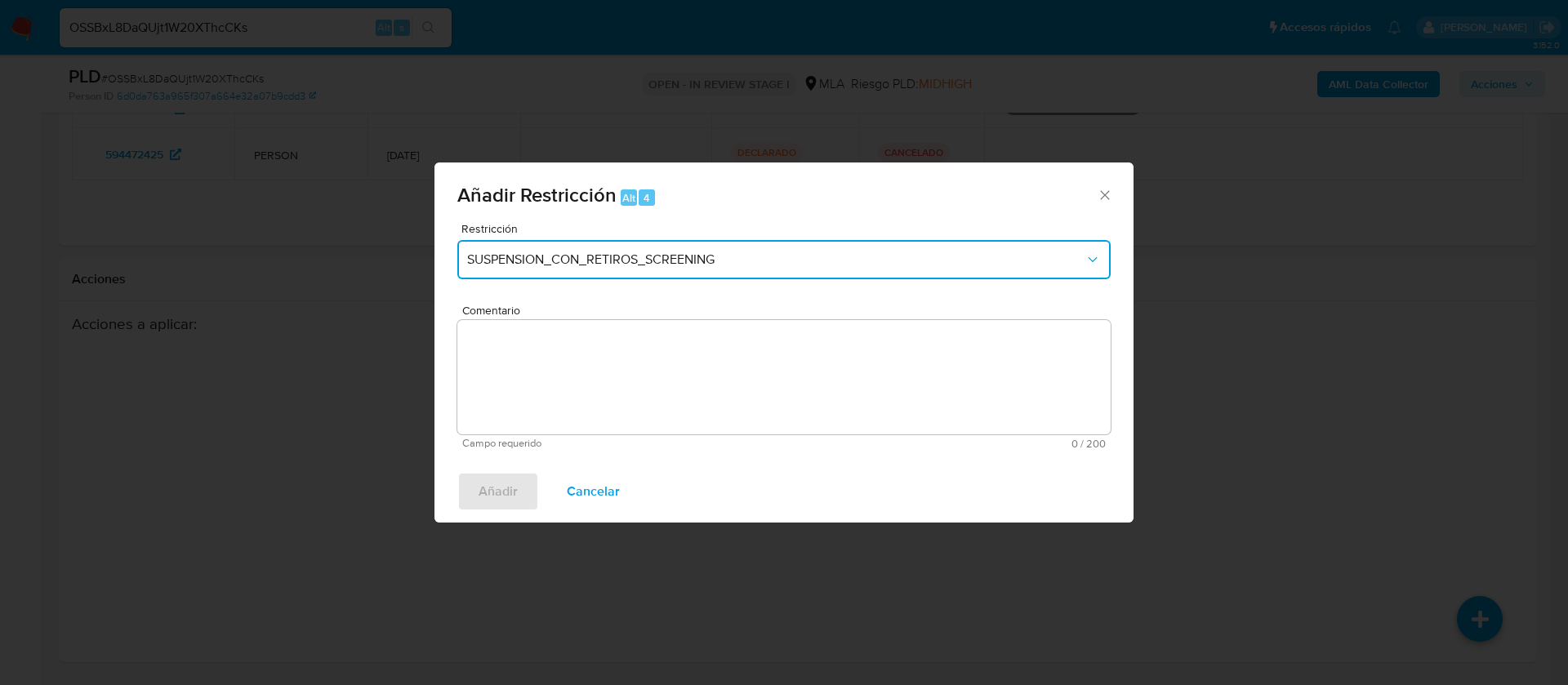
click at [547, 272] on button "SUSPENSION_CON_RETIROS_SCREENING" at bounding box center [784, 259] width 653 height 39
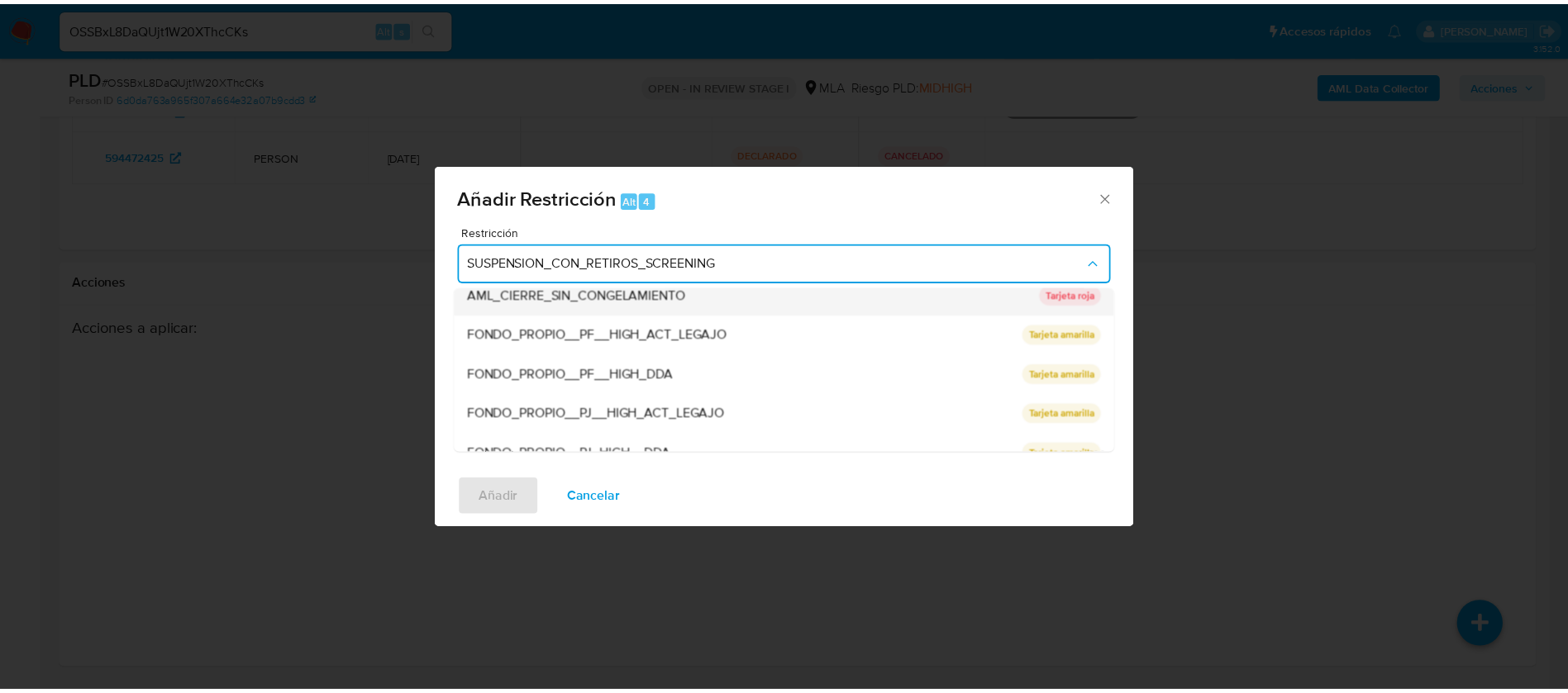
scroll to position [271, 0]
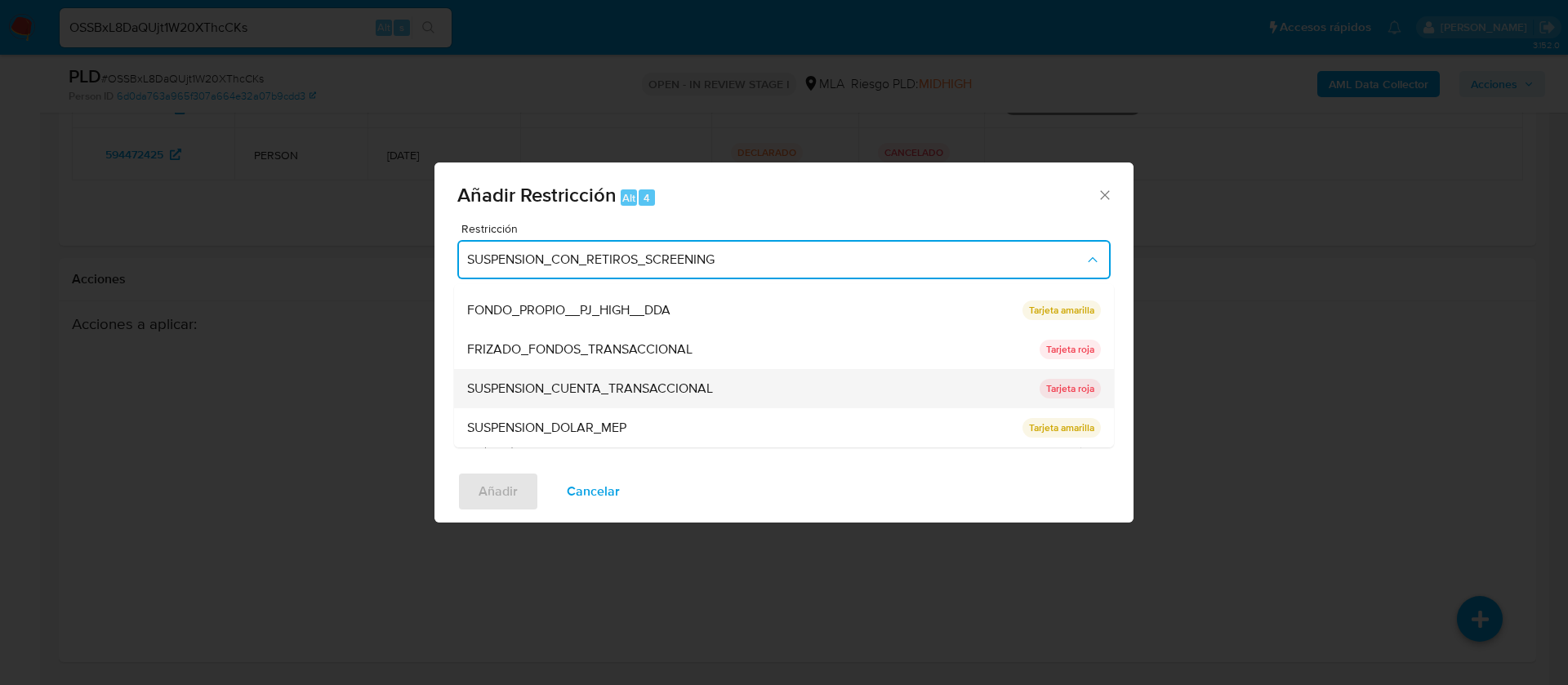
click at [598, 392] on span "SUSPENSION_CUENTA_TRANSACCIONAL" at bounding box center [589, 388] width 246 height 16
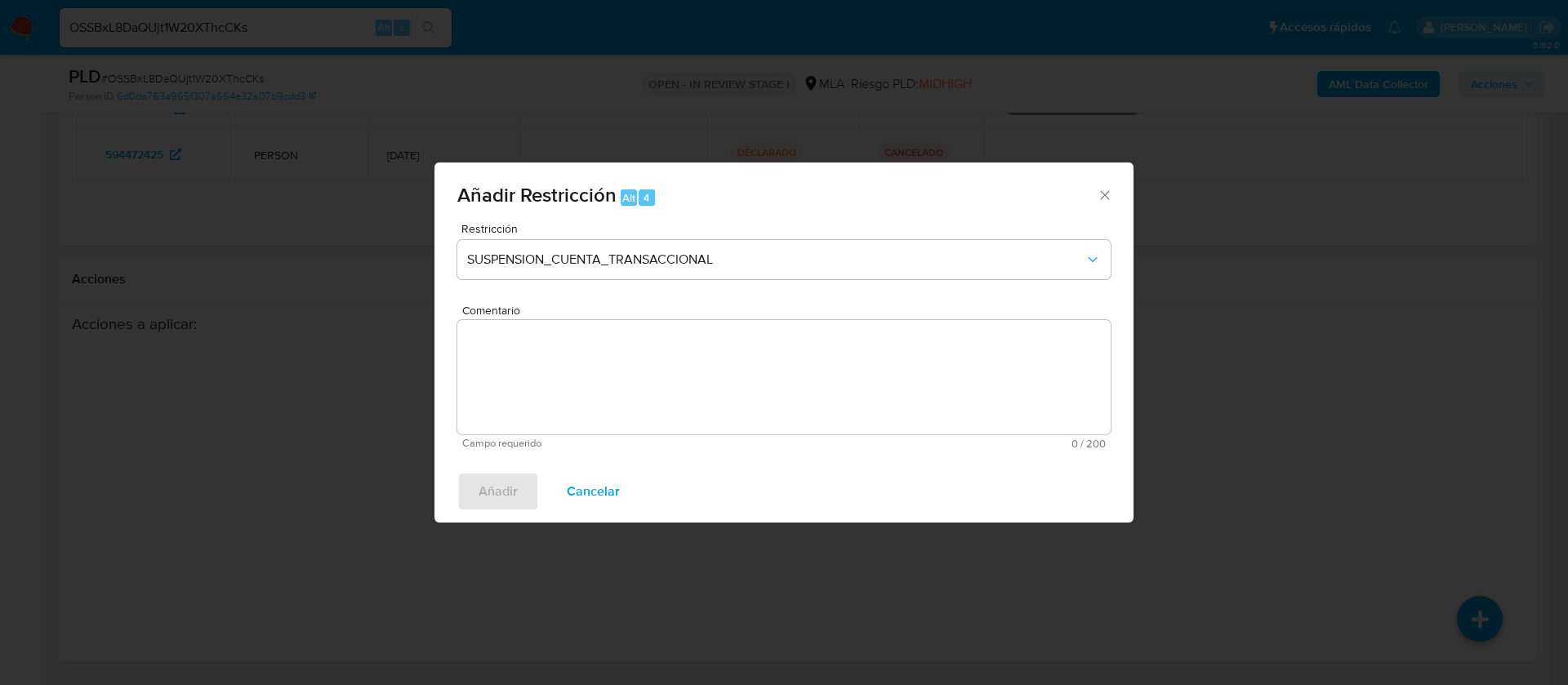
click at [584, 366] on textarea "Comentario" at bounding box center [784, 377] width 653 height 114
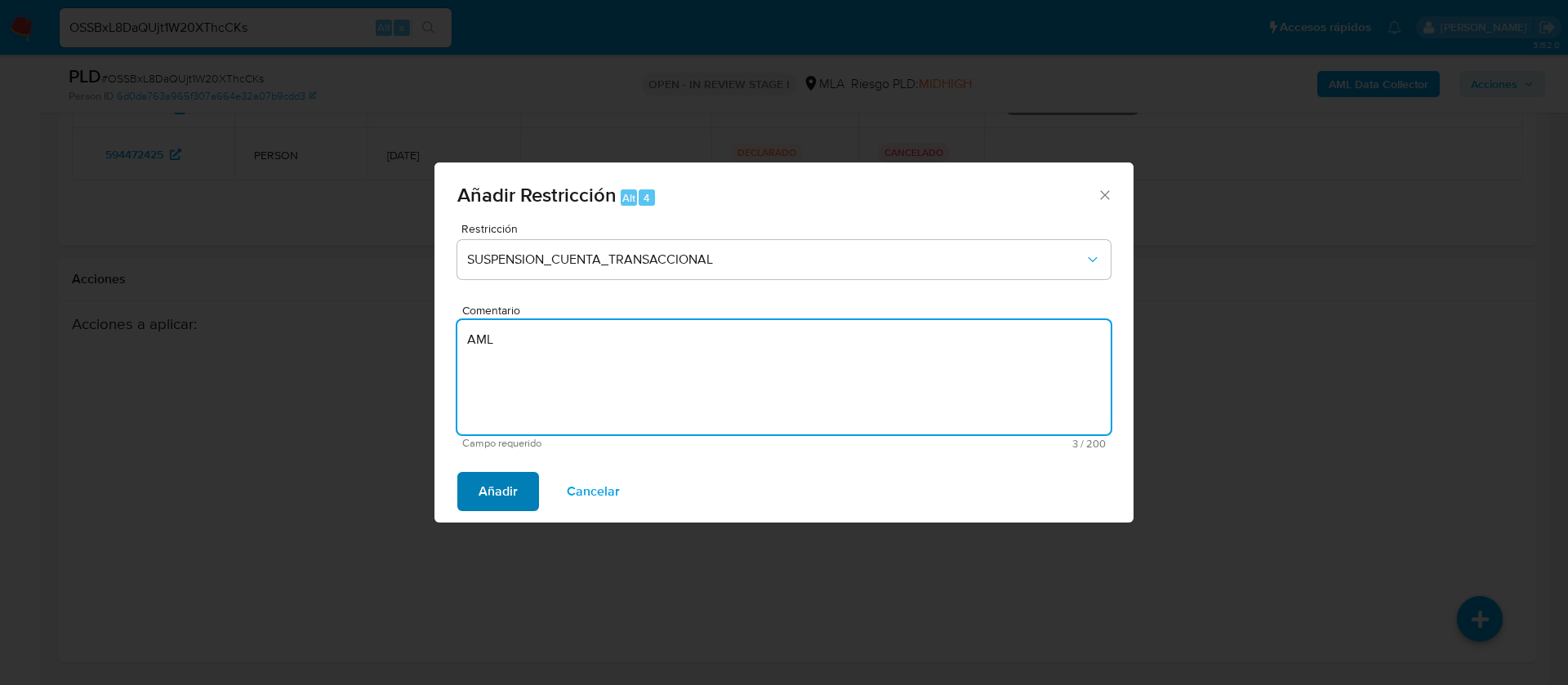
type textarea "AML"
click at [521, 479] on button "Añadir" at bounding box center [498, 491] width 81 height 39
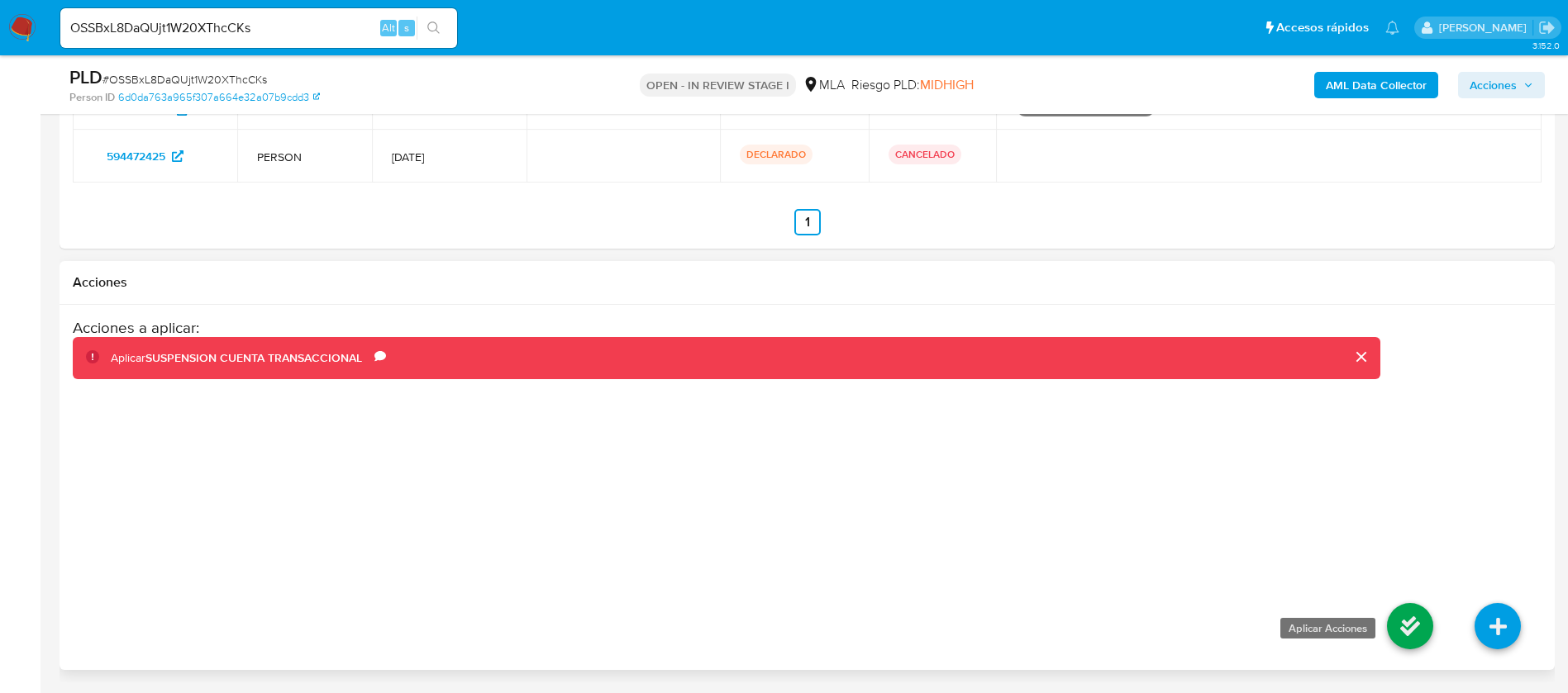
click at [1422, 619] on icon at bounding box center [1409, 625] width 46 height 46
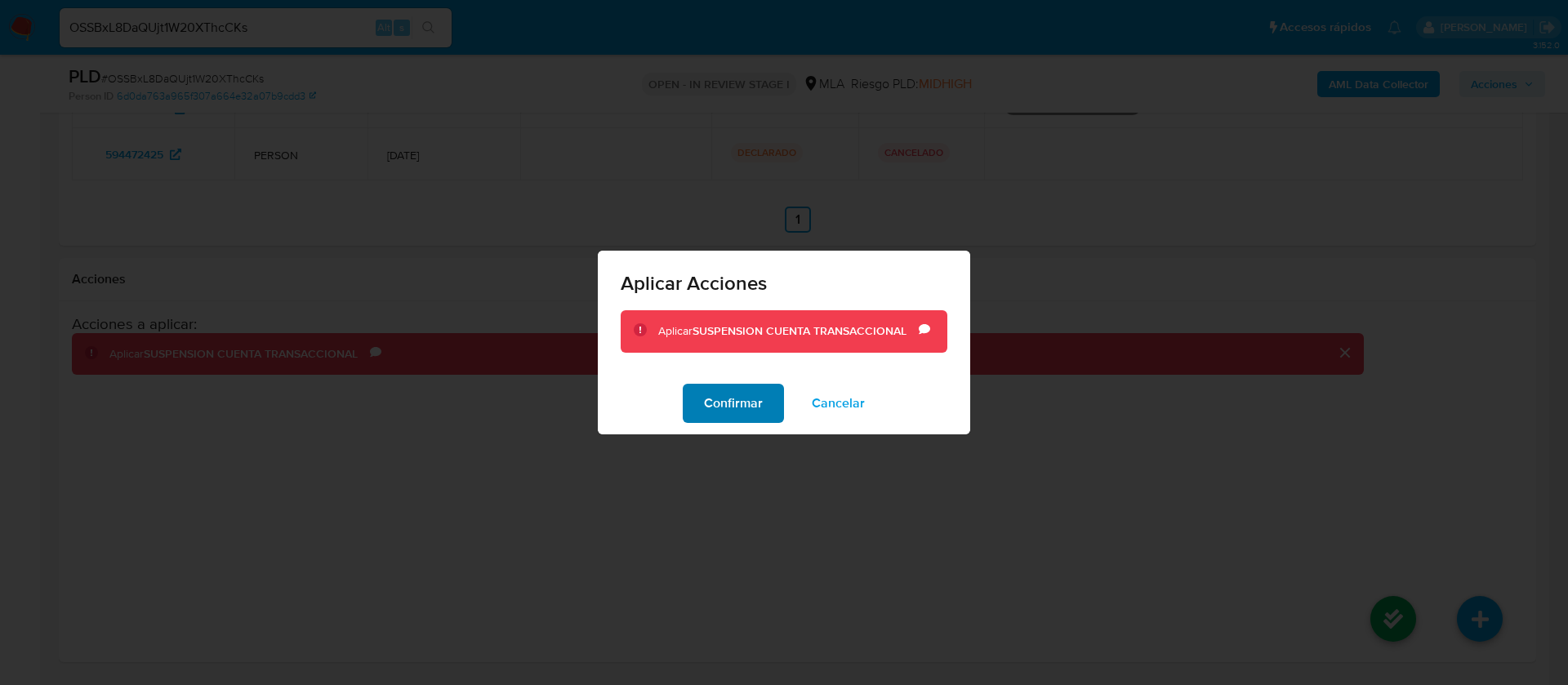
click at [718, 401] on span "Confirmar" at bounding box center [733, 403] width 59 height 36
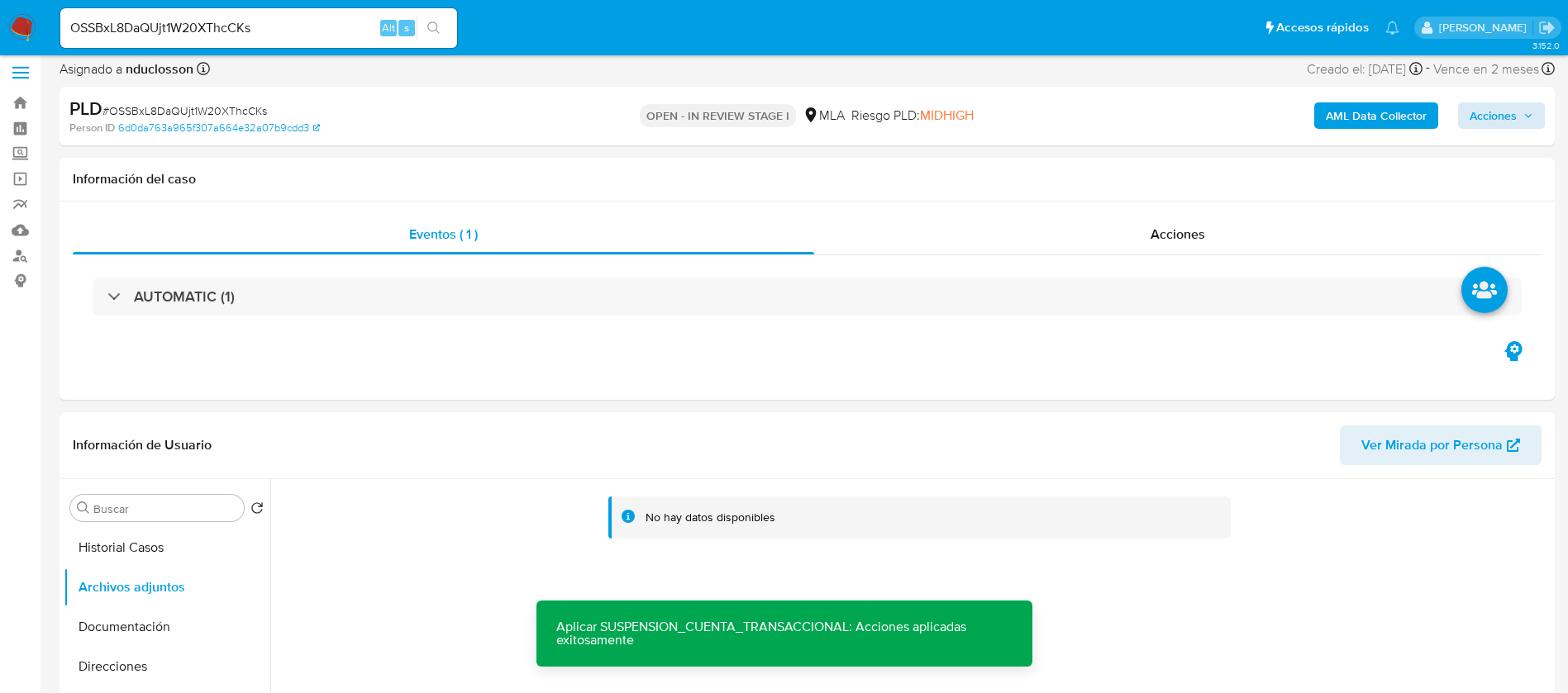
scroll to position [0, 0]
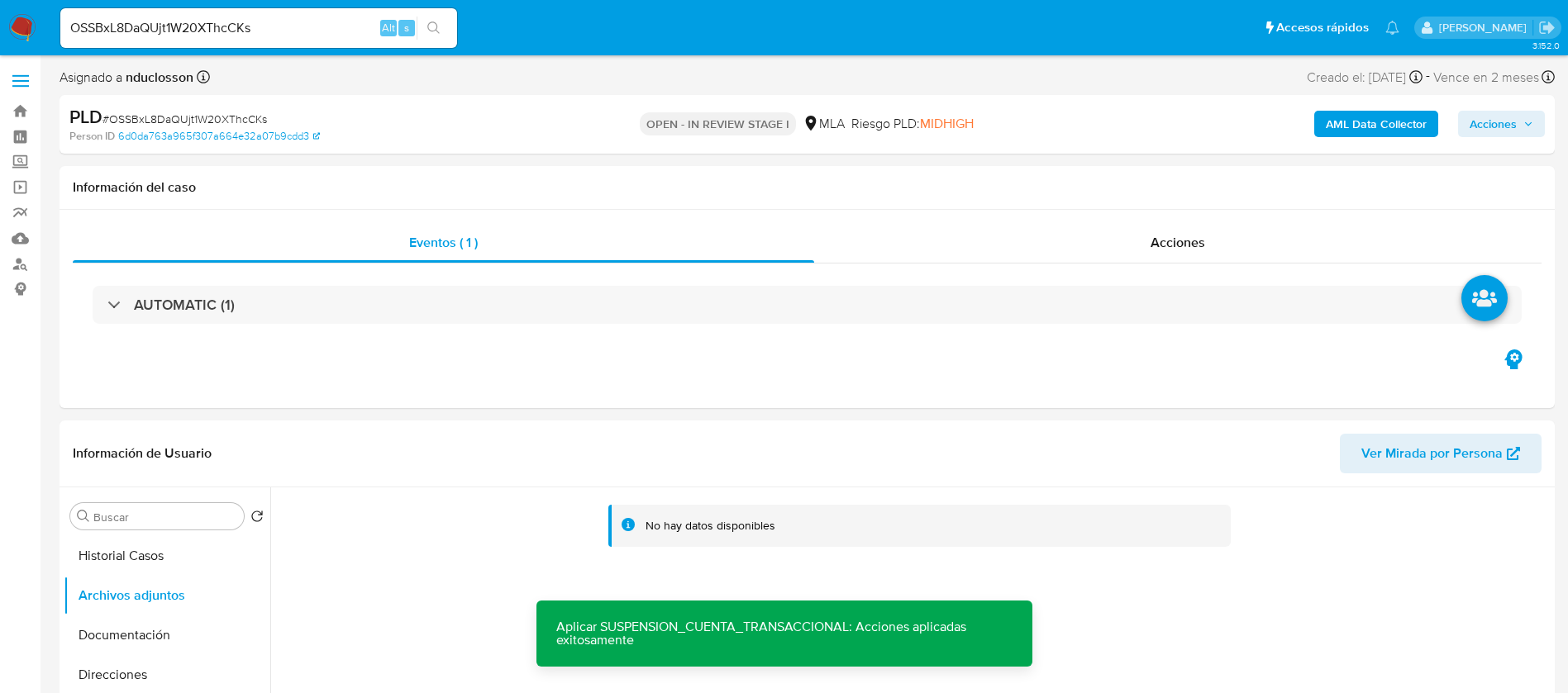
click at [1510, 100] on div "PLD # OSSBxL8DaQUjt1W20XThcCKs Person ID 6d0da763a965f307a664e32a07b9cdd3 OPEN …" at bounding box center [807, 125] width 1495 height 59
click at [1506, 121] on span "Acciones" at bounding box center [1493, 124] width 47 height 27
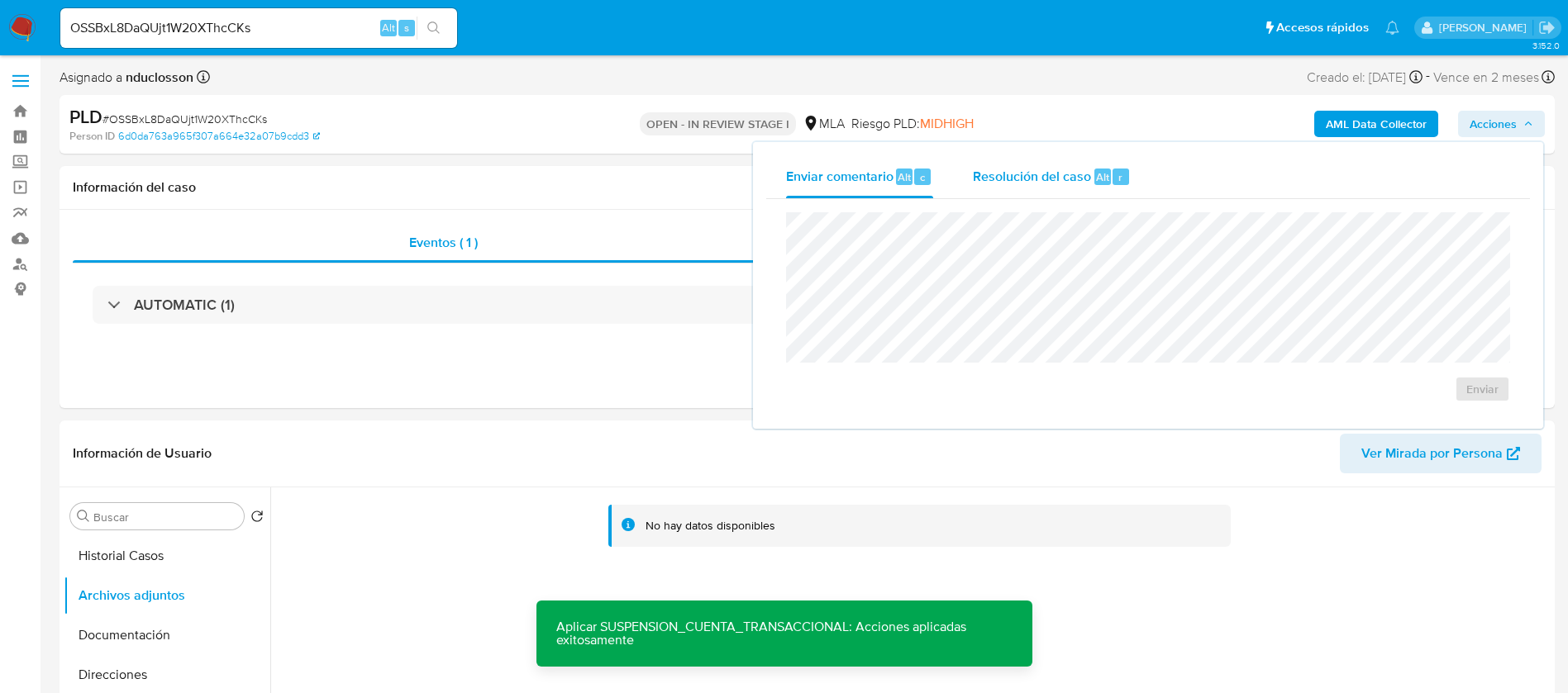
click at [1065, 169] on span "Resolución del caso" at bounding box center [1031, 177] width 118 height 19
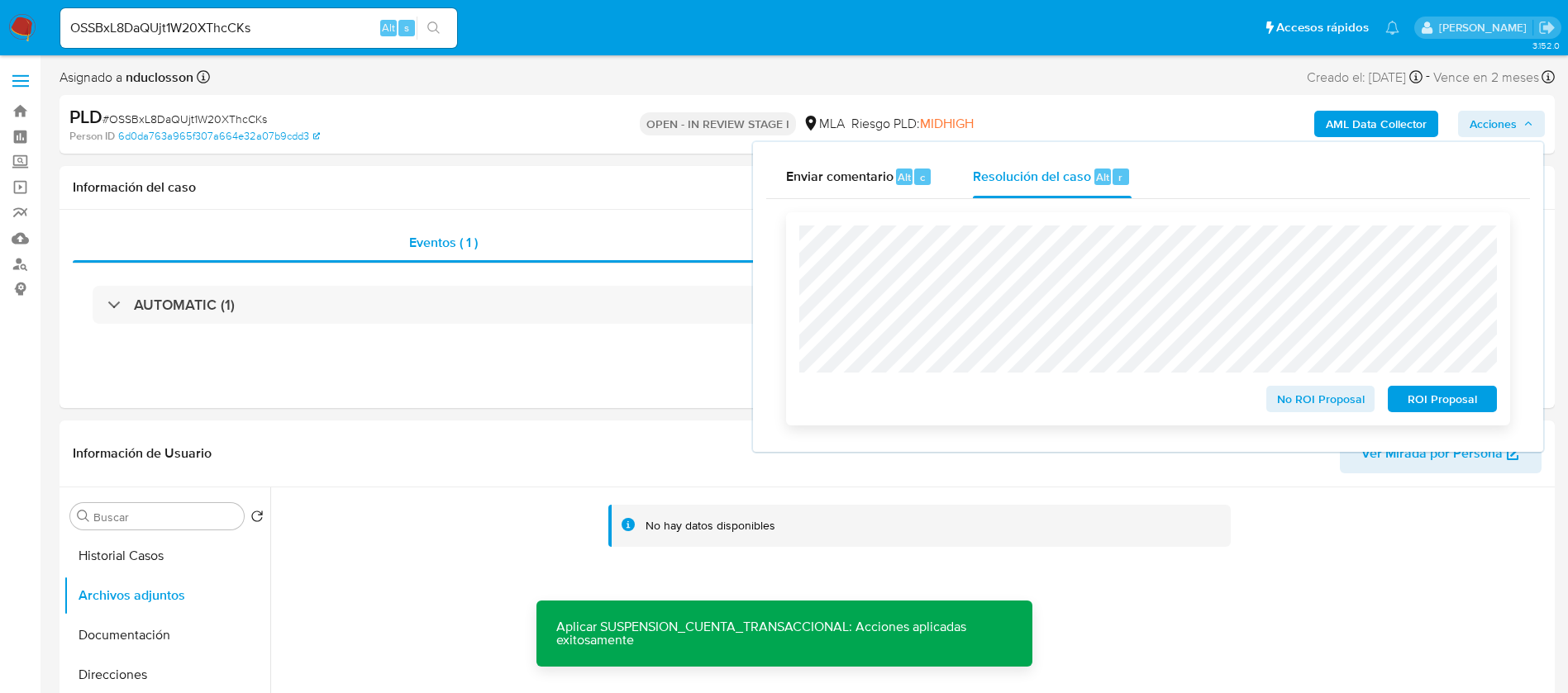
click at [1465, 399] on span "ROI Proposal" at bounding box center [1441, 398] width 86 height 23
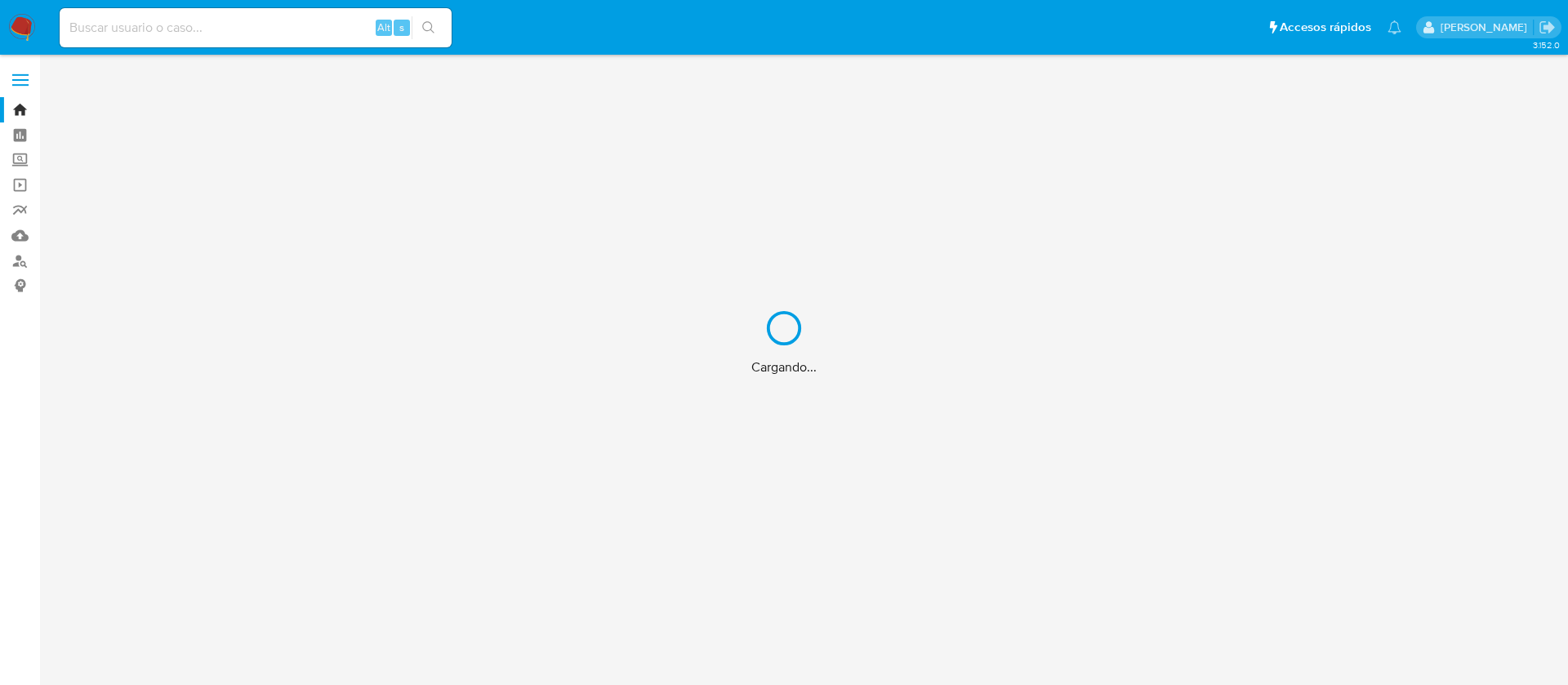
click at [235, 33] on div "Cargando..." at bounding box center [784, 342] width 1568 height 685
click at [218, 28] on div "Cargando..." at bounding box center [784, 342] width 1568 height 685
click at [188, 22] on div "Cargando..." at bounding box center [784, 342] width 1568 height 685
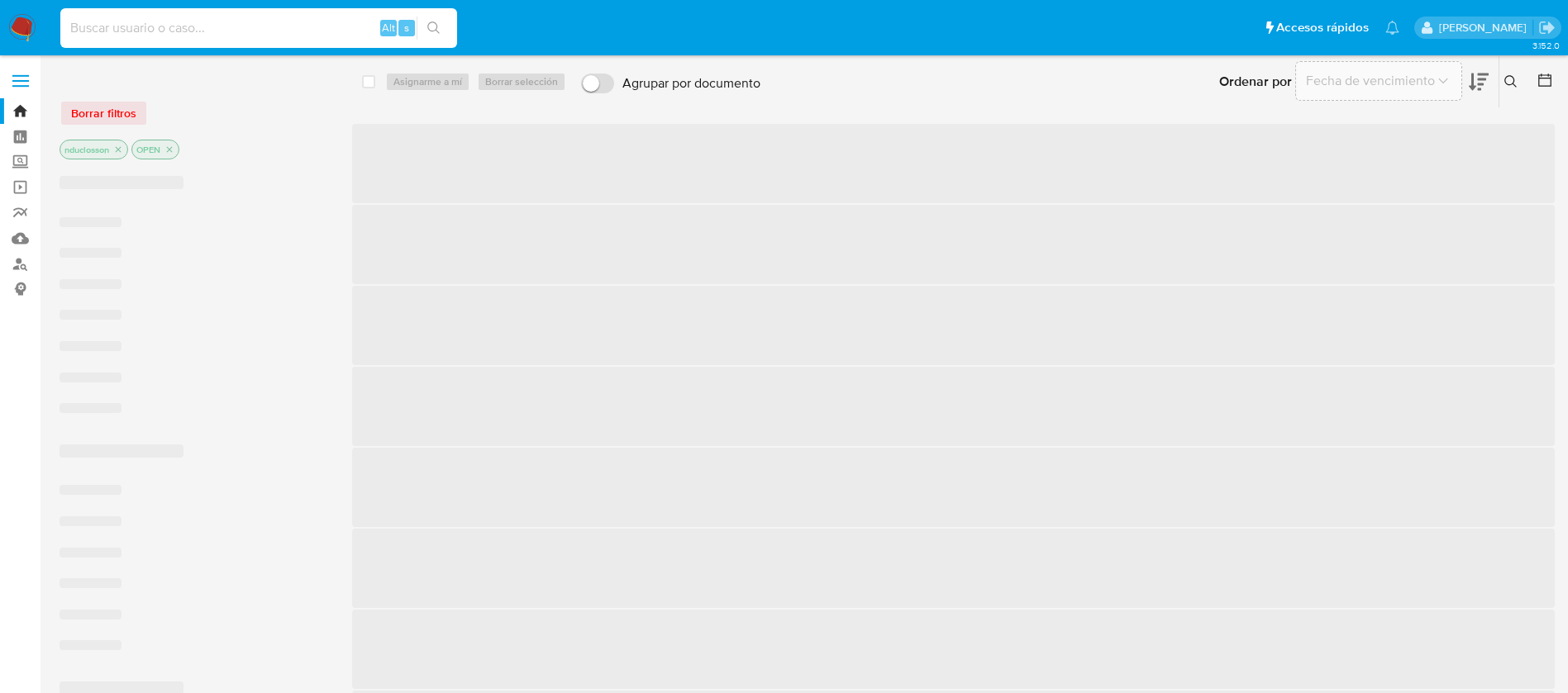
click at [173, 27] on input at bounding box center [259, 28] width 397 height 22
paste input "lt4y9tfZVmoH4PNxomLXN2hj"
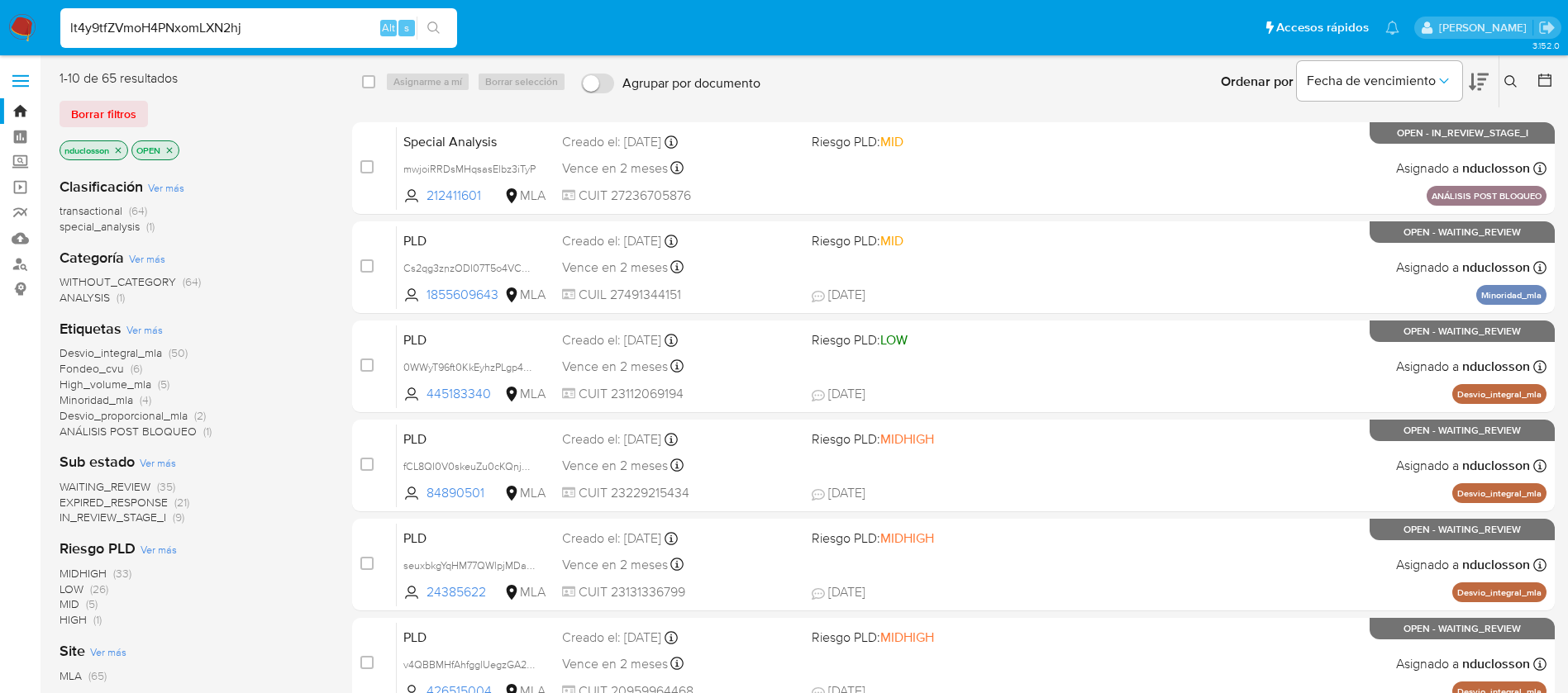
type input "lt4y9tfZVmoH4PNxomLXN2hj"
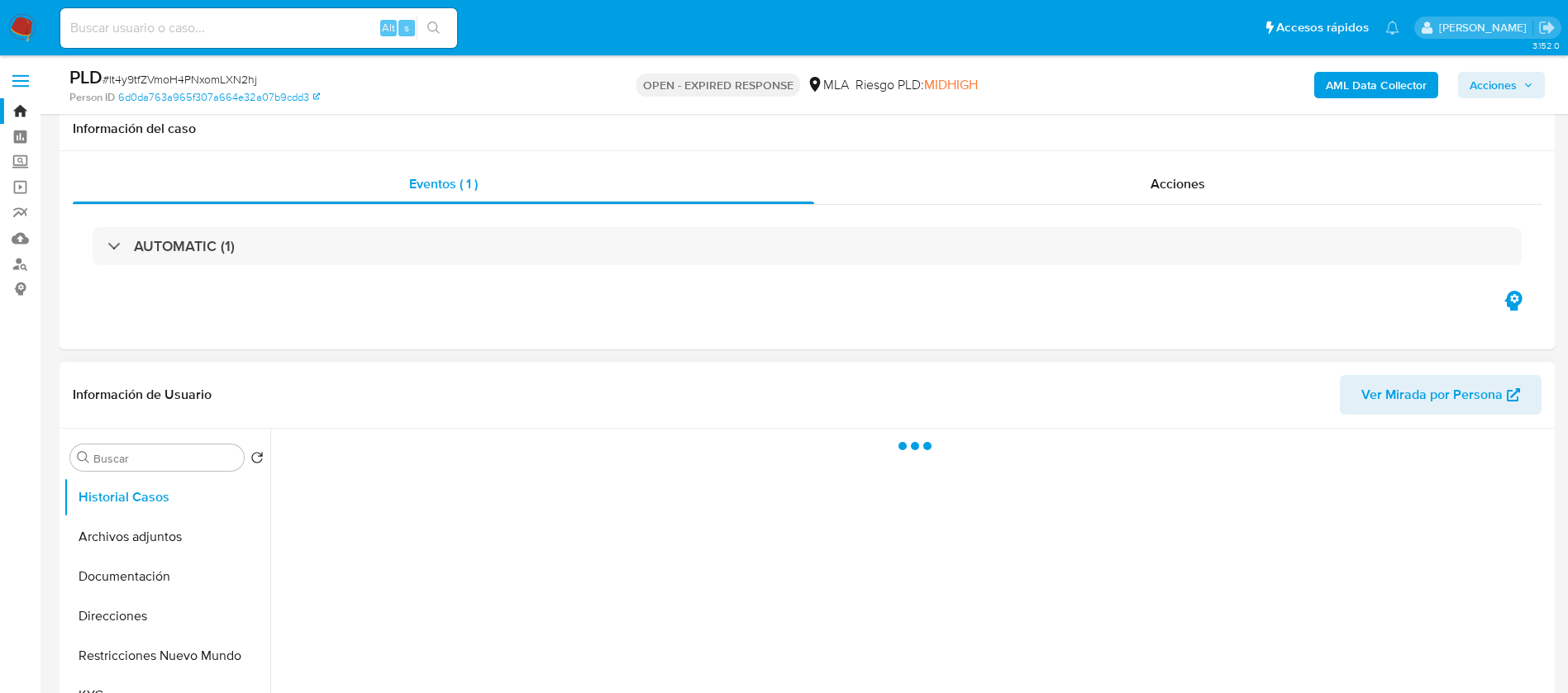
scroll to position [248, 0]
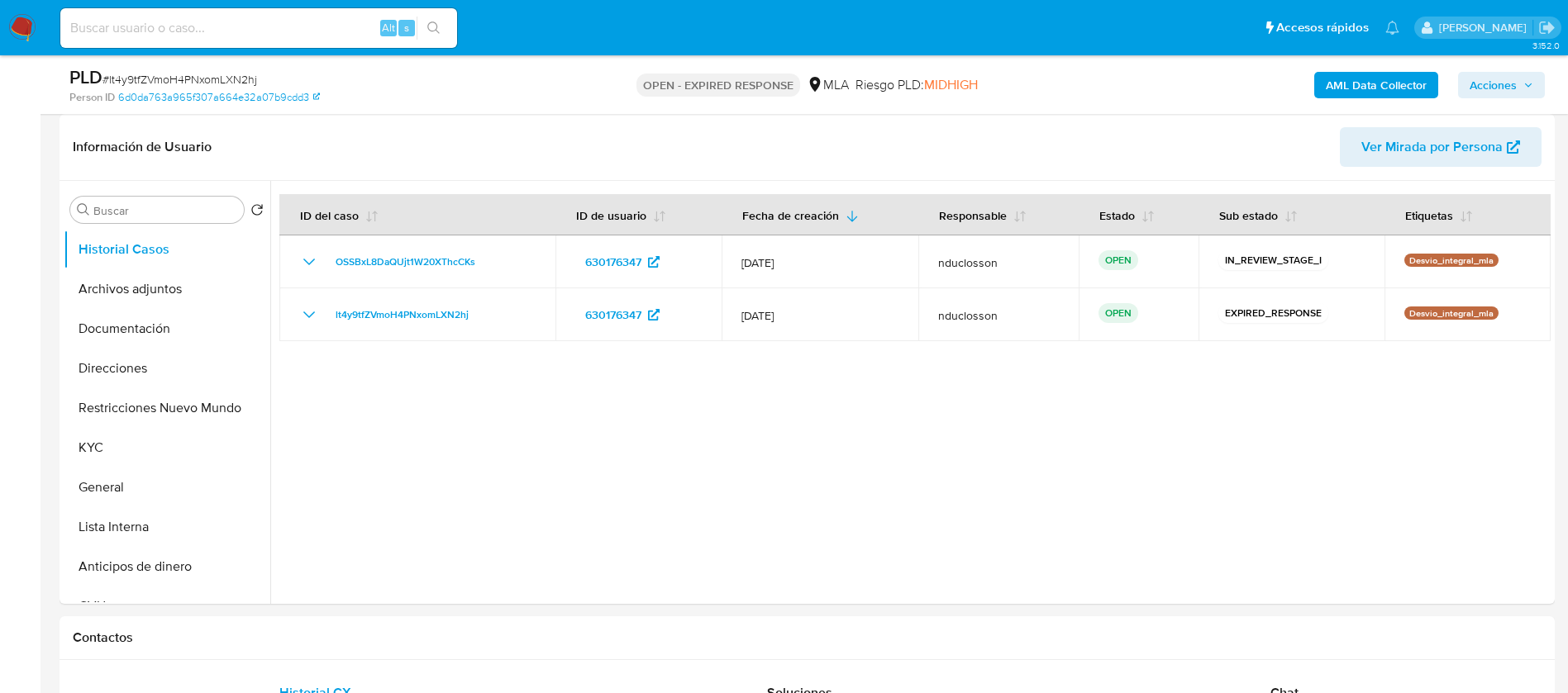
select select "10"
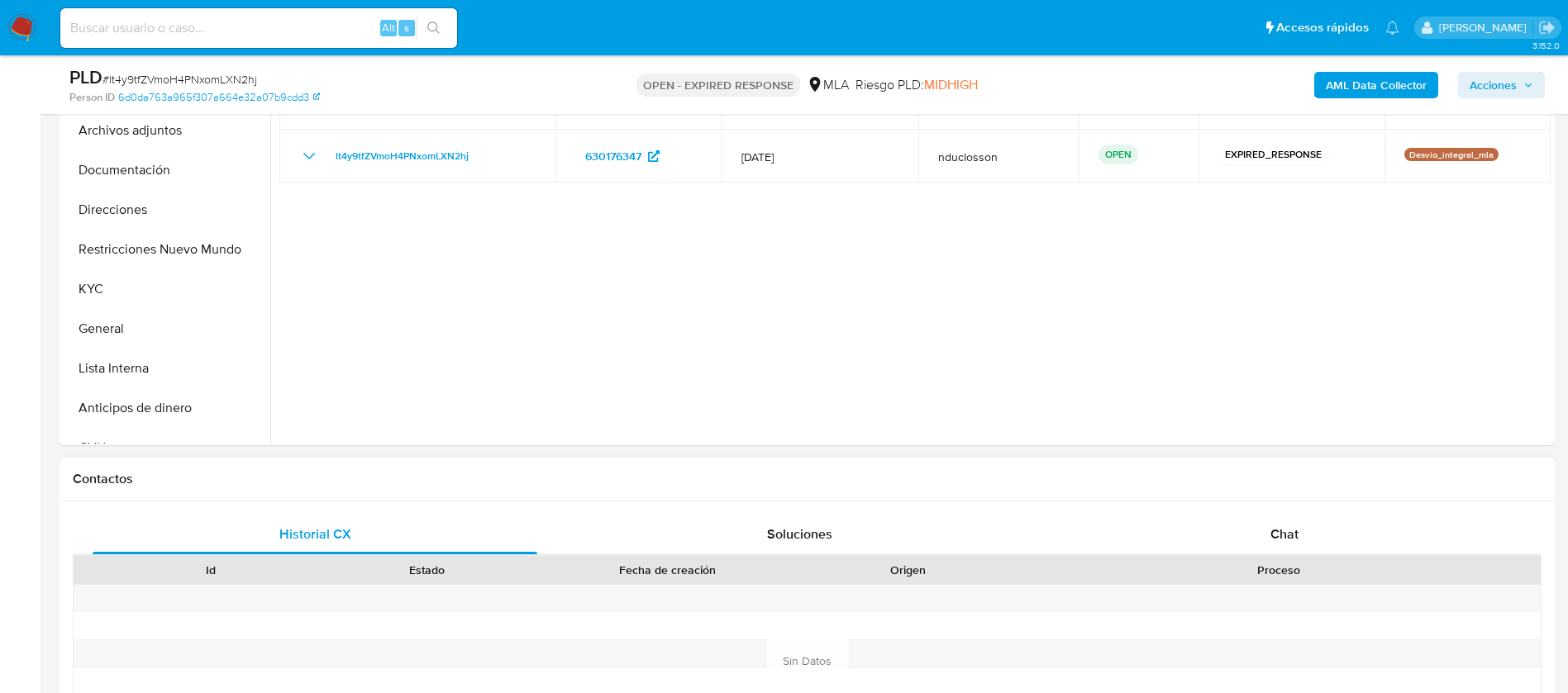
scroll to position [743, 0]
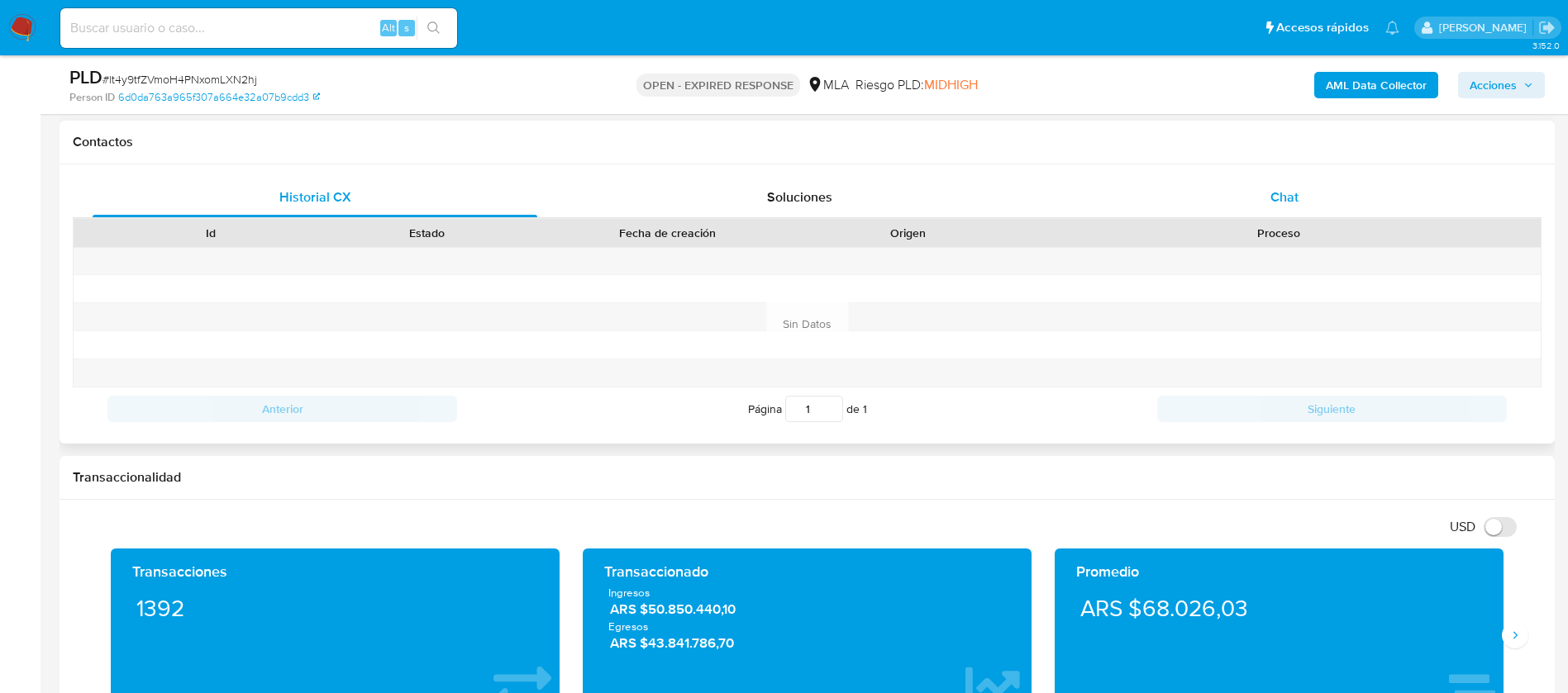
click at [1262, 205] on div "Chat" at bounding box center [1284, 198] width 445 height 40
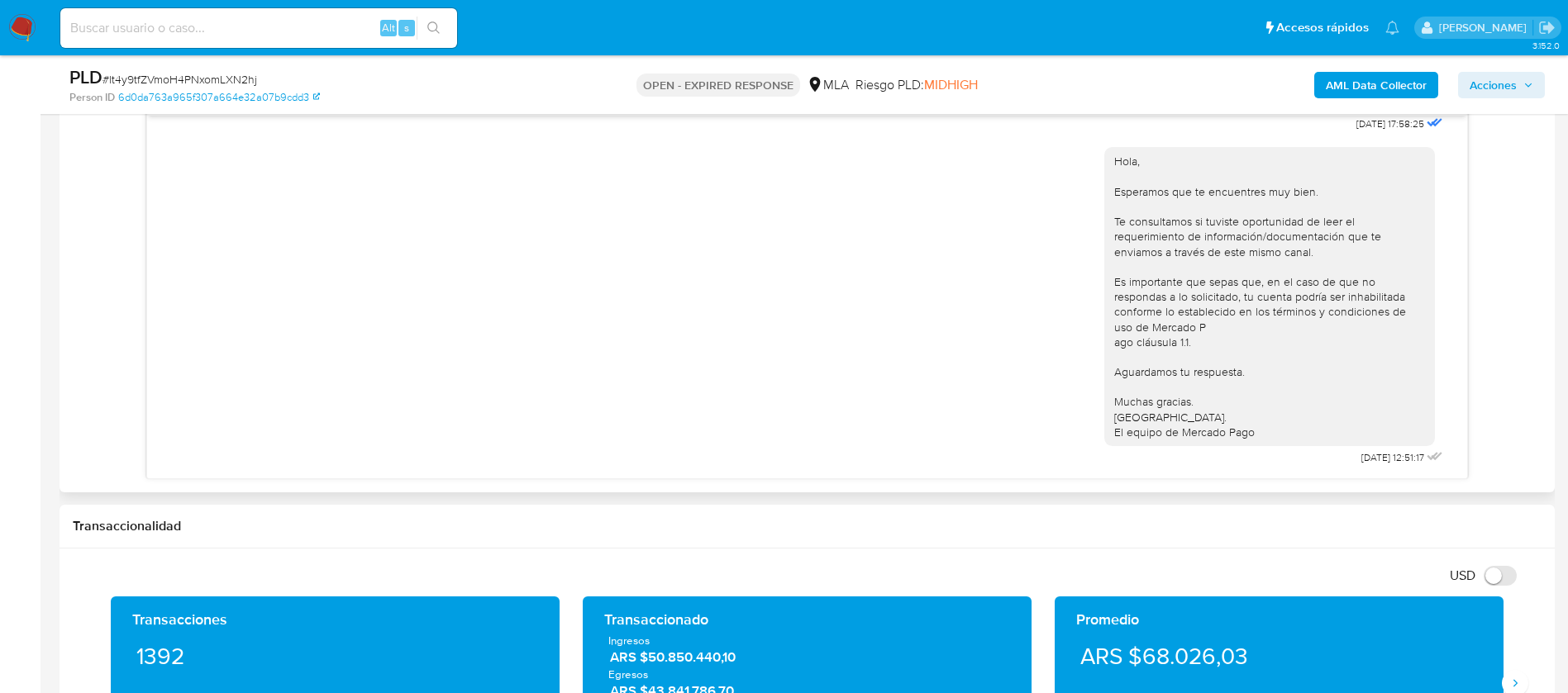
scroll to position [495, 0]
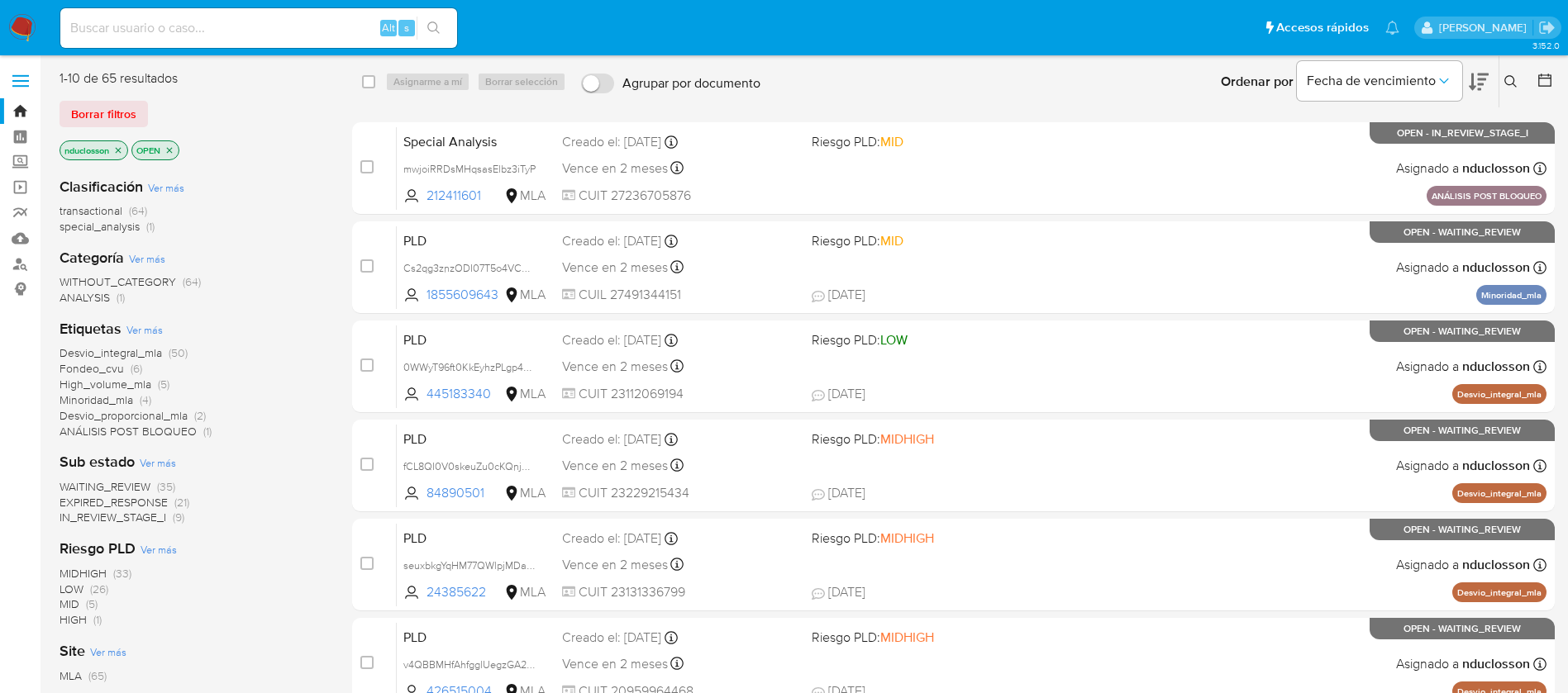
click at [1522, 81] on button at bounding box center [1513, 81] width 27 height 20
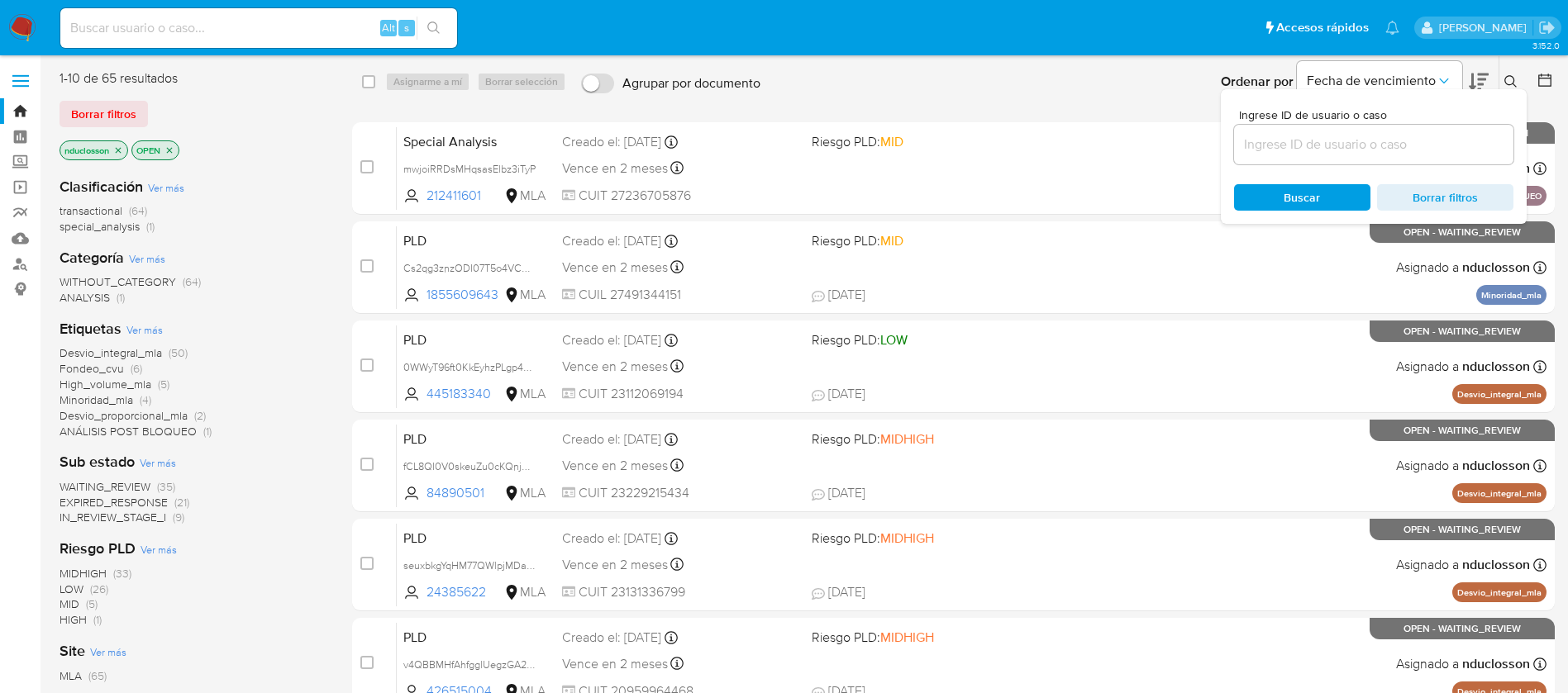
click at [1318, 144] on input at bounding box center [1374, 144] width 279 height 22
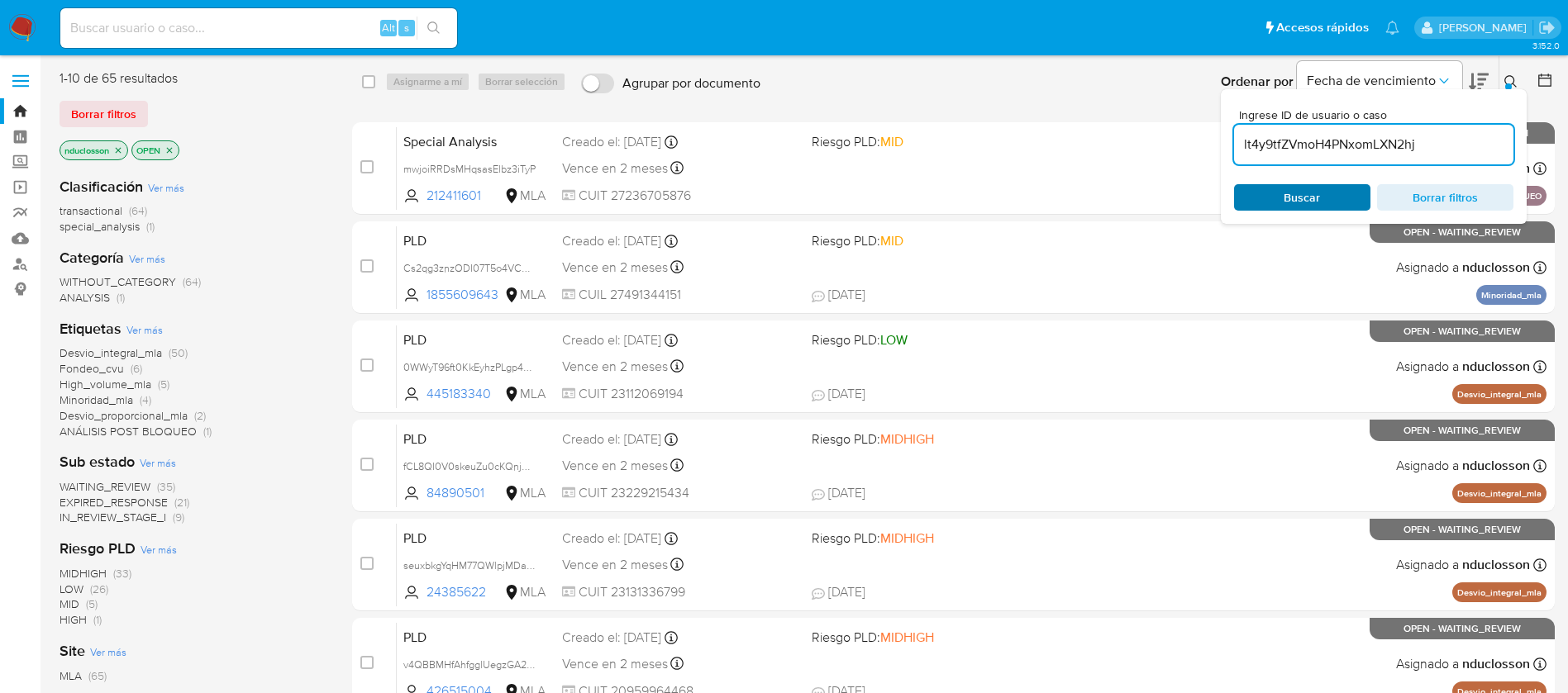
type input "lt4y9tfZVmoH4PNxomLXN2hj"
click at [1250, 191] on div "Buscar Borrar filtros" at bounding box center [1374, 198] width 279 height 27
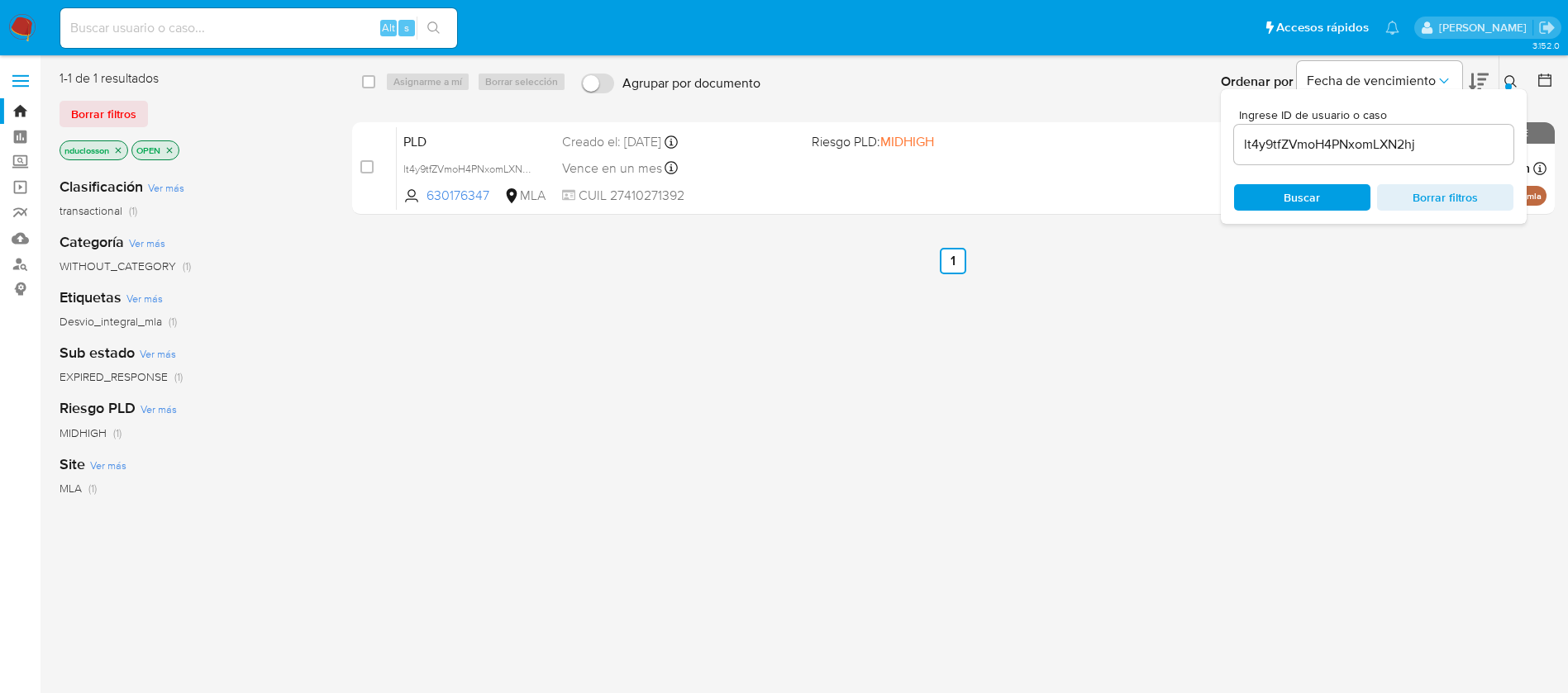
click at [355, 81] on div "select-all-cases-checkbox Asignarme a mí Borrar selección Agrupar por documento…" at bounding box center [953, 81] width 1204 height 51
click at [371, 80] on input "checkbox" at bounding box center [368, 81] width 13 height 13
checkbox input "true"
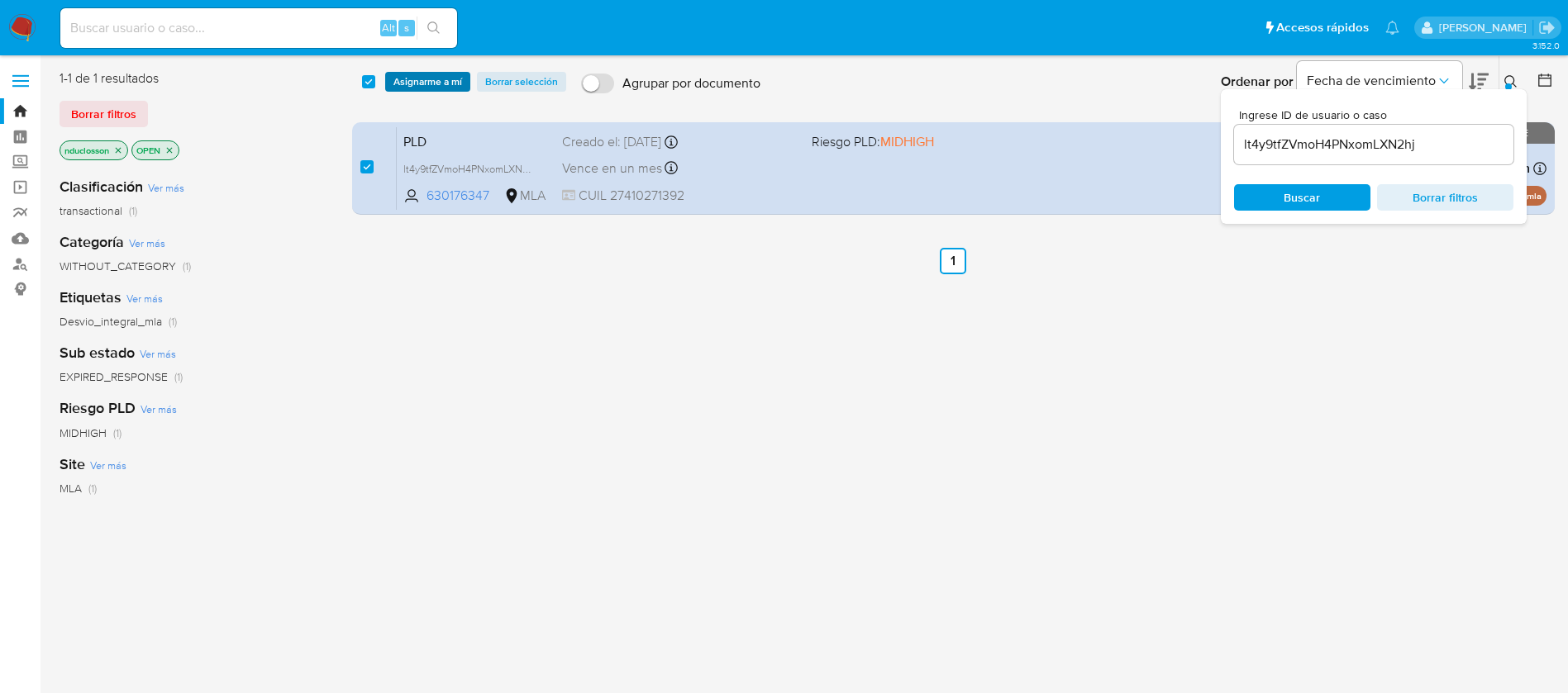
click at [432, 87] on span "Asignarme a mí" at bounding box center [427, 81] width 68 height 16
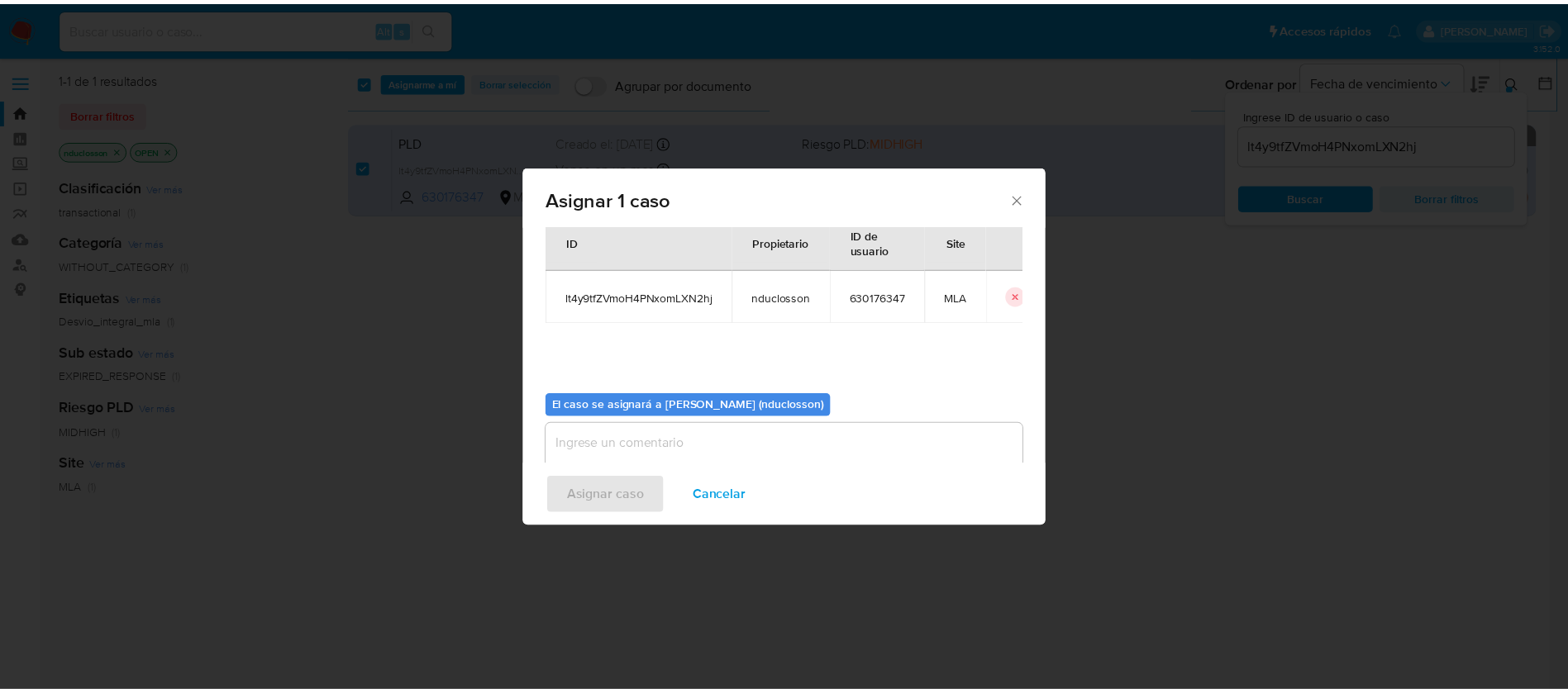
scroll to position [86, 0]
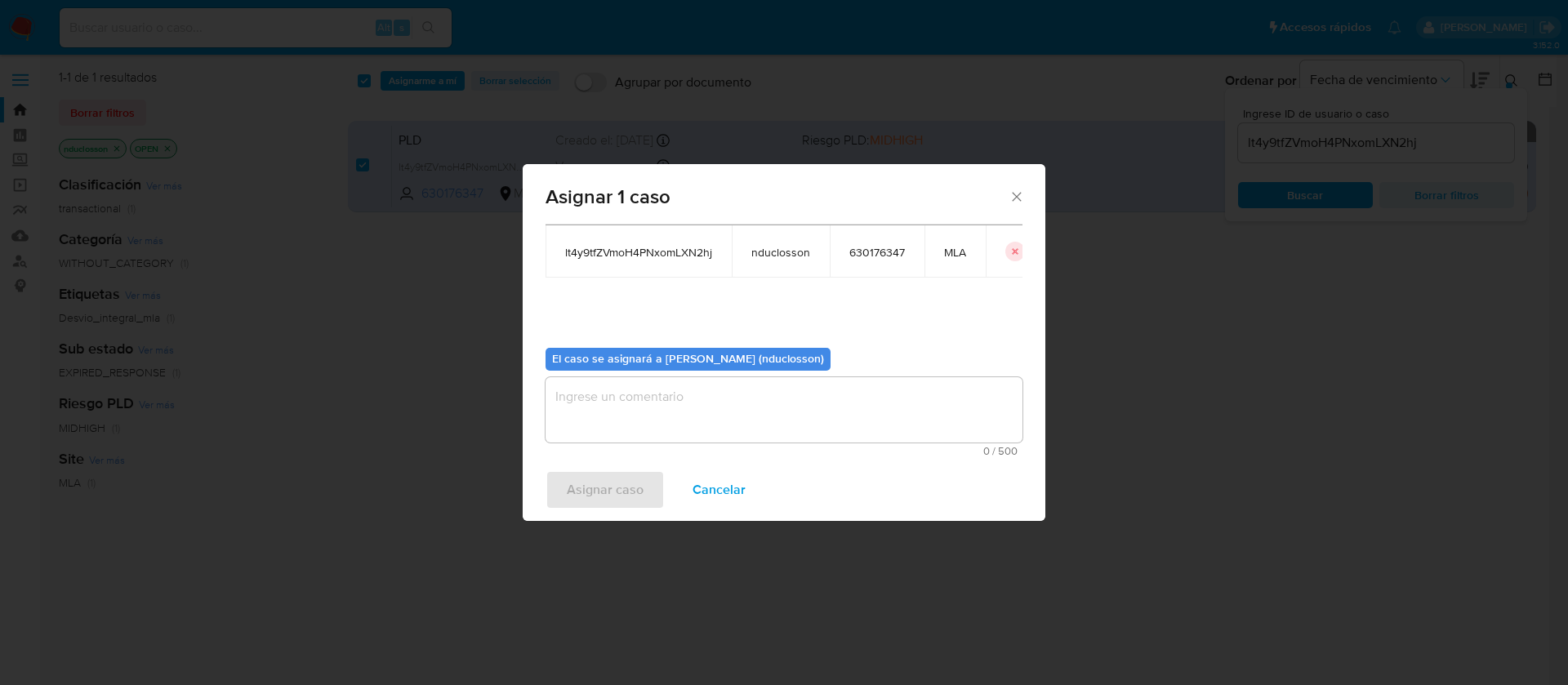
click at [677, 417] on textarea "assign-modal" at bounding box center [784, 410] width 477 height 65
click at [595, 500] on span "Asignar caso" at bounding box center [605, 490] width 77 height 36
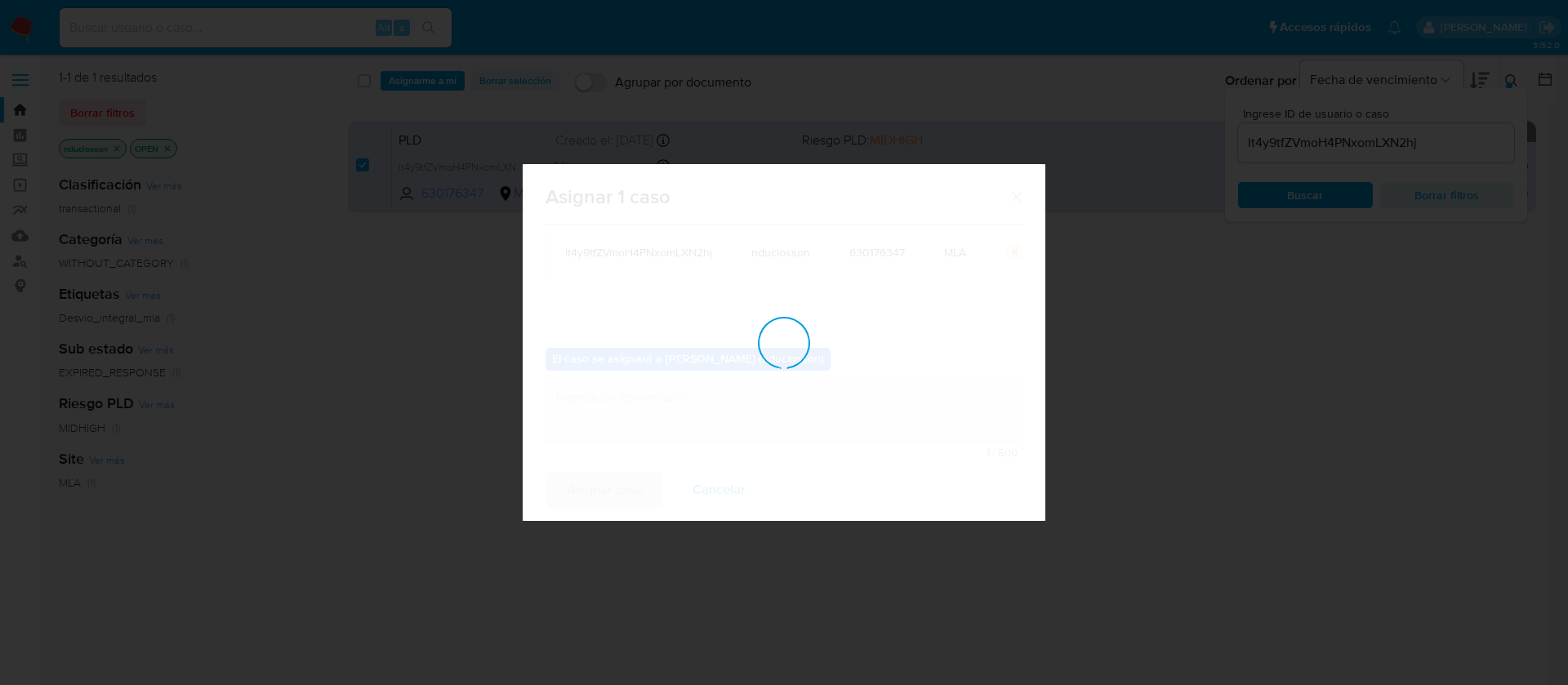
checkbox input "false"
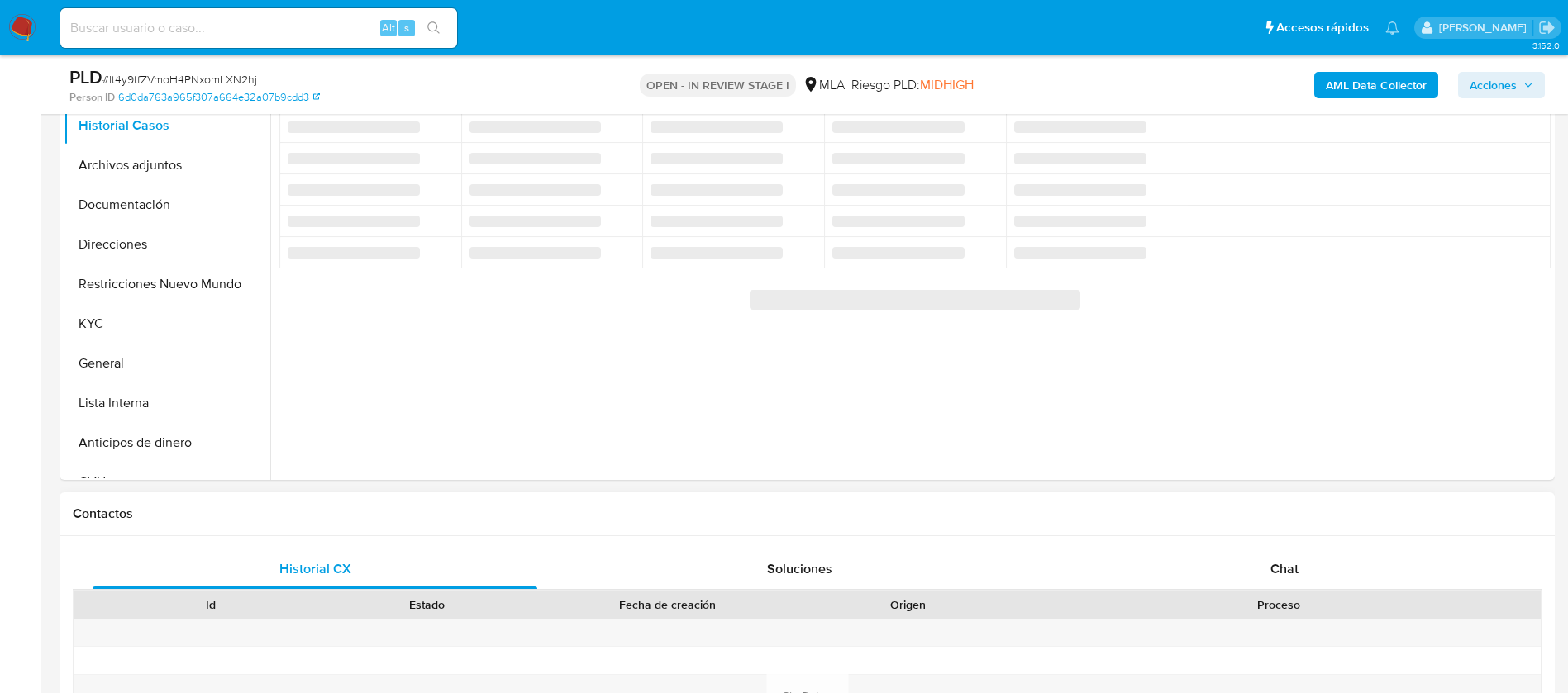
select select "10"
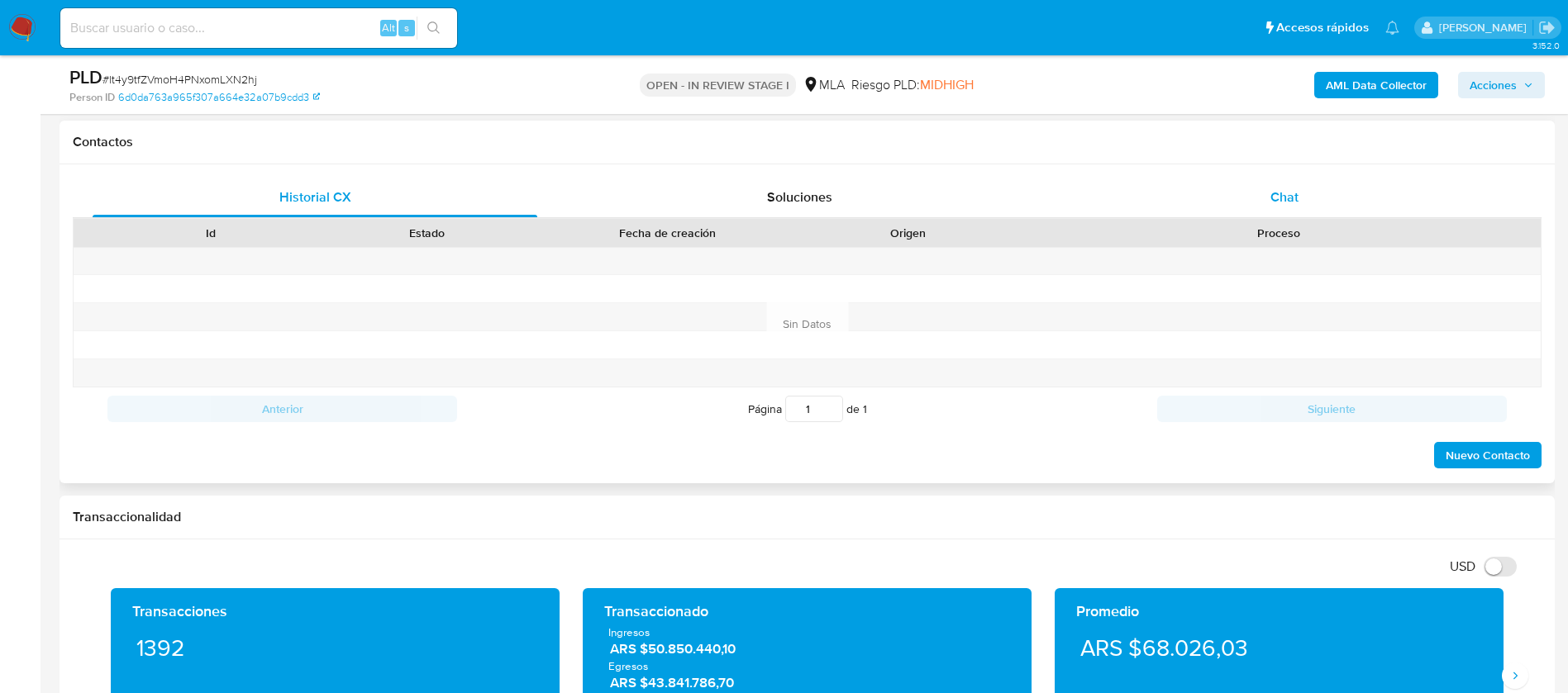
click at [1311, 210] on div "Chat" at bounding box center [1284, 198] width 445 height 40
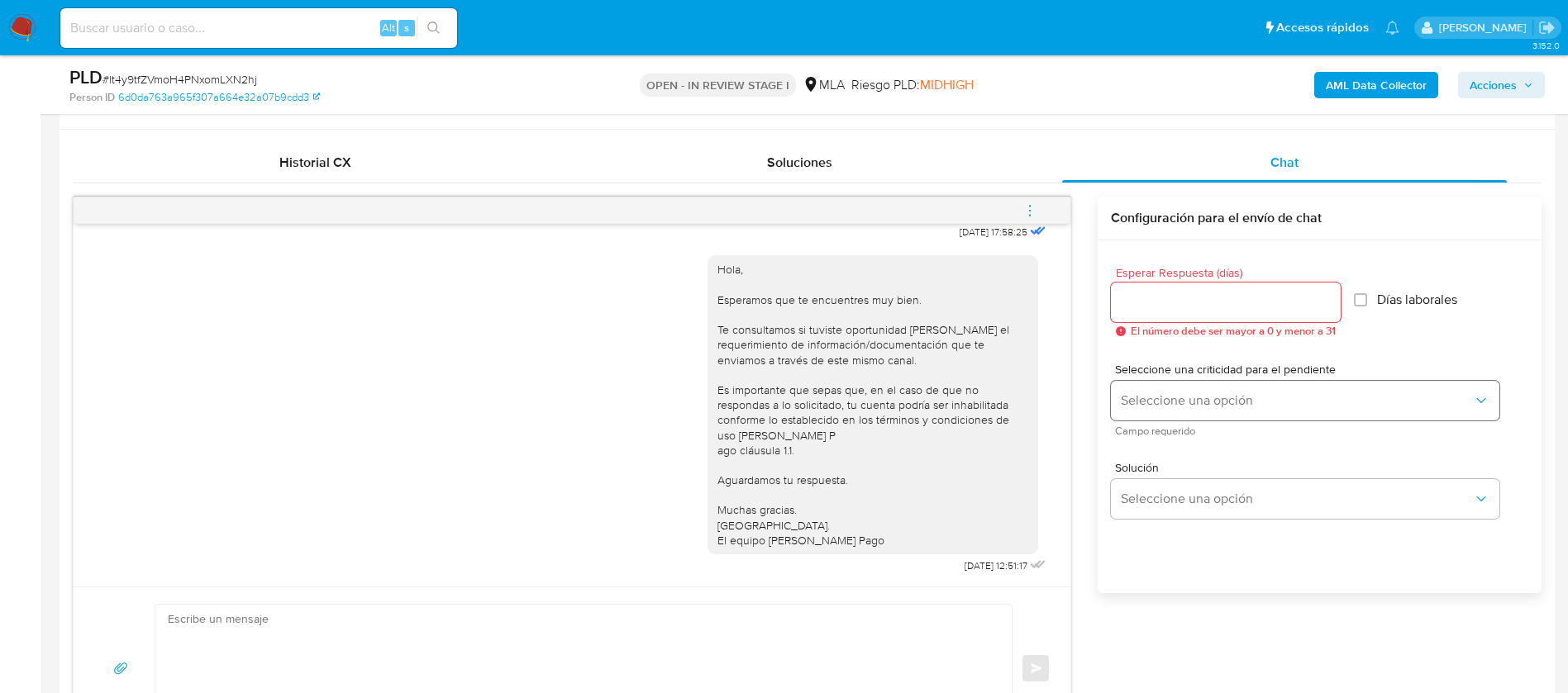
scroll to position [619, 0]
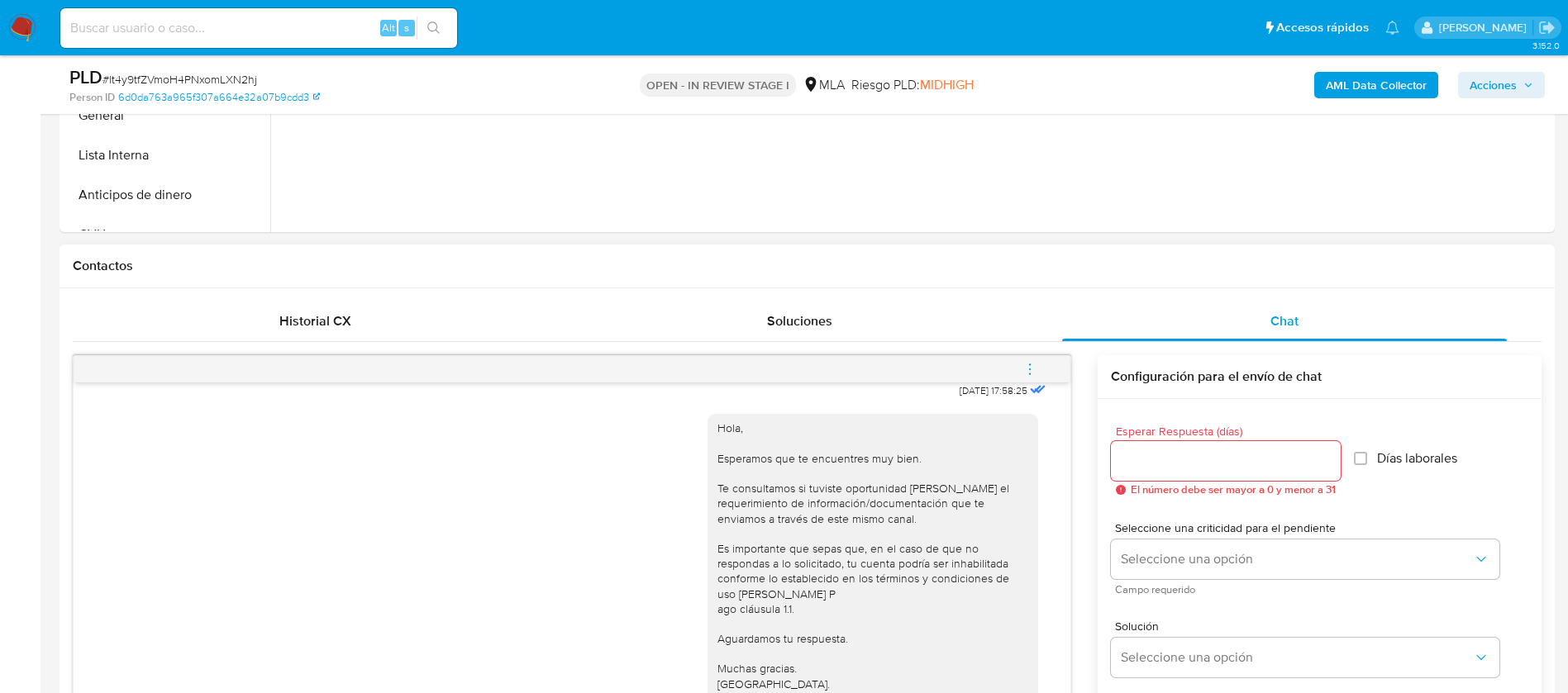
click at [1031, 363] on icon "menu-action" at bounding box center [1029, 369] width 15 height 15
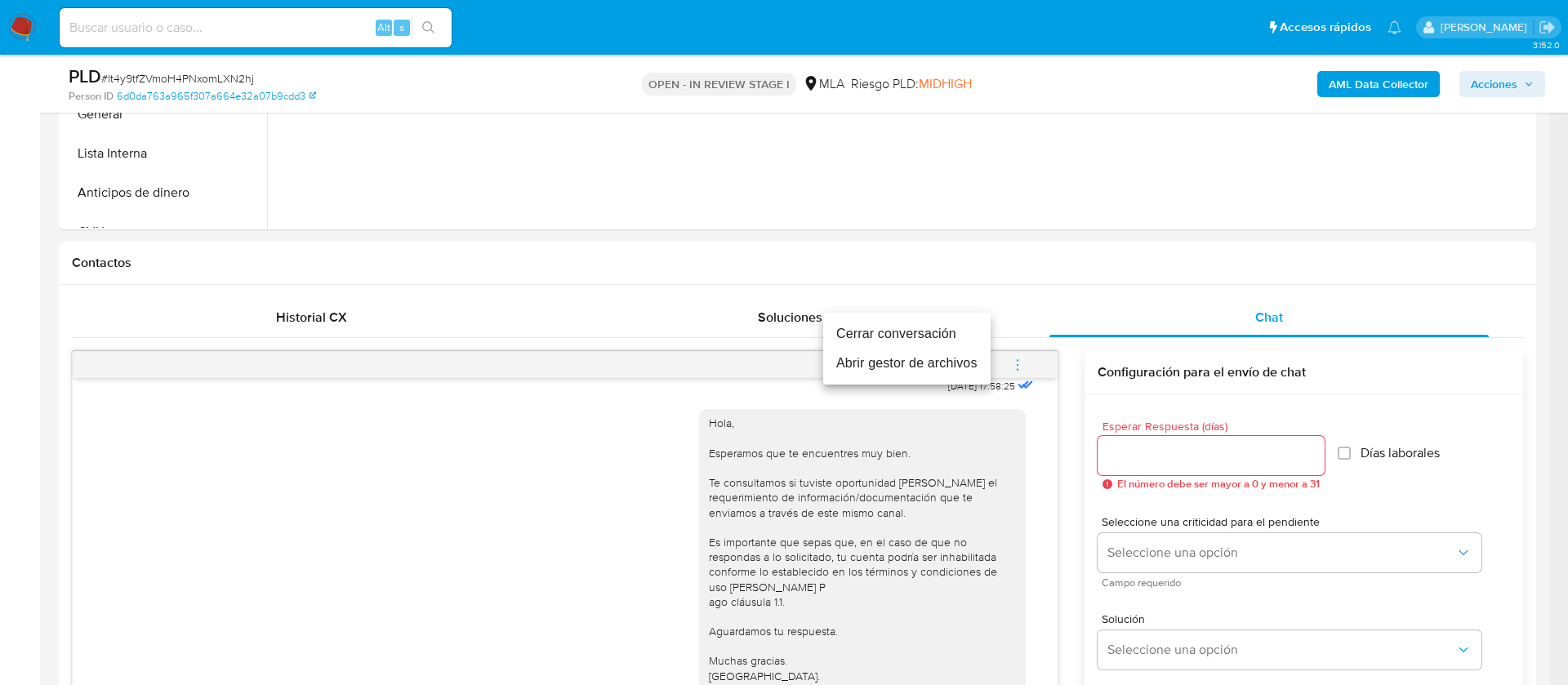
click at [864, 327] on li "Cerrar conversación" at bounding box center [906, 334] width 167 height 29
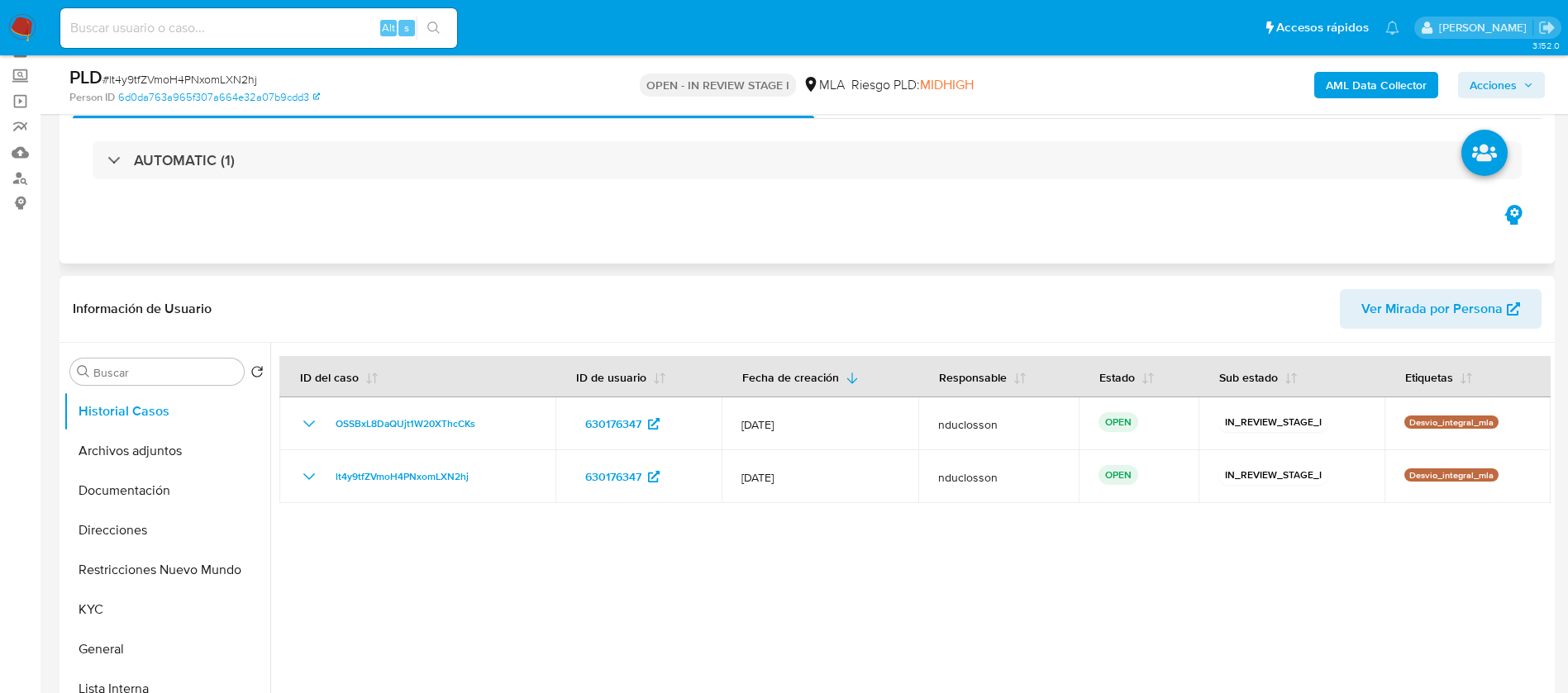
scroll to position [0, 0]
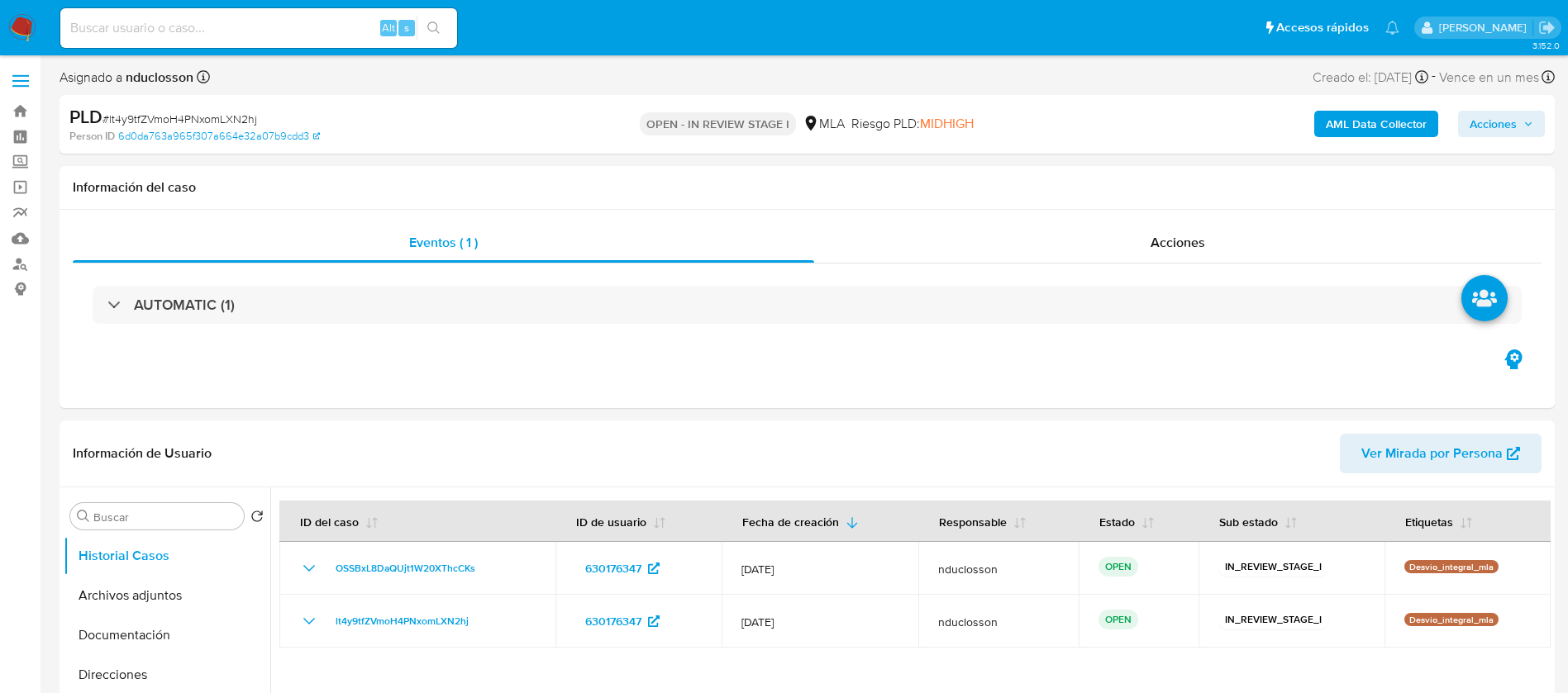
click at [1499, 132] on span "Acciones" at bounding box center [1493, 124] width 47 height 27
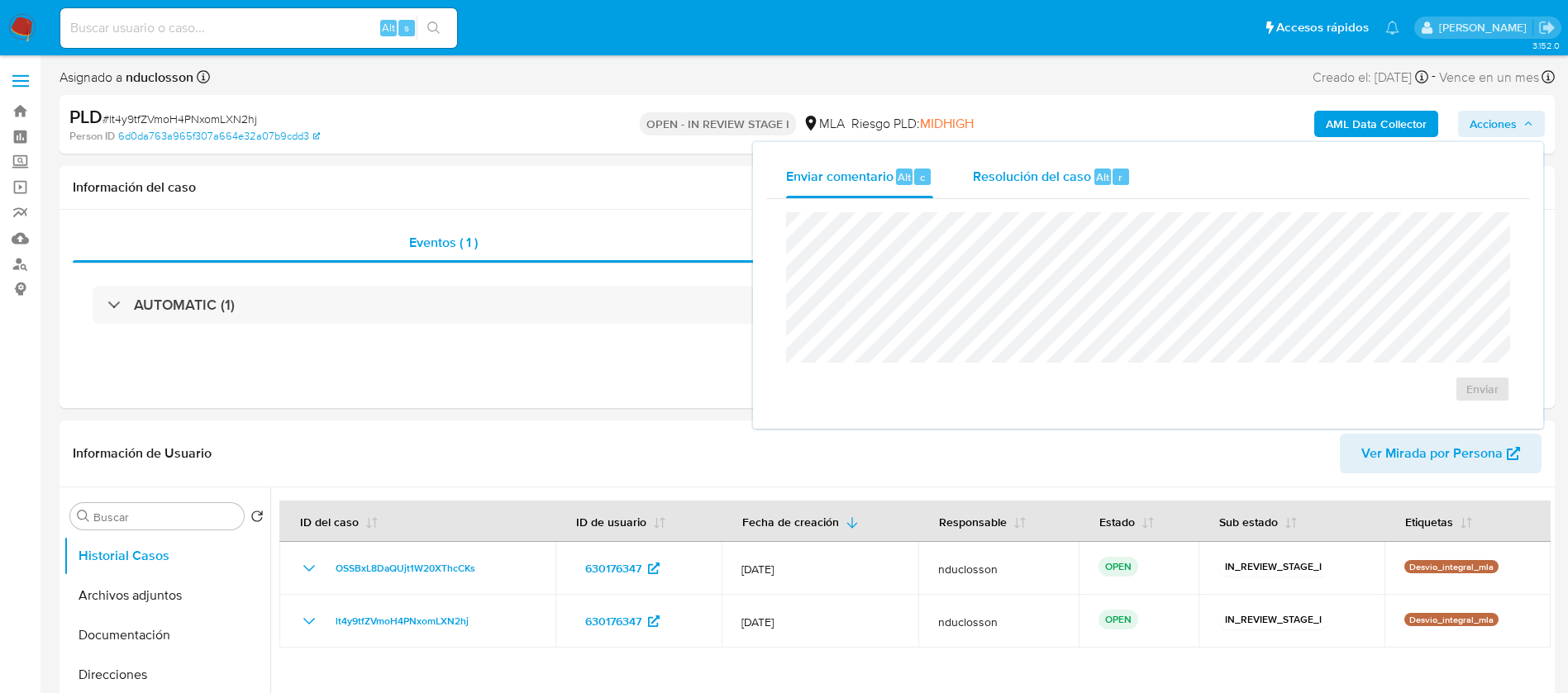
click at [1114, 165] on div "Resolución del caso Alt r" at bounding box center [1051, 177] width 158 height 43
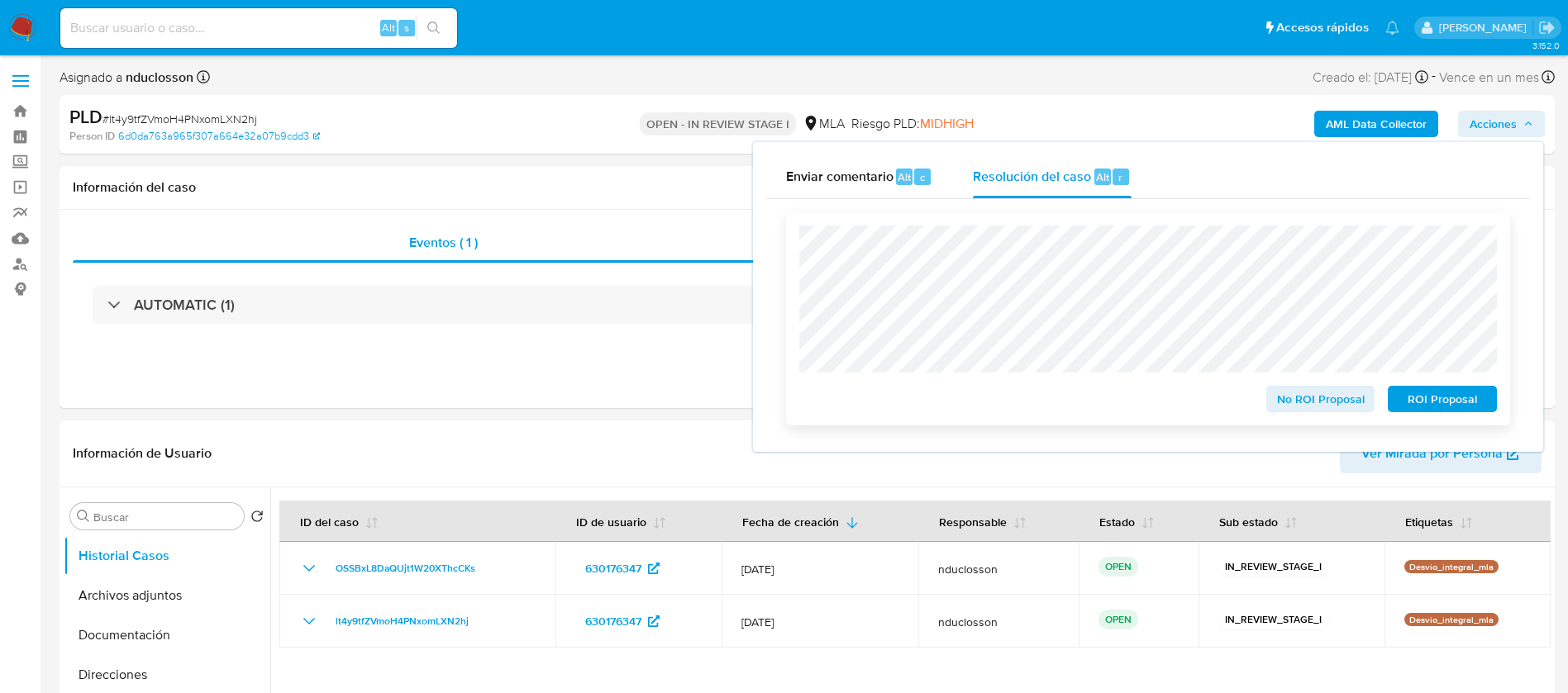
click at [1484, 398] on span "ROI Proposal" at bounding box center [1441, 398] width 86 height 23
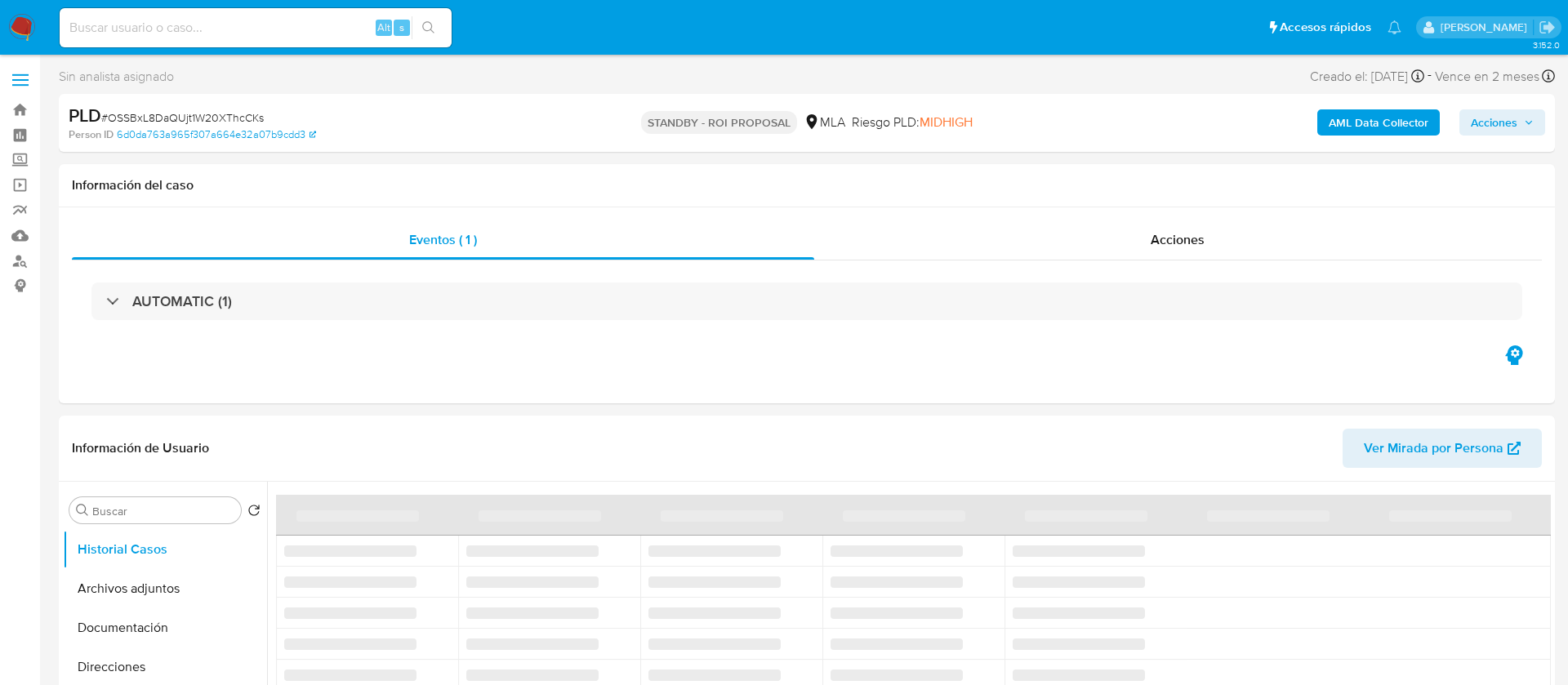
select select "10"
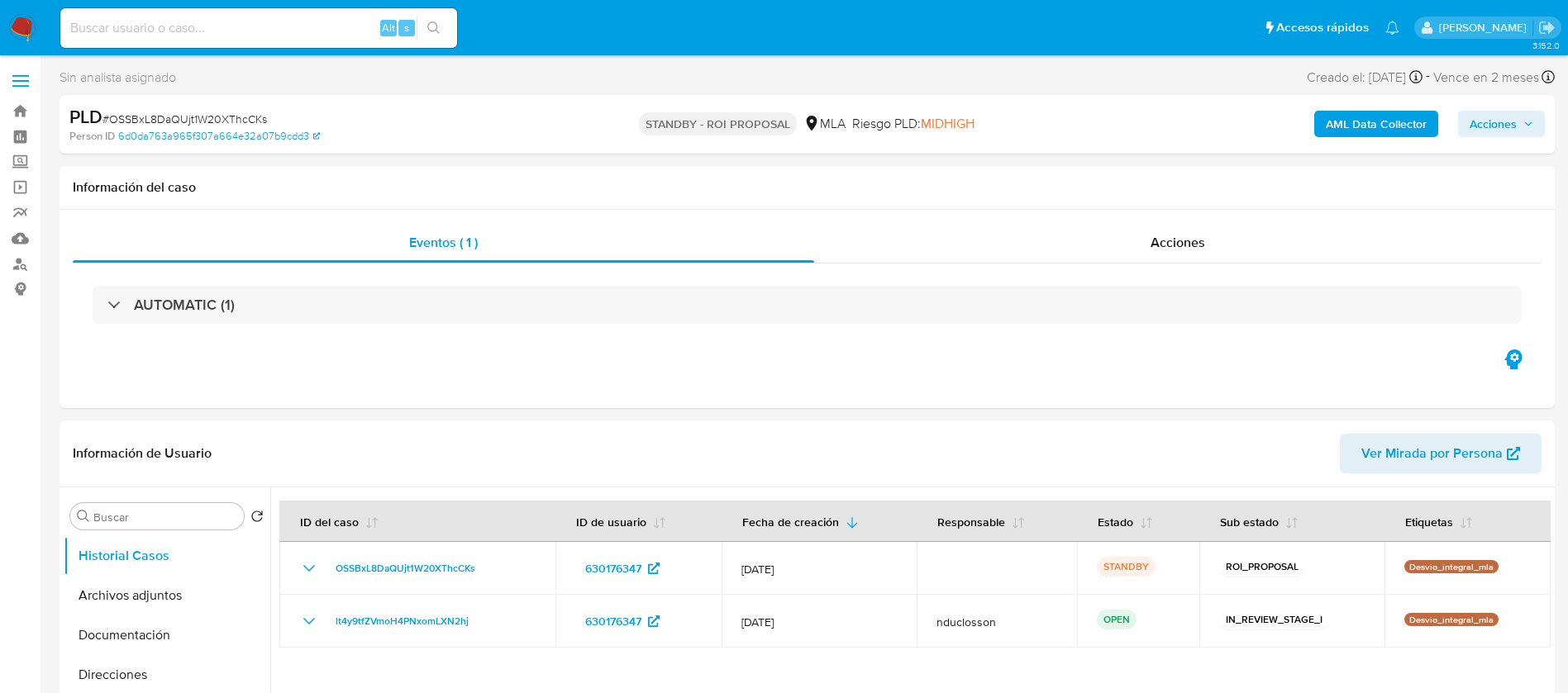
click at [222, 28] on input at bounding box center [259, 28] width 397 height 22
paste input "xOh5JneCG1eXkeXItgPqi4Ny"
type input "xOh5JneCG1eXkeXItgPqi4Ny"
click at [439, 27] on icon "search-icon" at bounding box center [433, 28] width 13 height 13
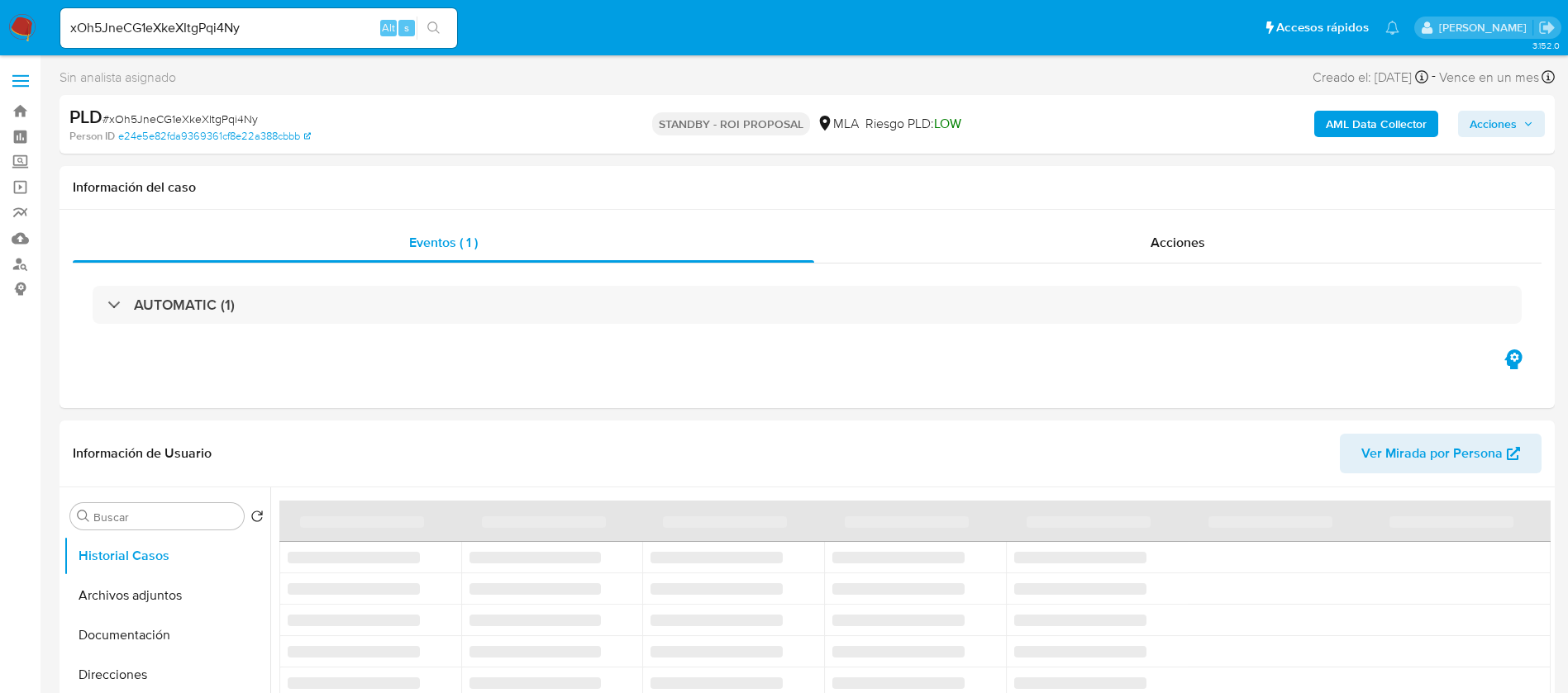
select select "10"
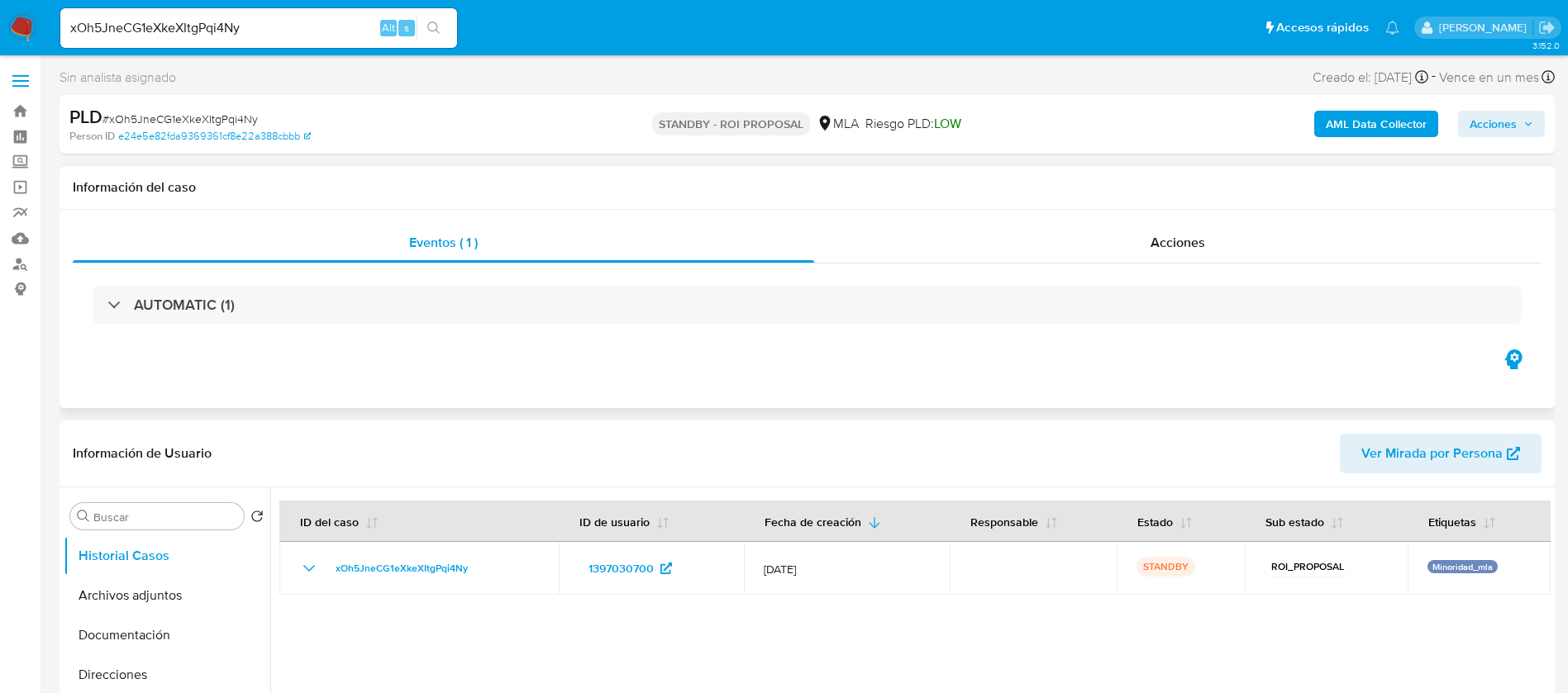
scroll to position [248, 0]
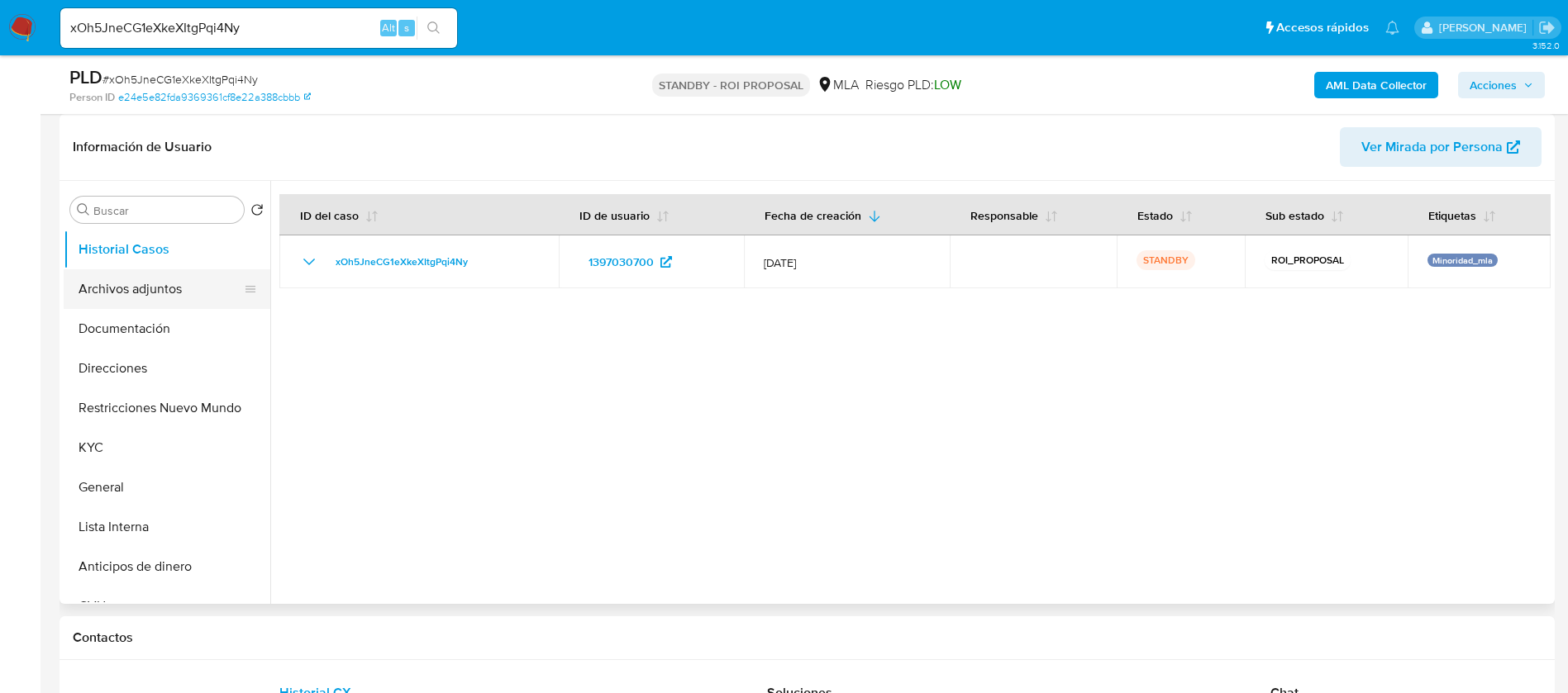
drag, startPoint x: 153, startPoint y: 305, endPoint x: 164, endPoint y: 296, distance: 14.2
click at [153, 305] on button "Archivos adjuntos" at bounding box center [159, 289] width 193 height 40
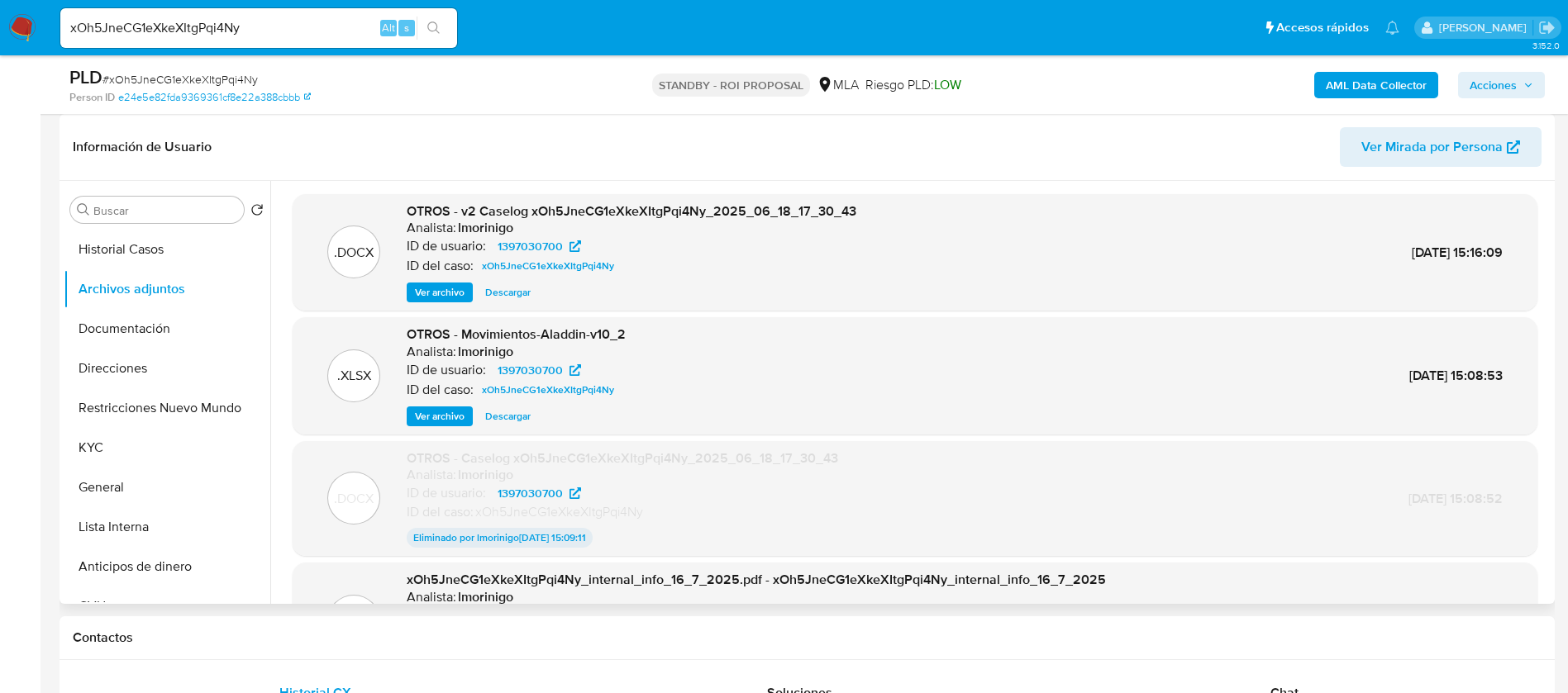
click at [525, 288] on span "Descargar" at bounding box center [508, 292] width 45 height 16
click at [181, 33] on input "xOh5JneCG1eXkeXItgPqi4Ny" at bounding box center [259, 28] width 397 height 22
paste input "Vm76zF2xn9Gaik7BvOmIMjQw"
type input "Vm76zF2xn9Gaik7BvOmIMjQw"
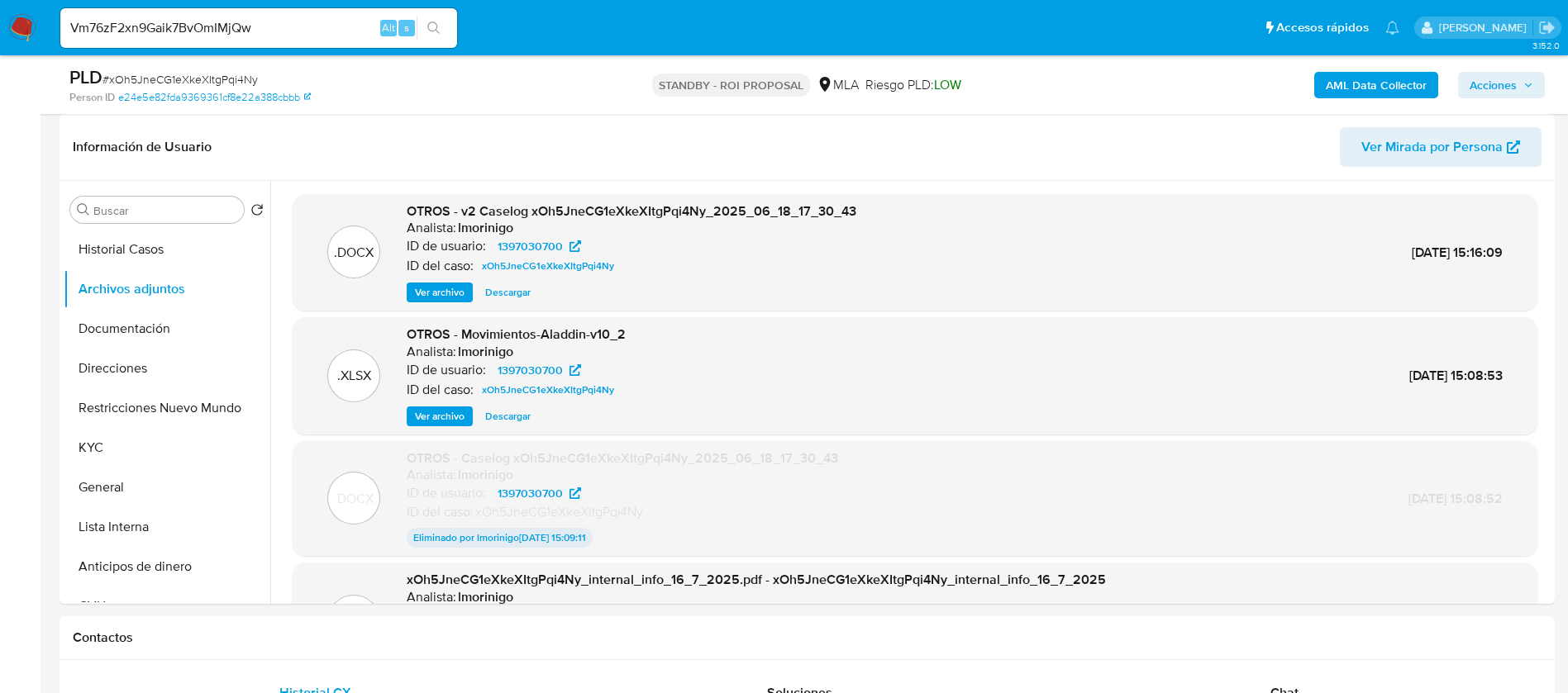
click at [420, 28] on button "search-icon" at bounding box center [433, 28] width 34 height 23
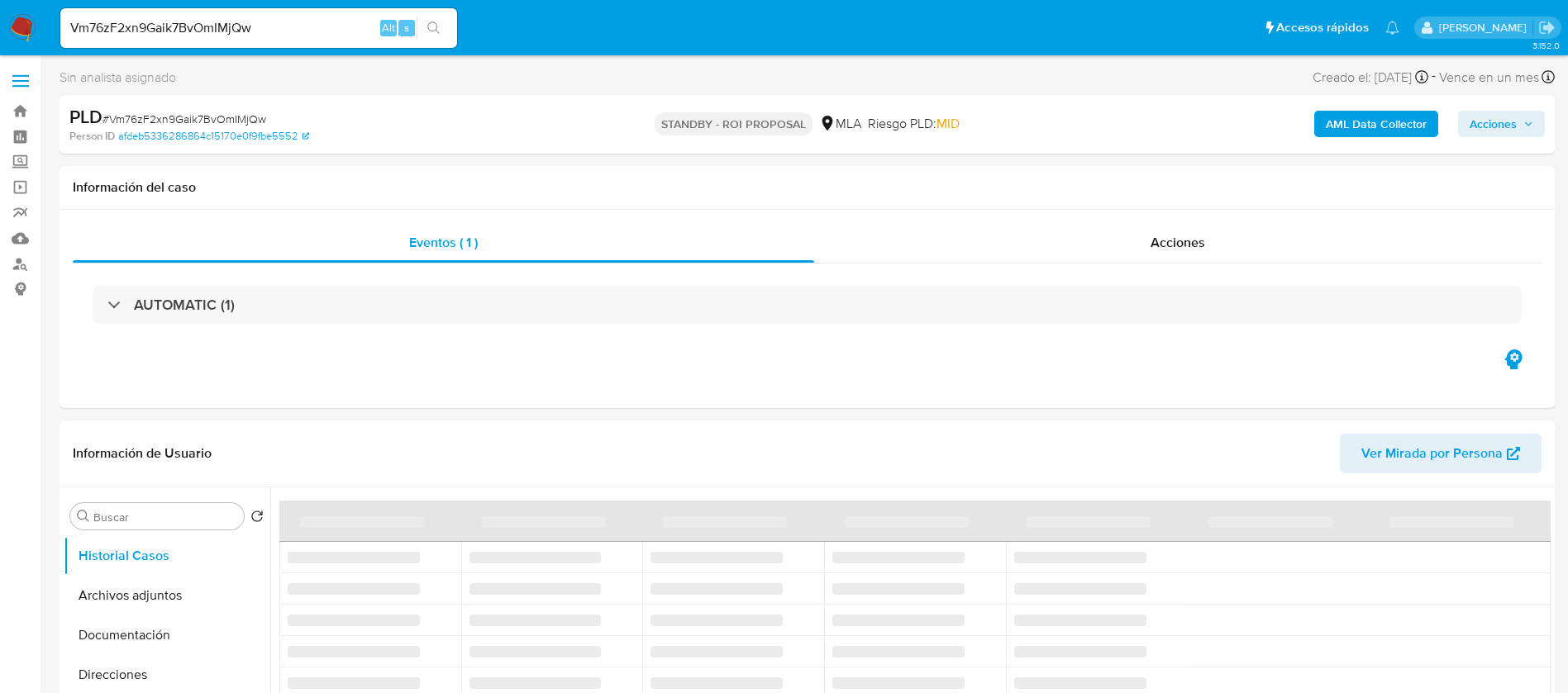
select select "10"
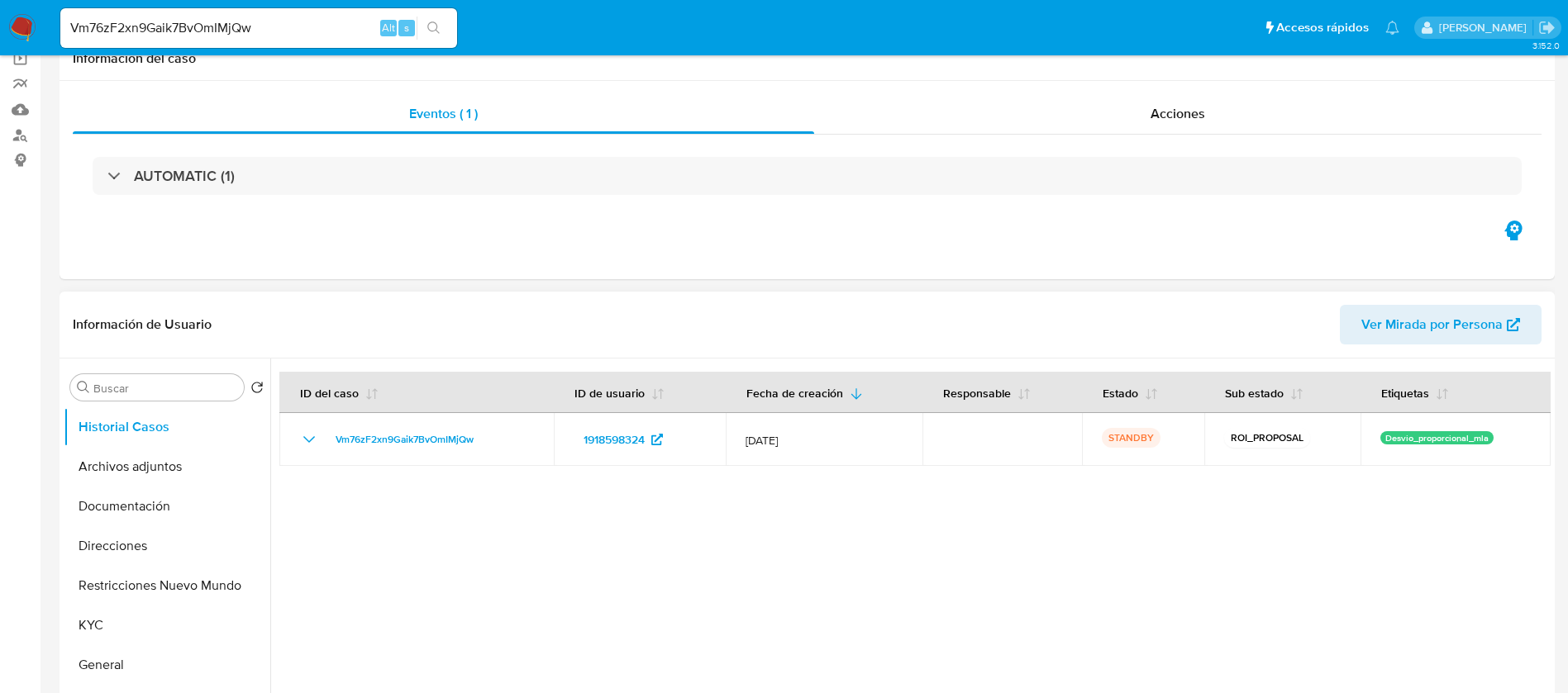
scroll to position [248, 0]
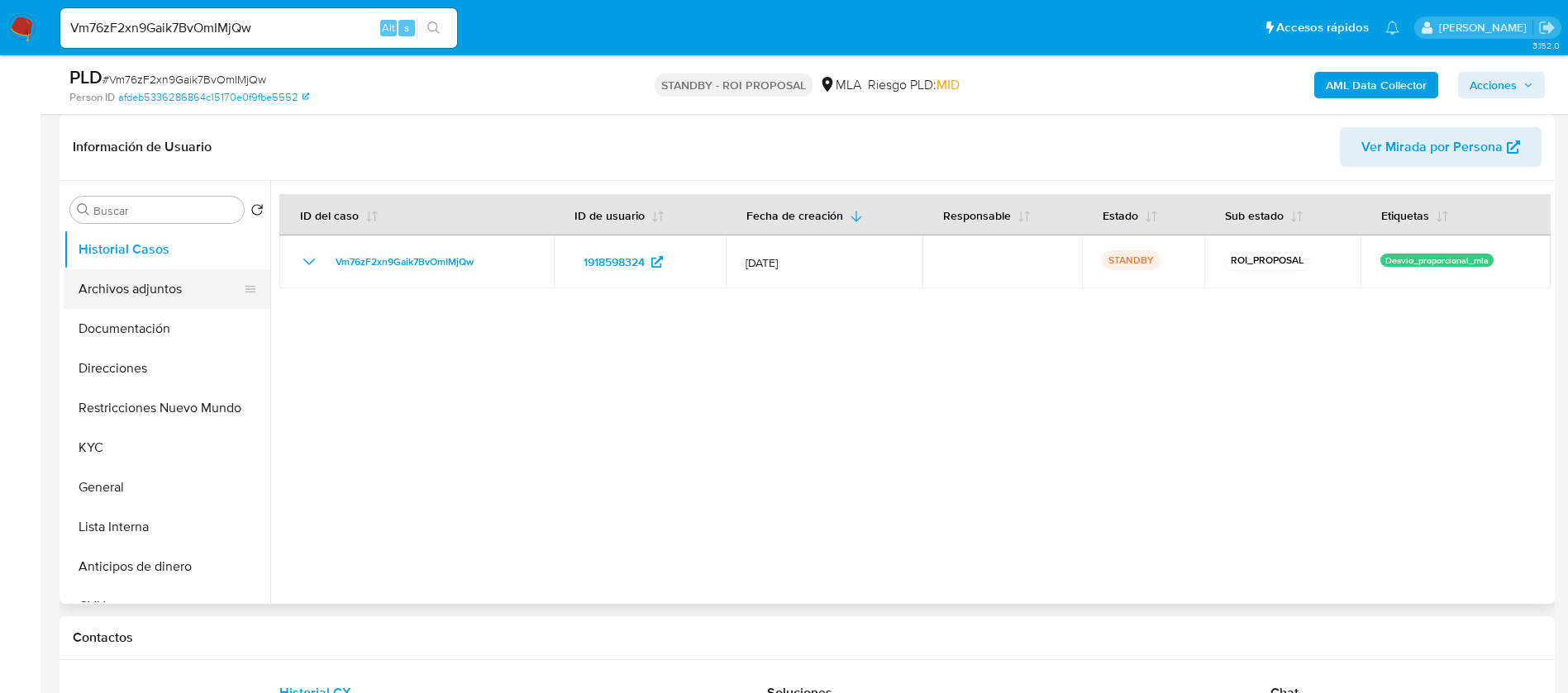
click at [142, 286] on button "Archivos adjuntos" at bounding box center [159, 289] width 193 height 40
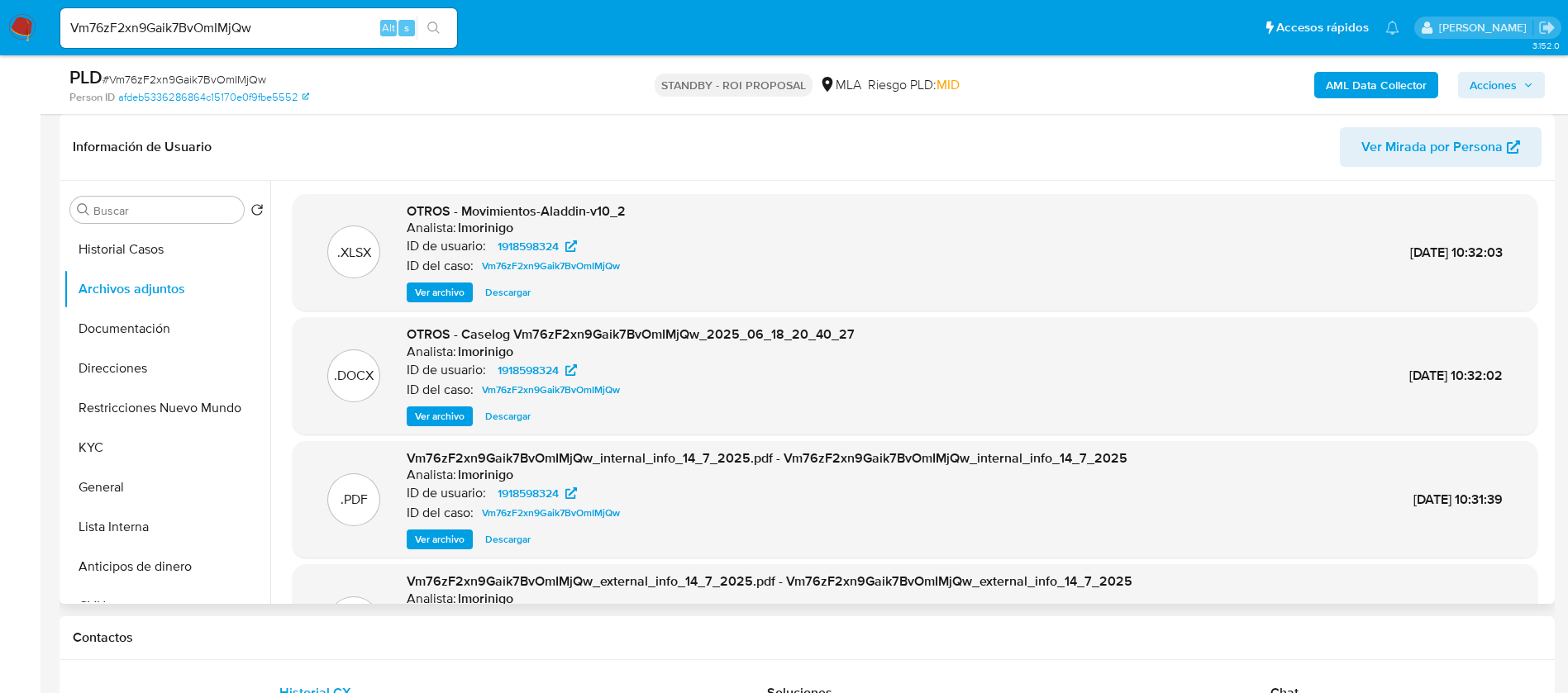
click at [517, 413] on span "Descargar" at bounding box center [508, 416] width 45 height 16
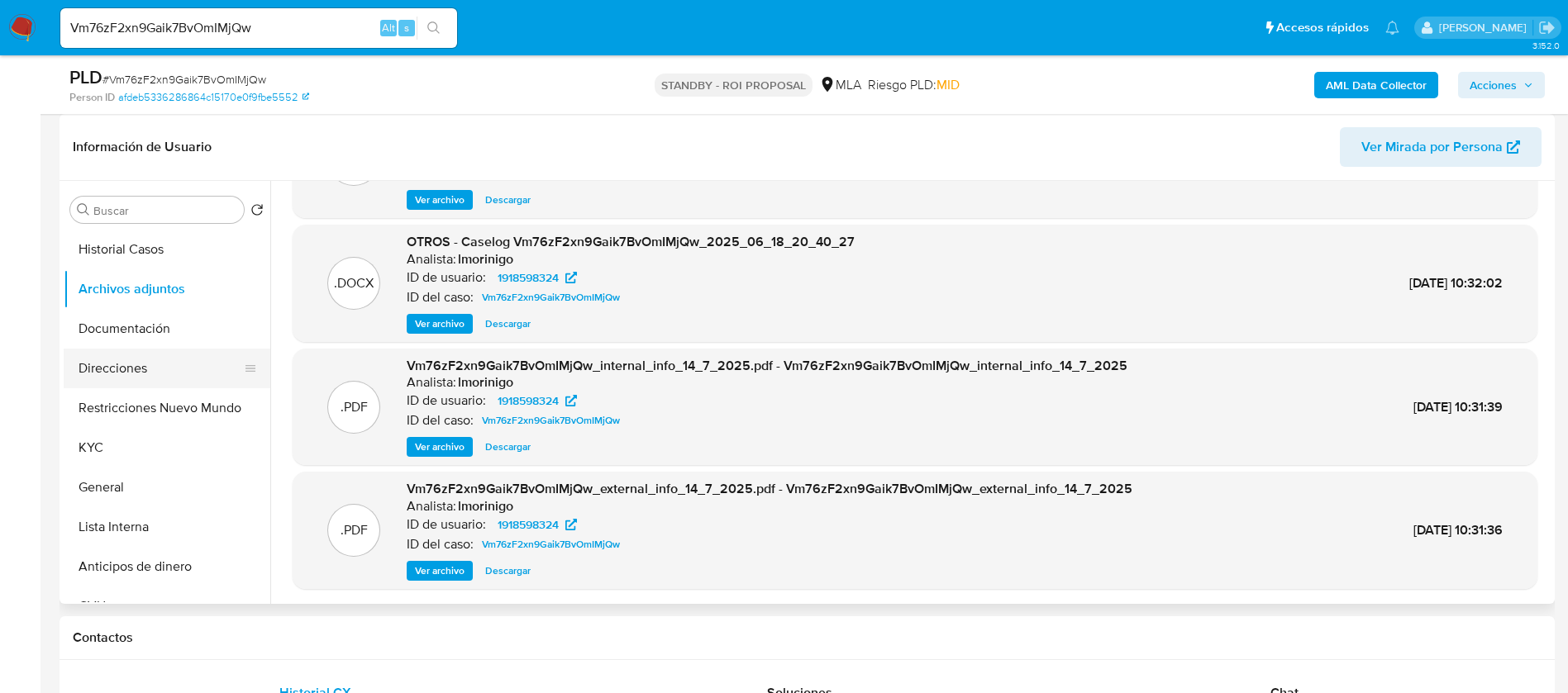
click at [137, 372] on button "Direcciones" at bounding box center [159, 368] width 193 height 40
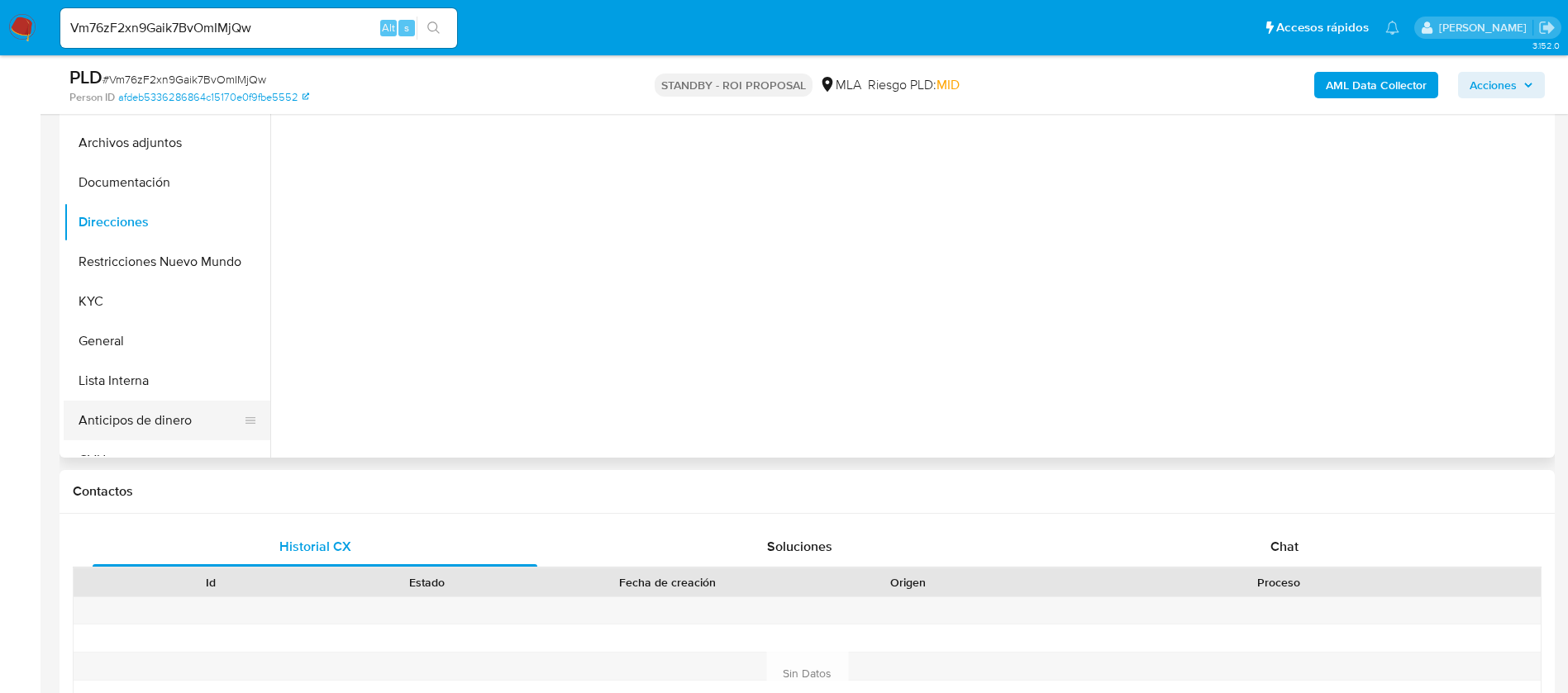
scroll to position [372, 0]
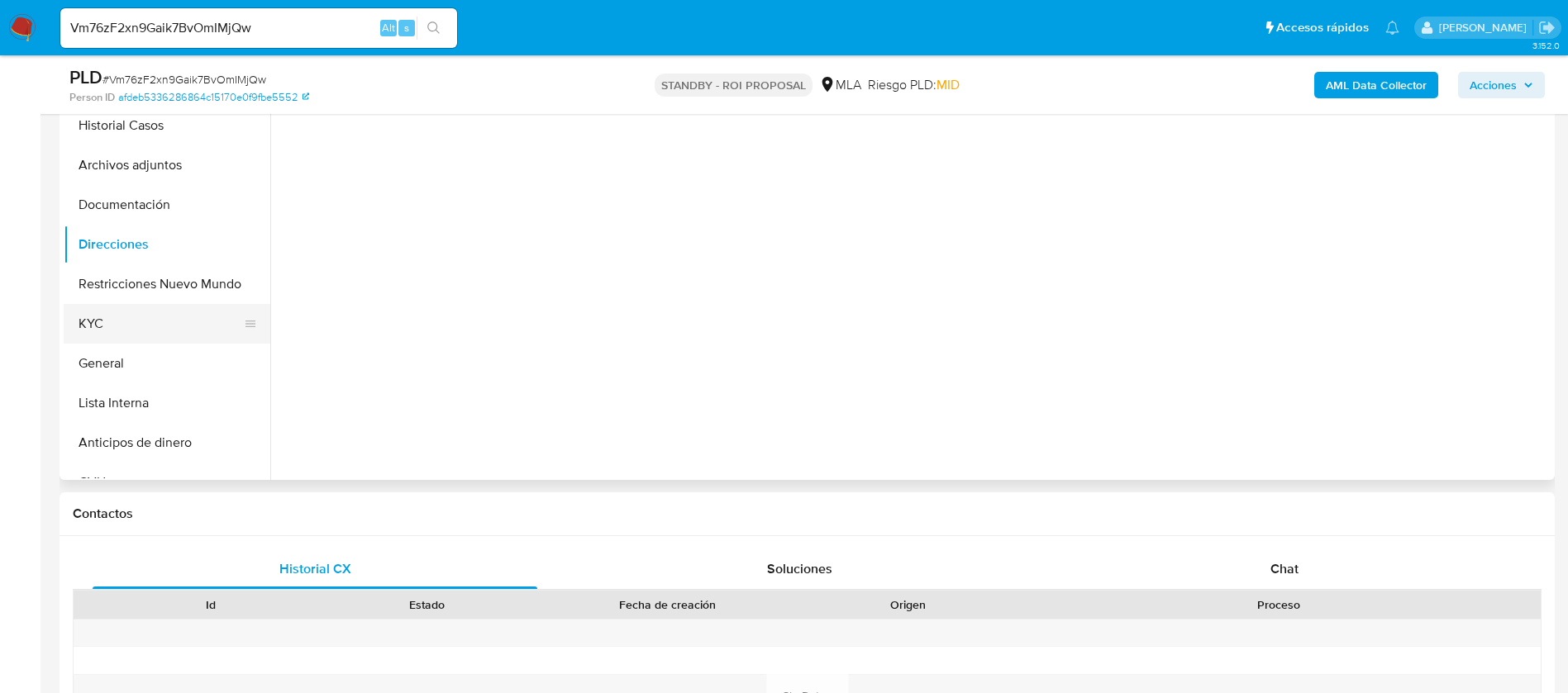
click at [111, 329] on button "KYC" at bounding box center [159, 324] width 193 height 40
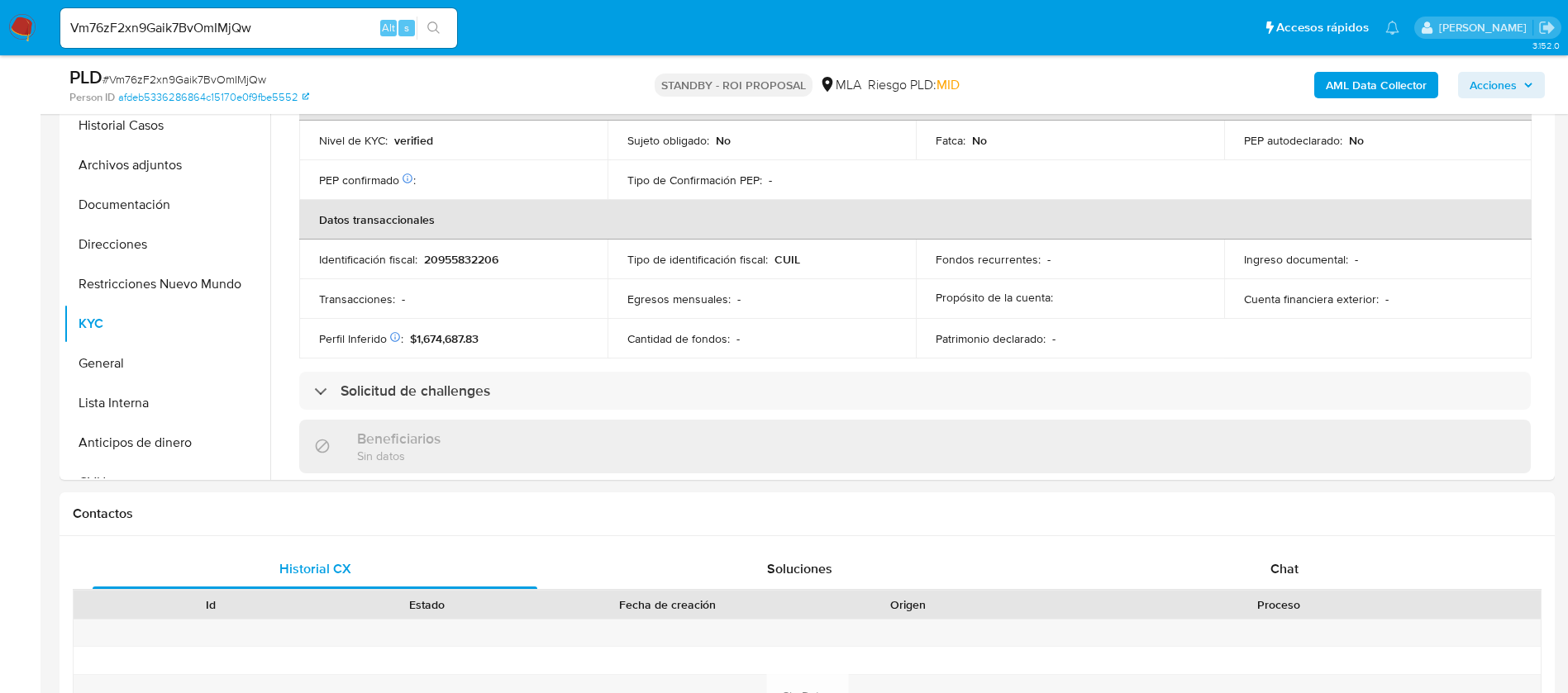
scroll to position [828, 0]
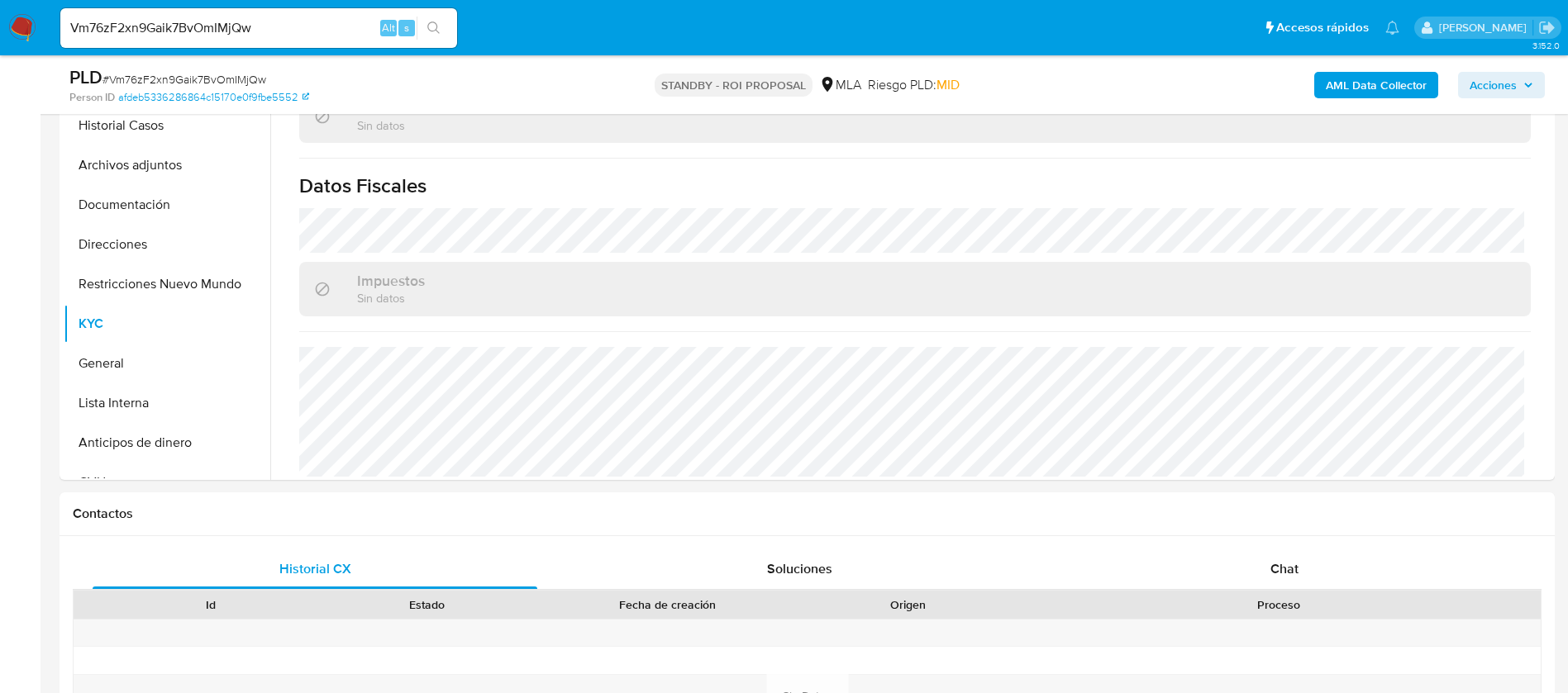
click at [205, 28] on input "Vm76zF2xn9Gaik7BvOmIMjQw" at bounding box center [259, 28] width 397 height 22
paste input "g3bWSKpD5P7HmQMQxZnvQfB4"
type input "g3bWSKpD5P7HmQMQxZnvQfB4"
click at [442, 33] on button "search-icon" at bounding box center [433, 28] width 34 height 23
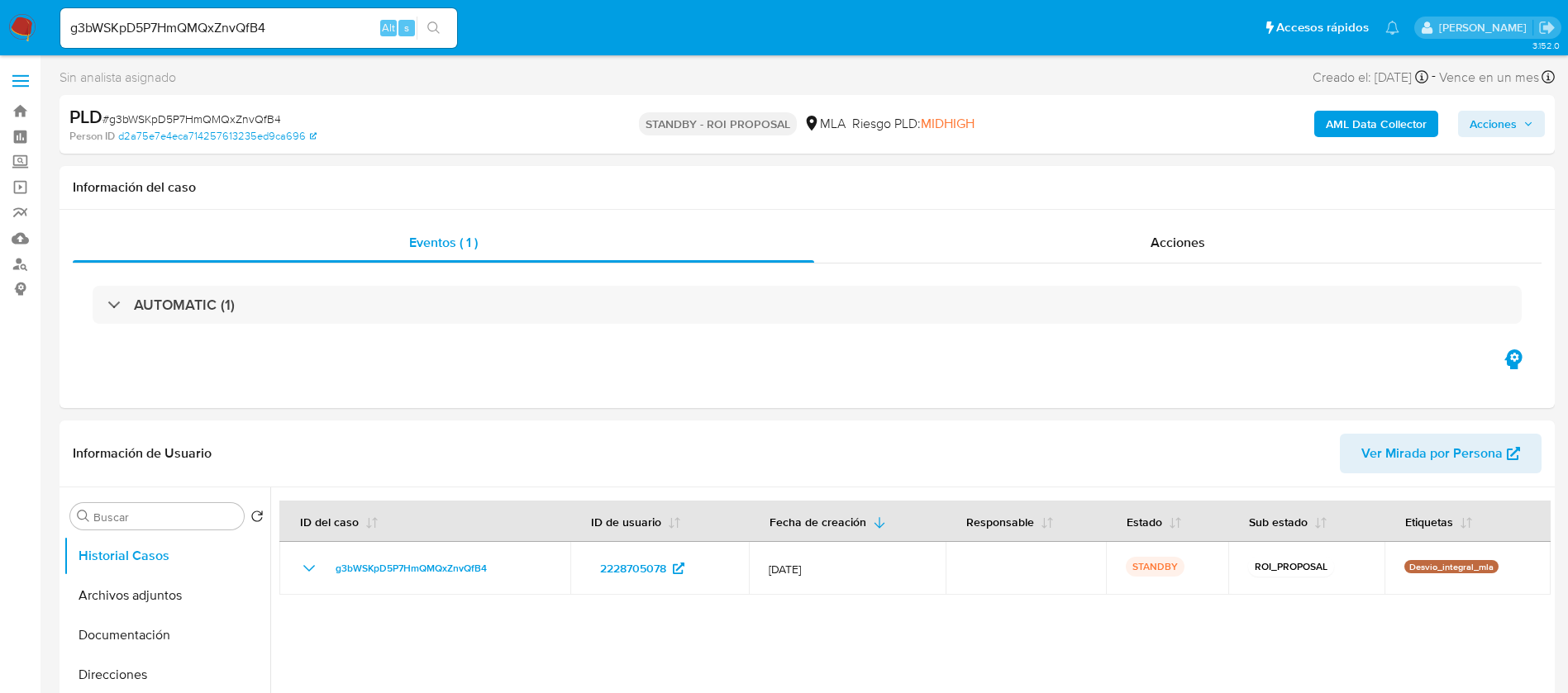
select select "10"
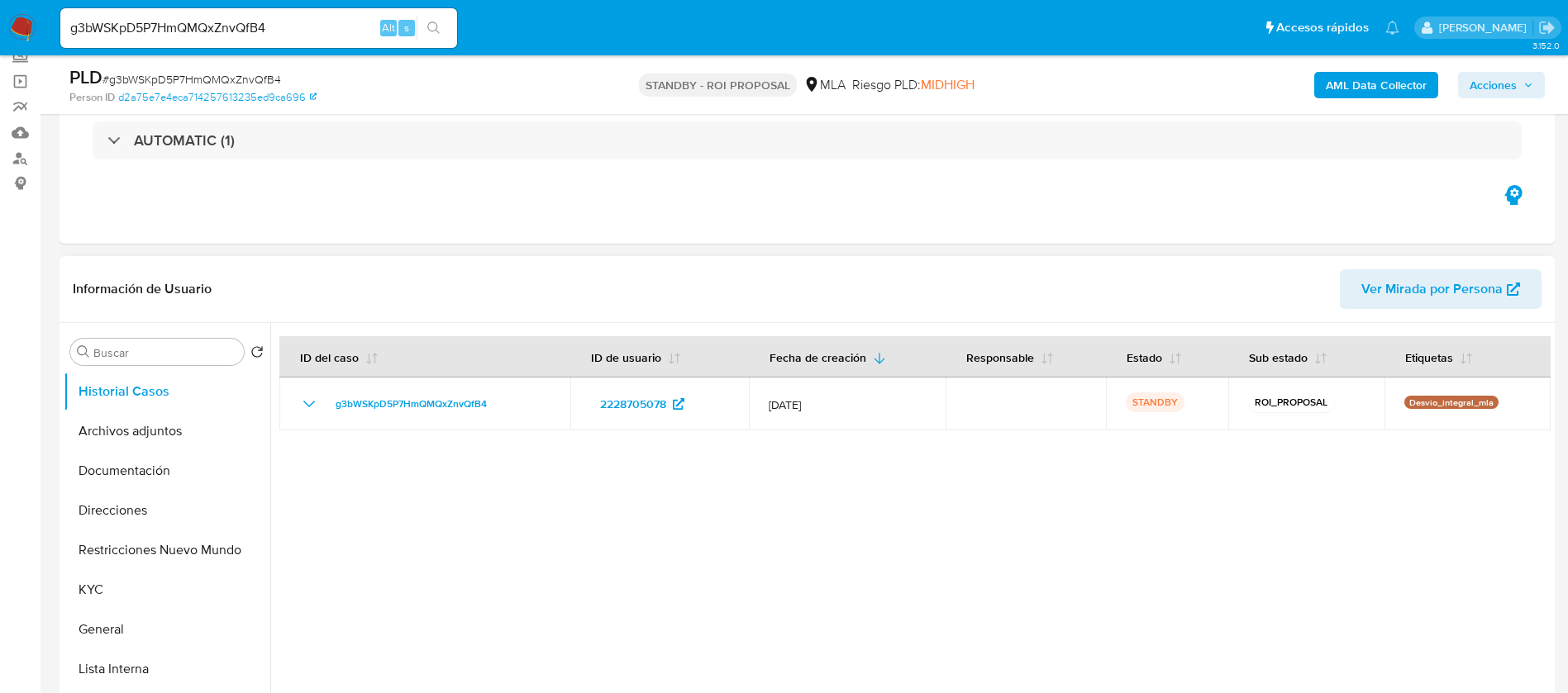
scroll to position [248, 0]
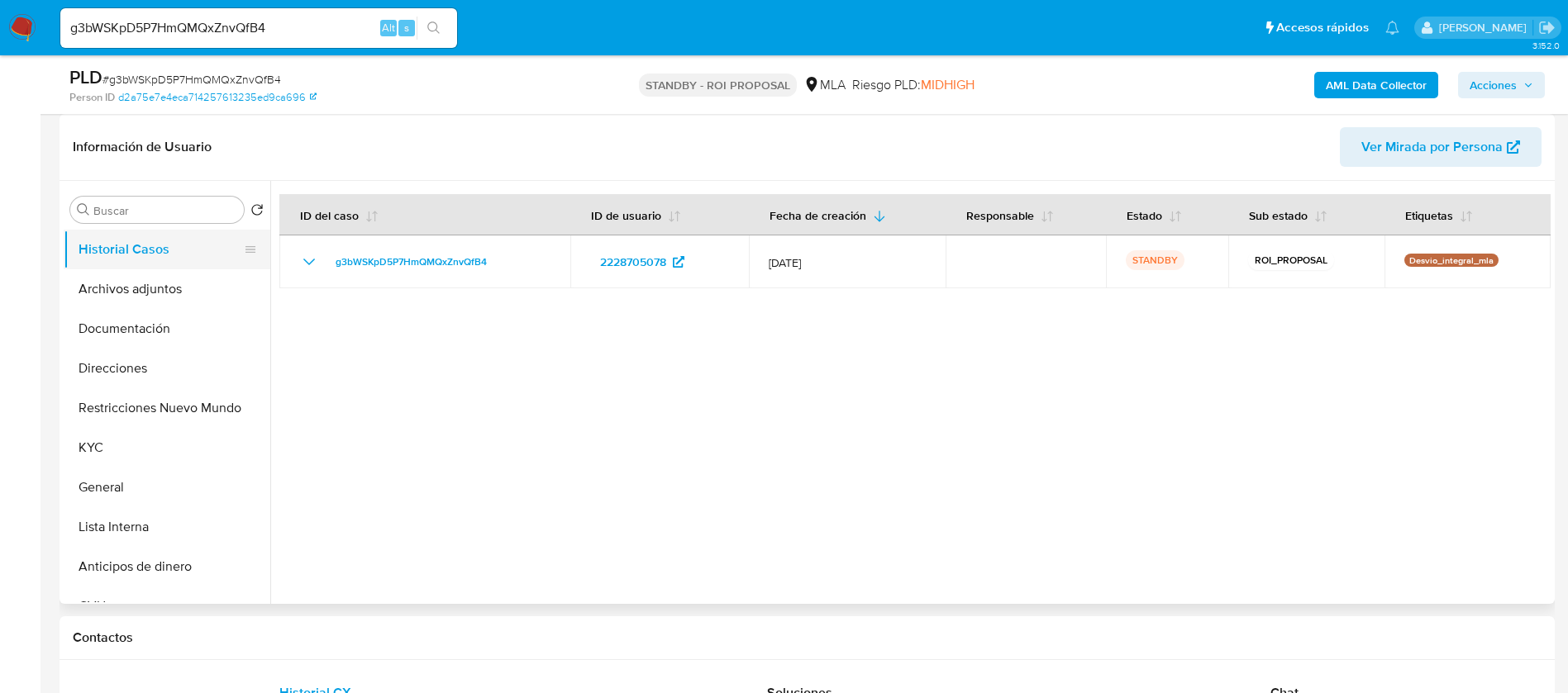
drag, startPoint x: 118, startPoint y: 247, endPoint x: 118, endPoint y: 263, distance: 16.0
click at [118, 257] on button "Historial Casos" at bounding box center [159, 249] width 193 height 40
click at [122, 288] on button "Archivos adjuntos" at bounding box center [159, 289] width 193 height 40
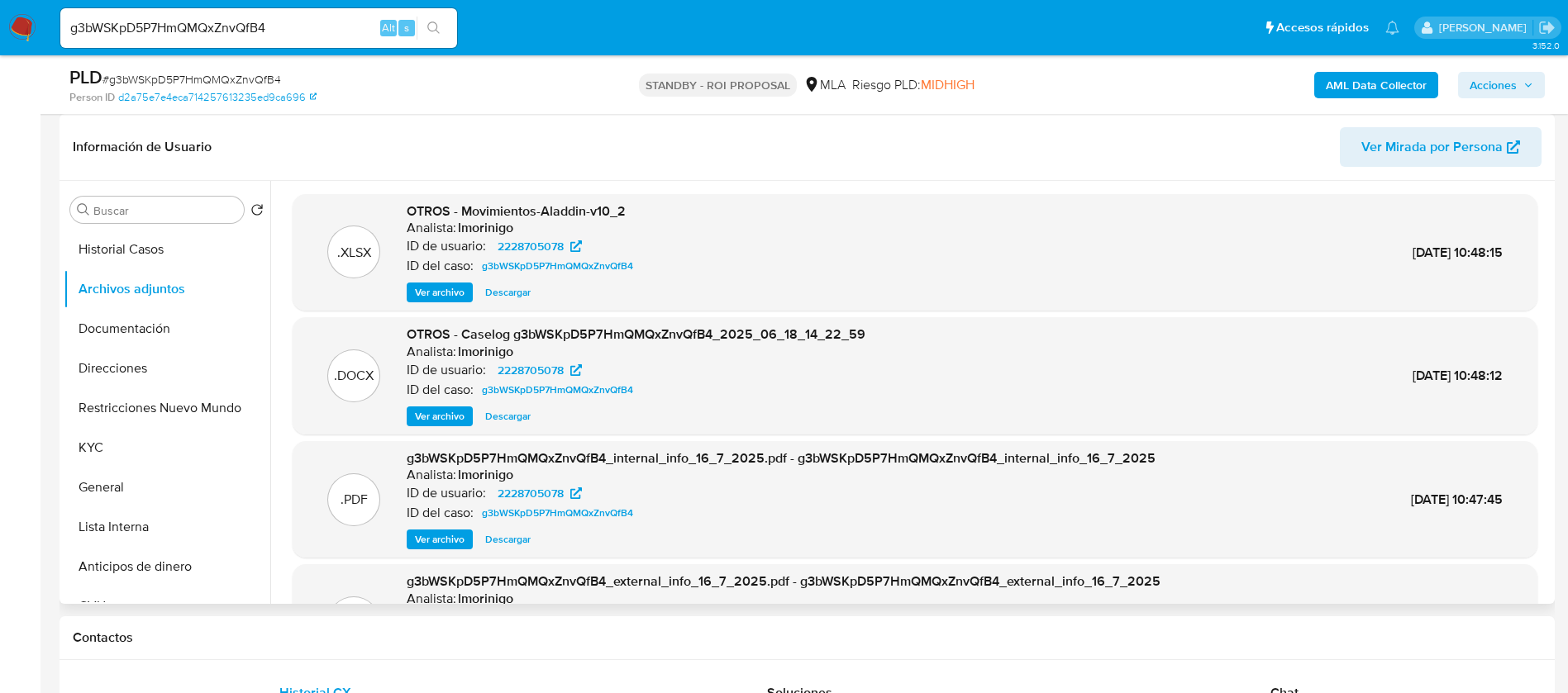
click at [524, 418] on span "Descargar" at bounding box center [508, 416] width 45 height 16
click at [235, 24] on input "g3bWSKpD5P7HmQMQxZnvQfB4" at bounding box center [259, 28] width 397 height 22
click at [234, 24] on input "g3bWSKpD5P7HmQMQxZnvQfB4" at bounding box center [259, 28] width 397 height 22
paste input "8v135xjew5QUW7Rr8xIQI9yE"
type input "8v135xjew5QUW7Rr8xIQI9yE"
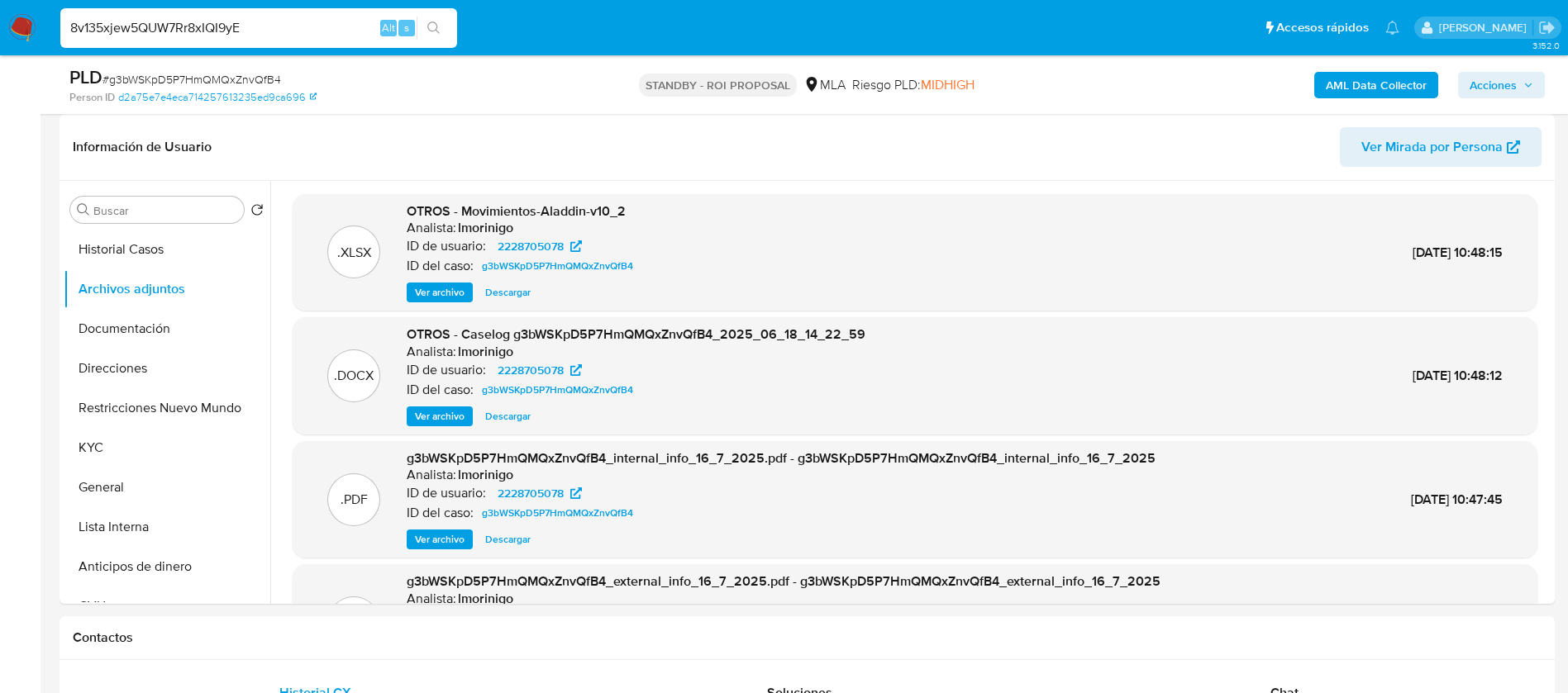
click at [441, 18] on button "search-icon" at bounding box center [433, 28] width 34 height 23
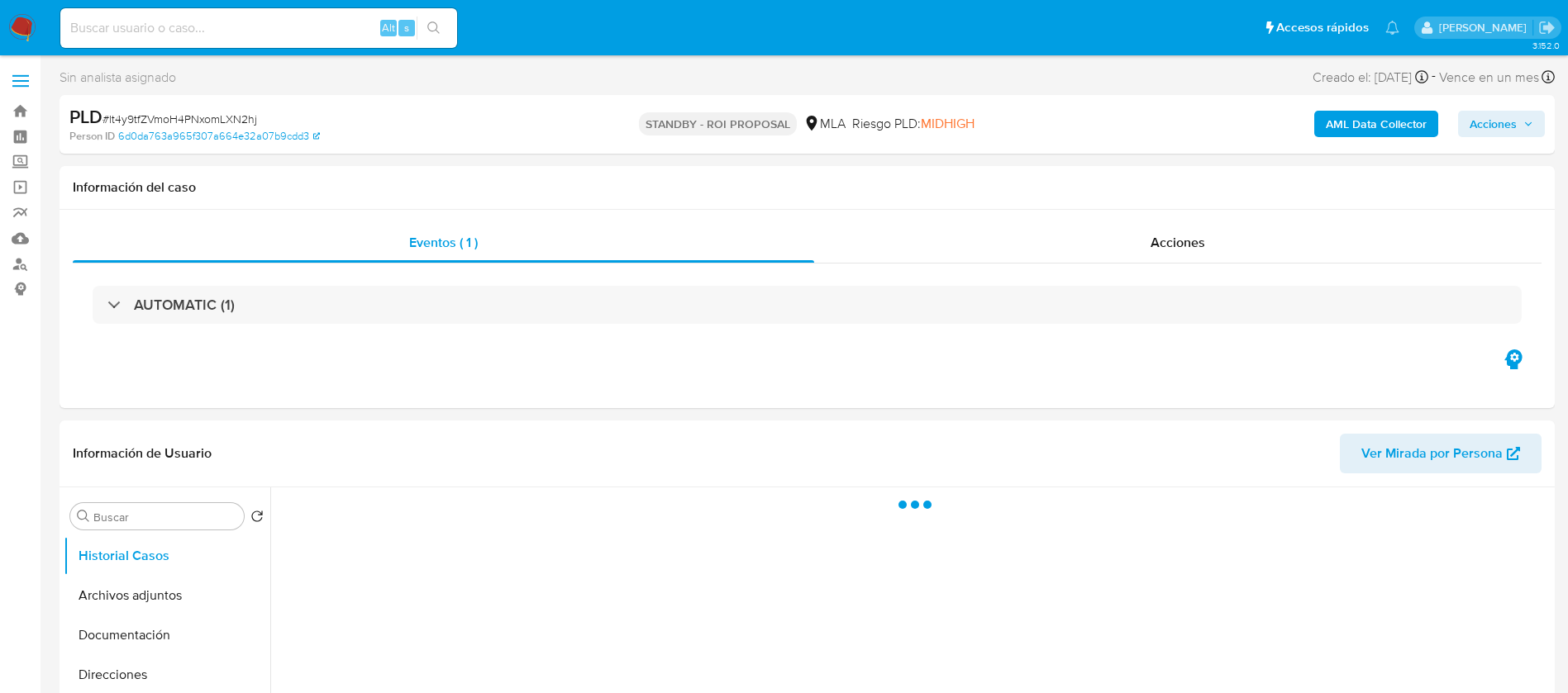
select select "10"
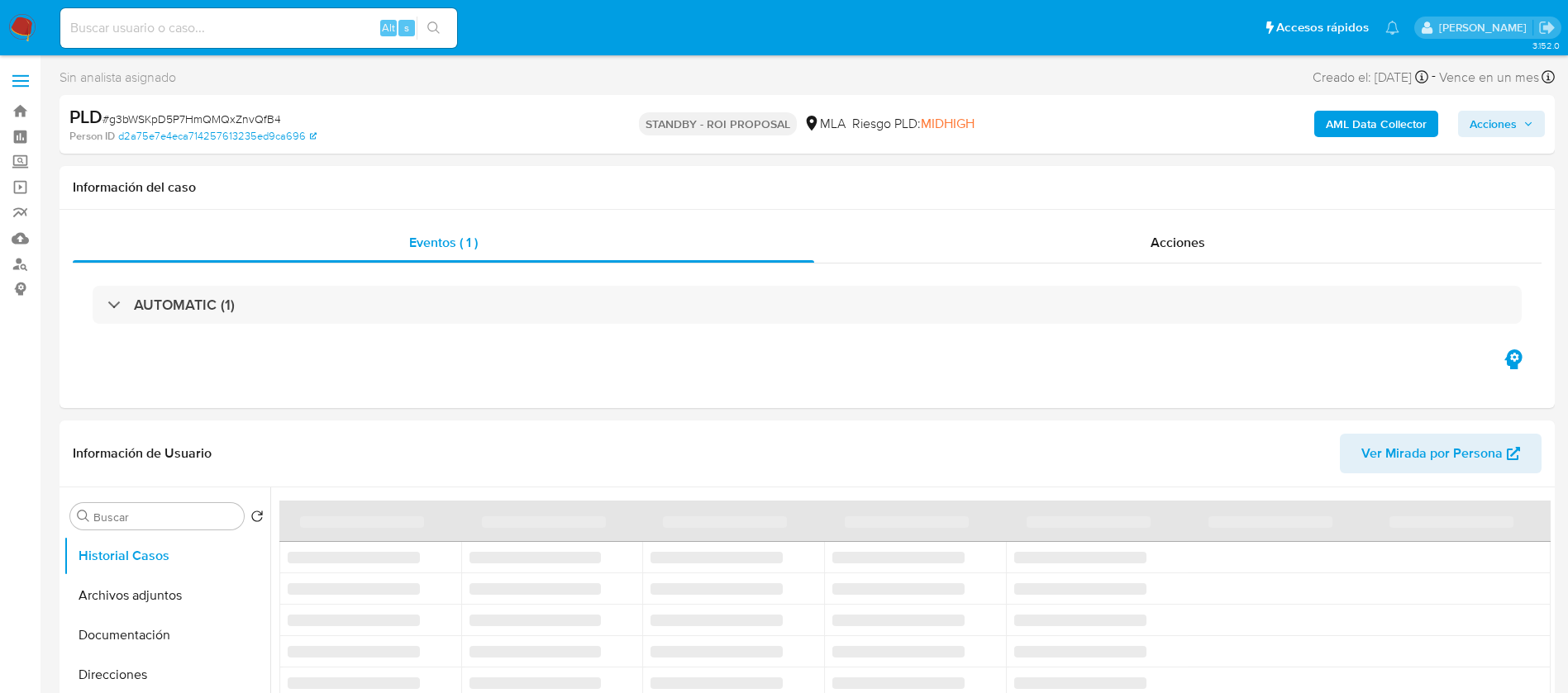
select select "10"
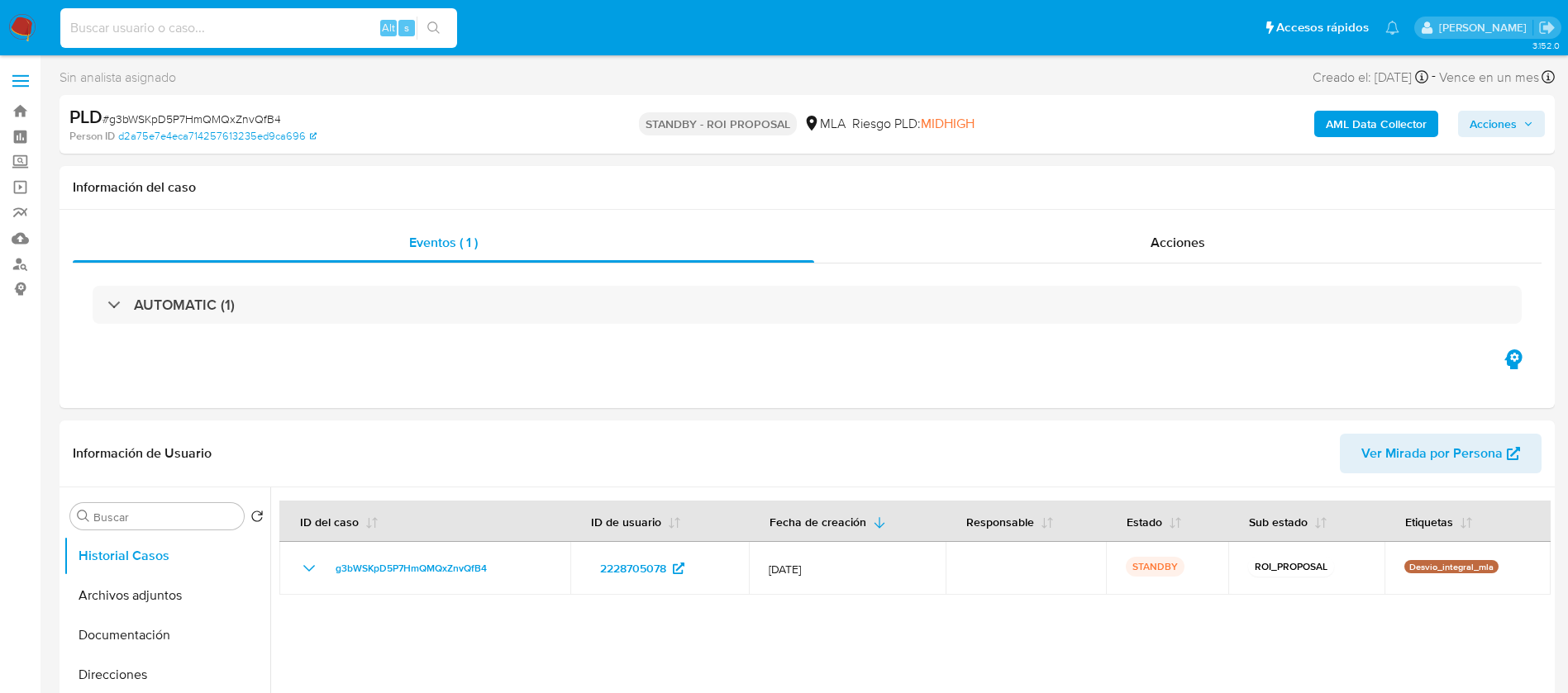
click at [151, 30] on input at bounding box center [259, 28] width 397 height 22
paste input "8v135xjew5QUW7Rr8xIQI9yE"
type input "8v135xjew5QUW7Rr8xIQI9yE"
click at [436, 22] on icon "search-icon" at bounding box center [433, 28] width 13 height 13
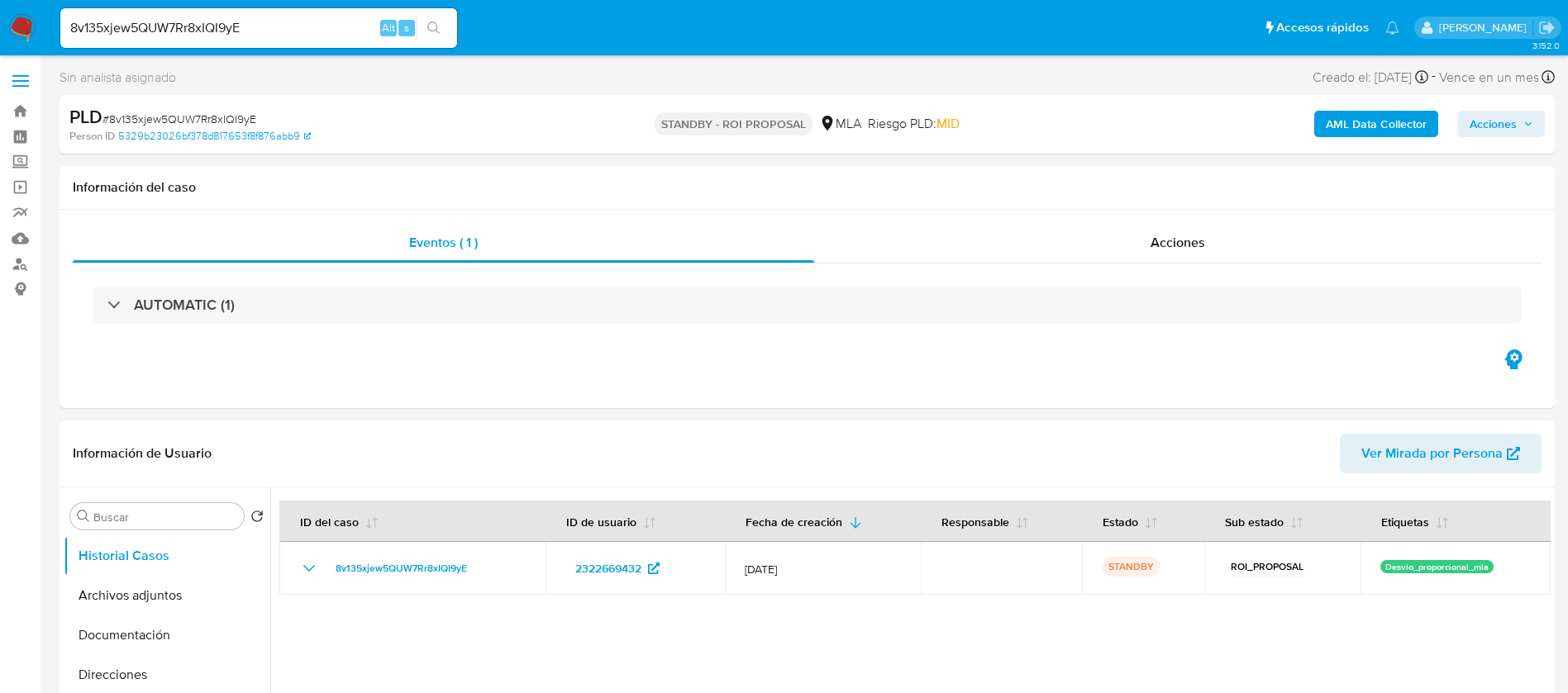
select select "10"
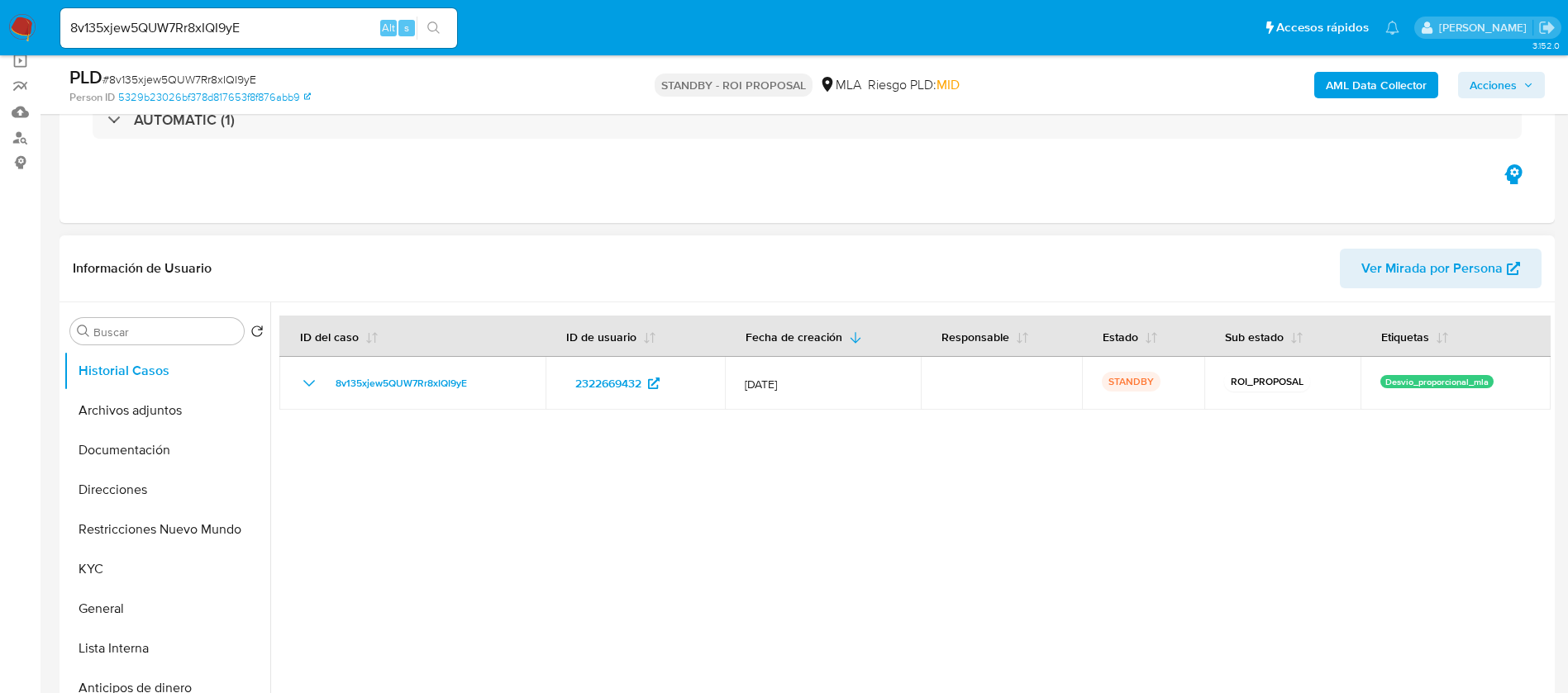
scroll to position [248, 0]
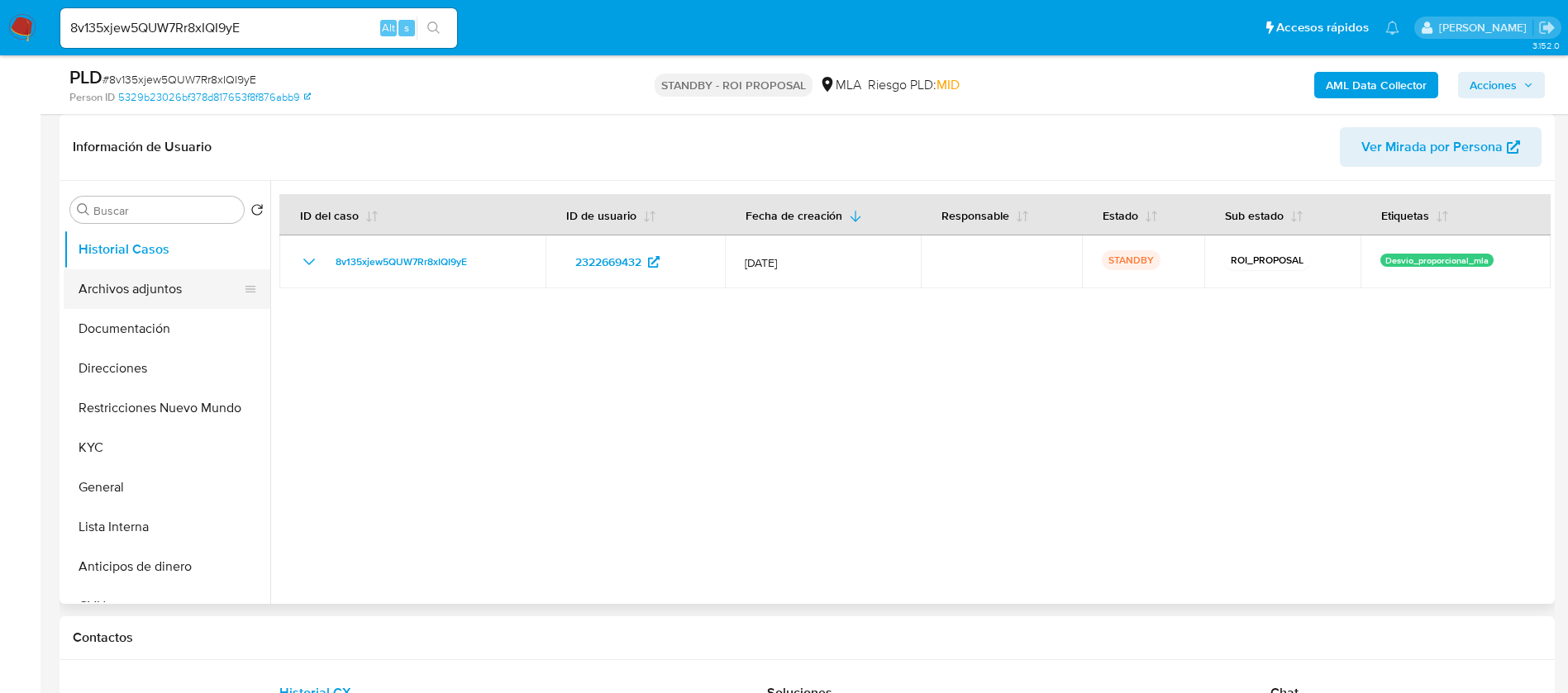
click at [113, 280] on button "Archivos adjuntos" at bounding box center [159, 289] width 193 height 40
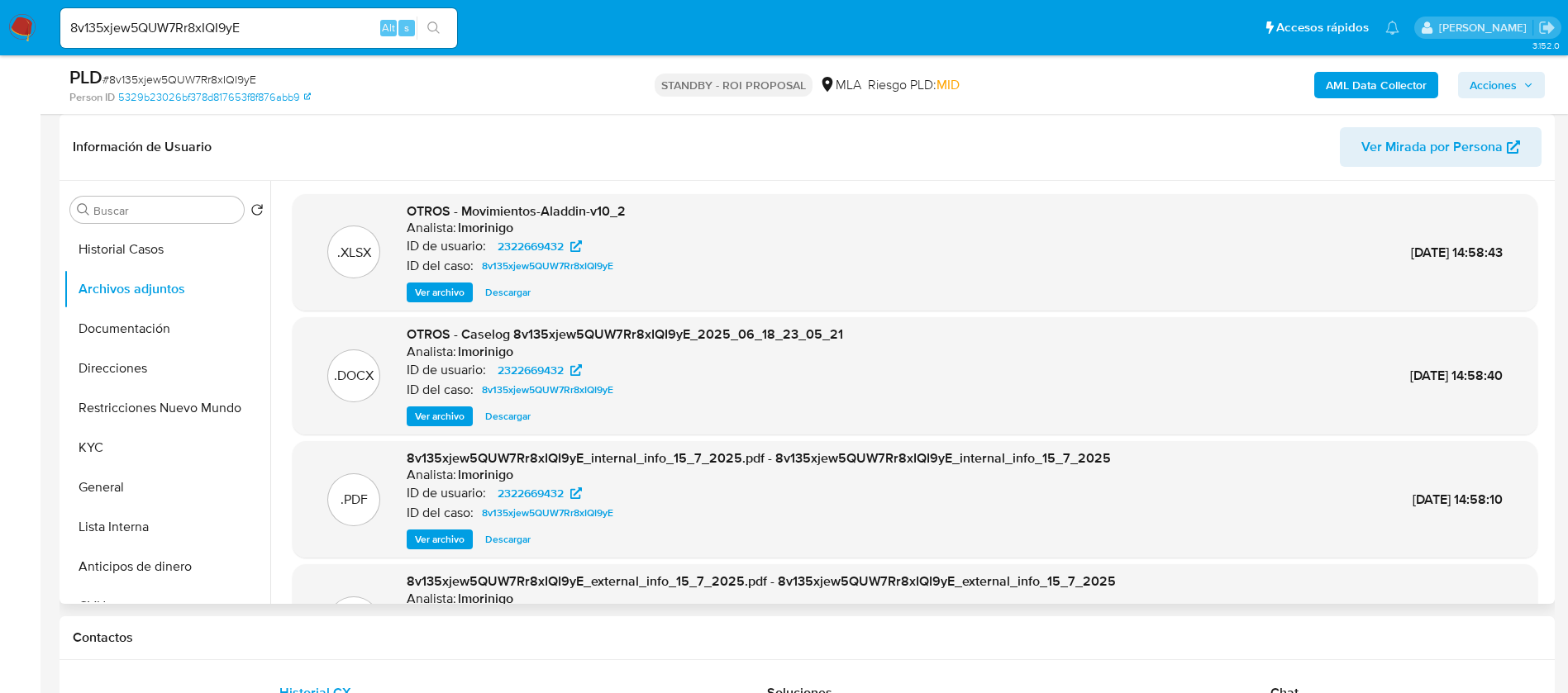
click at [501, 413] on span "Descargar" at bounding box center [508, 416] width 45 height 16
click at [219, 30] on input "8v135xjew5QUW7Rr8xIQI9yE" at bounding box center [259, 28] width 397 height 22
paste input "qsxivAXRPWA3TzOpSmzcbpRD"
type input "qsxivAXRPWA3TzOpSmzcbpRD"
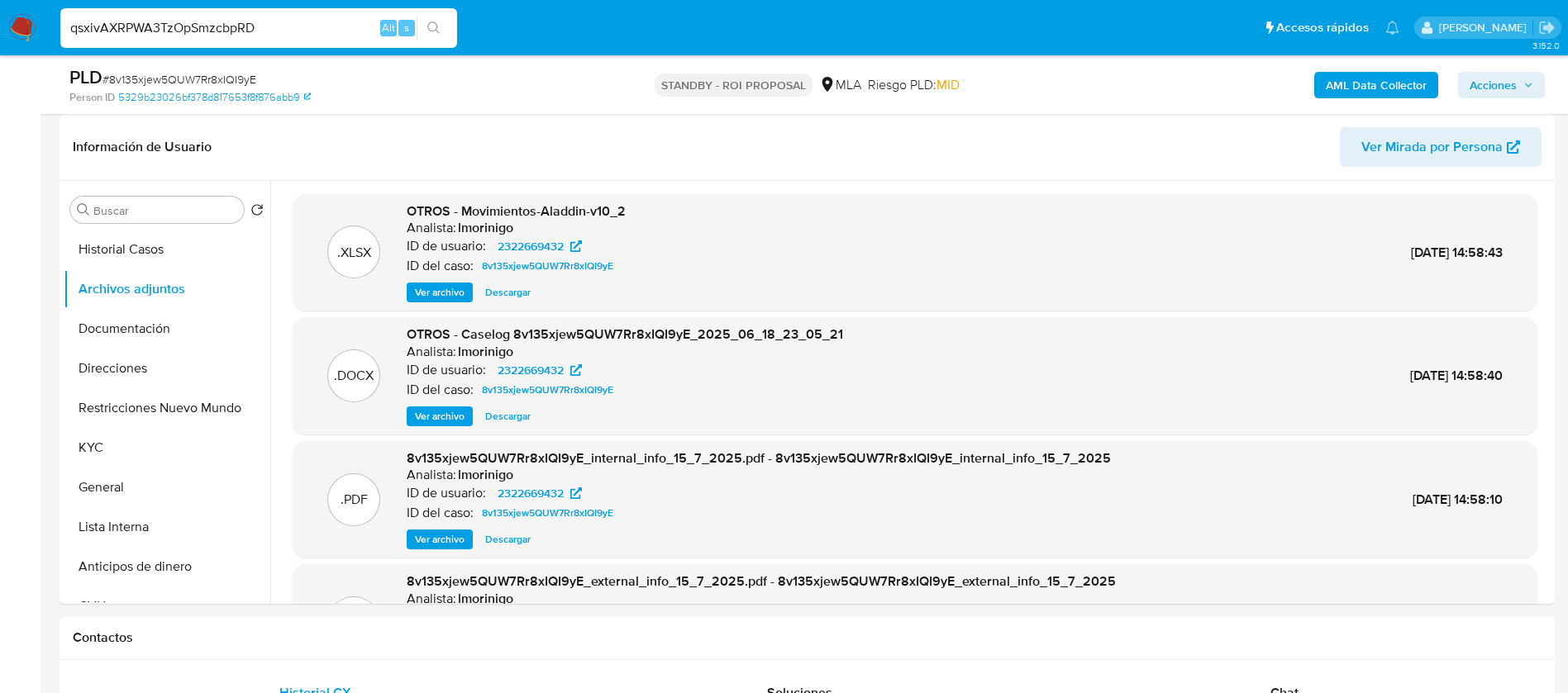
click at [426, 27] on button "search-icon" at bounding box center [433, 28] width 34 height 23
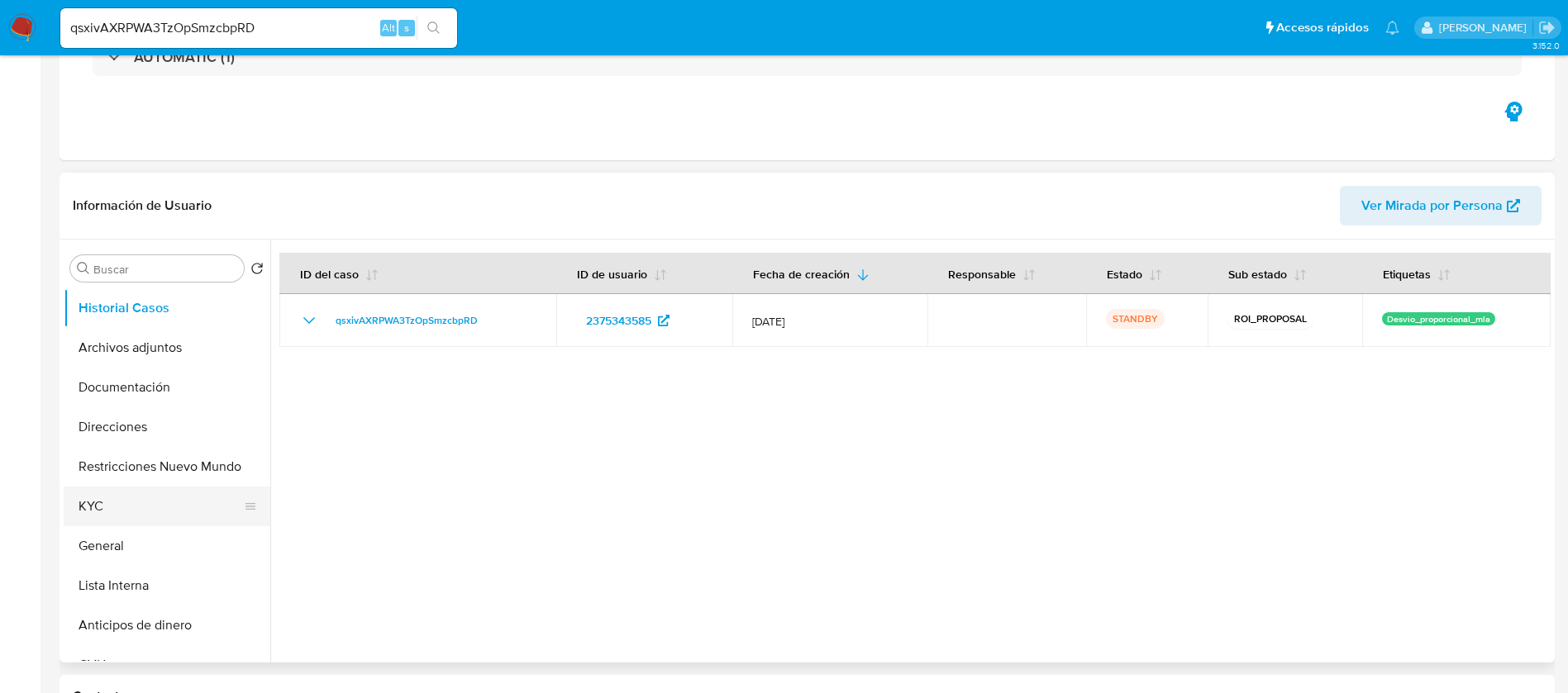
select select "10"
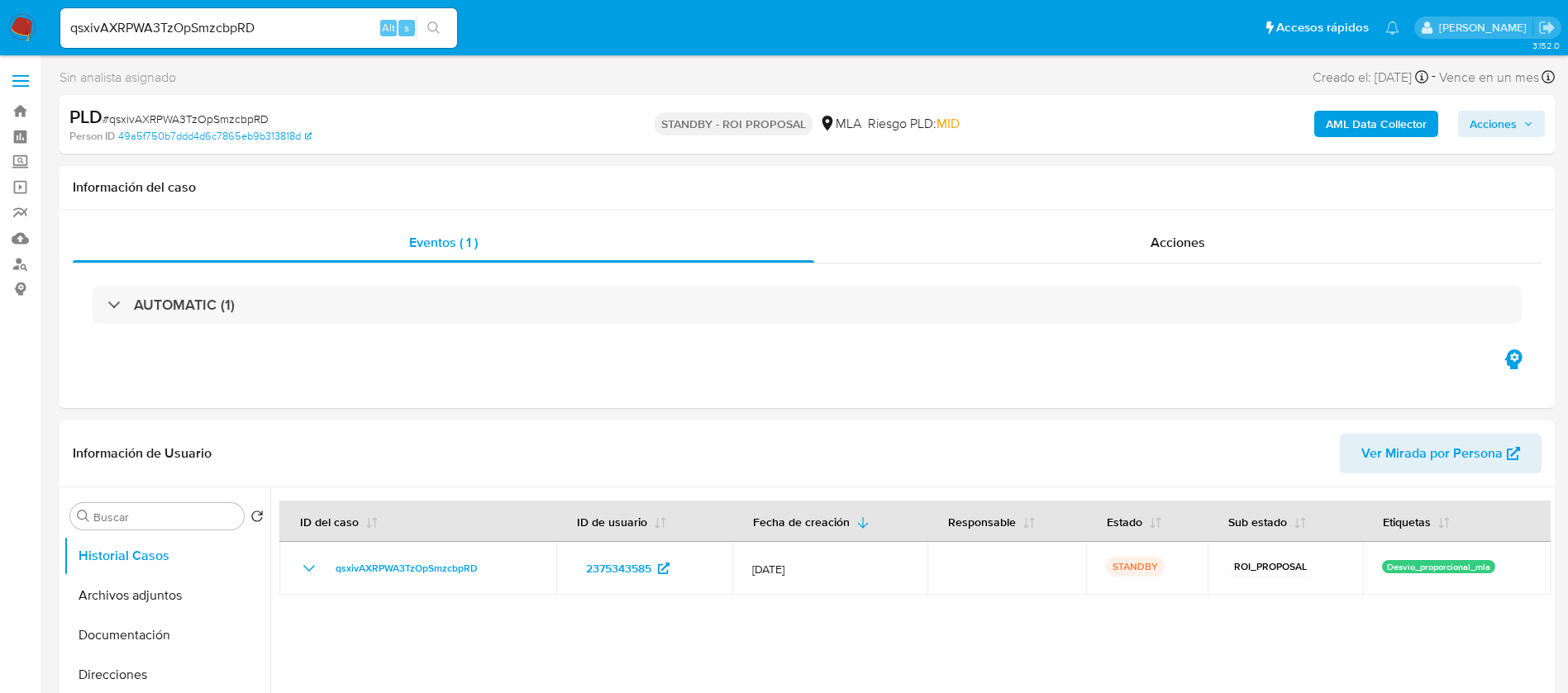
click at [1403, 130] on b "AML Data Collector" at bounding box center [1376, 124] width 101 height 27
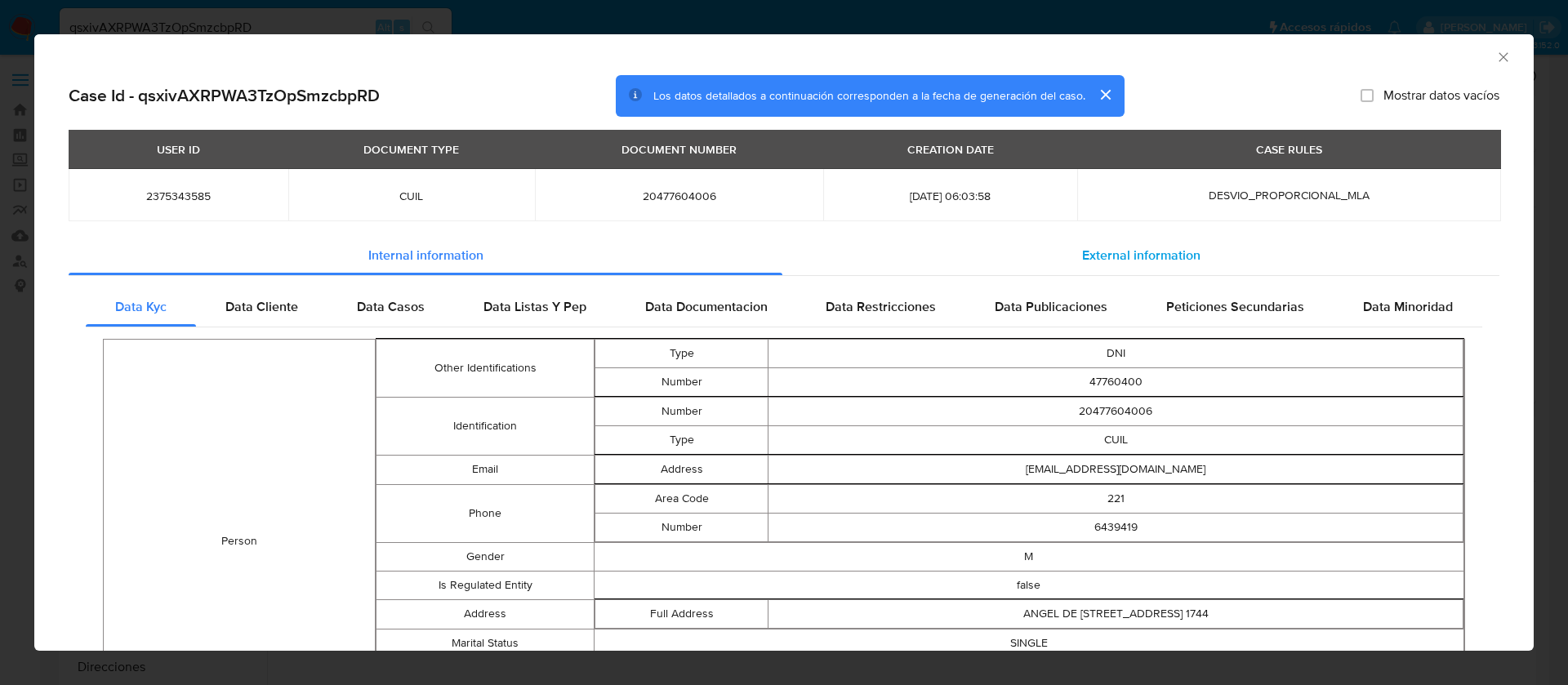
click at [1213, 241] on div "External information" at bounding box center [1140, 256] width 717 height 39
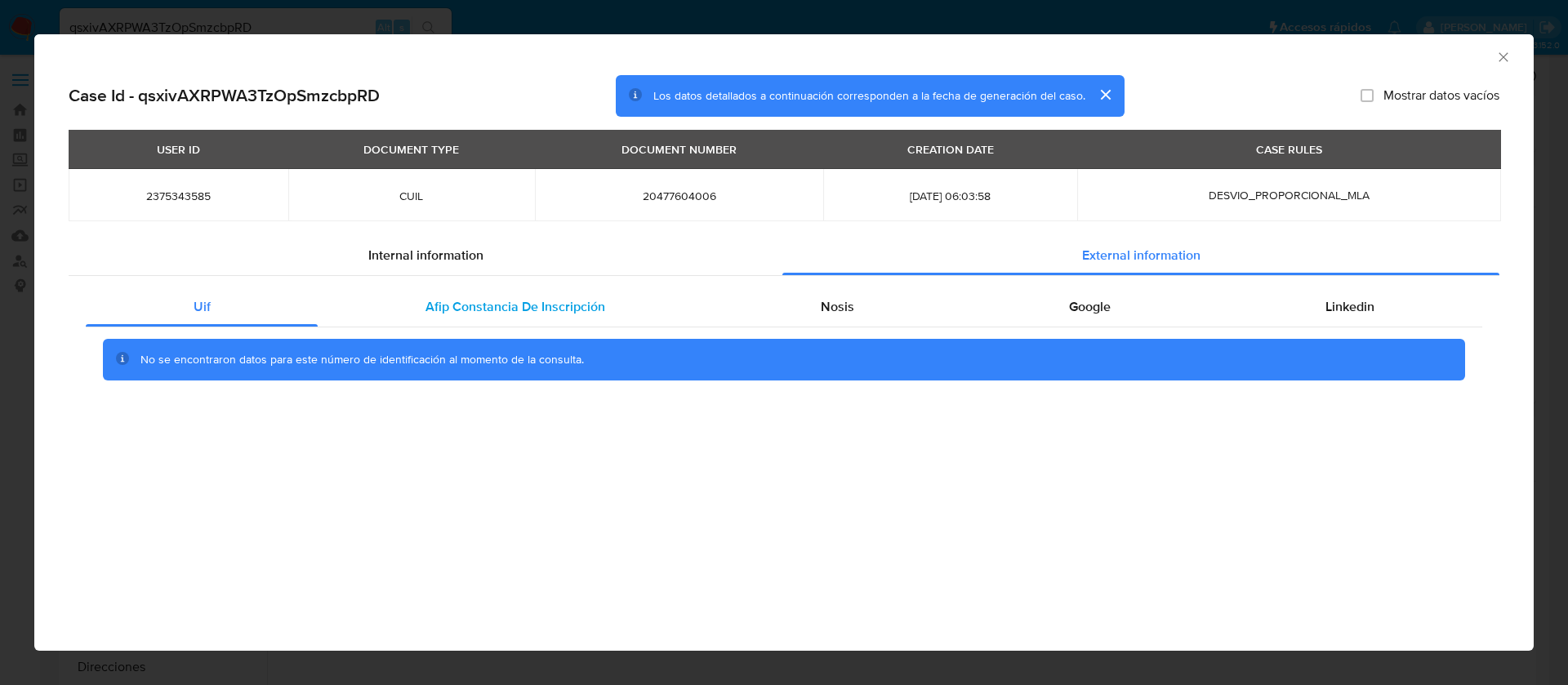
click at [551, 318] on div "Afip Constancia De Inscripción" at bounding box center [515, 307] width 395 height 39
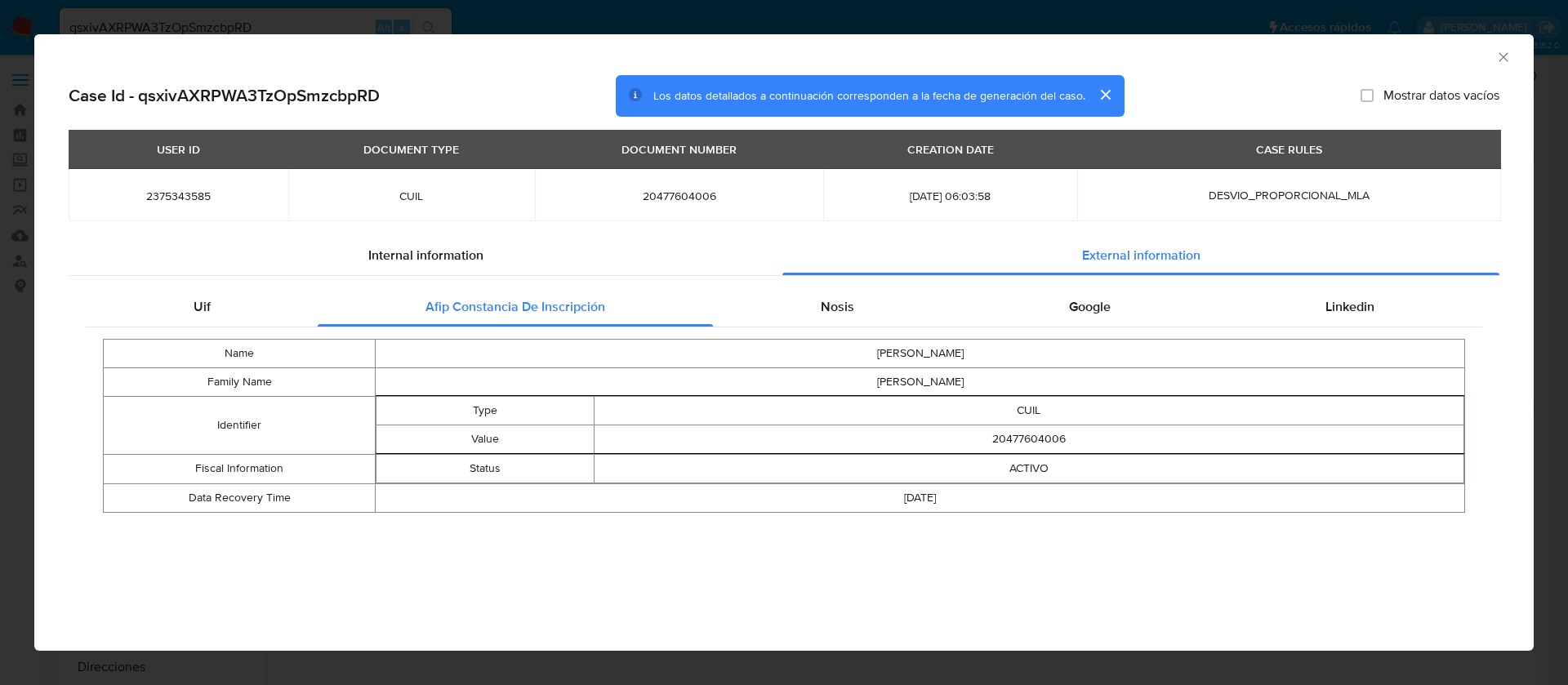
click at [893, 327] on div "Name [PERSON_NAME] Family Name [PERSON_NAME] Identifier Type CUIL Value 2047760…" at bounding box center [784, 426] width 1396 height 197
drag, startPoint x: 893, startPoint y: 313, endPoint x: 957, endPoint y: 291, distance: 67.7
click at [893, 313] on div "Nosis" at bounding box center [837, 307] width 248 height 39
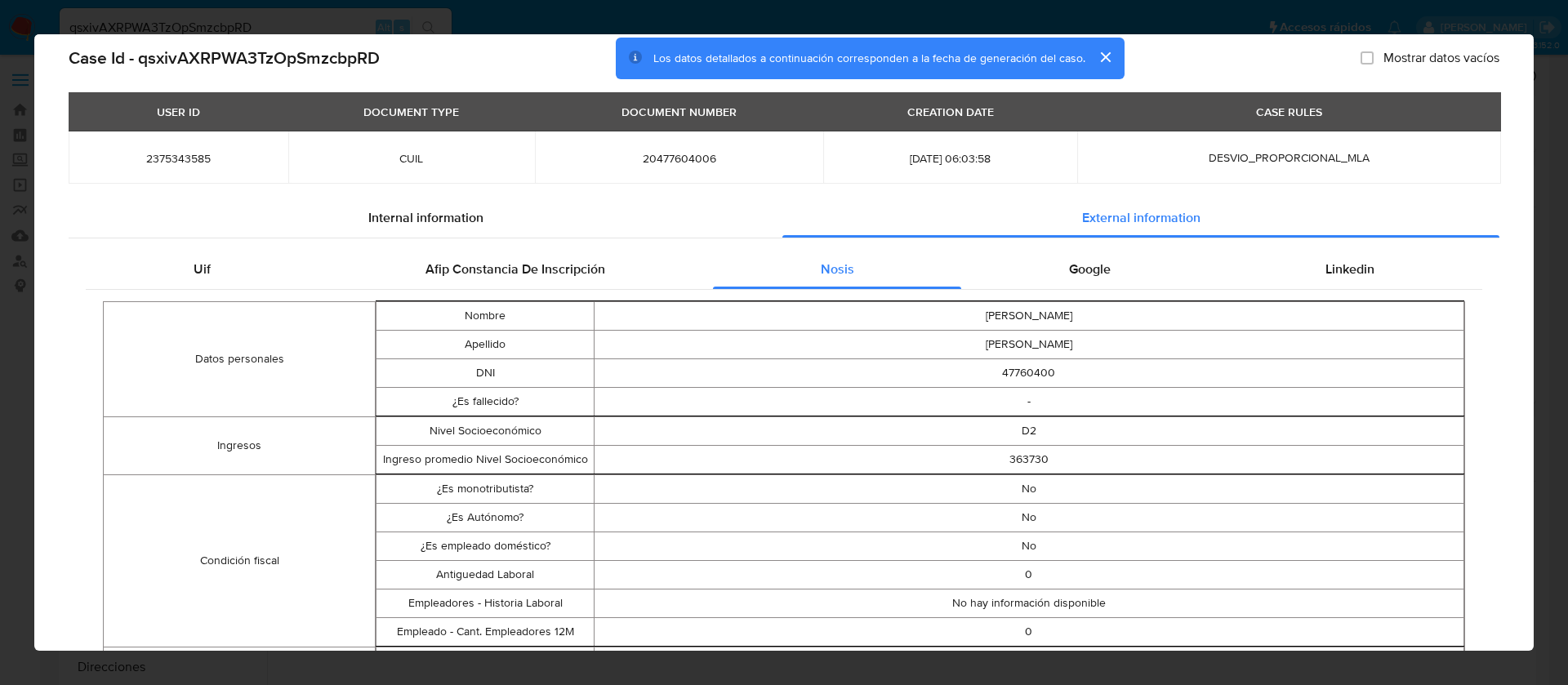
scroll to position [2, 0]
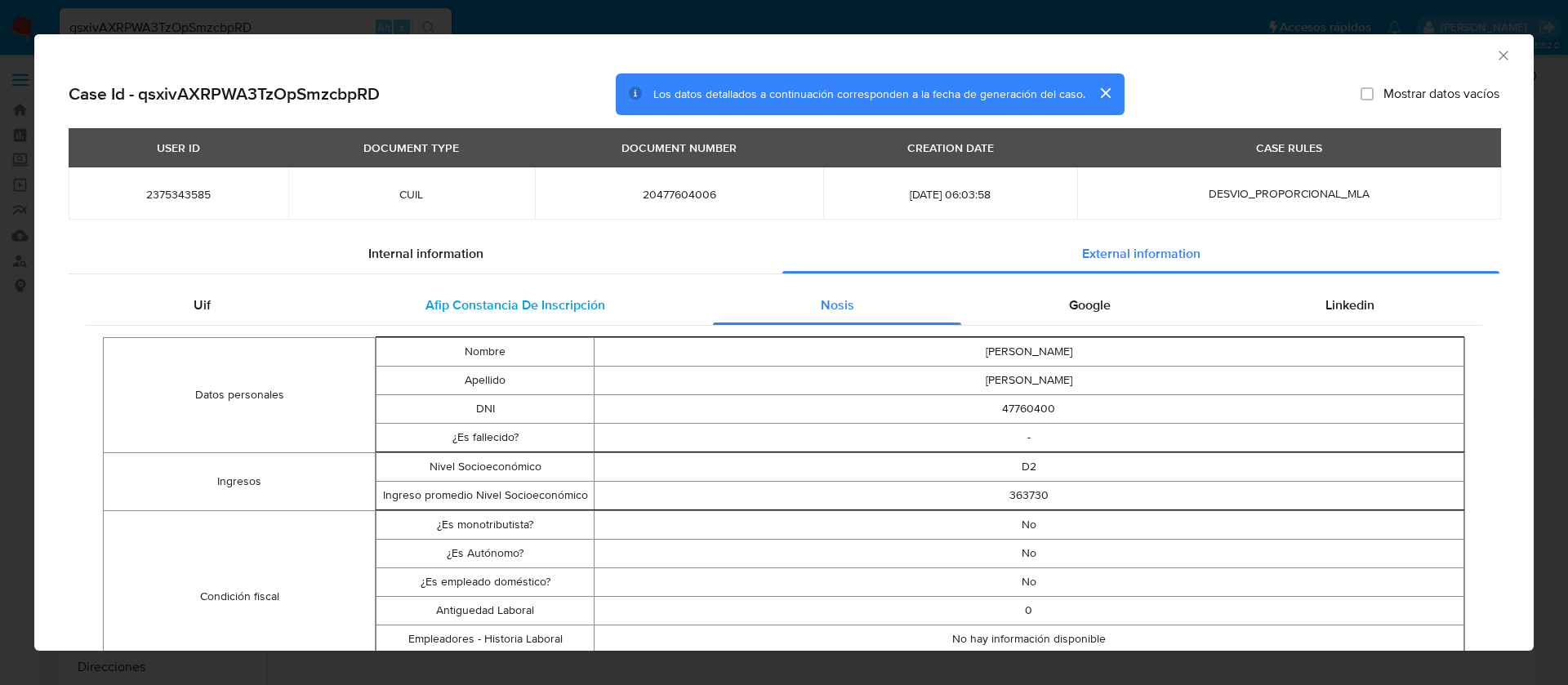
click at [318, 294] on div "Afip Constancia De Inscripción" at bounding box center [515, 306] width 395 height 39
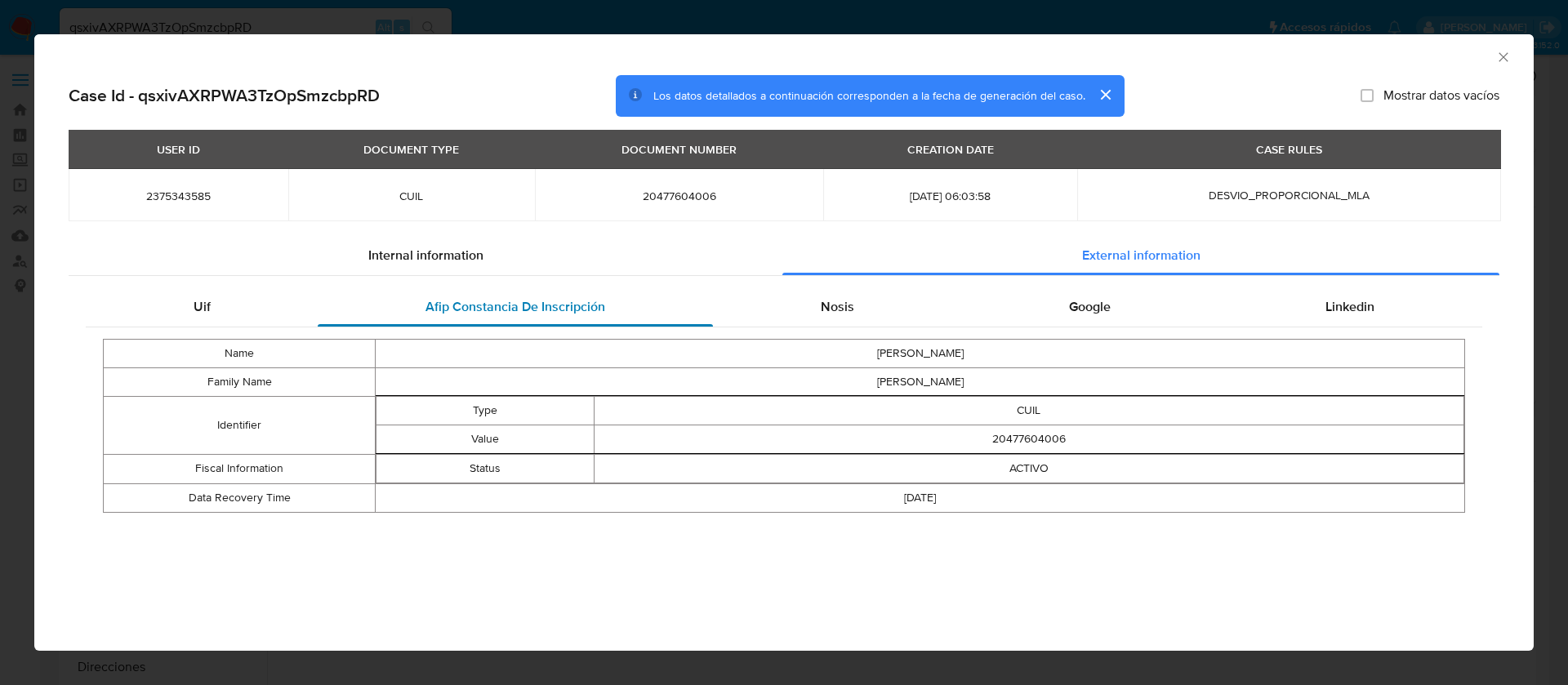
scroll to position [0, 0]
click at [443, 246] on span "Internal information" at bounding box center [426, 255] width 115 height 19
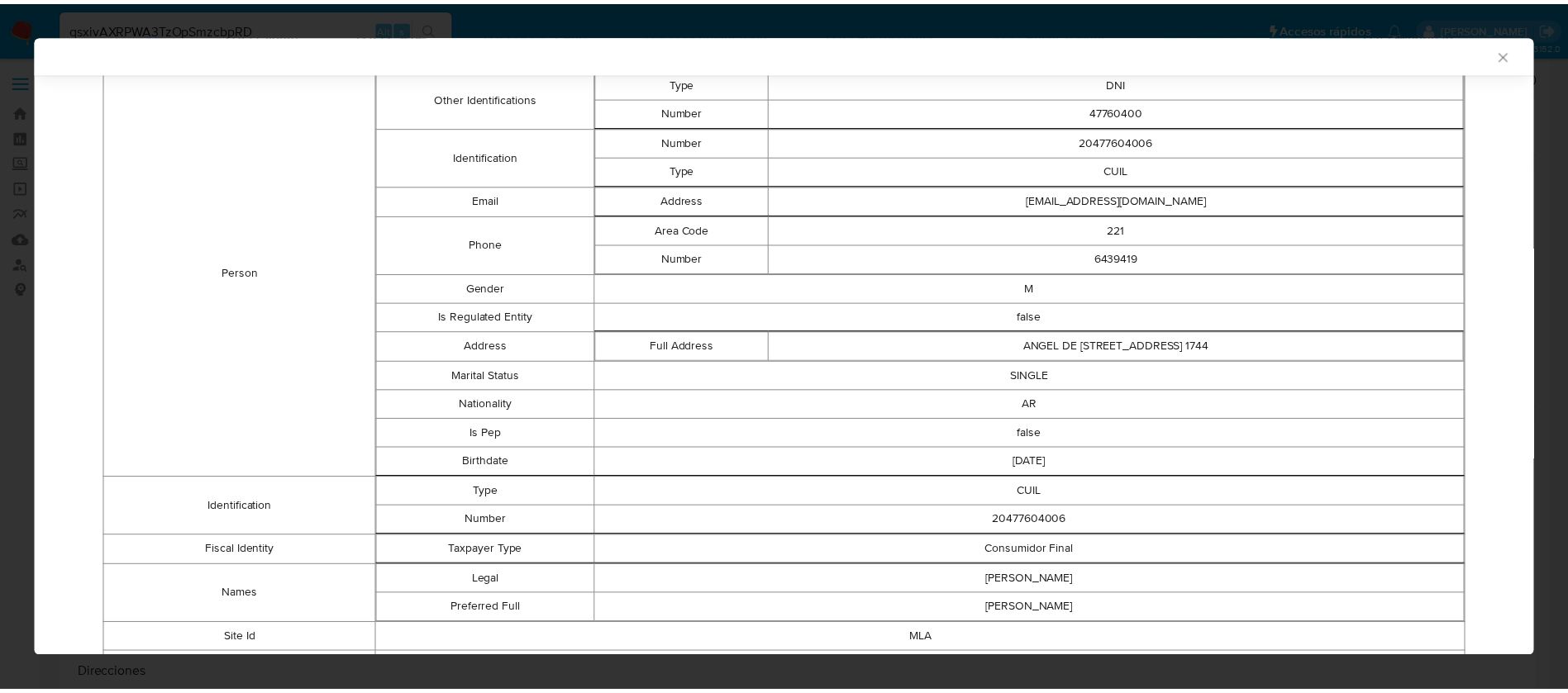
scroll to position [40, 0]
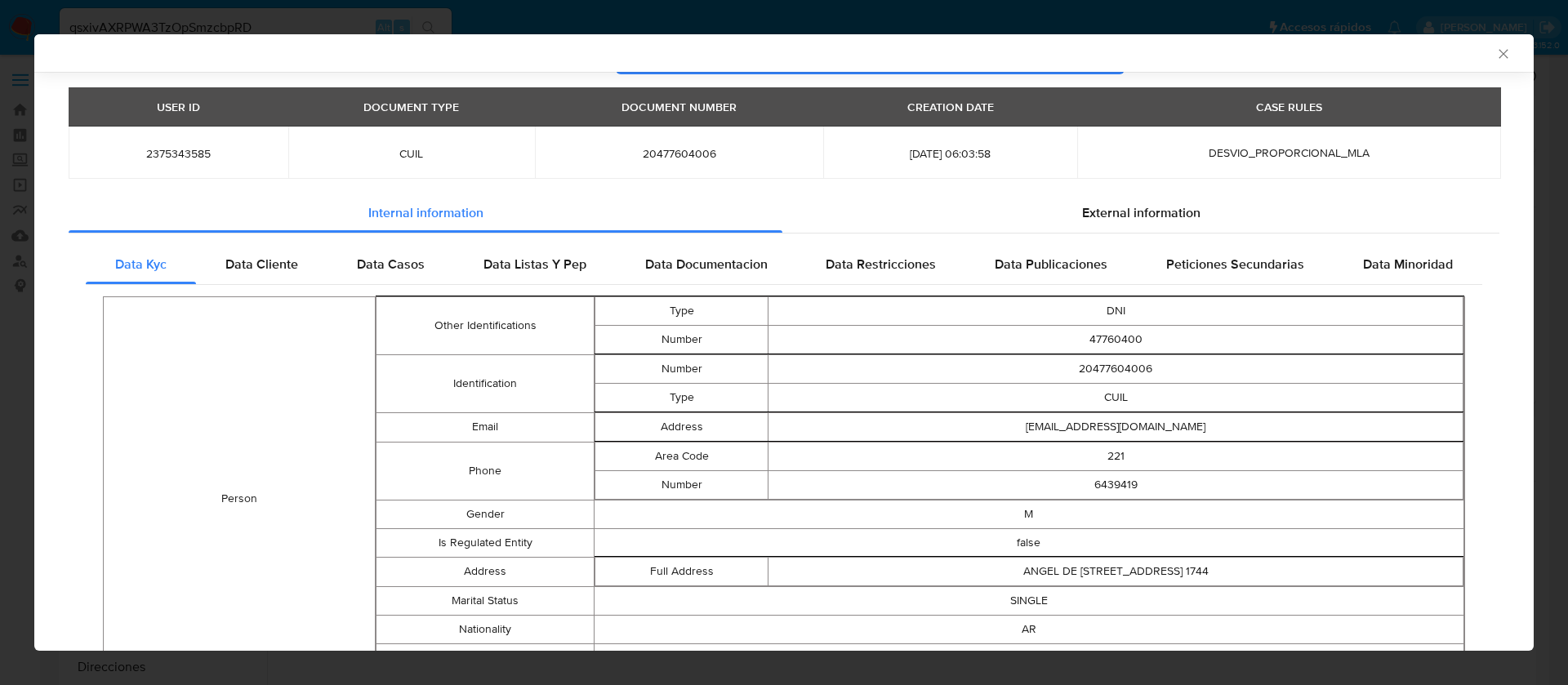
click at [1495, 45] on icon "Cerrar ventana" at bounding box center [1503, 53] width 16 height 16
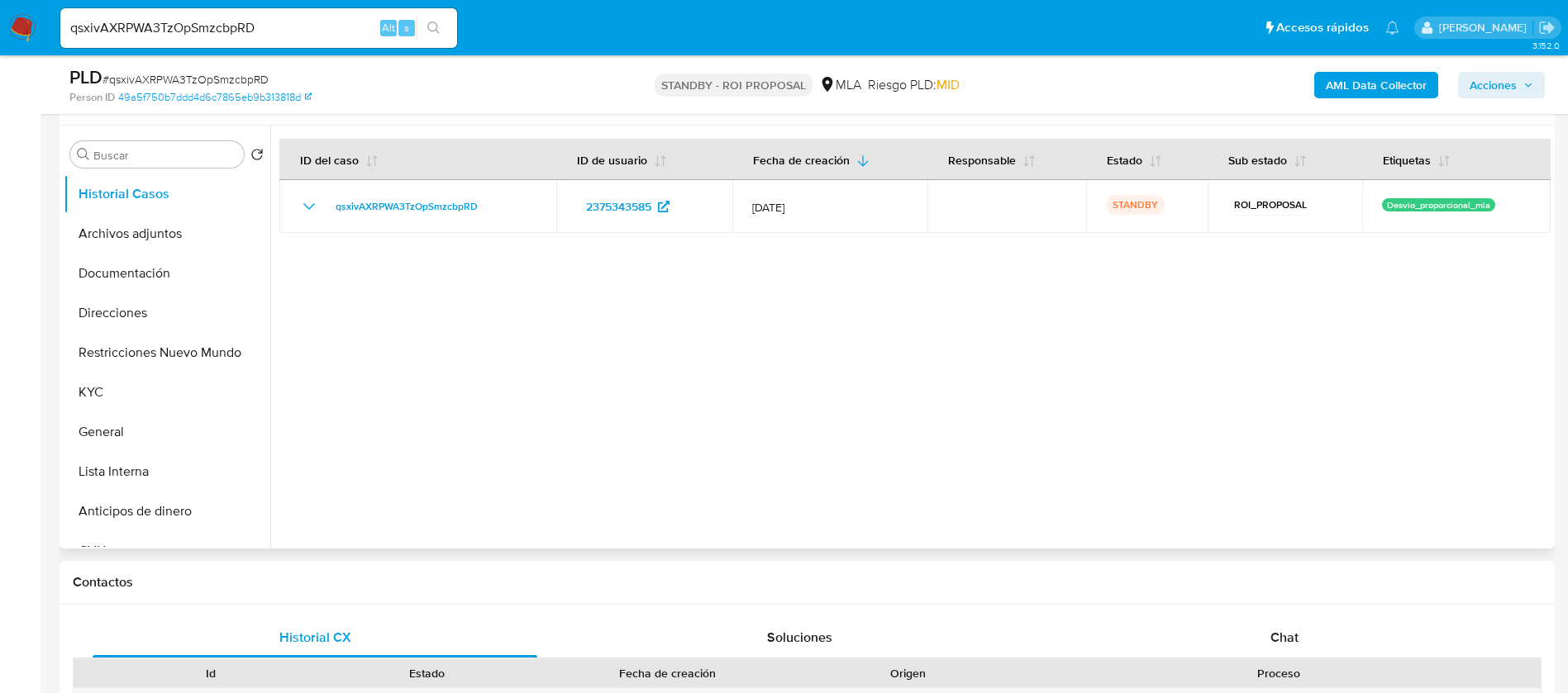
scroll to position [248, 0]
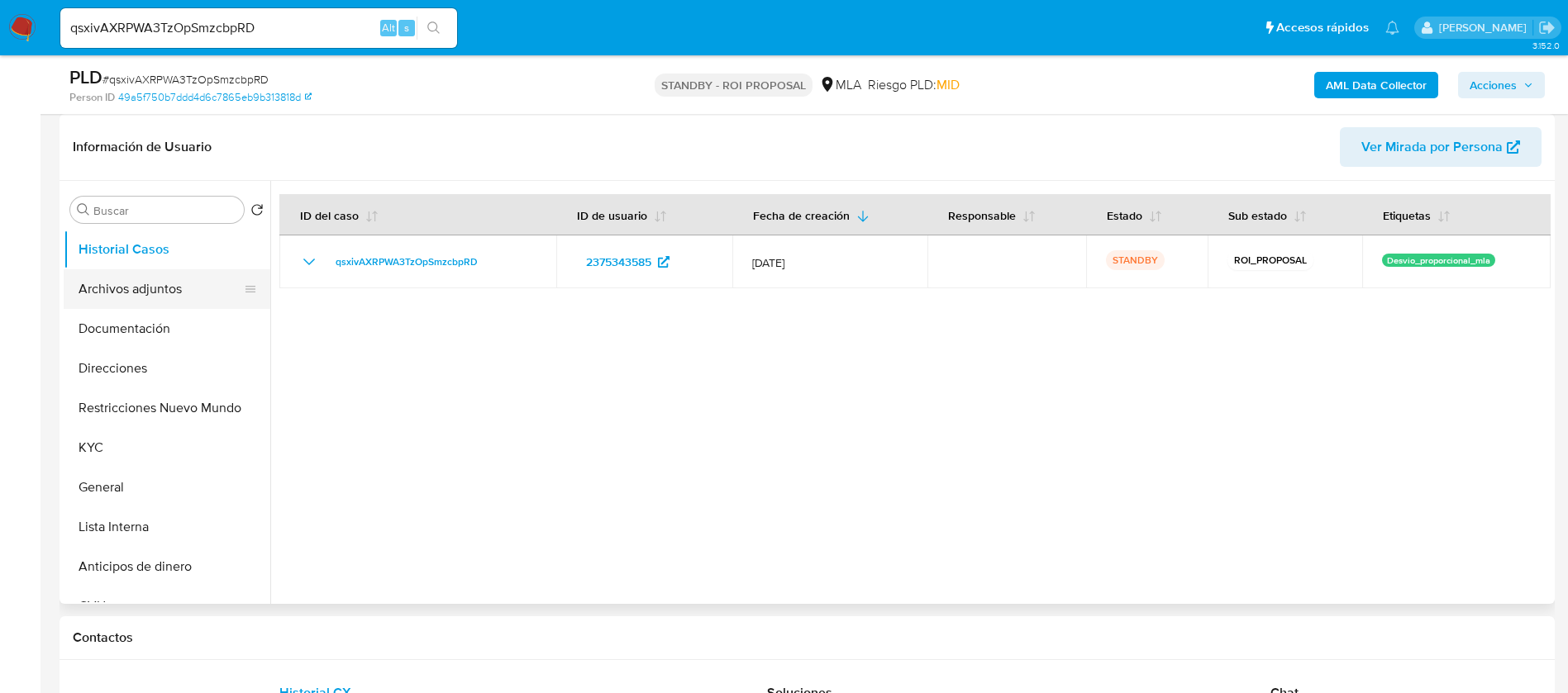
click at [153, 295] on button "Archivos adjuntos" at bounding box center [159, 289] width 193 height 40
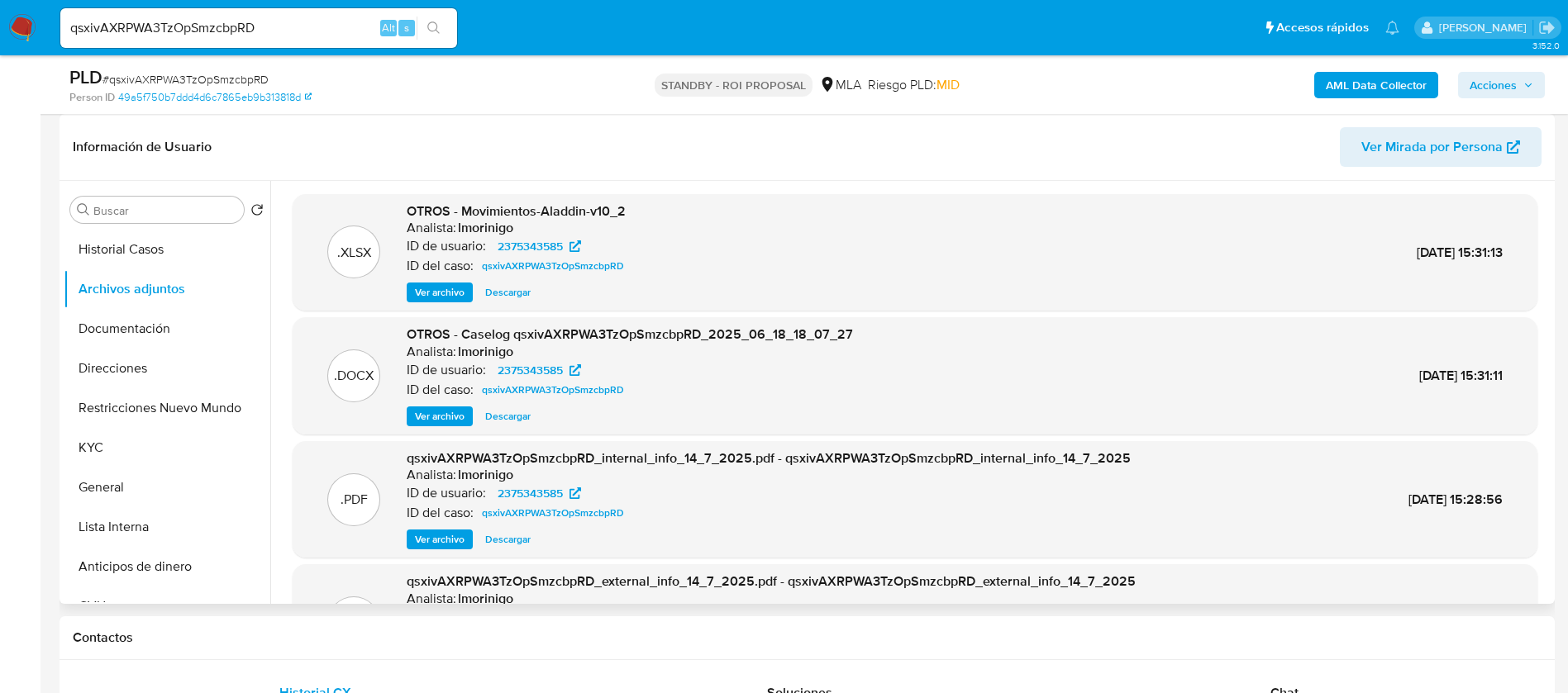
click at [511, 420] on span "Descargar" at bounding box center [508, 416] width 45 height 16
click at [195, 34] on input "qsxivAXRPWA3TzOpSmzcbpRD" at bounding box center [259, 28] width 397 height 22
paste input "9ELcOK4bsa0I6ghjy9PcVJUW"
type input "9ELcOK4bsa0I6ghjy9PcVJUW"
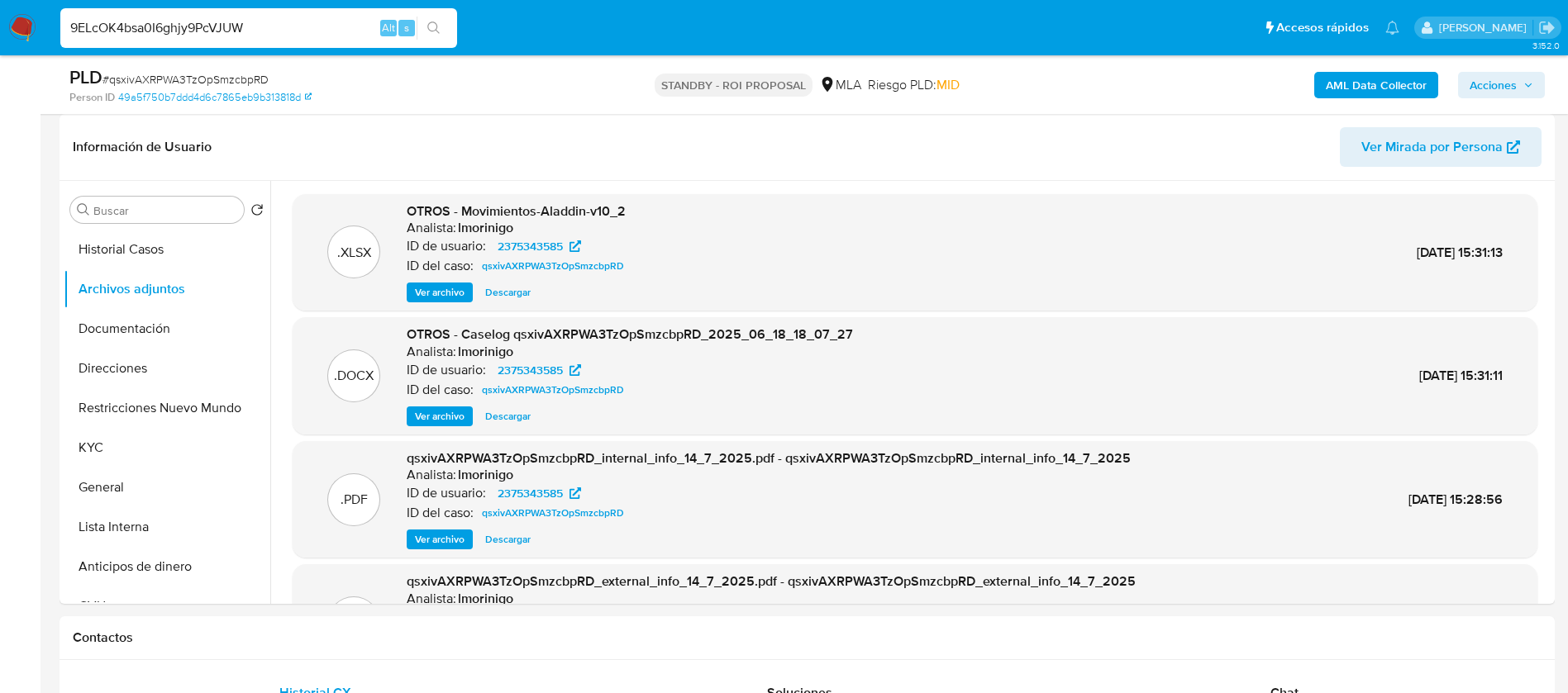
click at [451, 15] on div "9ELcOK4bsa0I6ghjy9PcVJUW Alt s" at bounding box center [259, 29] width 397 height 40
click at [442, 29] on button "search-icon" at bounding box center [433, 28] width 34 height 23
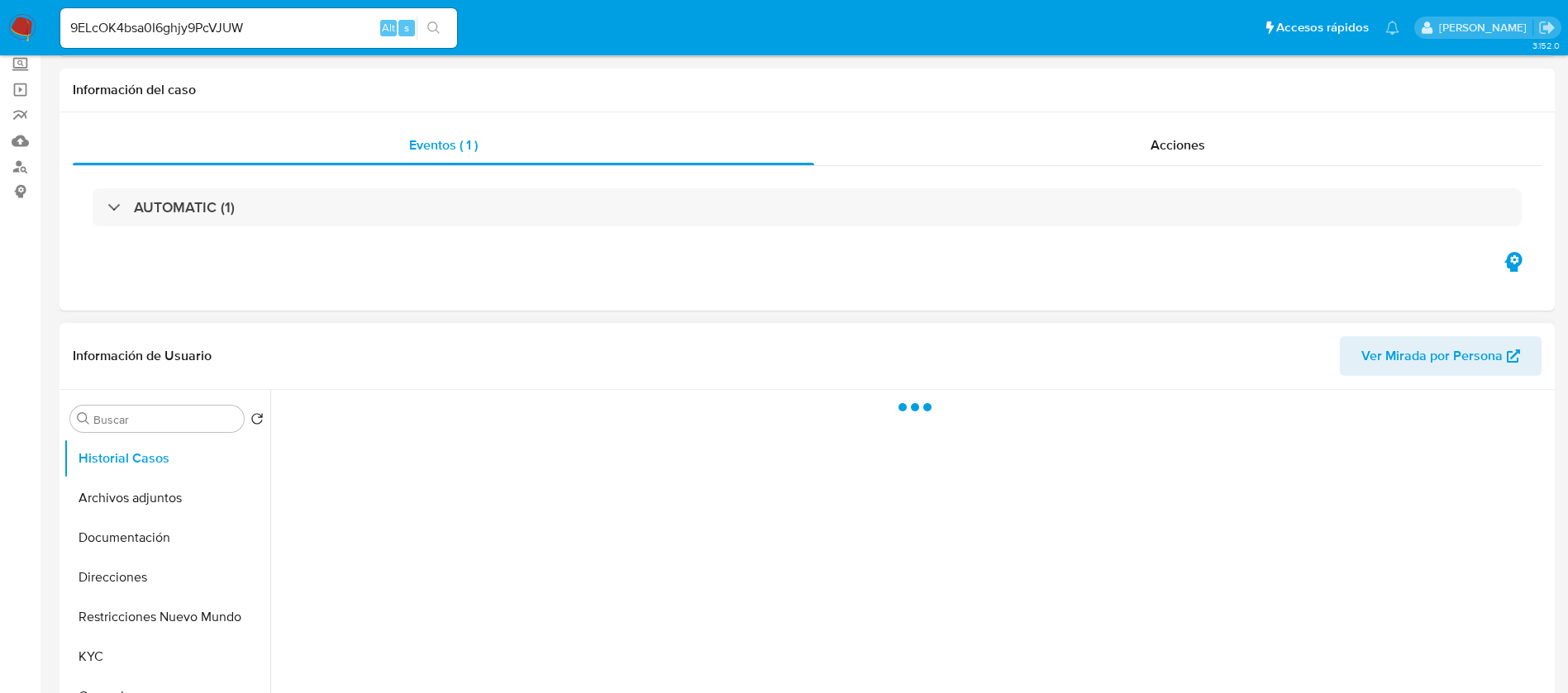
scroll to position [248, 0]
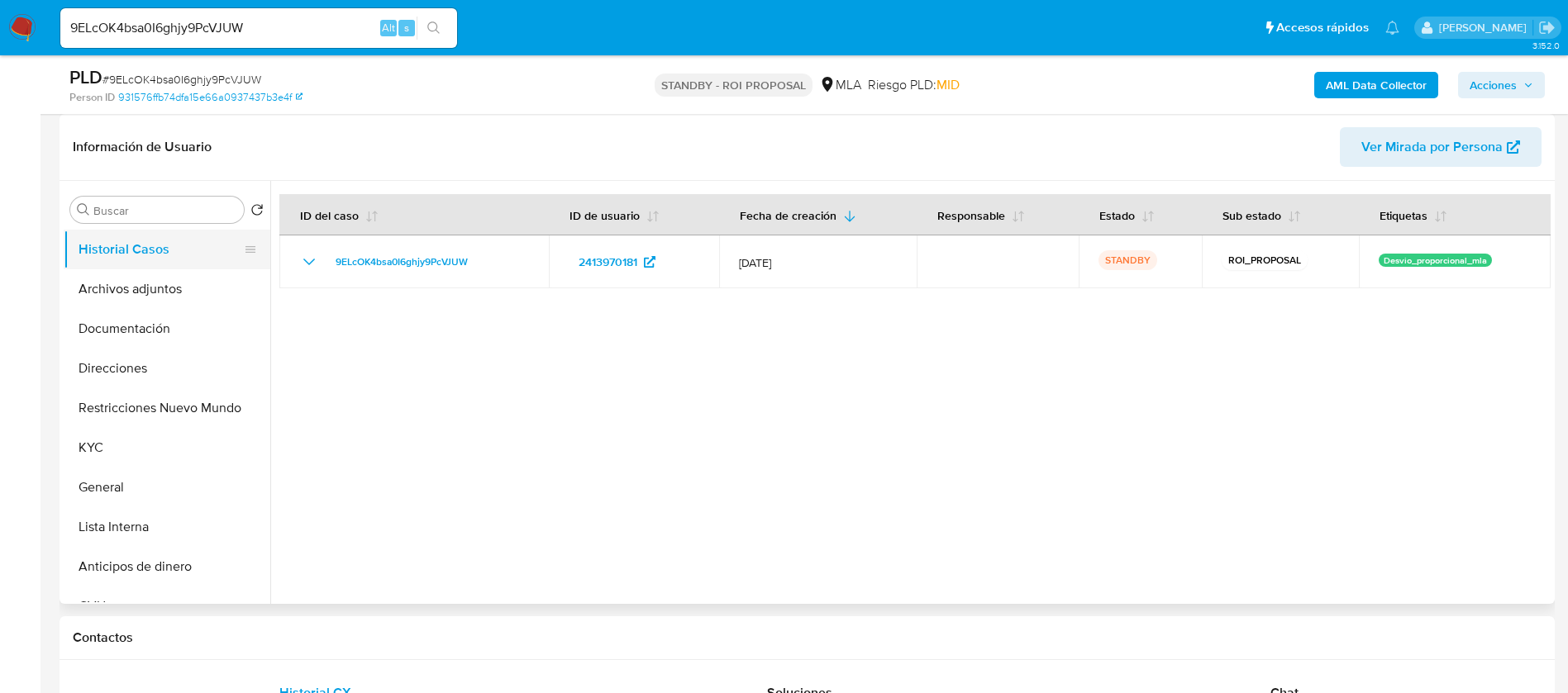
select select "10"
click at [150, 283] on button "Archivos adjuntos" at bounding box center [159, 289] width 193 height 40
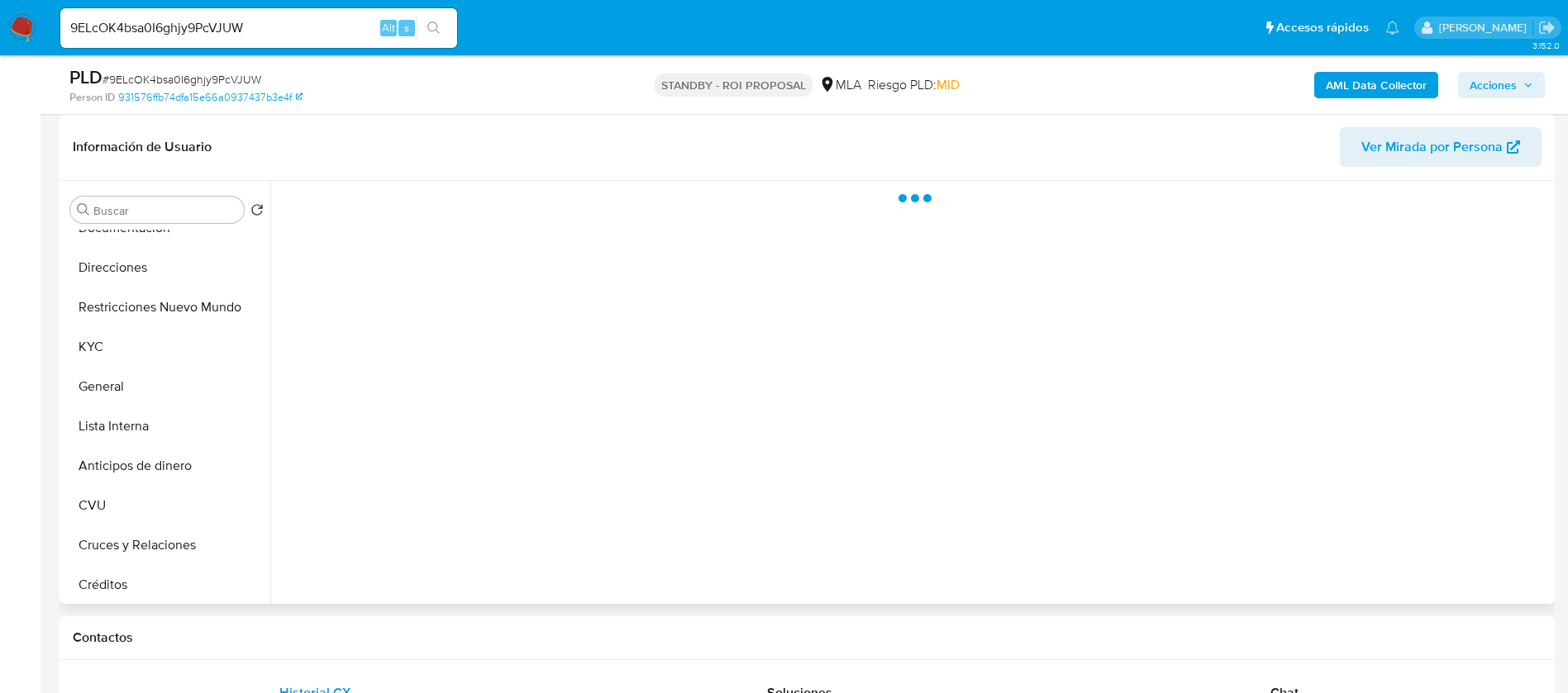
scroll to position [124, 0]
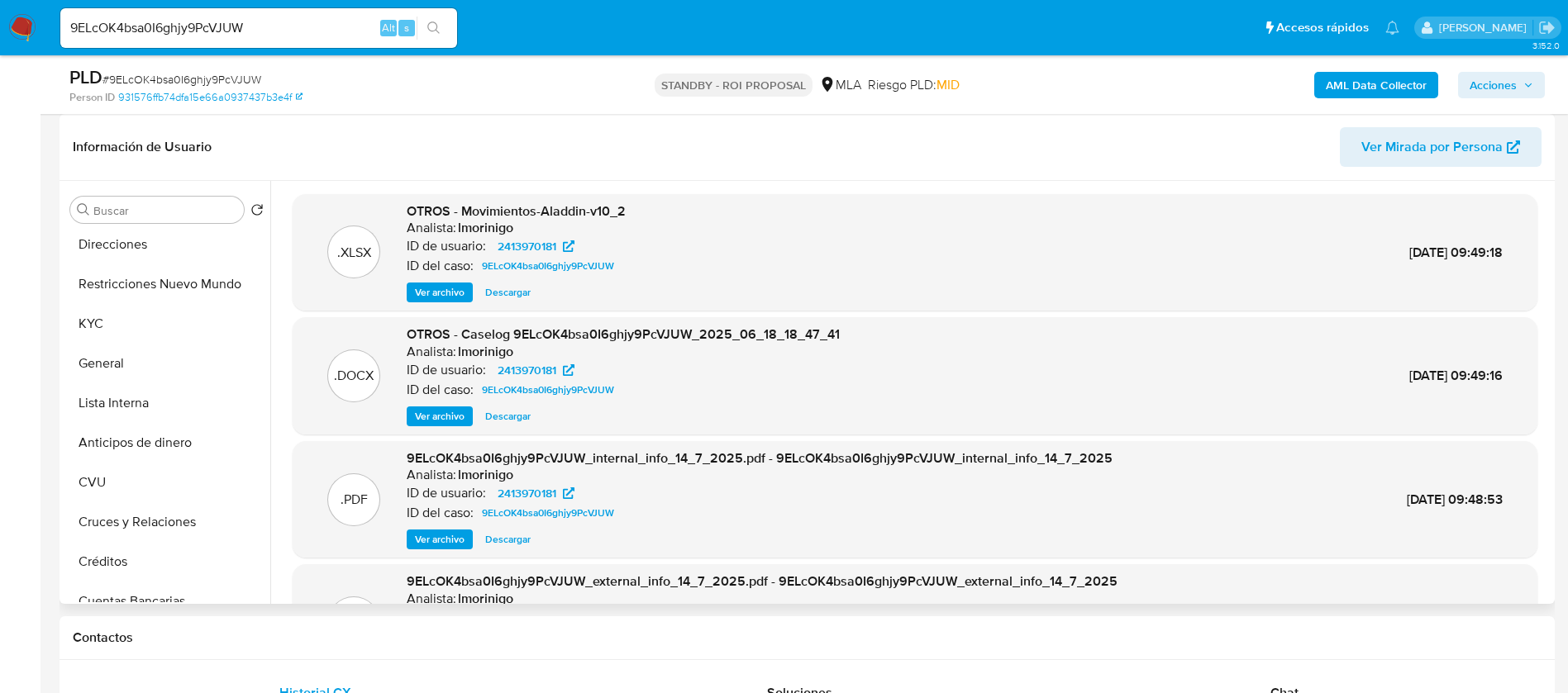
click at [498, 418] on span "Descargar" at bounding box center [508, 416] width 45 height 16
click at [197, 27] on input "9ELcOK4bsa0I6ghjy9PcVJUW" at bounding box center [259, 28] width 397 height 22
paste input "GlK4i20RcyiAnWOaHh00DXWQ"
type input "GlK4i20RcyiAnWOaHh00DXWQ"
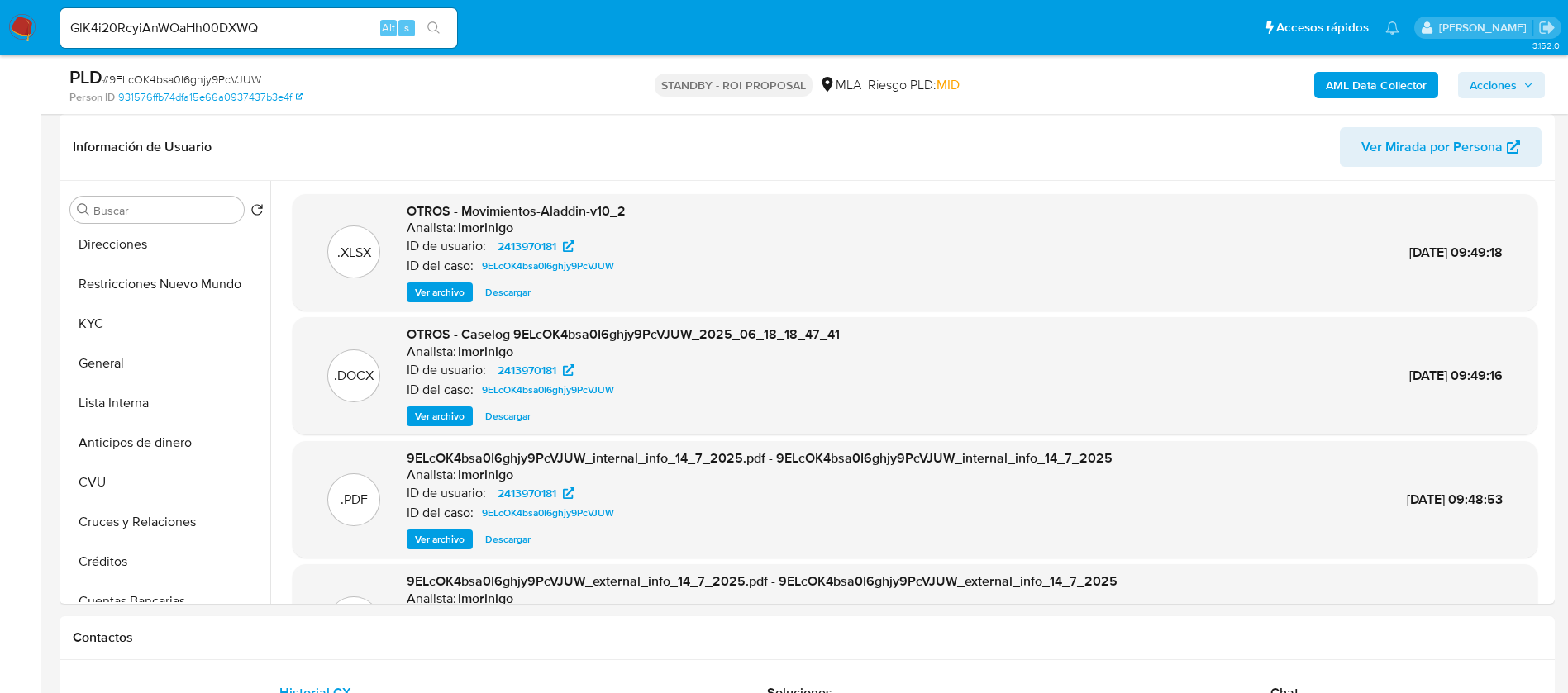
click at [427, 20] on button "search-icon" at bounding box center [433, 28] width 34 height 23
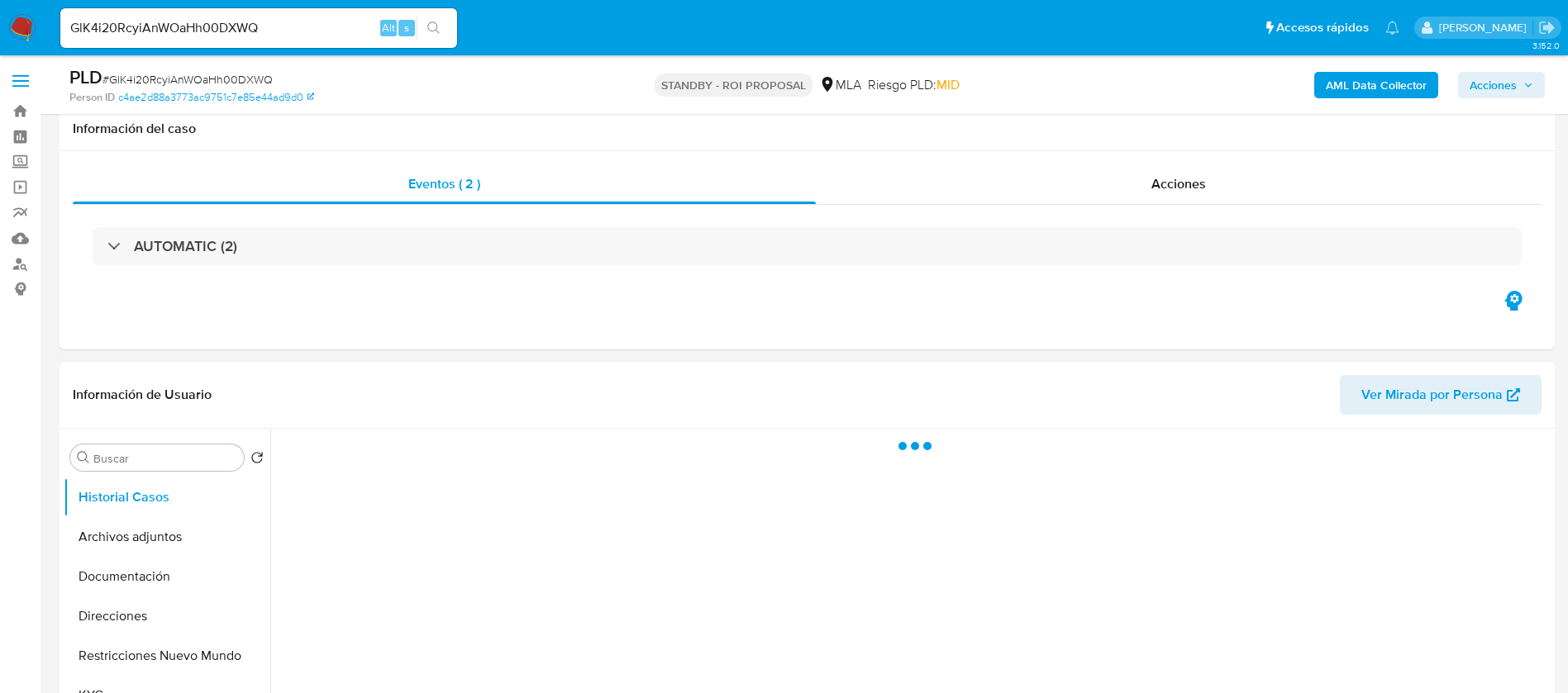
scroll to position [248, 0]
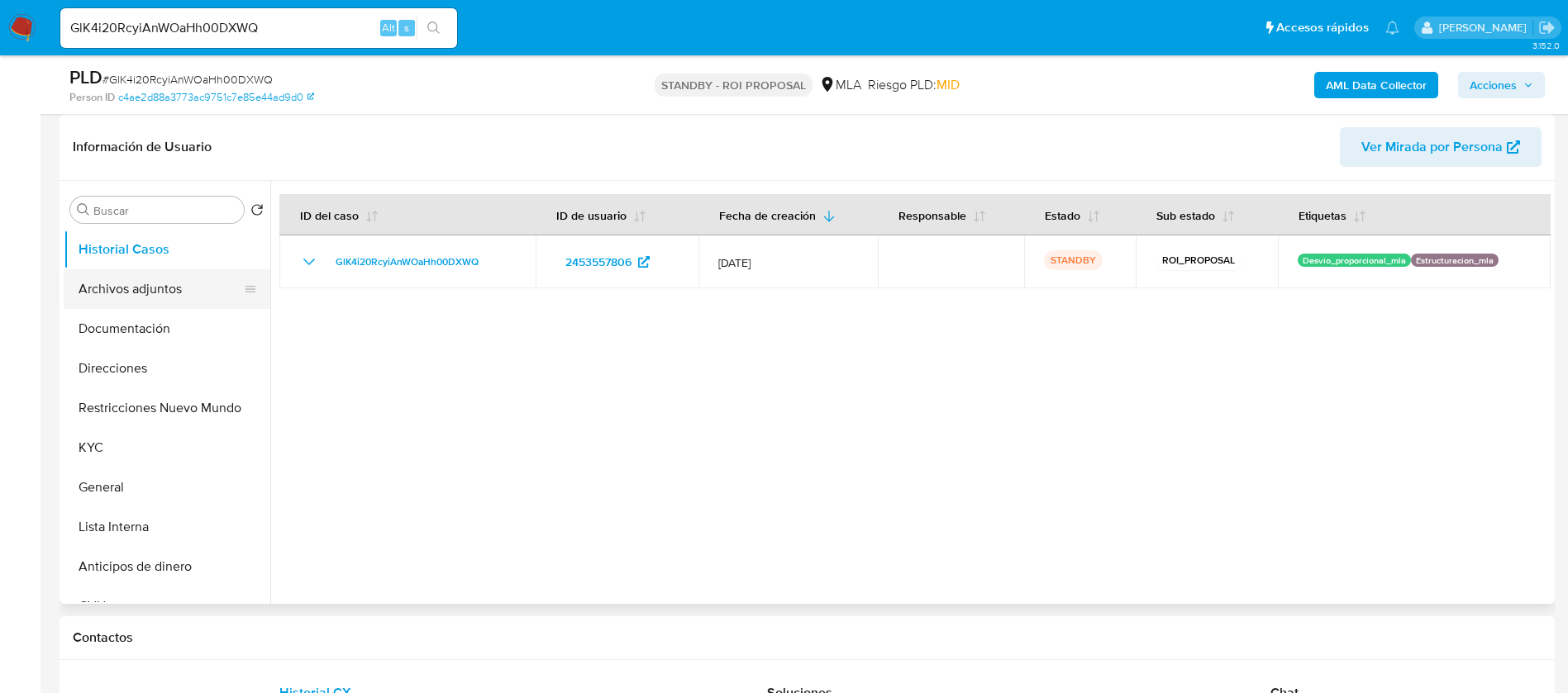
select select "10"
click at [184, 300] on button "Archivos adjuntos" at bounding box center [159, 289] width 193 height 40
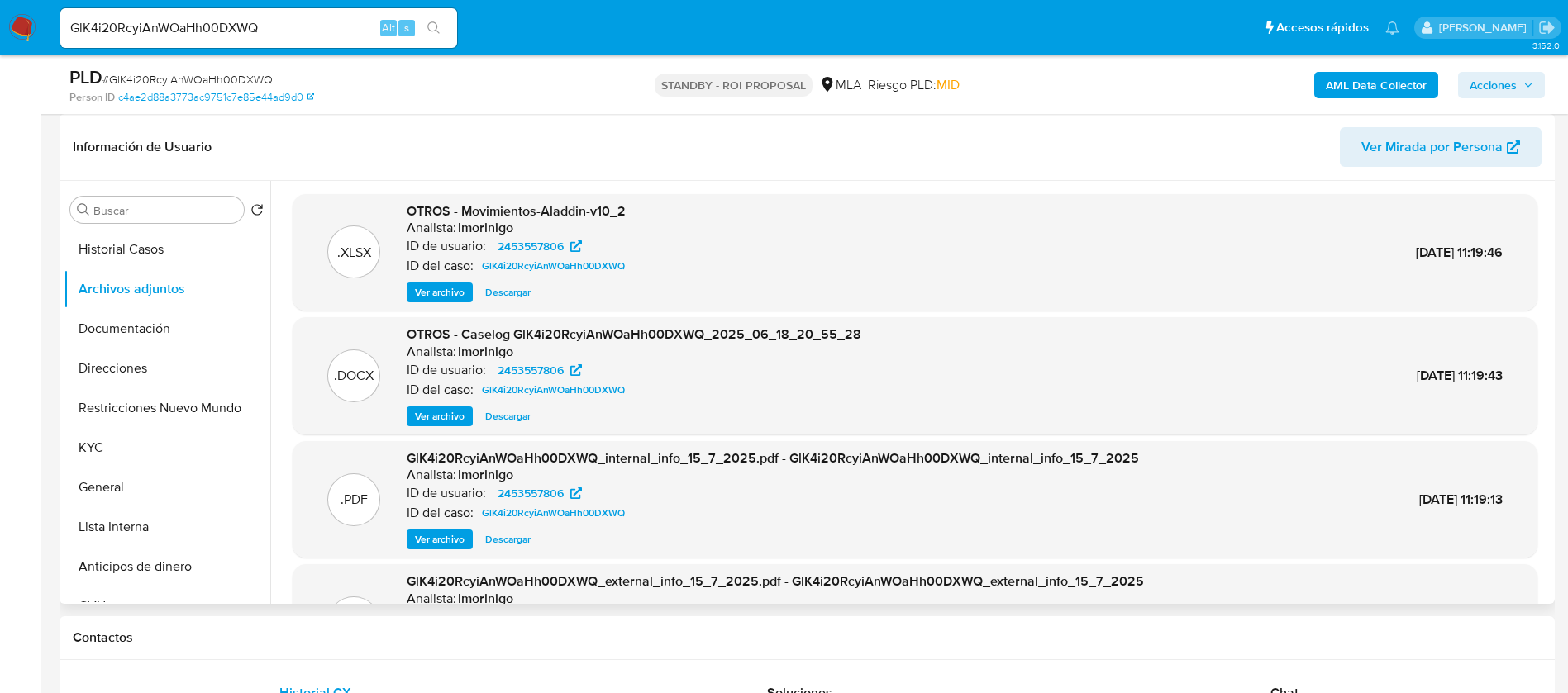
click at [499, 410] on span "Descargar" at bounding box center [508, 416] width 45 height 16
click at [211, 29] on input "GlK4i20RcyiAnWOaHh00DXWQ" at bounding box center [259, 28] width 397 height 22
paste input "9pCkD0koLUCkyyiyOpotksDX"
type input "9pCkD0koLUCkyyiyOpotksDX"
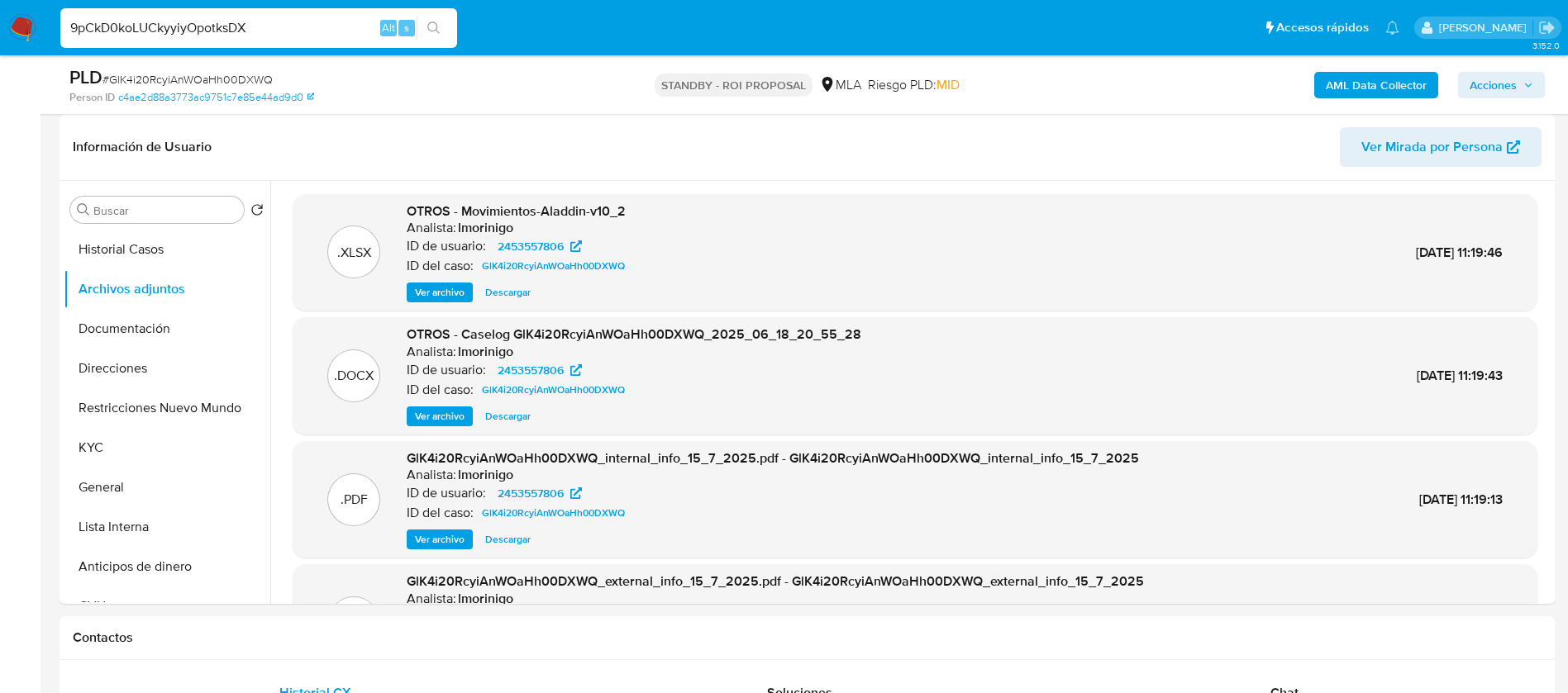
click at [431, 33] on icon "search-icon" at bounding box center [433, 28] width 13 height 13
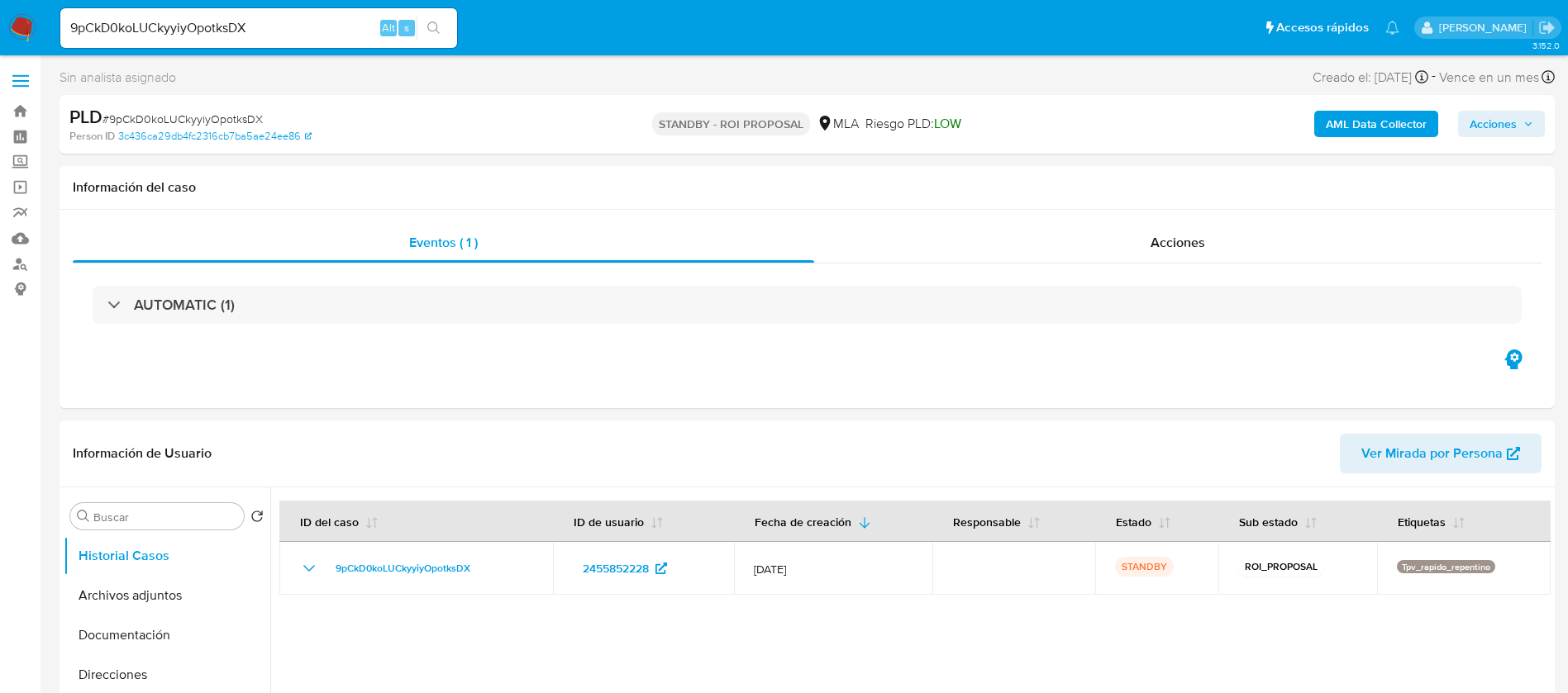
select select "10"
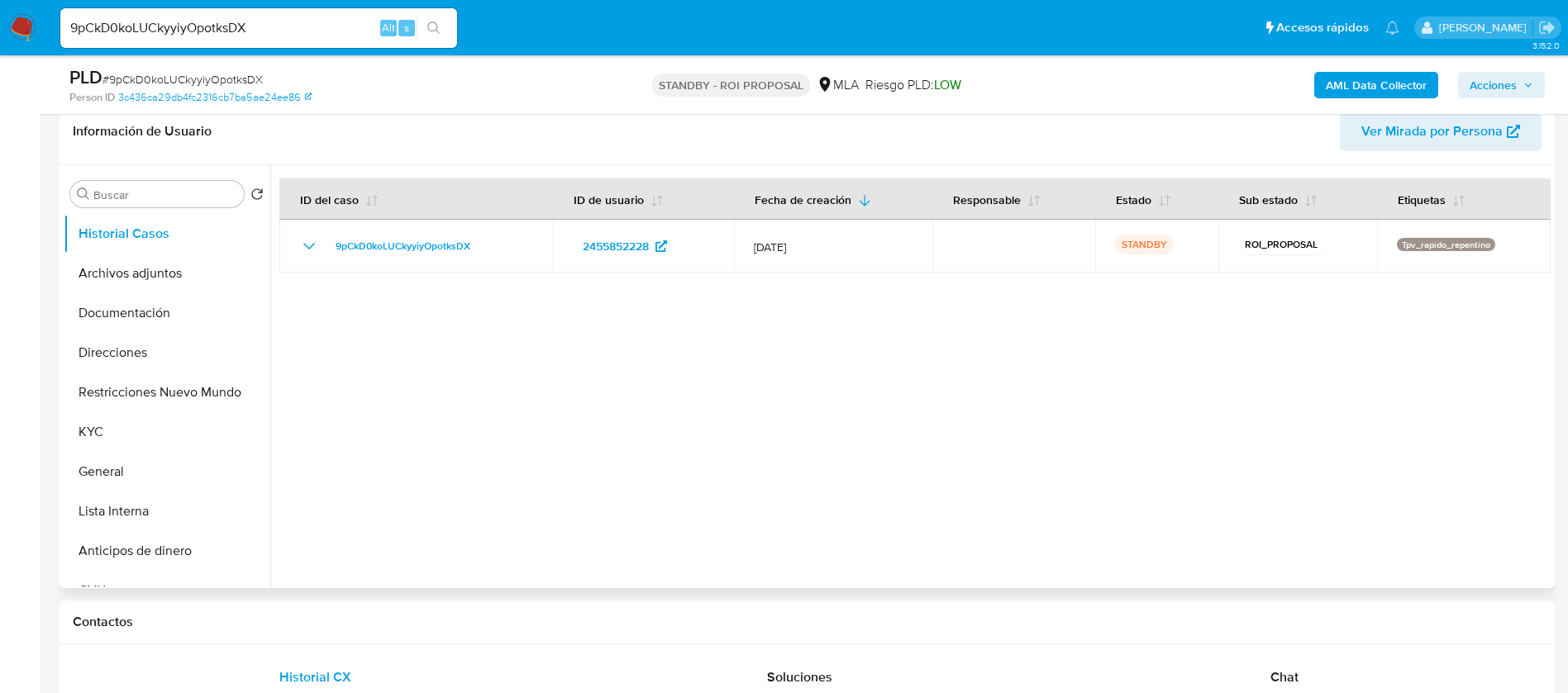
scroll to position [372, 0]
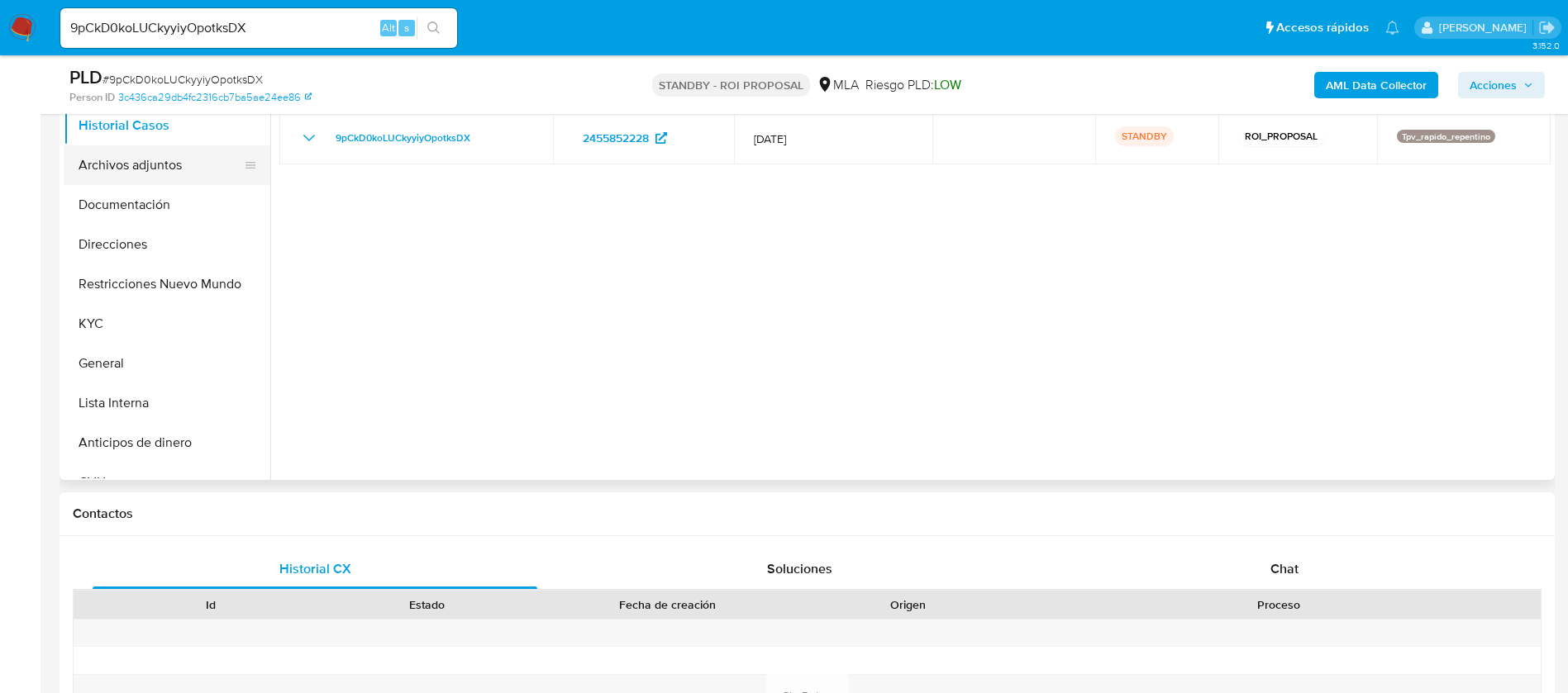
click at [121, 157] on button "Archivos adjuntos" at bounding box center [159, 165] width 193 height 40
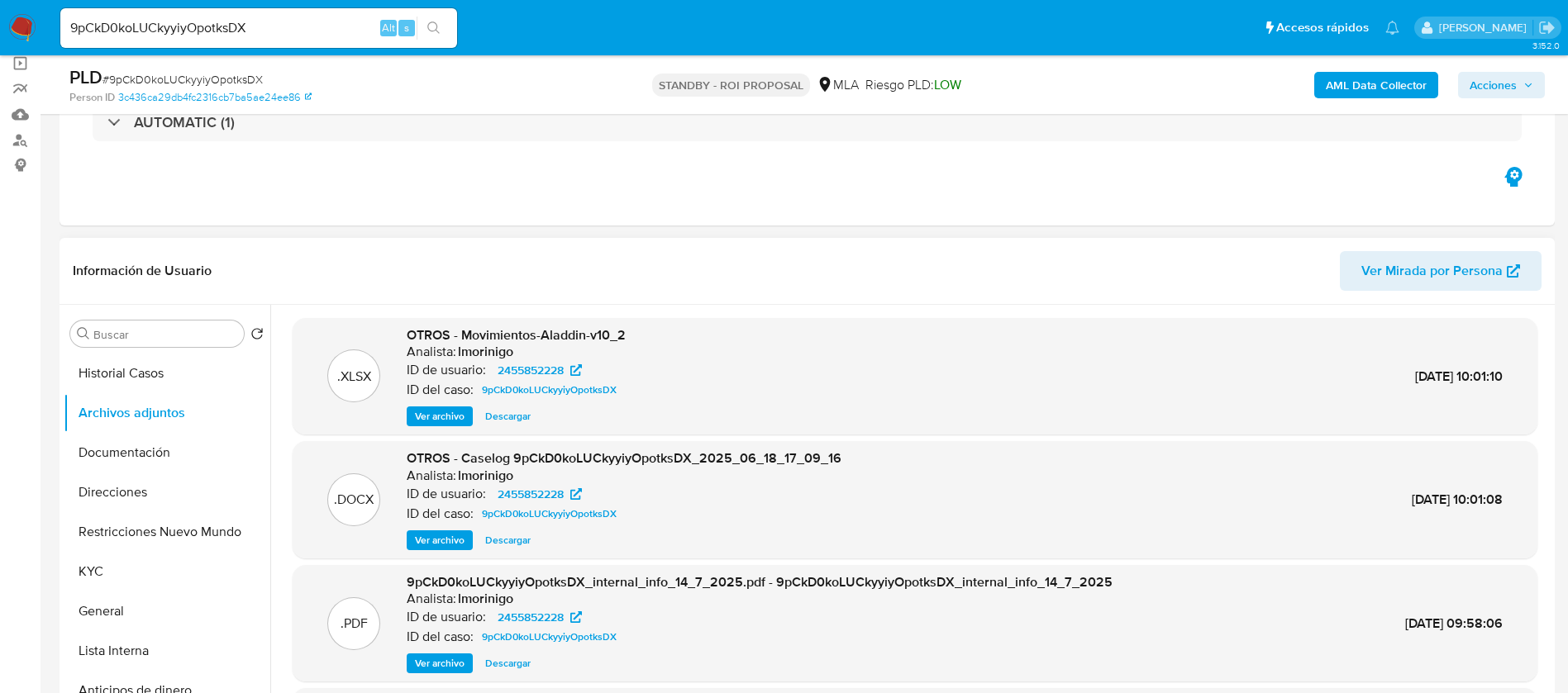
scroll to position [93, 0]
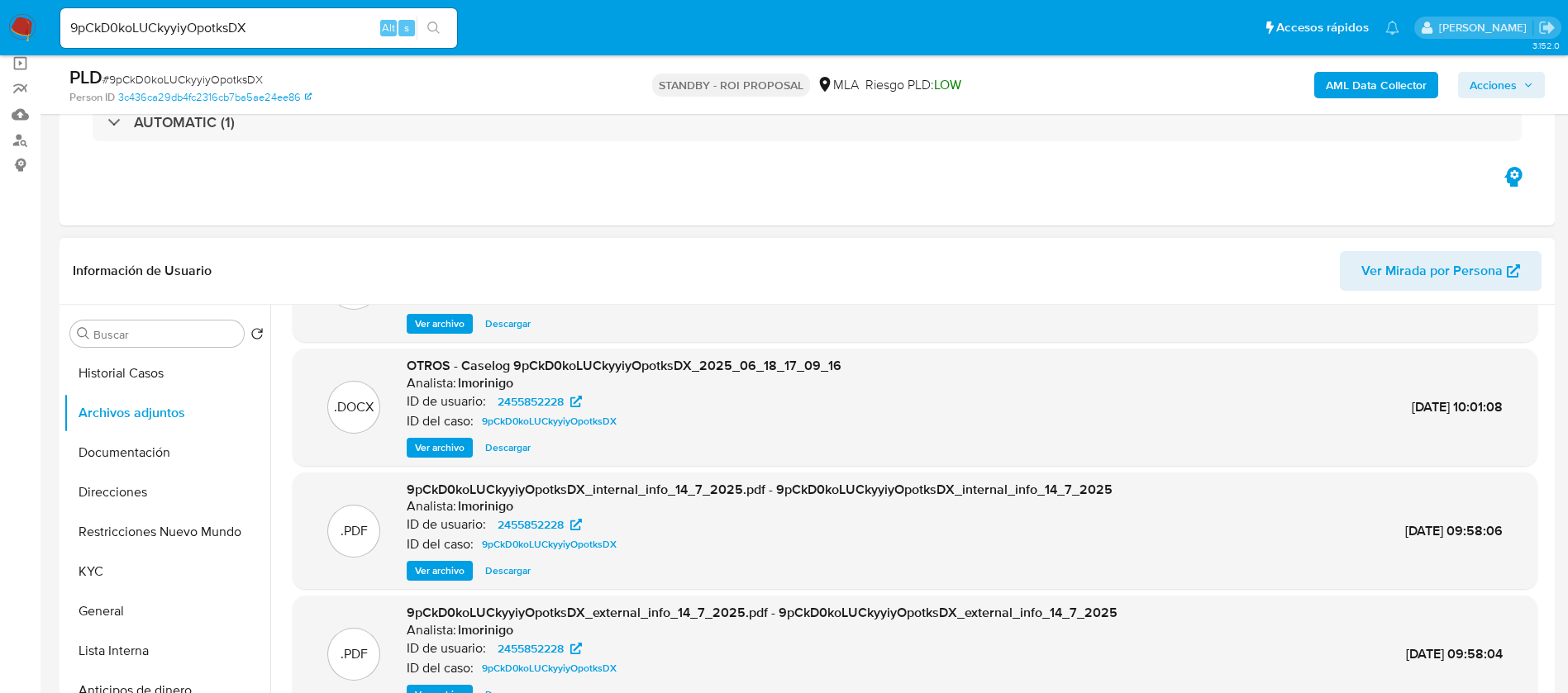
click at [499, 441] on span "Descargar" at bounding box center [508, 447] width 45 height 16
click at [180, 502] on button "Direcciones" at bounding box center [159, 492] width 193 height 40
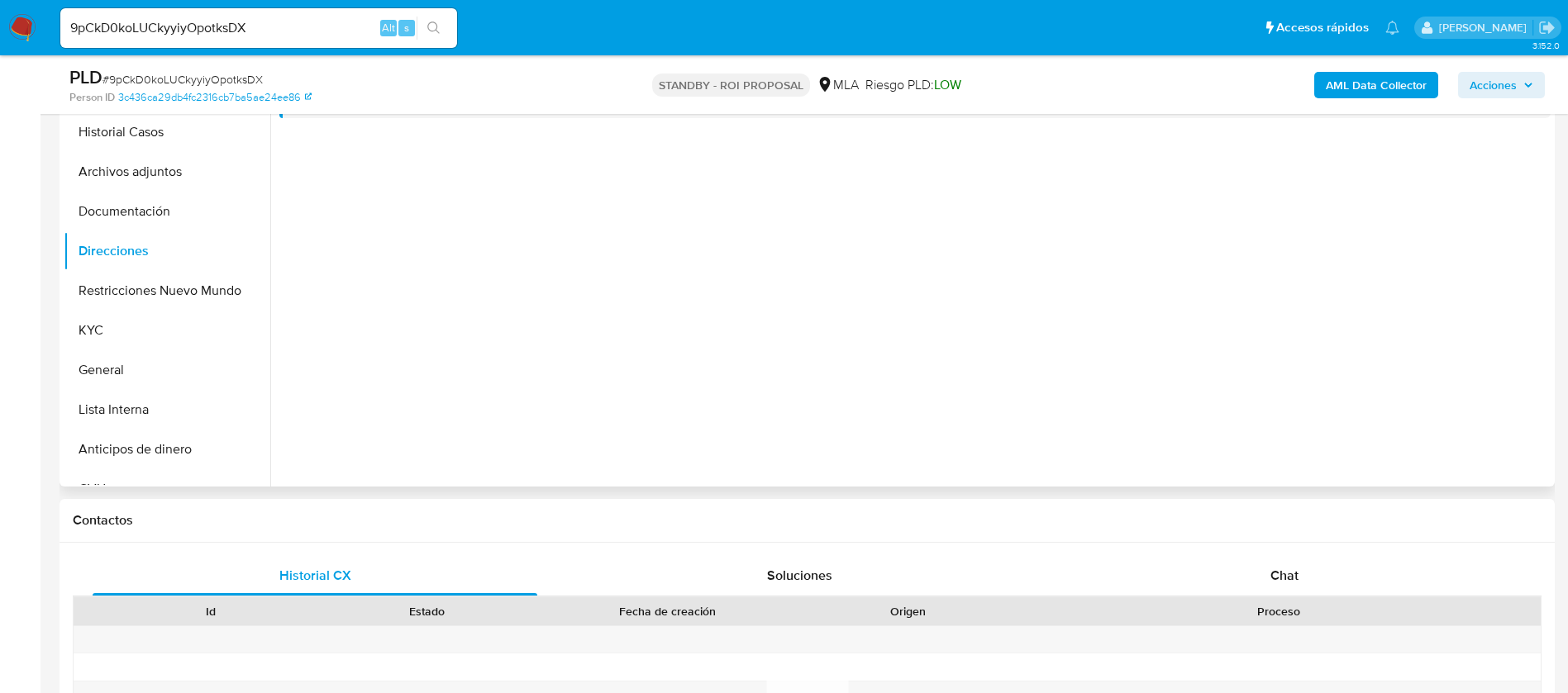
scroll to position [372, 0]
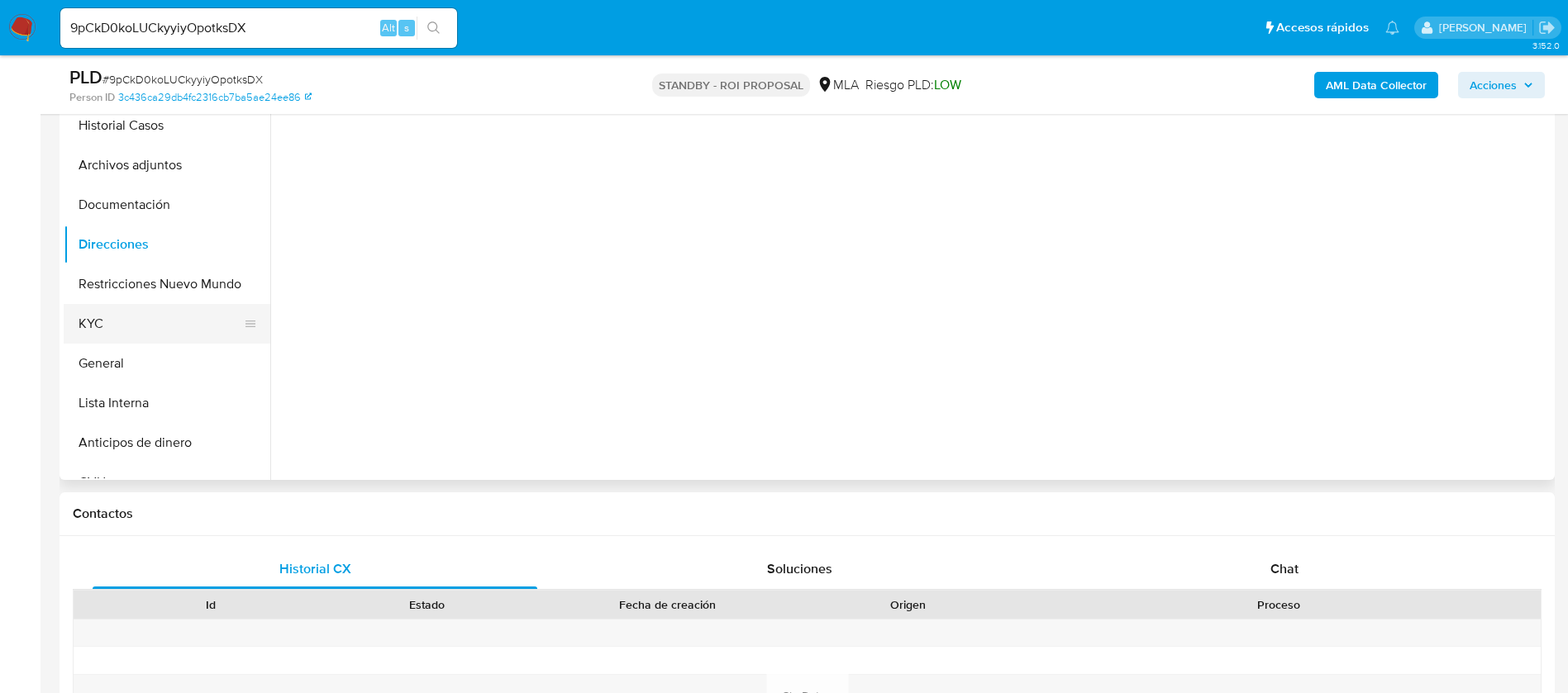
click at [149, 304] on button "KYC" at bounding box center [159, 324] width 193 height 40
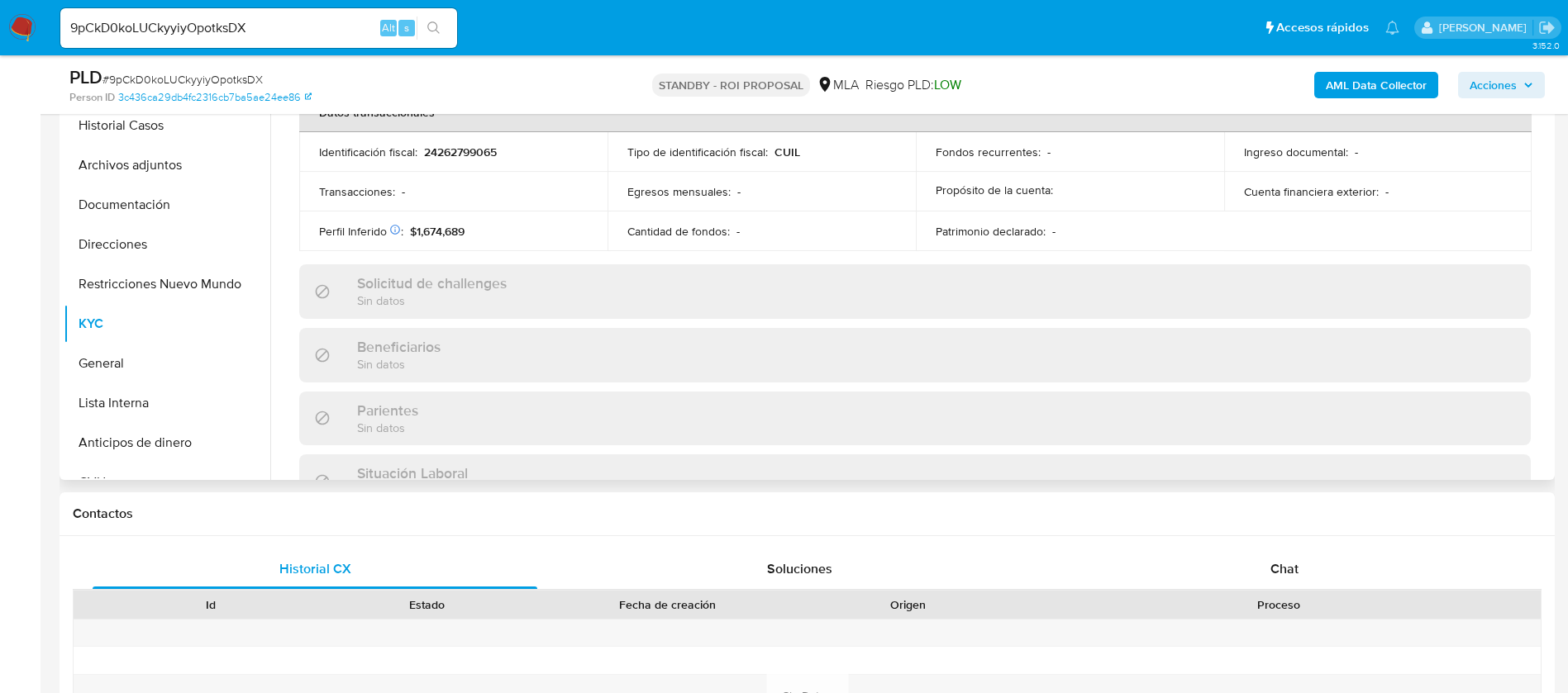
scroll to position [855, 0]
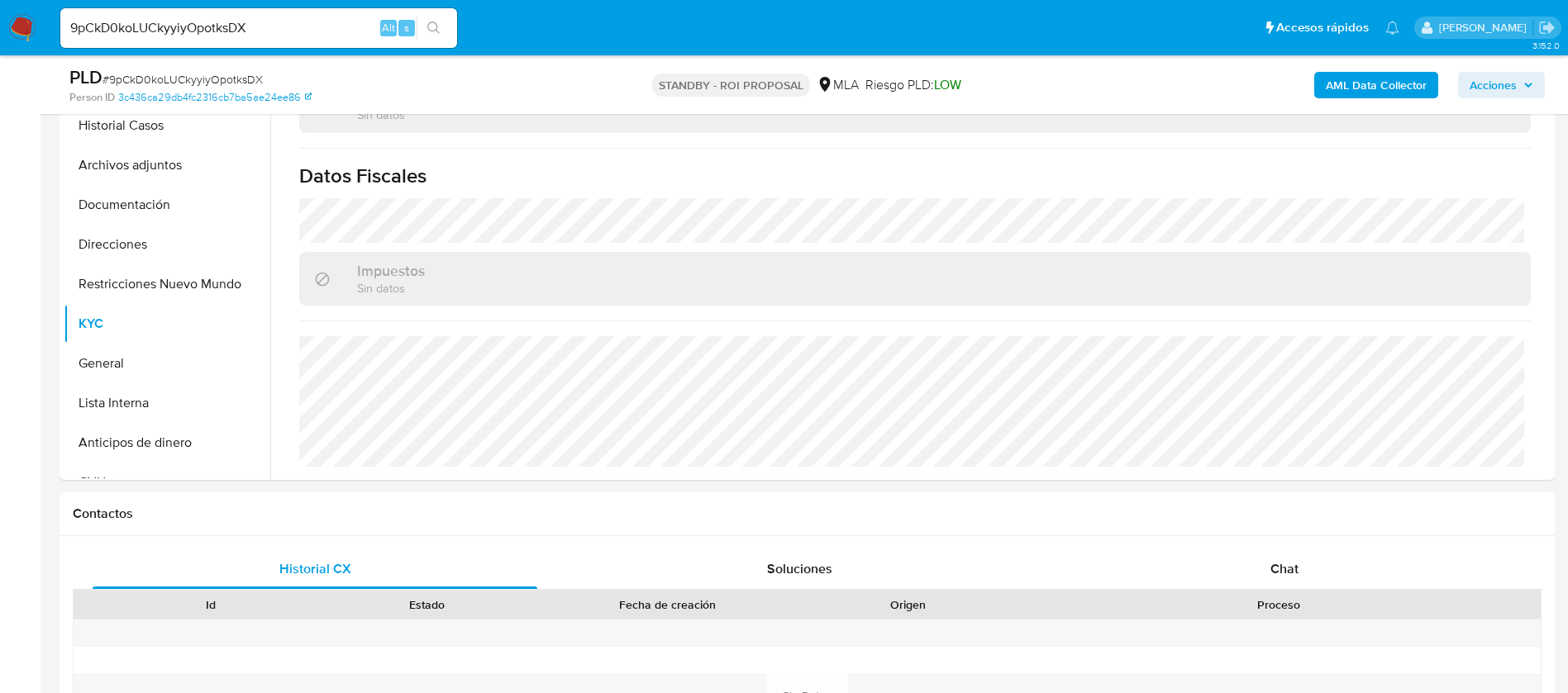
click at [179, 19] on input "9pCkD0koLUCkyyiyOpotksDX" at bounding box center [259, 28] width 397 height 22
click at [173, 17] on input "9pCkD0koLUCkyyiyOpotksDX" at bounding box center [259, 28] width 397 height 22
paste input "QYH89MsbPa0L70TqX0VIIjmq"
type input "QYH89MsbPa0L70TqX0VIIjmq"
click at [433, 29] on icon "search-icon" at bounding box center [433, 28] width 13 height 13
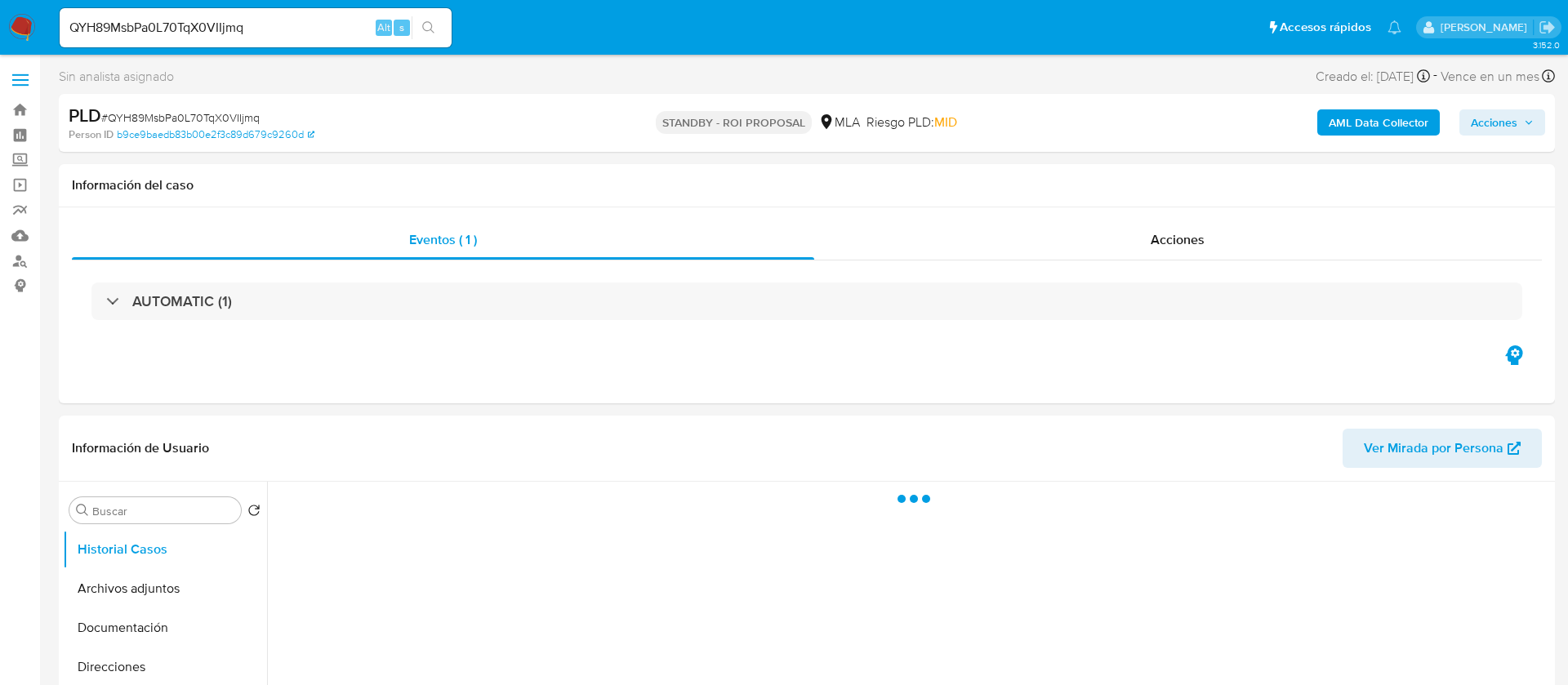
select select "10"
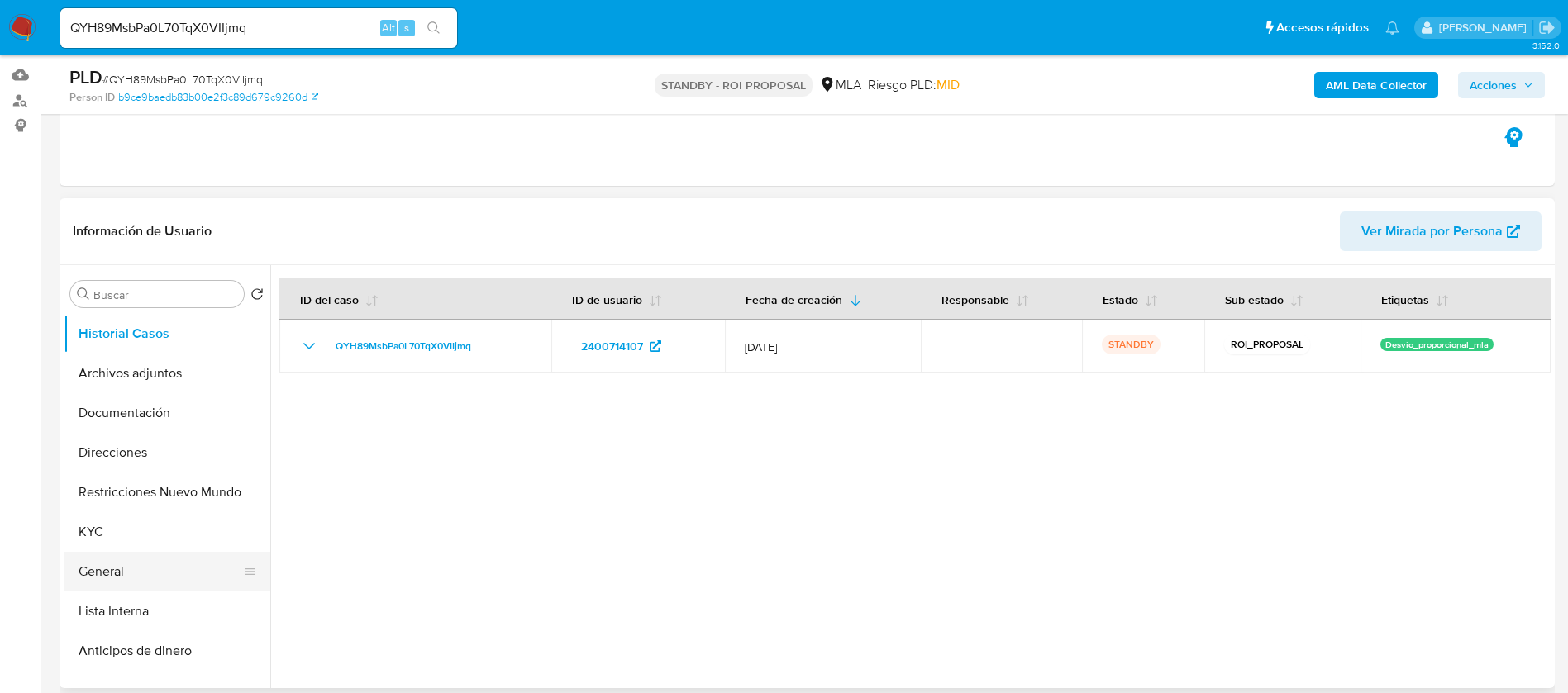
scroll to position [248, 0]
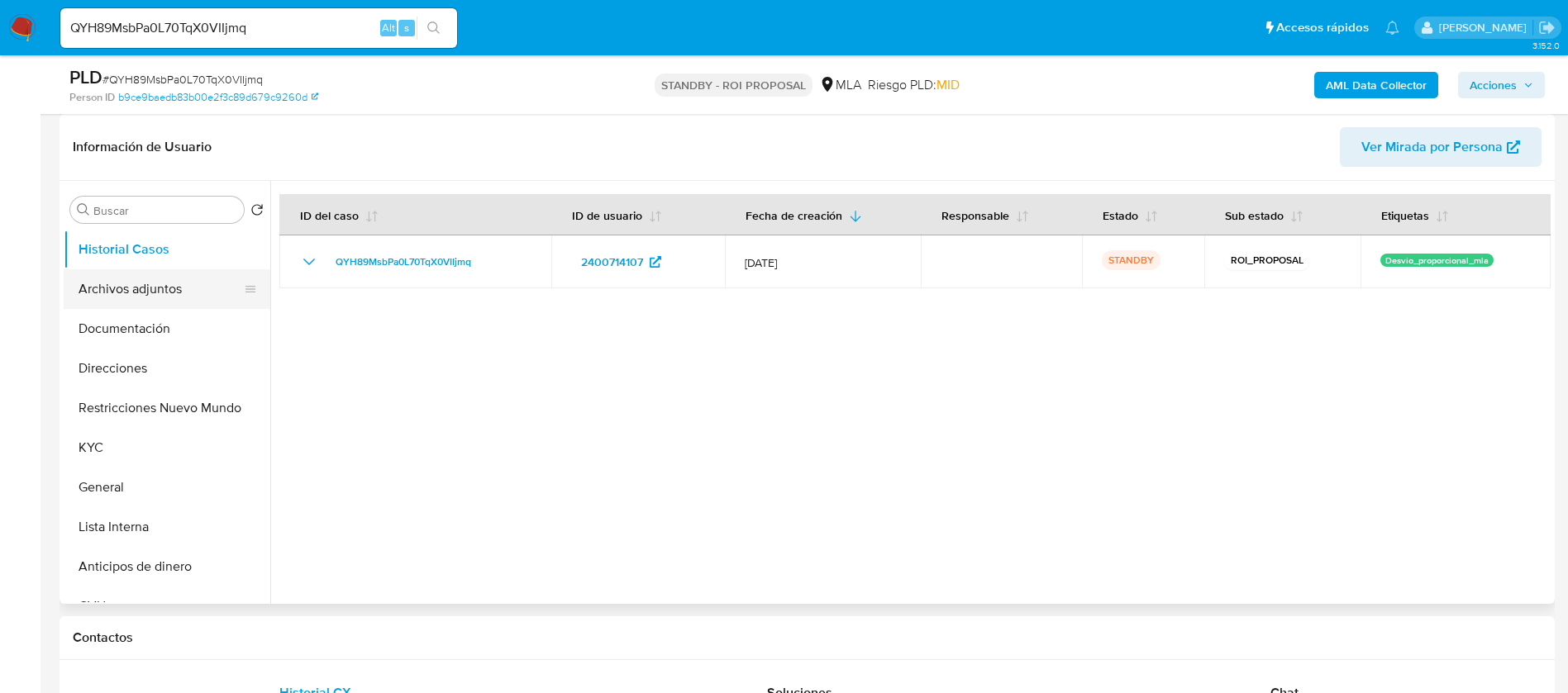
click at [134, 279] on button "Archivos adjuntos" at bounding box center [159, 289] width 193 height 40
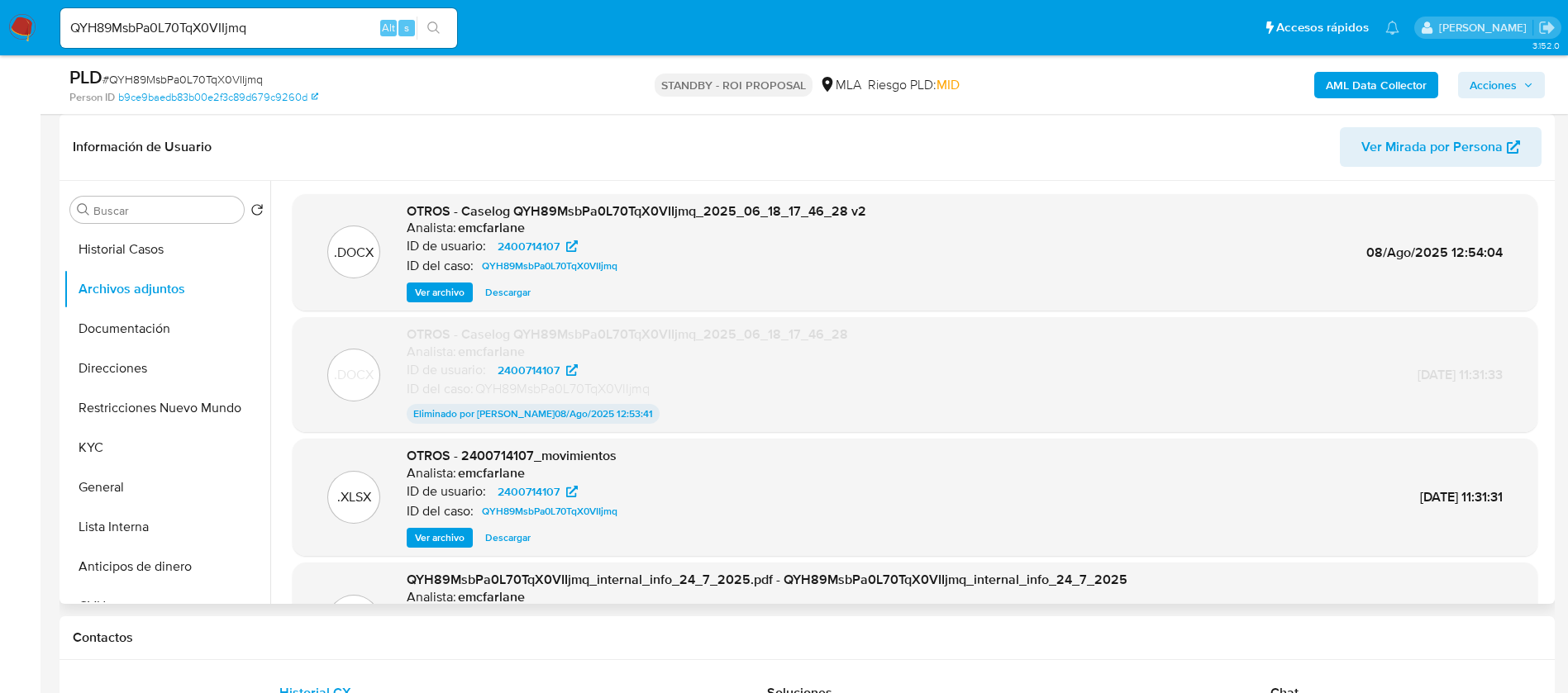
click at [506, 303] on div ".DOCX OTROS - Caselog QYH89MsbPa0L70TqX0VIIjmq_2025_06_18_17_46_28 v2 Analista:…" at bounding box center [915, 252] width 1245 height 117
click at [502, 293] on span "Descargar" at bounding box center [508, 292] width 45 height 16
click at [171, 19] on input "QYH89MsbPa0L70TqX0VIIjmq" at bounding box center [259, 28] width 397 height 22
paste input "F9SBEONdXS8pPLPe6ilRFOwj"
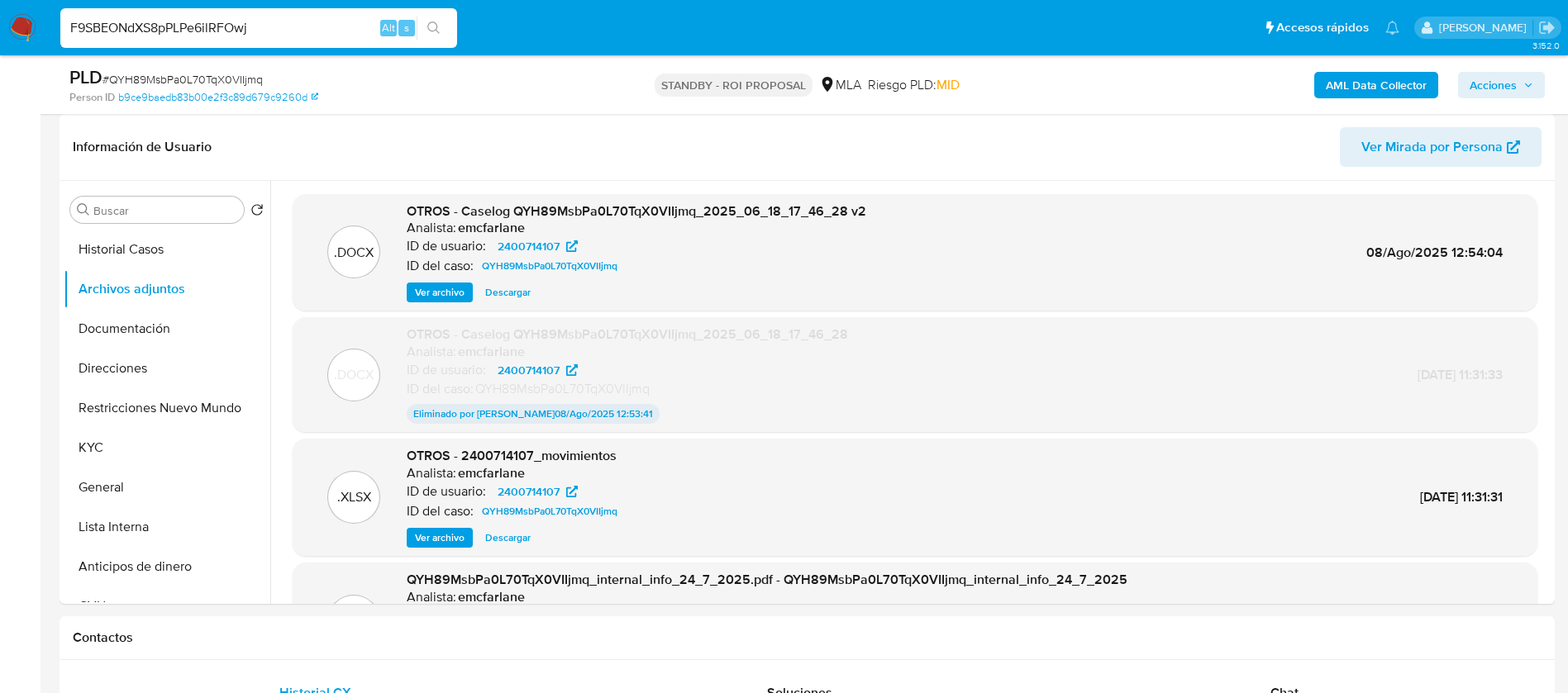
type input "F9SBEONdXS8pPLPe6ilRFOwj"
click at [442, 34] on button "search-icon" at bounding box center [433, 28] width 34 height 23
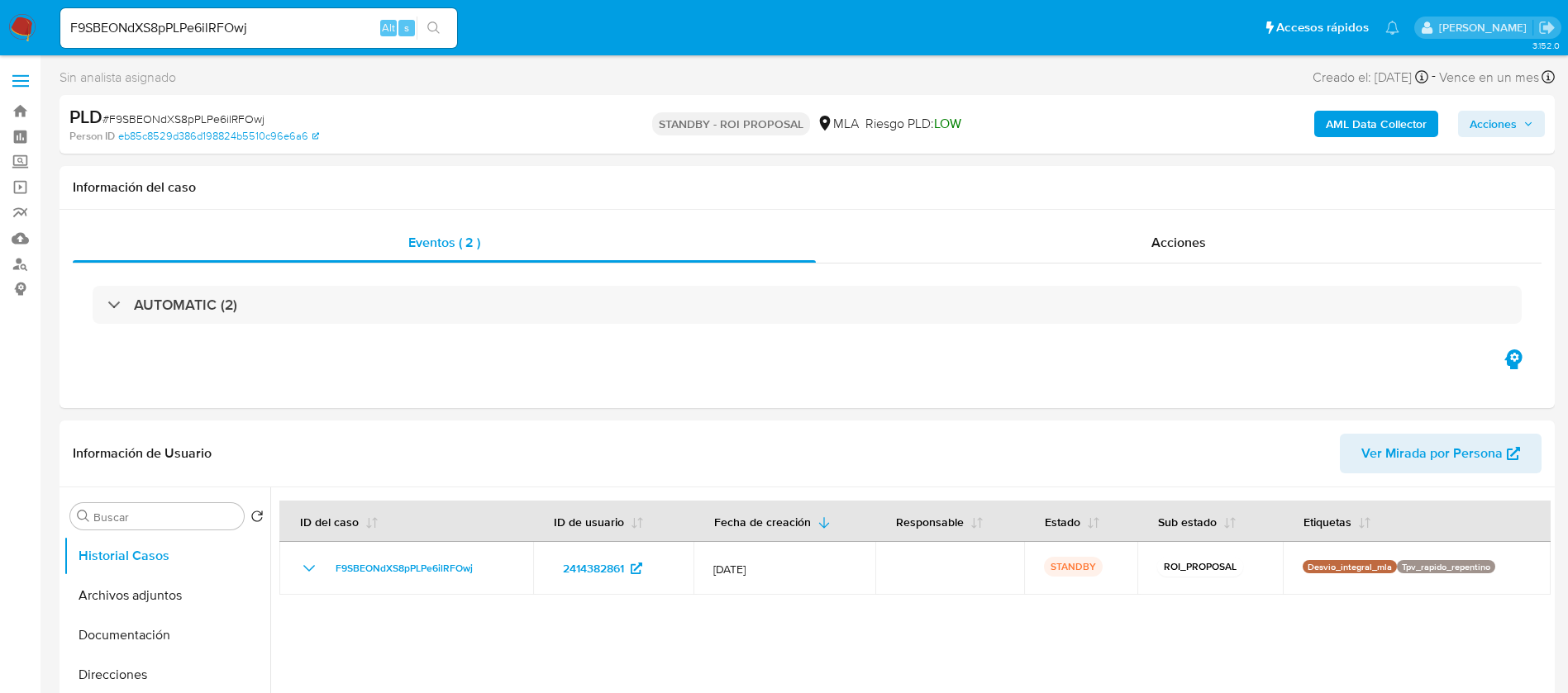
select select "10"
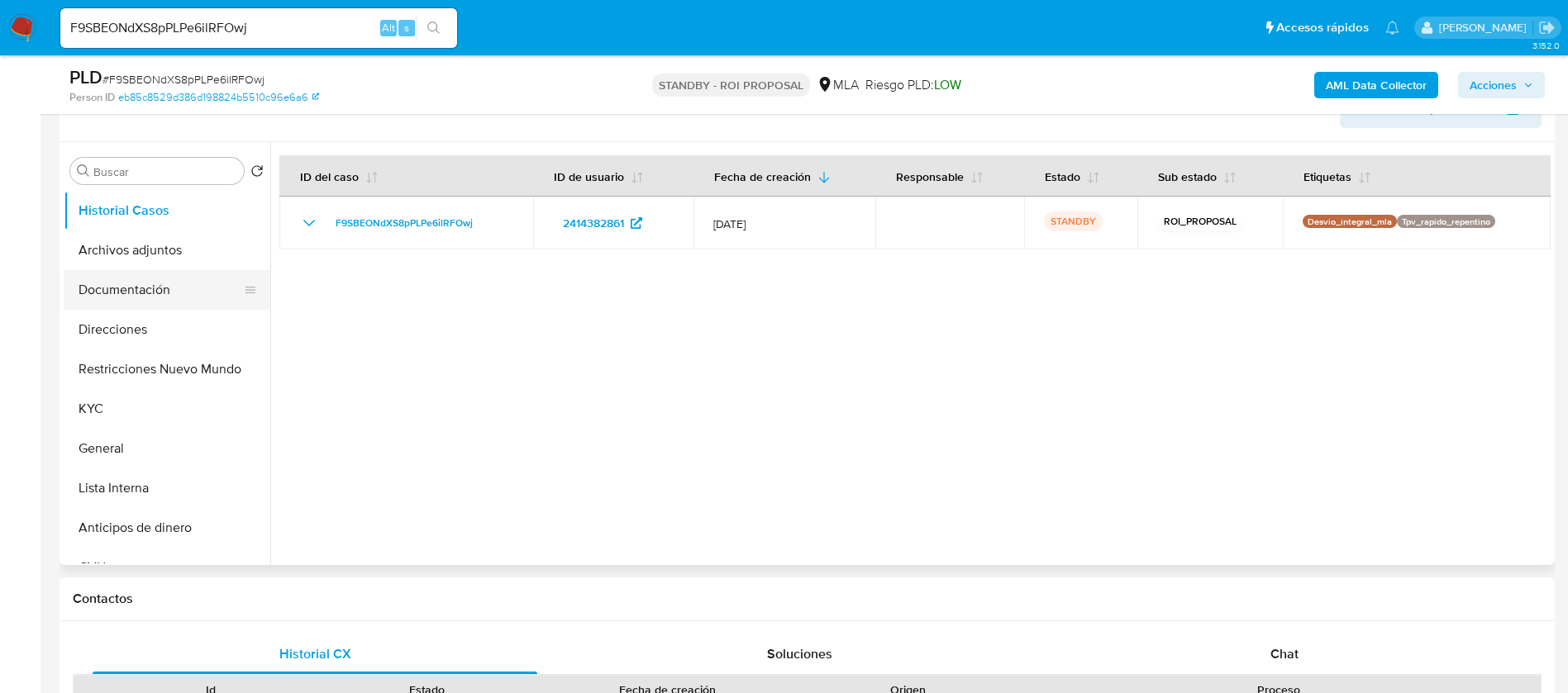
scroll to position [248, 0]
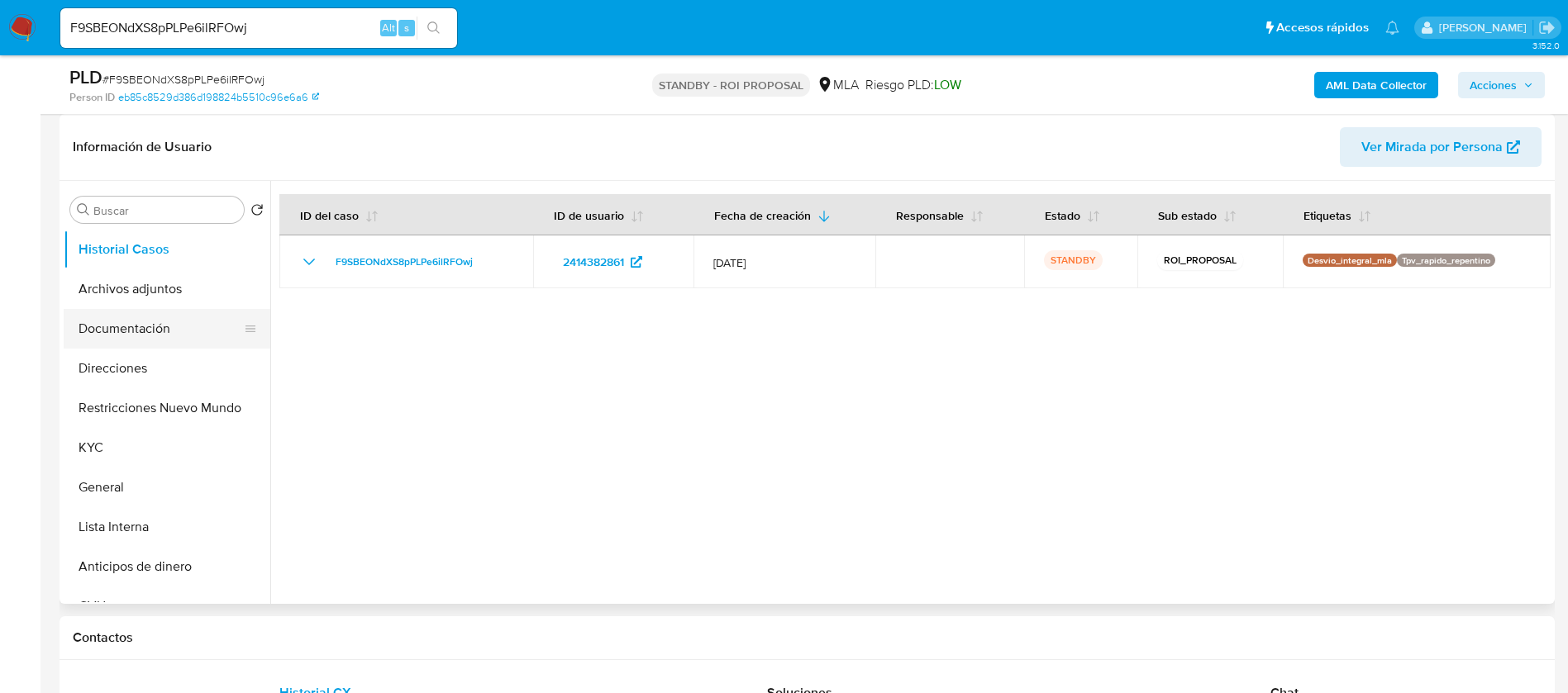
click at [157, 320] on button "Documentación" at bounding box center [159, 329] width 193 height 40
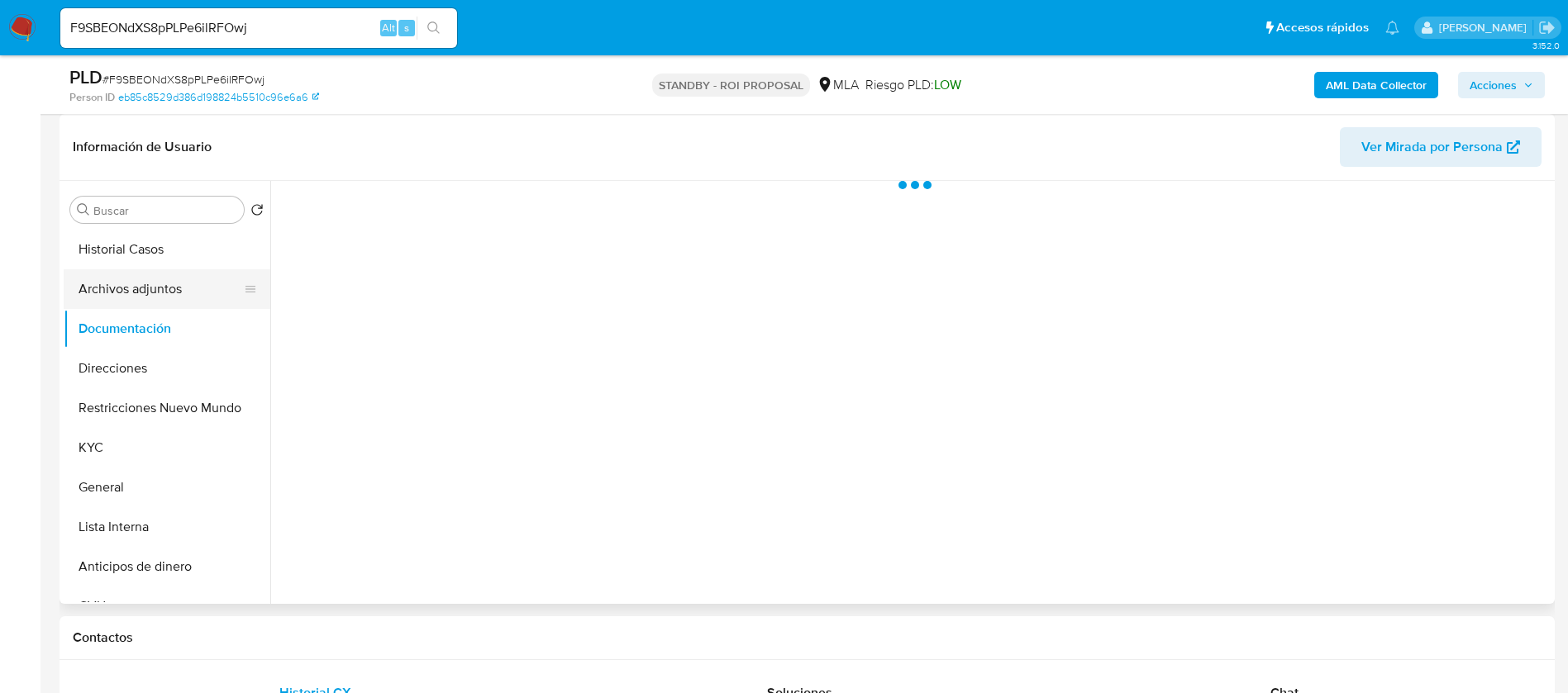
click at [138, 283] on button "Archivos adjuntos" at bounding box center [159, 289] width 193 height 40
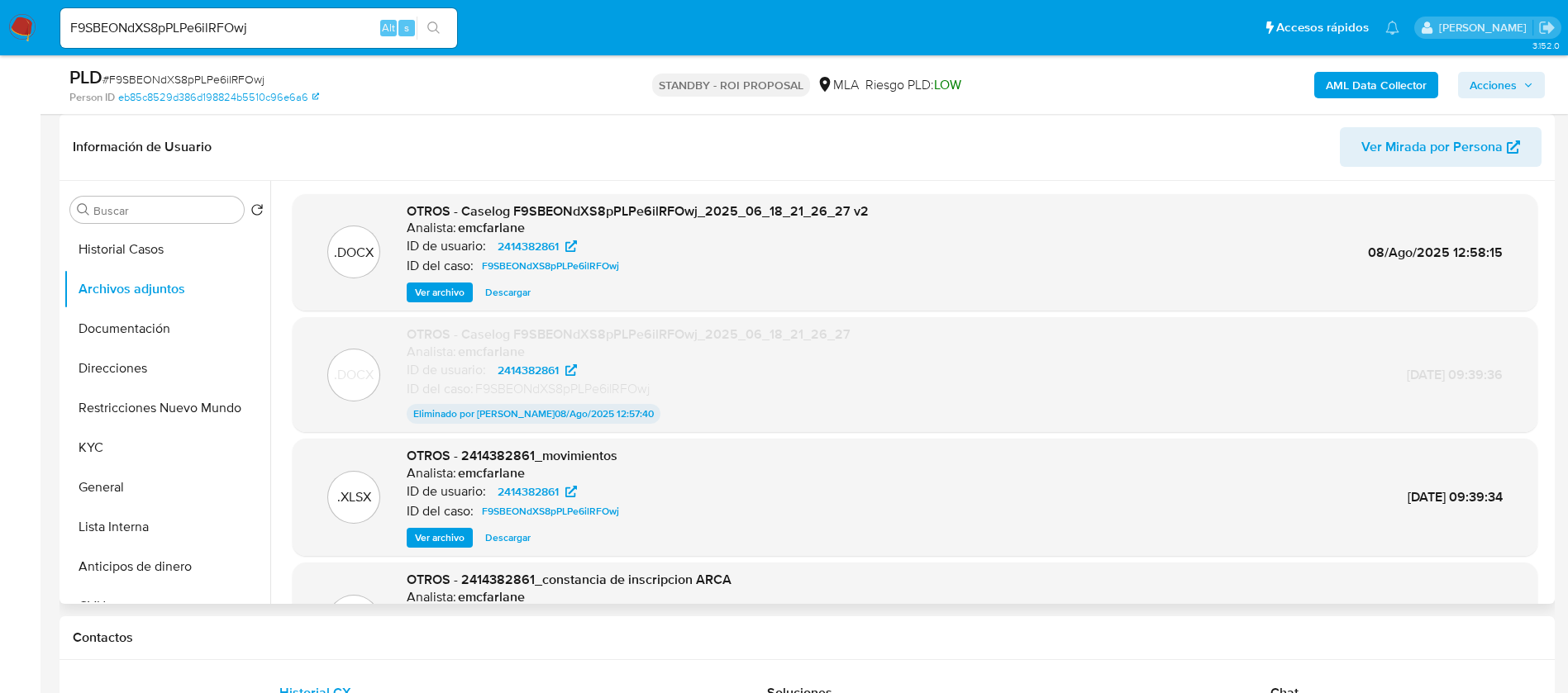
click at [505, 285] on span "Descargar" at bounding box center [508, 292] width 45 height 16
